Goal: Ask a question

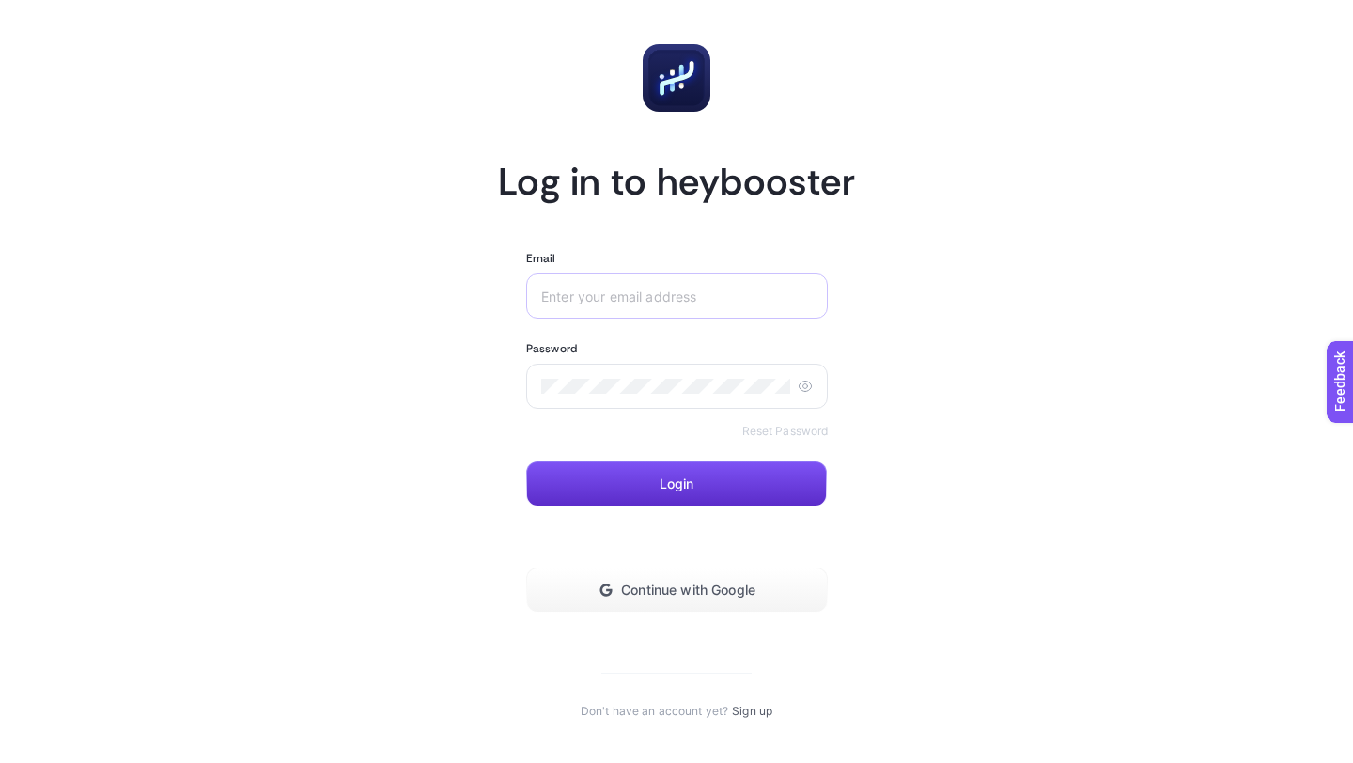
click at [675, 276] on div at bounding box center [677, 295] width 302 height 45
type input "[EMAIL_ADDRESS][DOMAIN_NAME]"
click at [657, 491] on button "Login" at bounding box center [676, 483] width 301 height 45
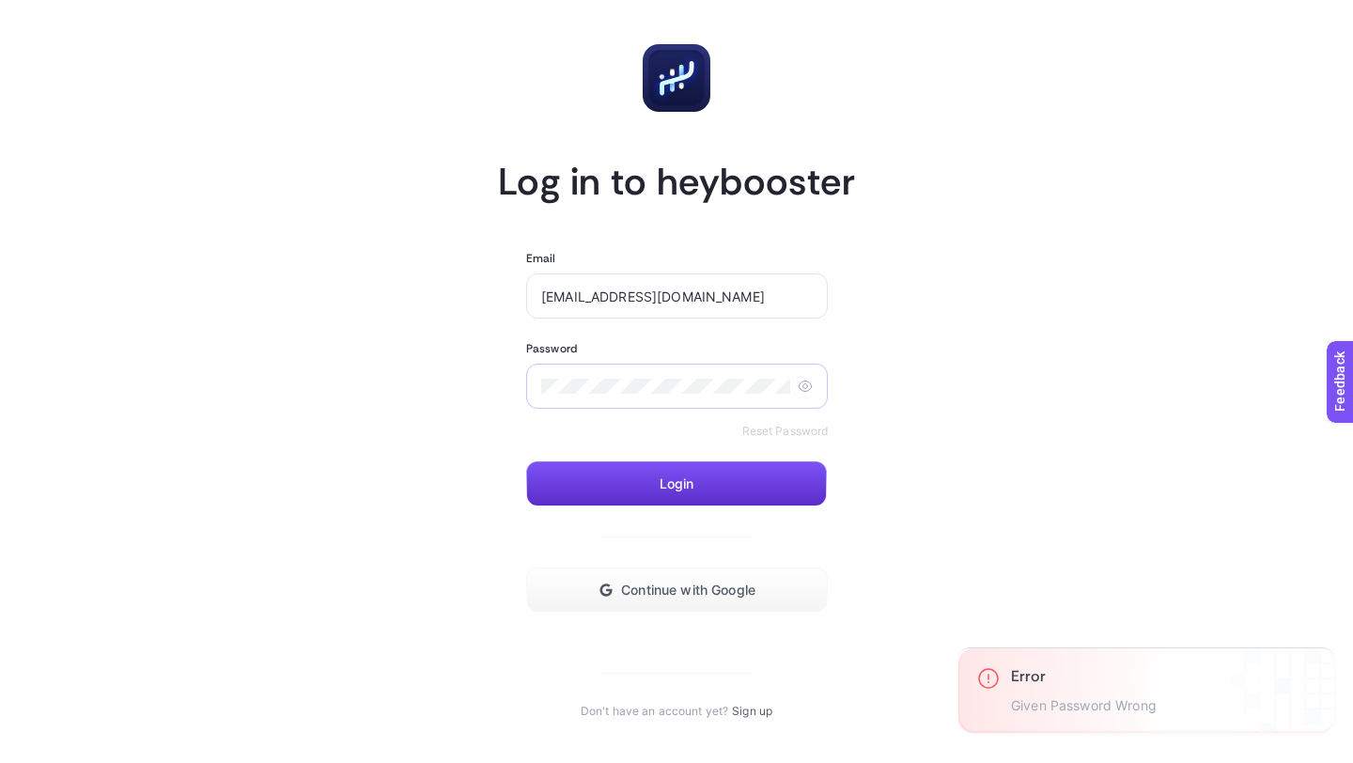
click at [799, 393] on icon at bounding box center [805, 386] width 15 height 15
click at [667, 494] on button "Login" at bounding box center [676, 483] width 301 height 45
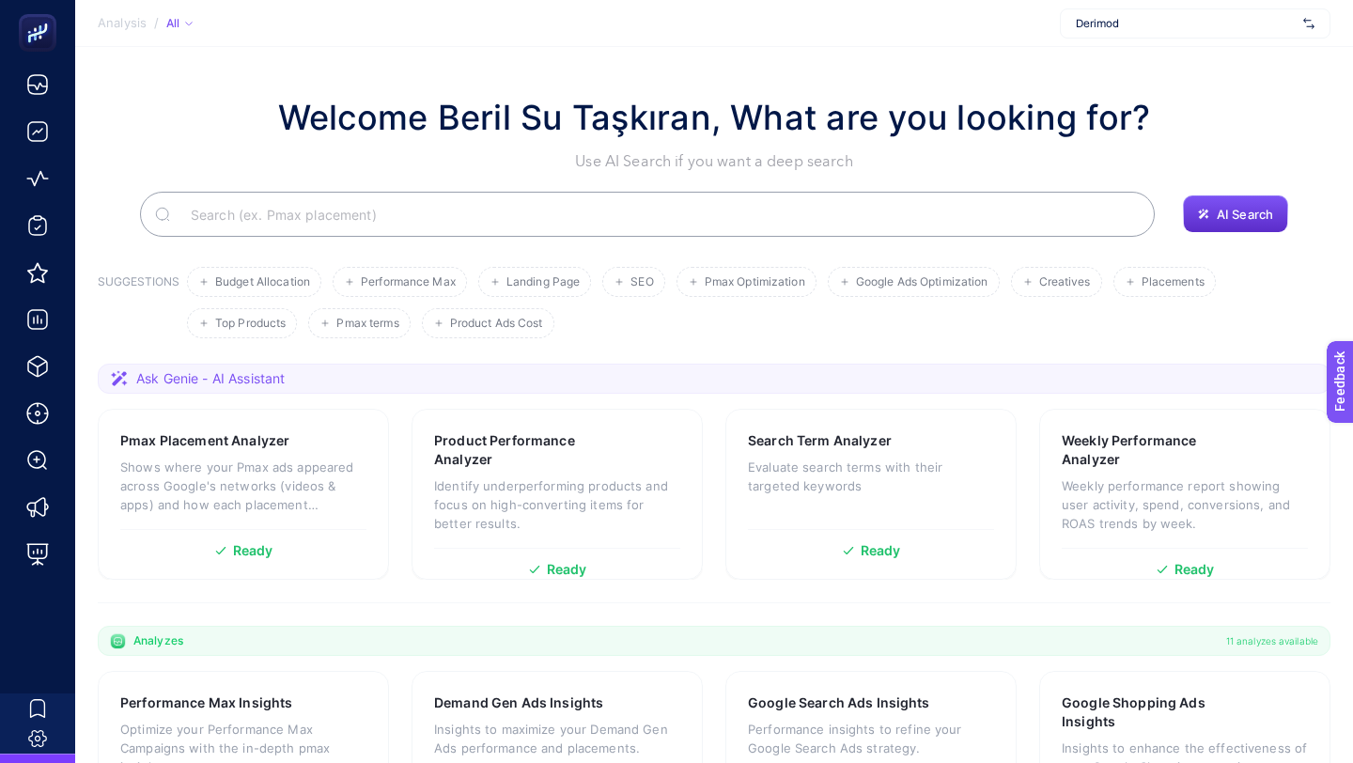
click at [1200, 30] on span "Derimod" at bounding box center [1186, 23] width 220 height 15
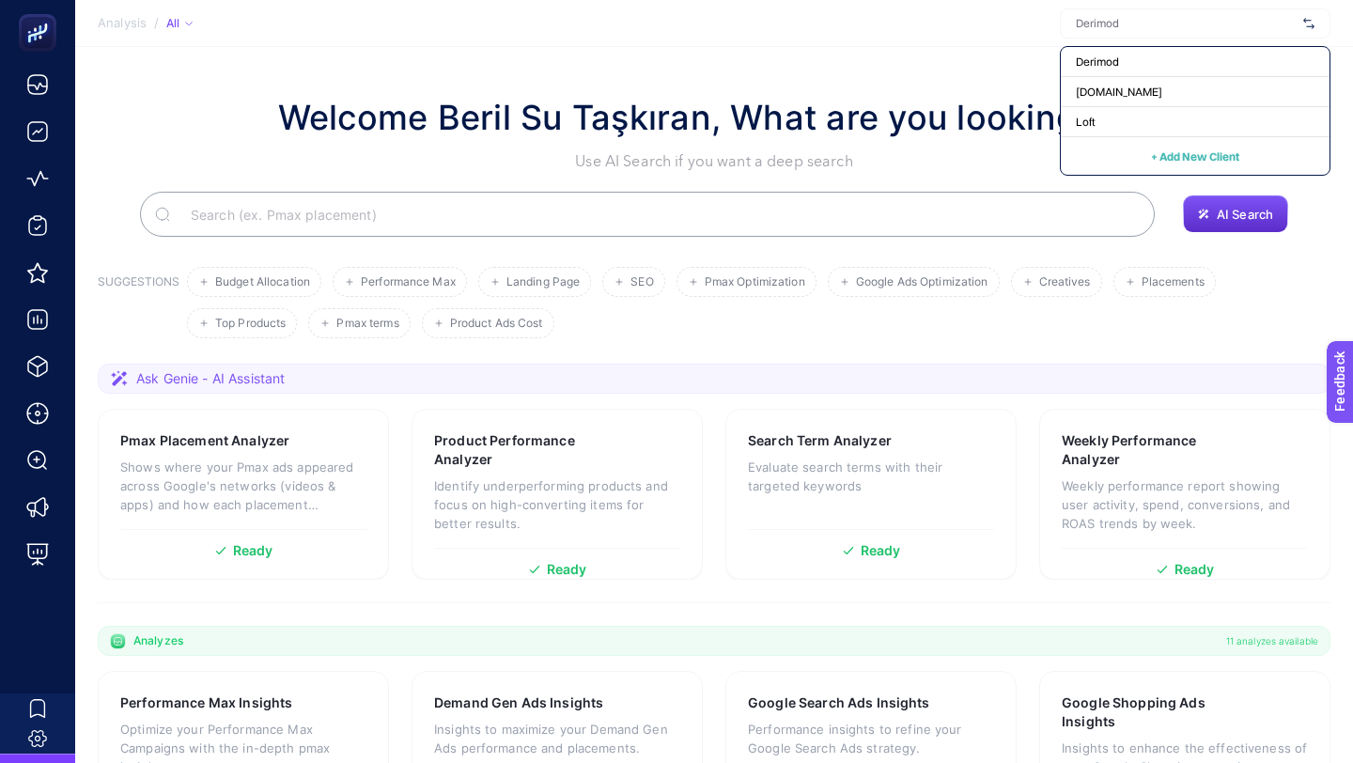
click at [994, 20] on section "Analysis / All Derimod [DOMAIN_NAME] Loft + Add New Client" at bounding box center [714, 23] width 1278 height 47
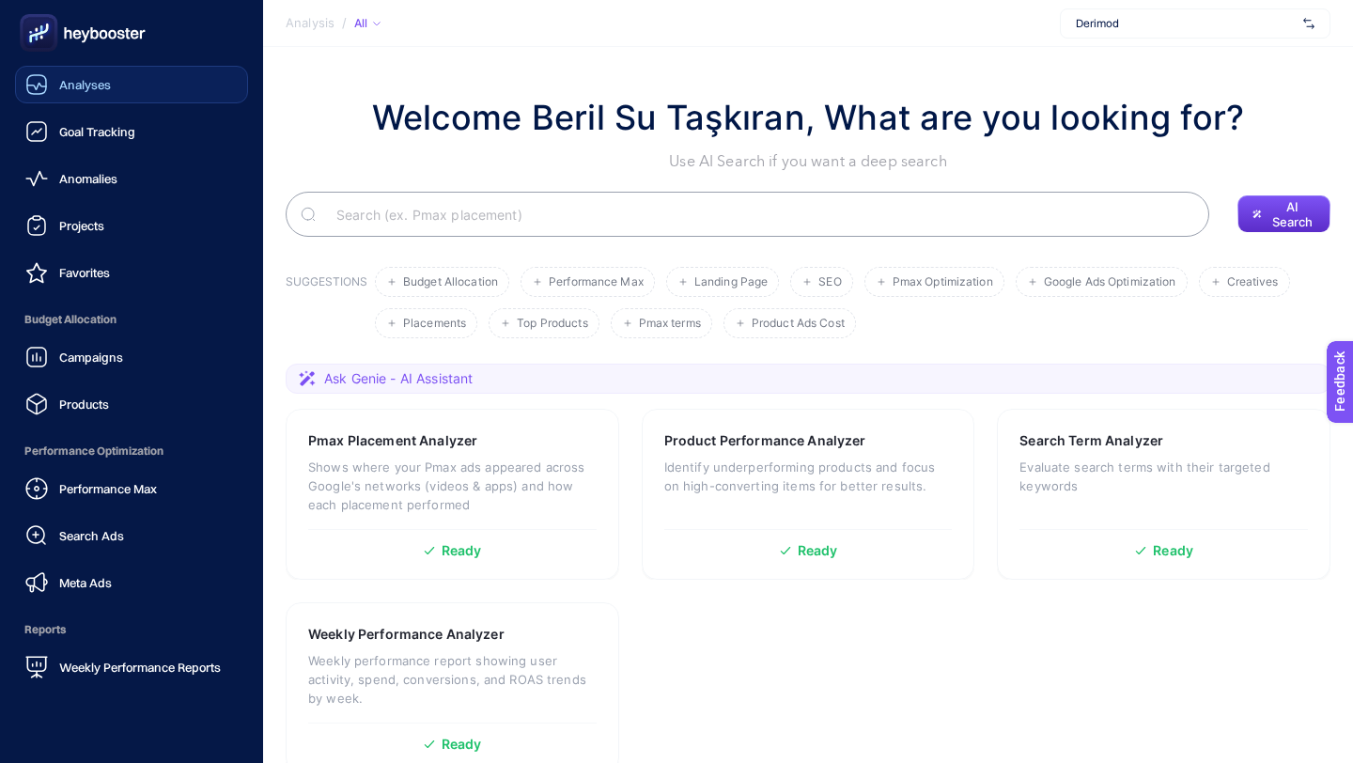
click at [168, 85] on link "Analyses" at bounding box center [131, 85] width 233 height 38
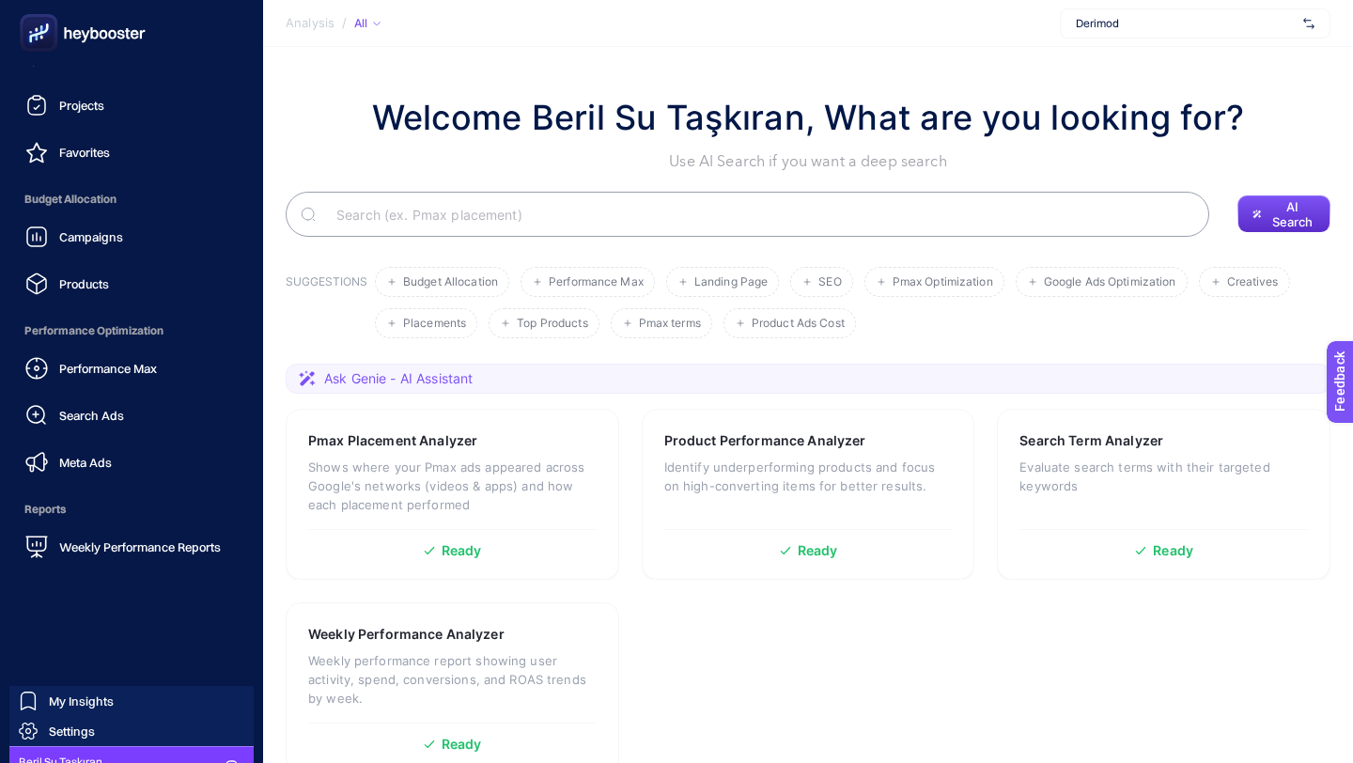
scroll to position [148, 0]
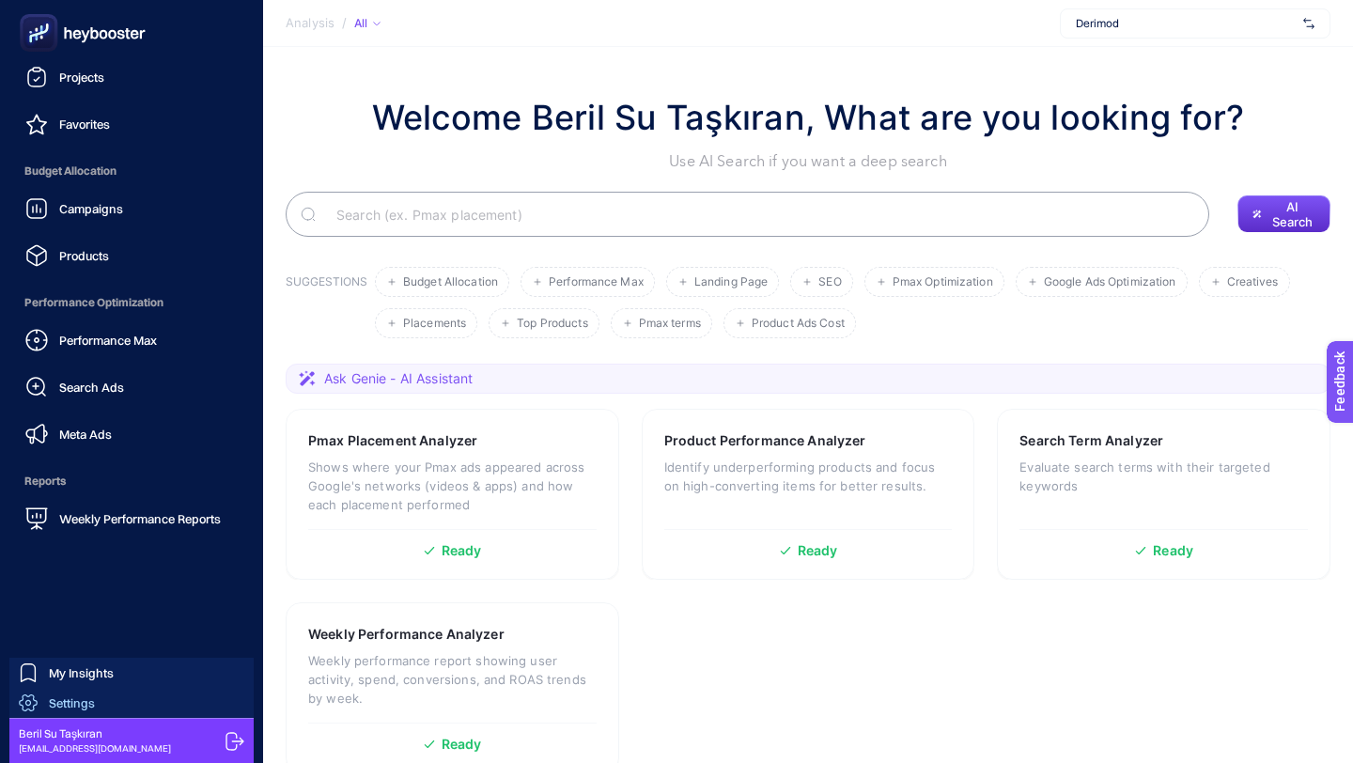
click at [78, 701] on span "Settings" at bounding box center [72, 702] width 46 height 15
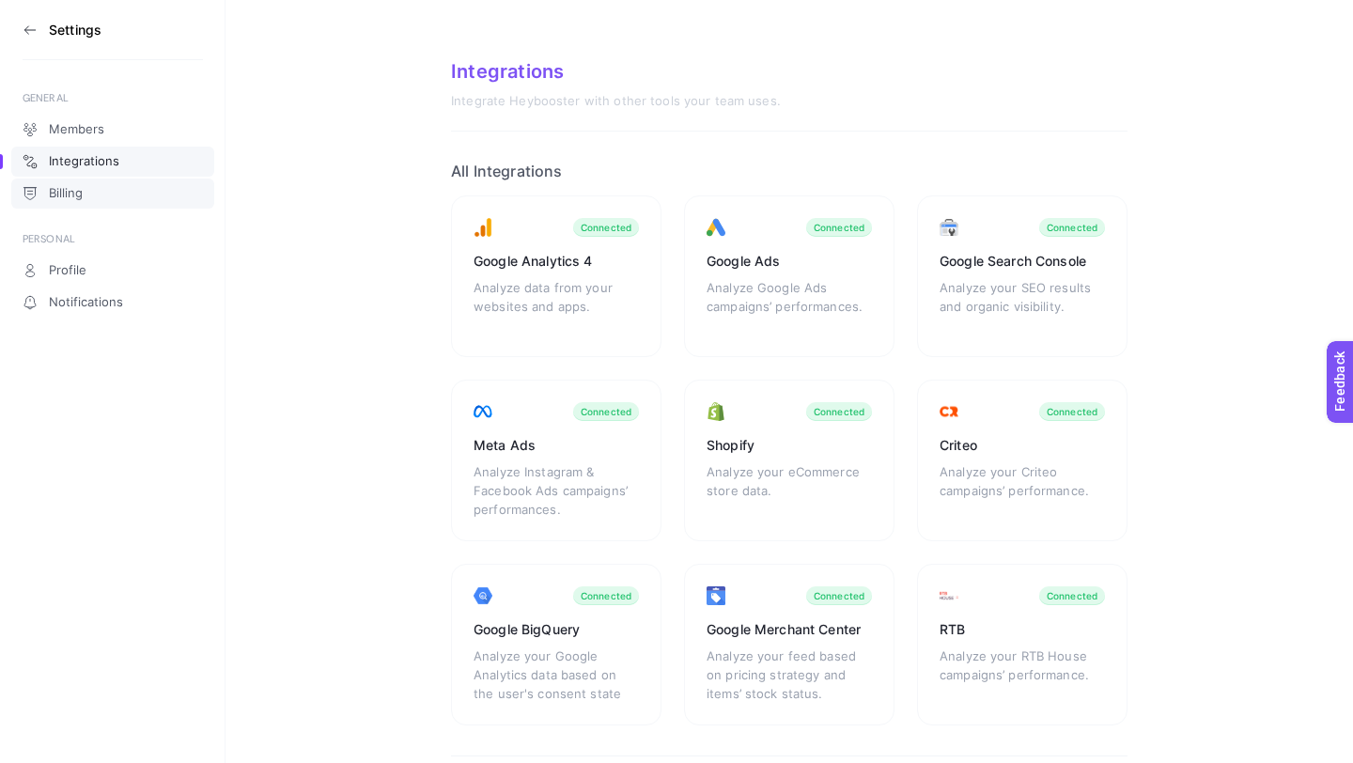
click at [162, 195] on link "Billing" at bounding box center [112, 194] width 203 height 30
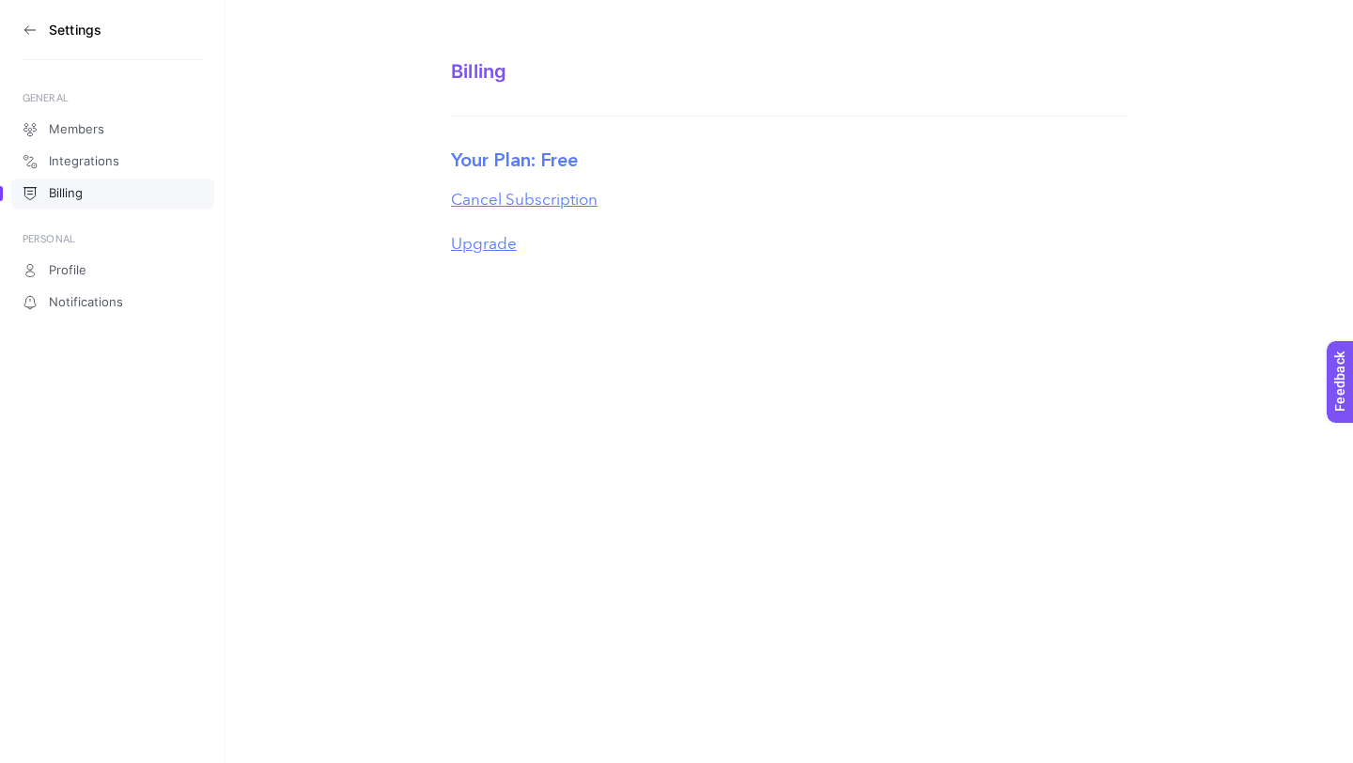
click at [550, 160] on label "Your Plan: Free" at bounding box center [514, 161] width 127 height 28
click at [546, 155] on label "Your Plan: Free" at bounding box center [514, 161] width 127 height 28
click at [94, 125] on span "Members" at bounding box center [76, 129] width 55 height 15
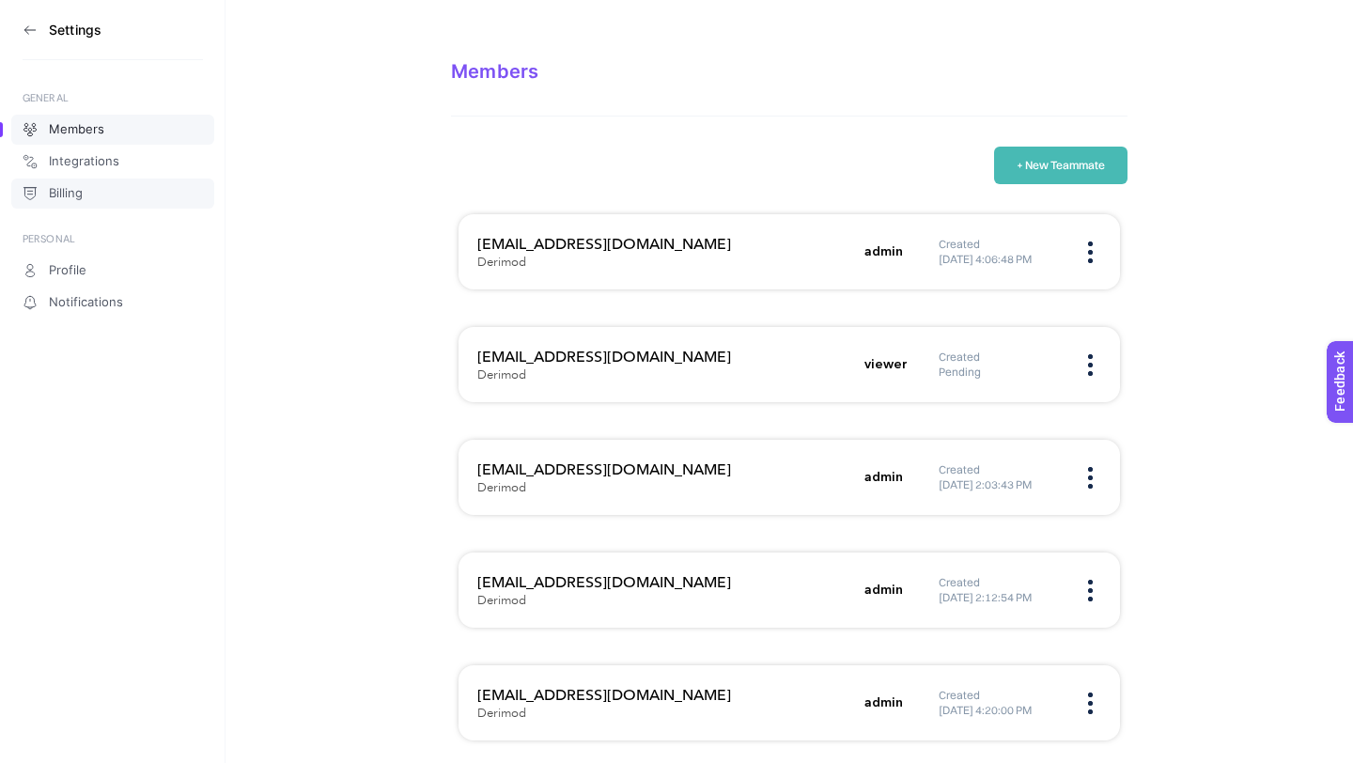
click at [103, 196] on link "Billing" at bounding box center [112, 194] width 203 height 30
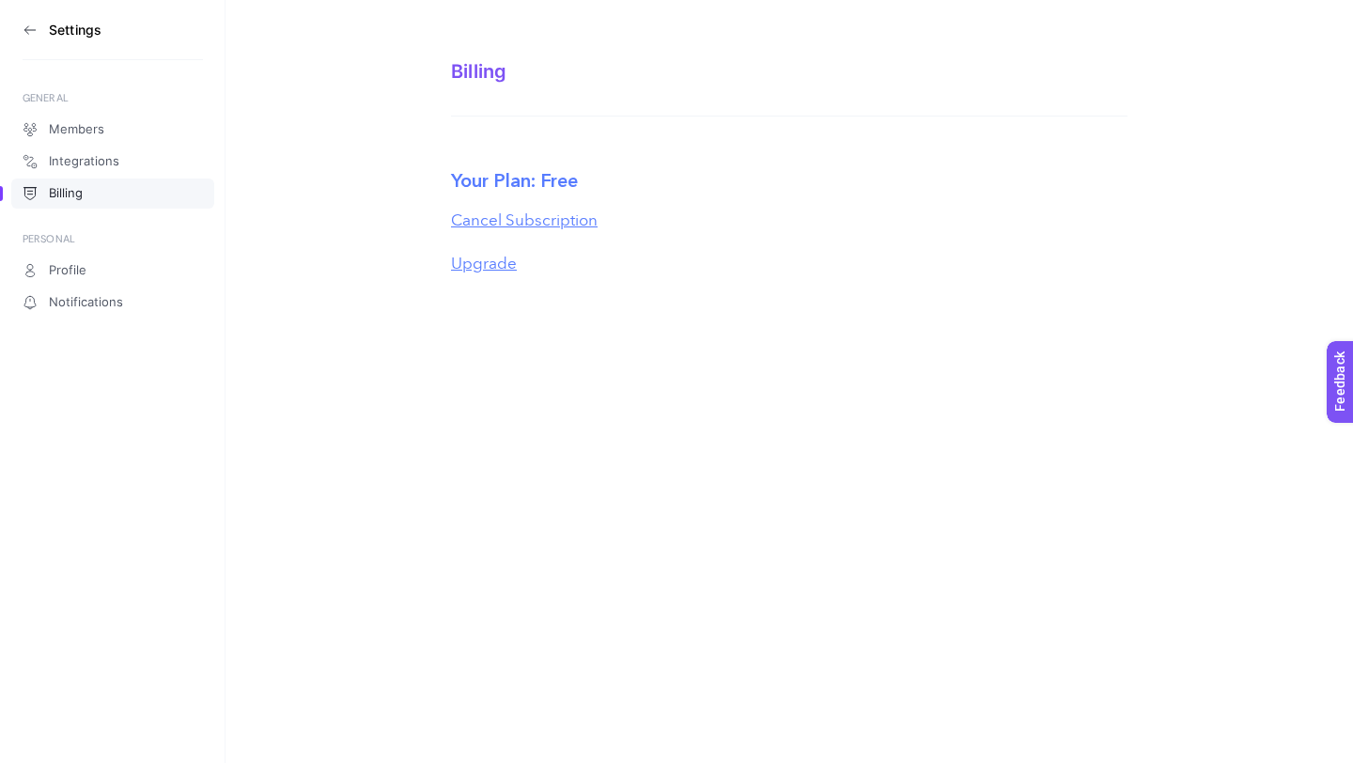
click at [31, 28] on icon at bounding box center [30, 30] width 15 height 15
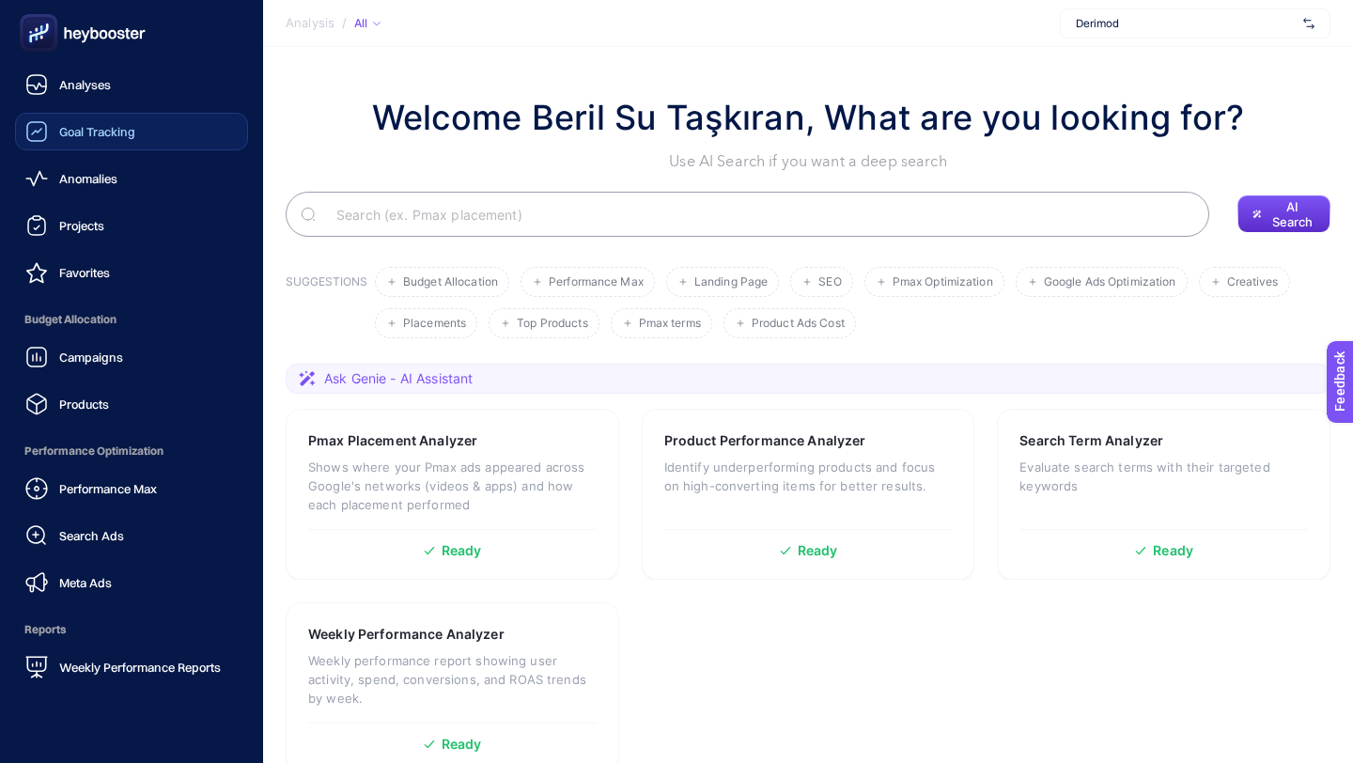
click at [139, 127] on link "Goal Tracking" at bounding box center [131, 132] width 233 height 38
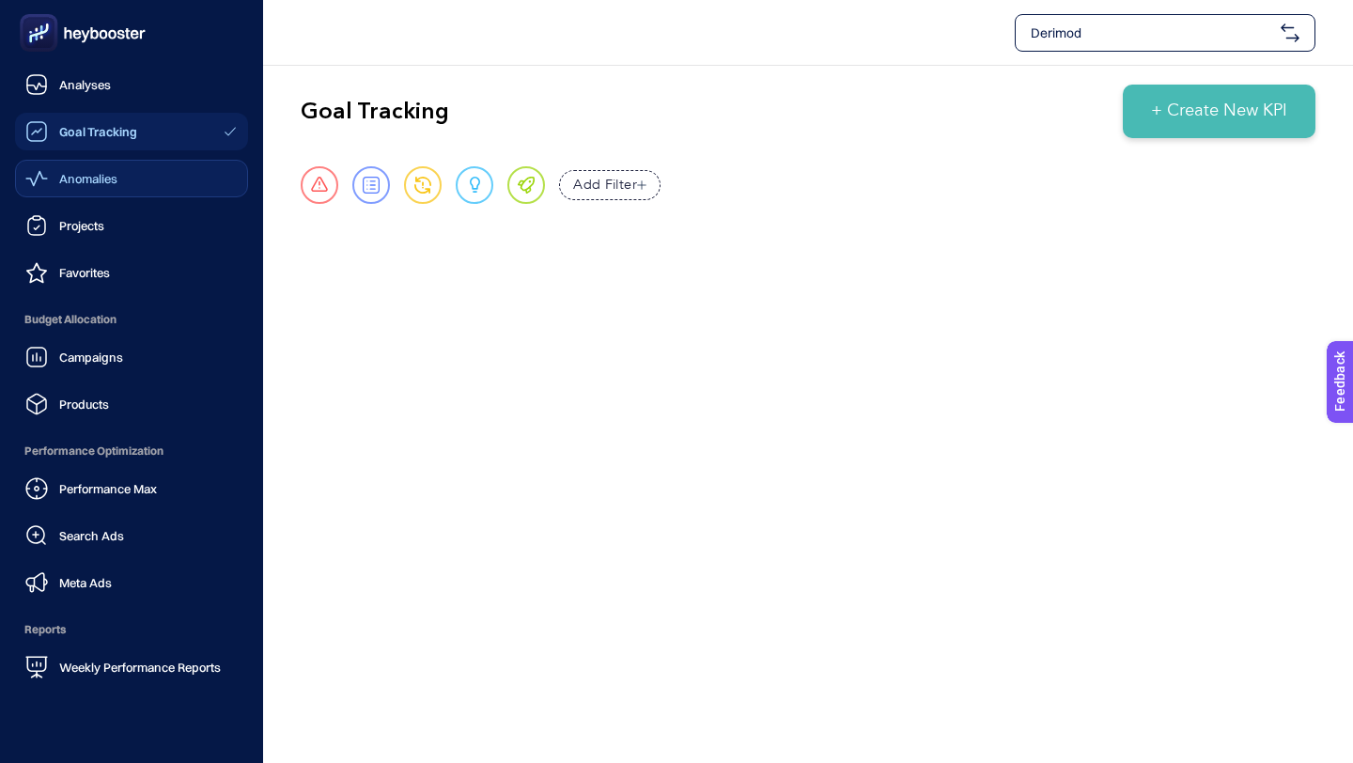
click at [63, 188] on div "Anomalies" at bounding box center [71, 178] width 92 height 23
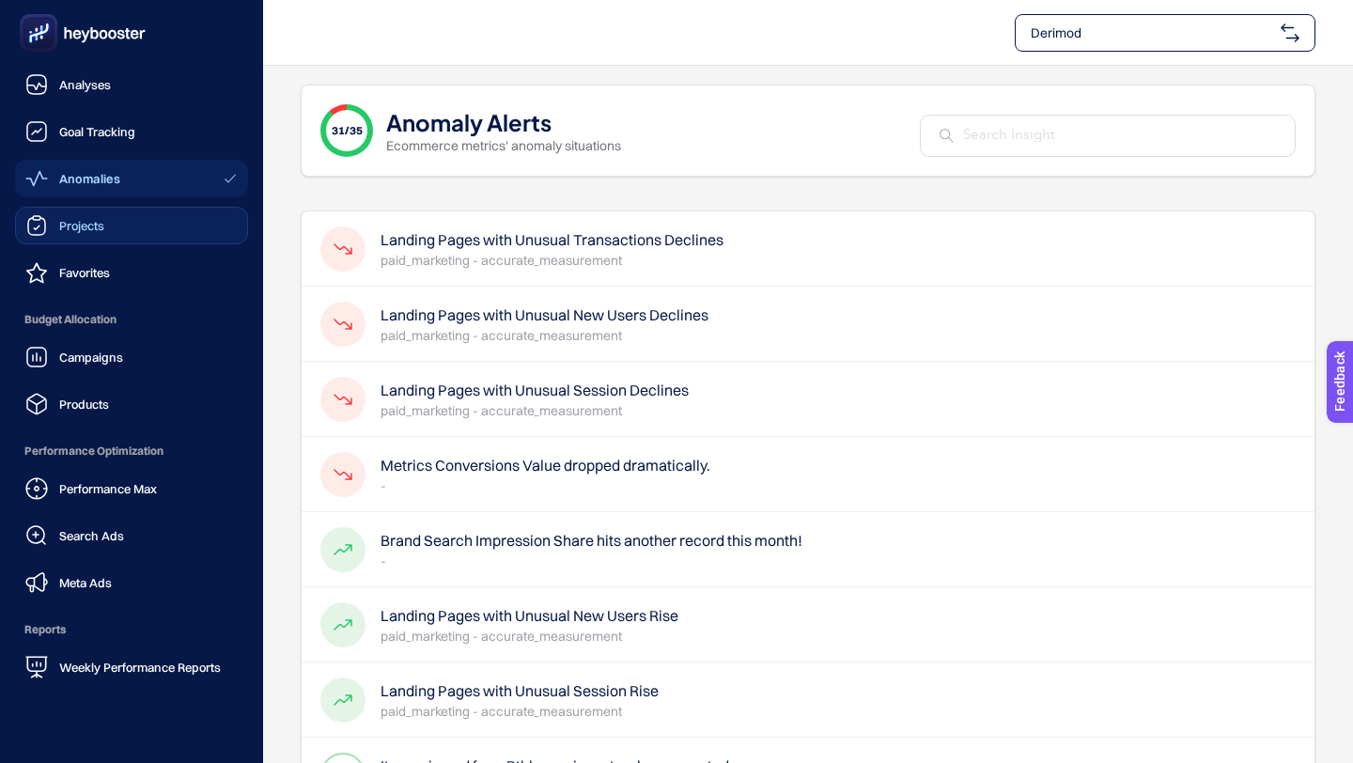
click at [118, 226] on link "Projects" at bounding box center [131, 226] width 233 height 38
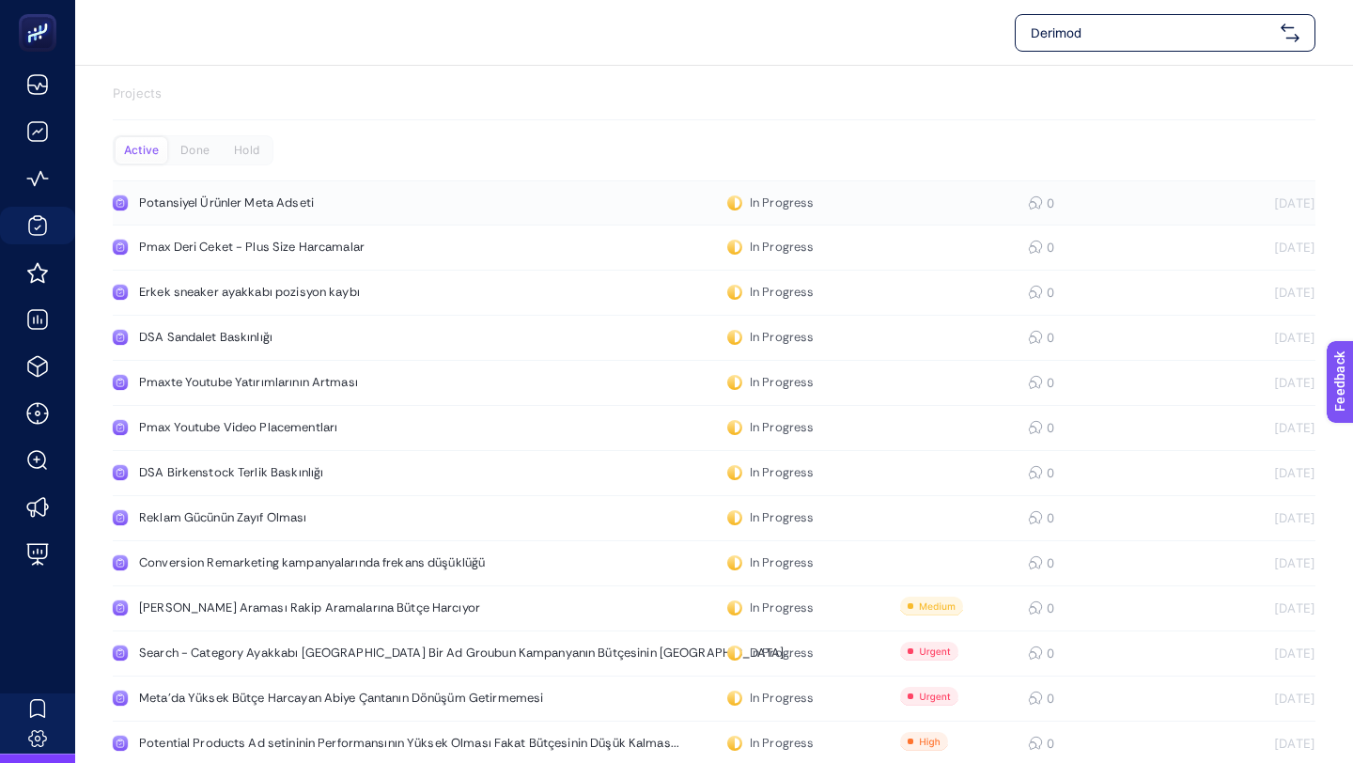
click at [289, 203] on div "Potansiyel Ürünler Meta Adseti" at bounding box center [356, 202] width 434 height 15
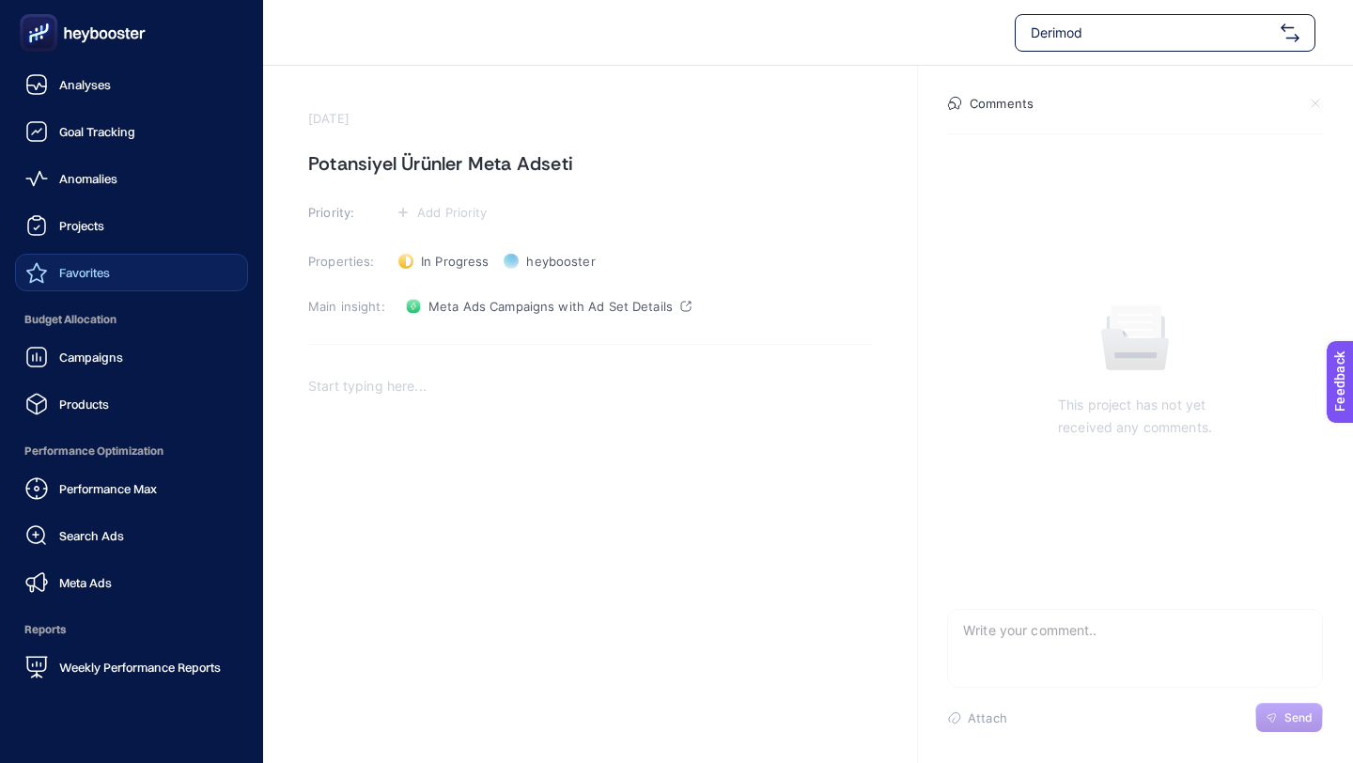
click at [98, 275] on span "Favorites" at bounding box center [84, 272] width 51 height 15
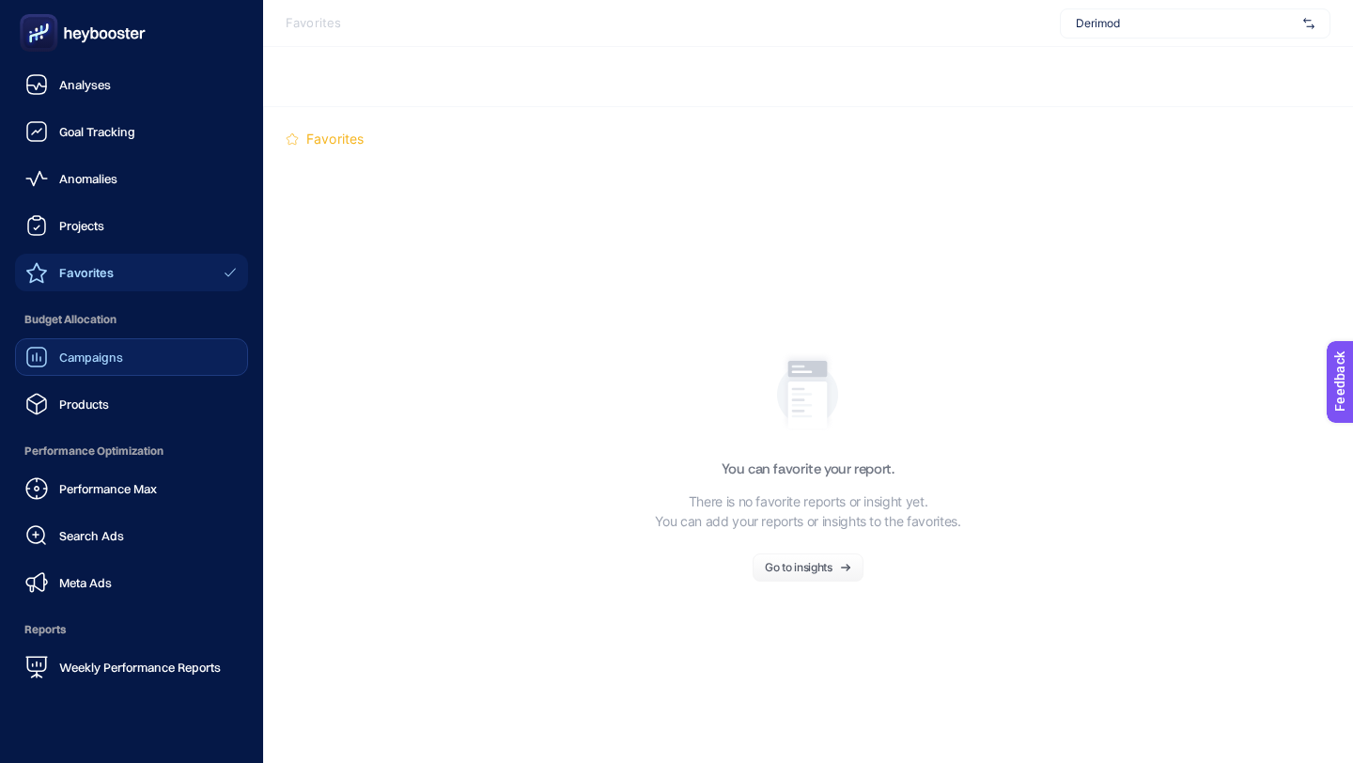
click at [157, 357] on link "Campaigns" at bounding box center [131, 357] width 233 height 38
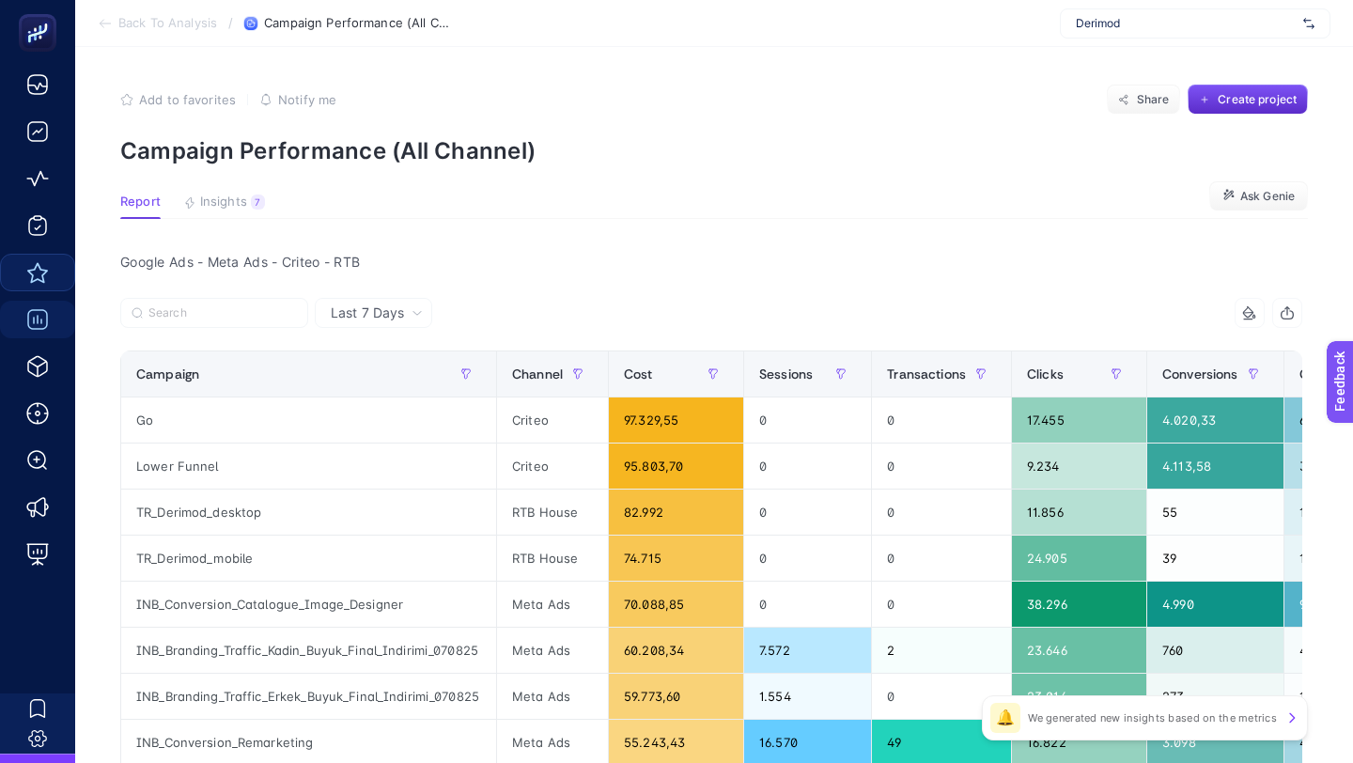
click at [195, 21] on span "Back To Analysis" at bounding box center [167, 23] width 99 height 15
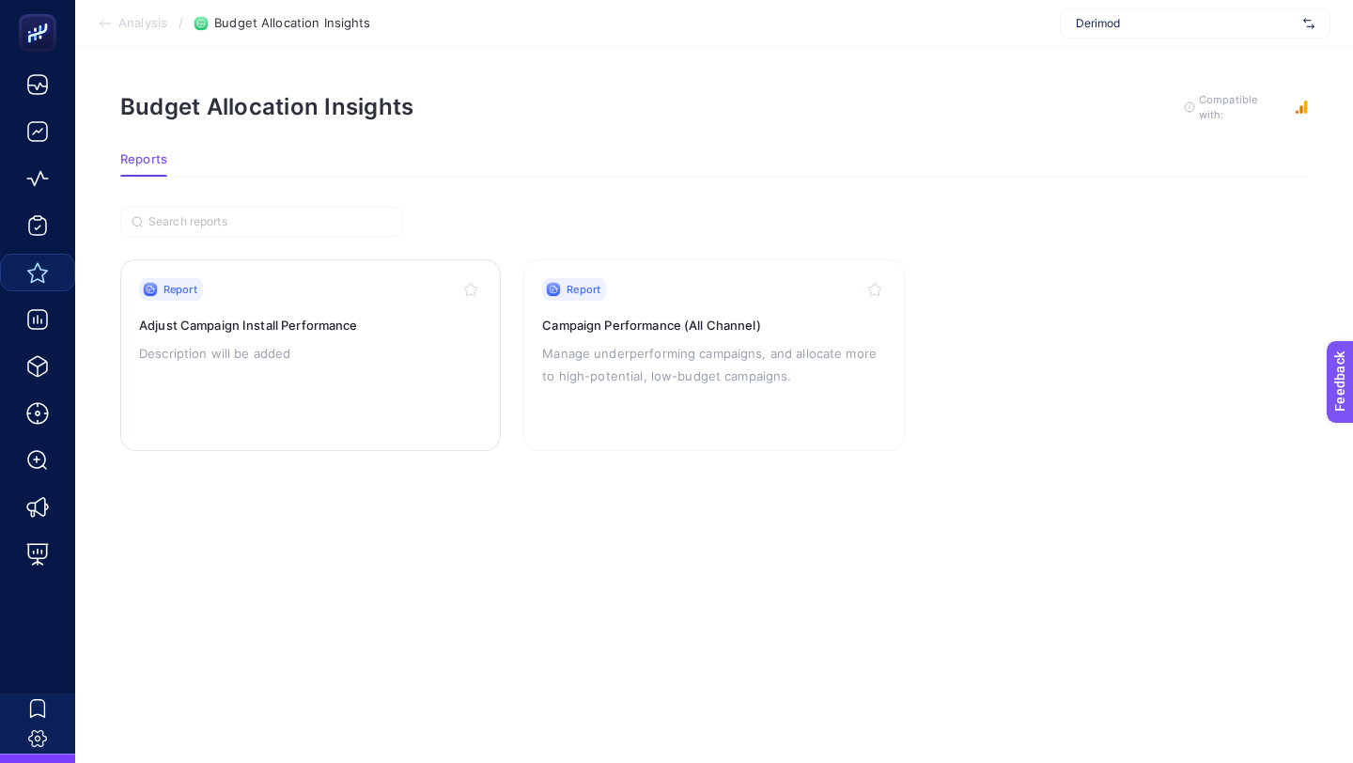
click at [414, 368] on div "Report Adjust Campaign Install Performance Description will be added" at bounding box center [310, 355] width 343 height 154
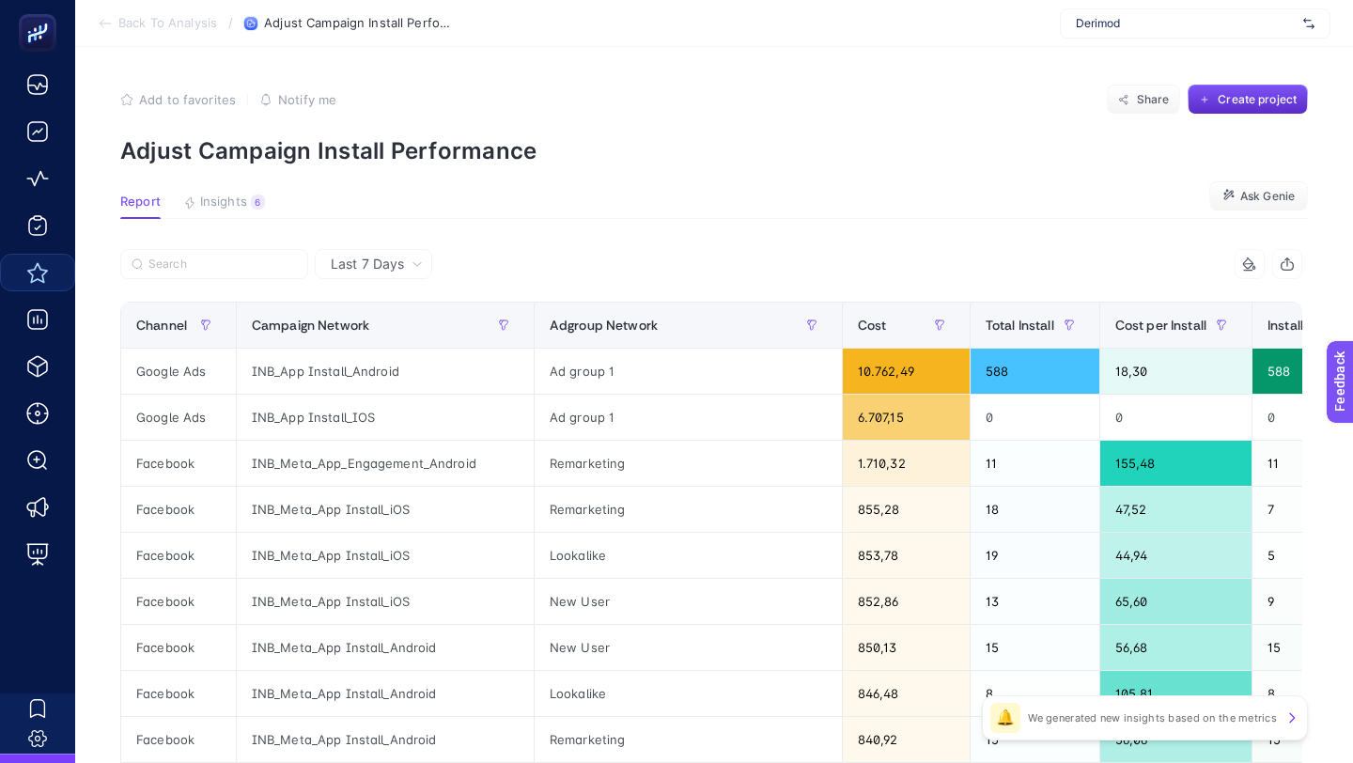
click at [187, 23] on span "Back To Analysis" at bounding box center [167, 23] width 99 height 15
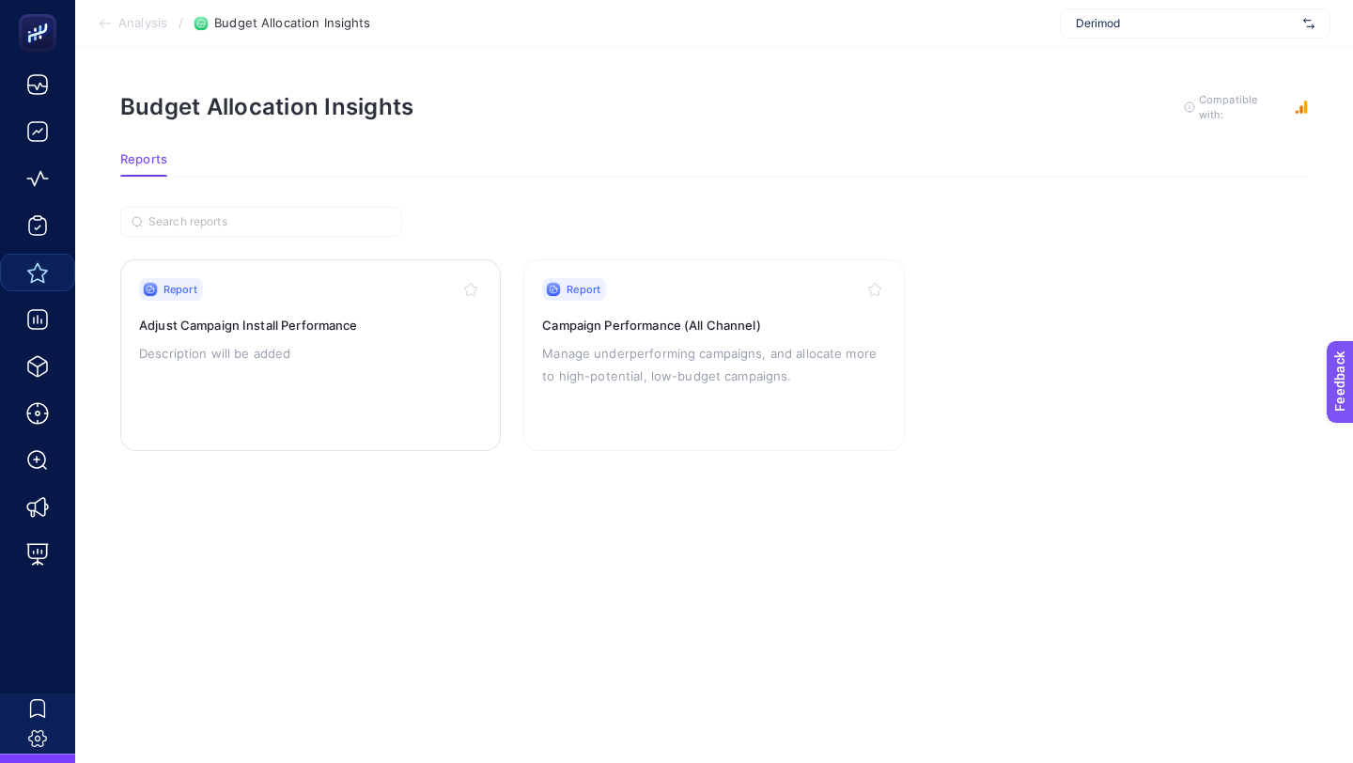
click at [178, 282] on span "Report" at bounding box center [181, 289] width 34 height 15
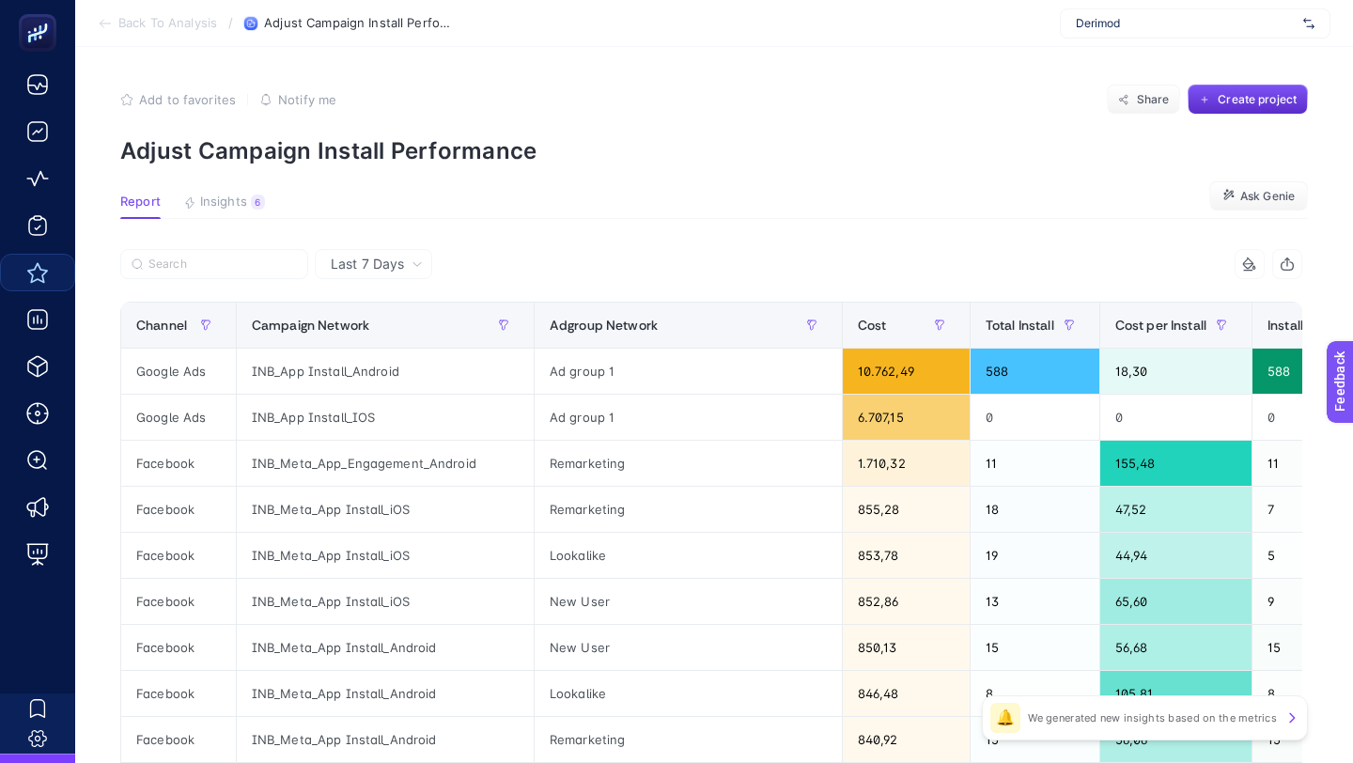
click at [177, 23] on span "Back To Analysis" at bounding box center [167, 23] width 99 height 15
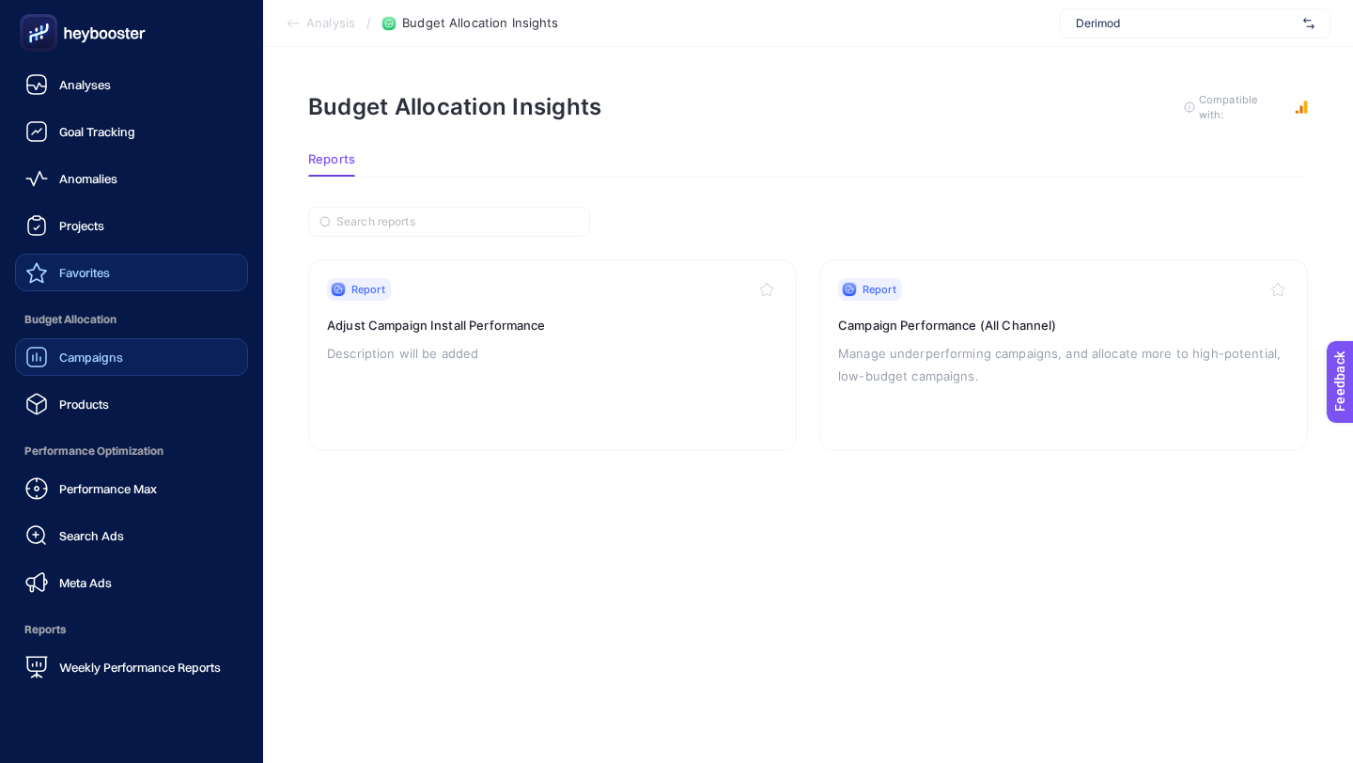
click at [114, 368] on link "Campaigns" at bounding box center [131, 357] width 233 height 38
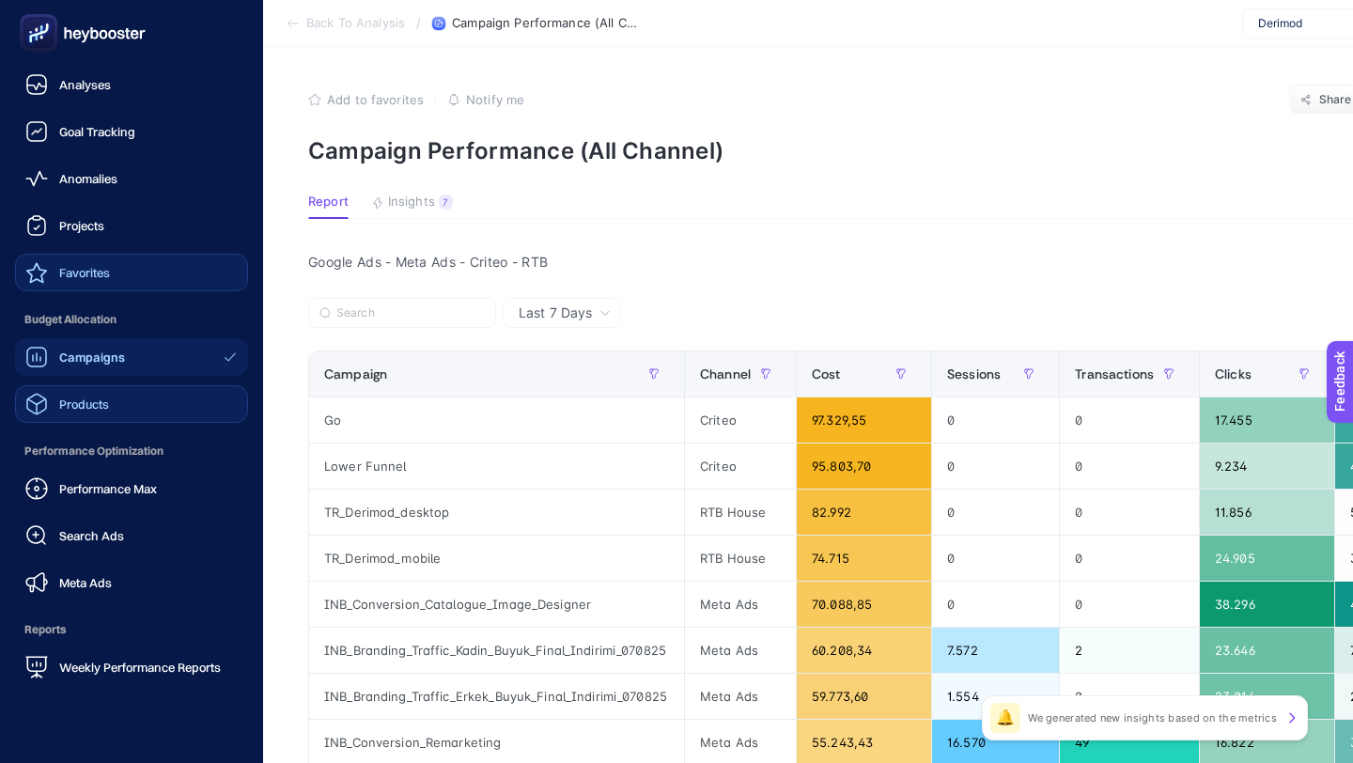
click at [105, 410] on span "Products" at bounding box center [84, 404] width 50 height 15
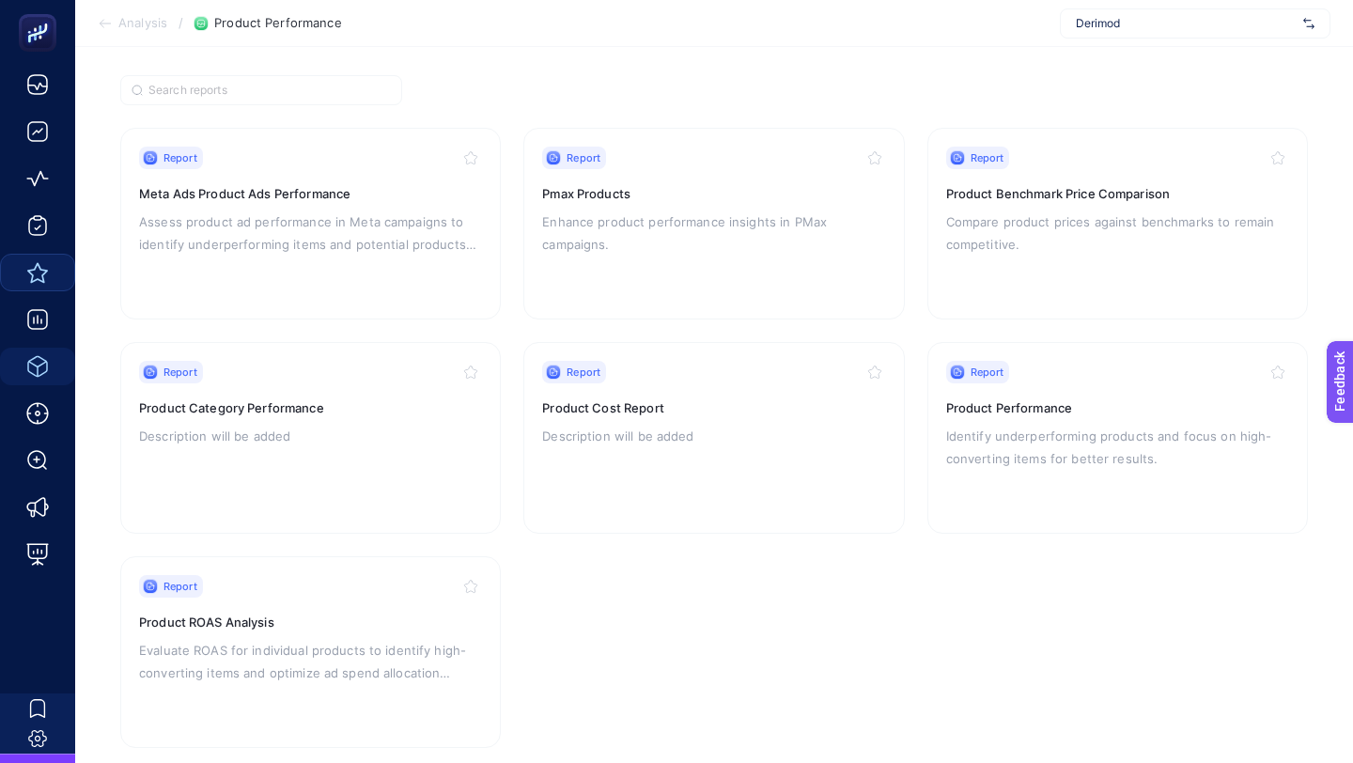
scroll to position [134, 0]
click at [991, 379] on div "Report Product Performance Identify underperforming products and focus on high-…" at bounding box center [1117, 435] width 343 height 154
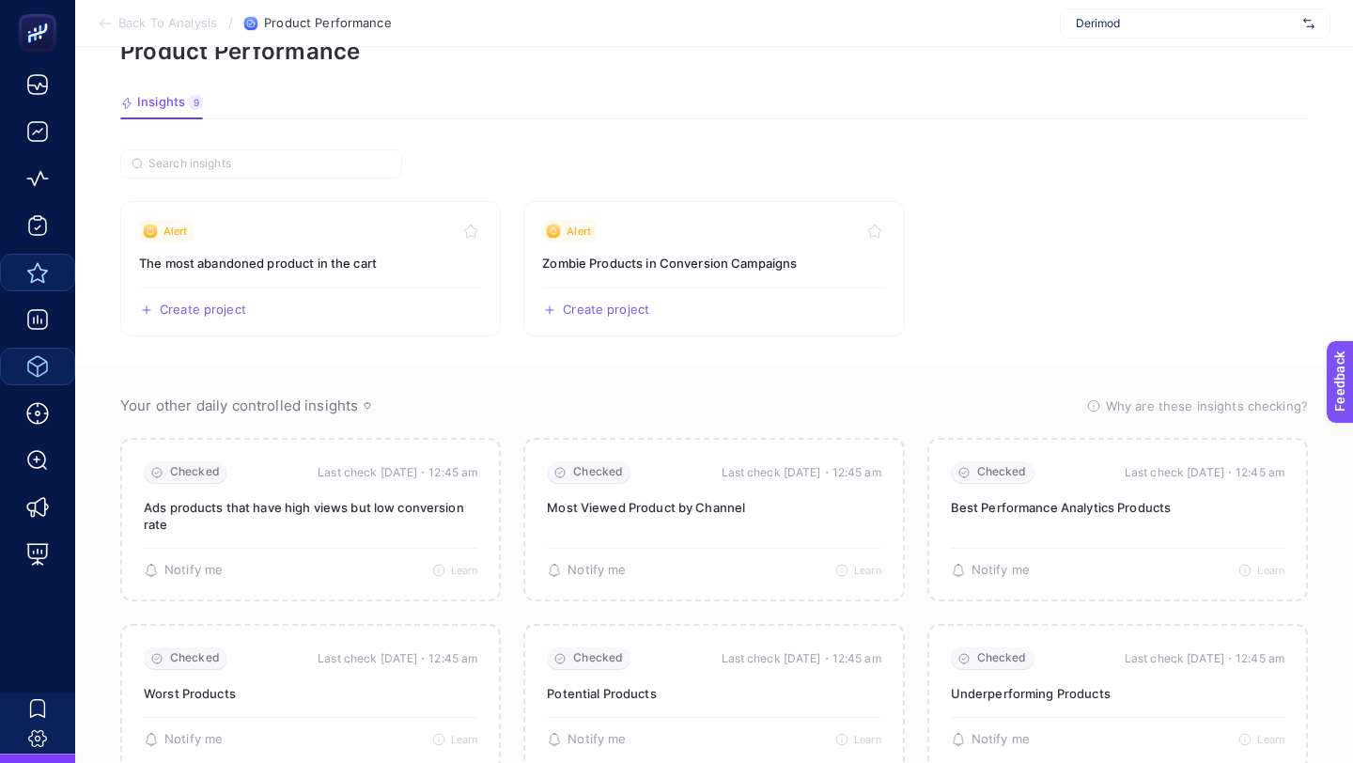
scroll to position [134, 0]
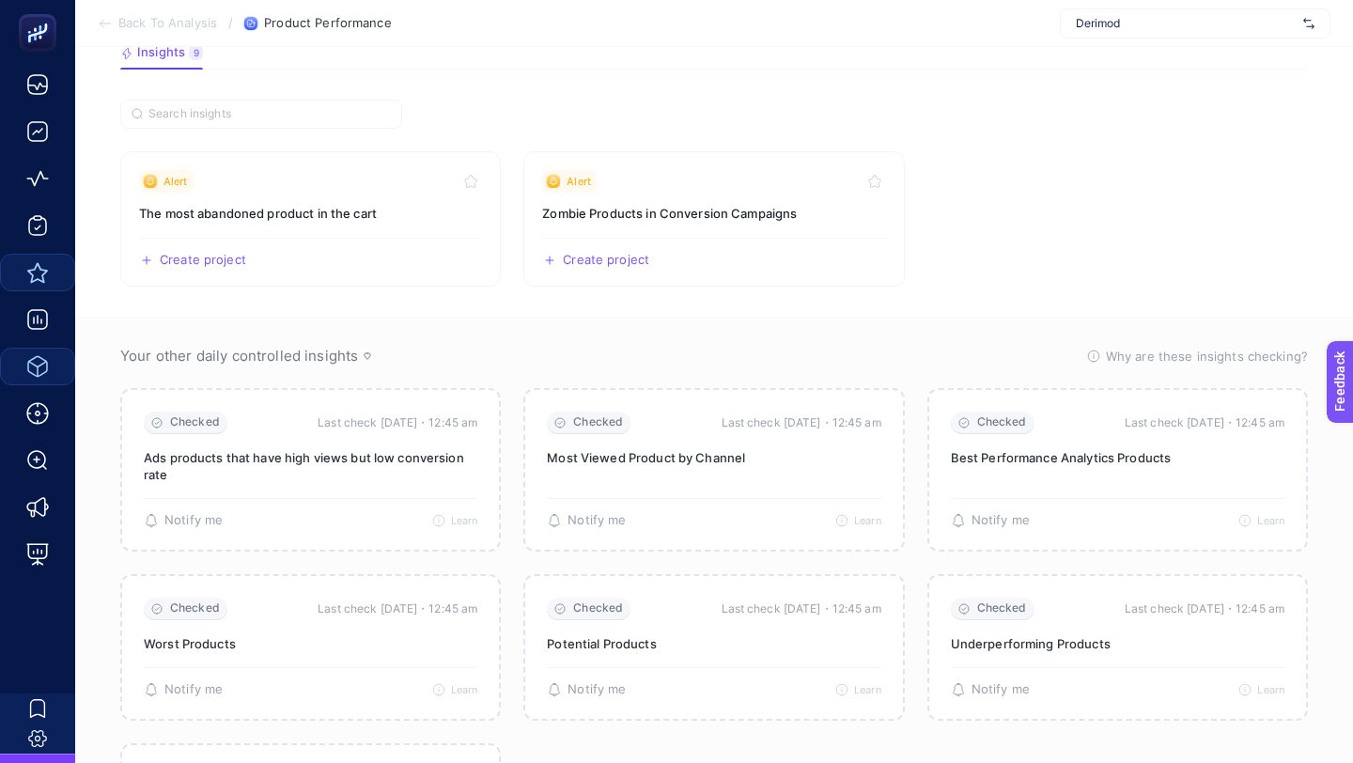
click at [180, 21] on span "Back To Analysis" at bounding box center [167, 23] width 99 height 15
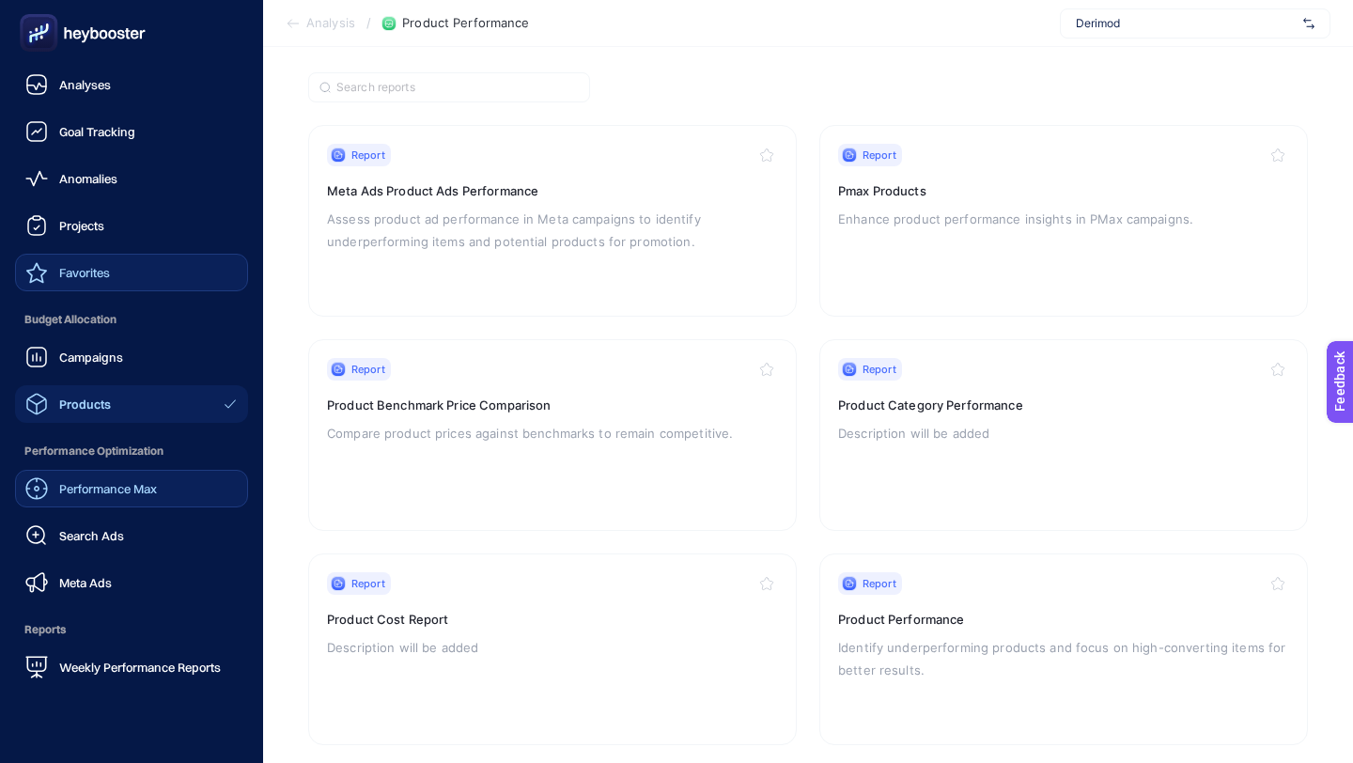
click at [97, 497] on div "Performance Max" at bounding box center [91, 488] width 132 height 23
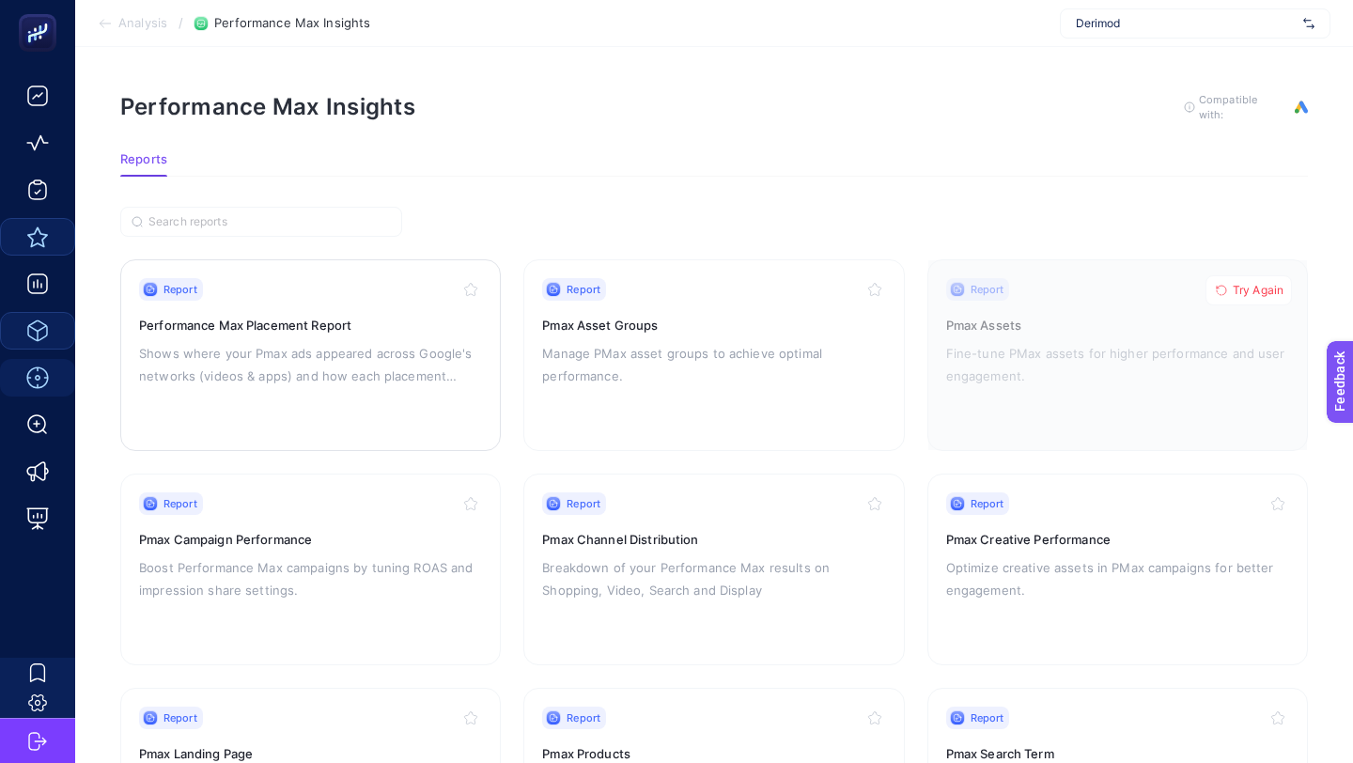
click at [292, 321] on h3 "Performance Max Placement Report" at bounding box center [310, 325] width 343 height 19
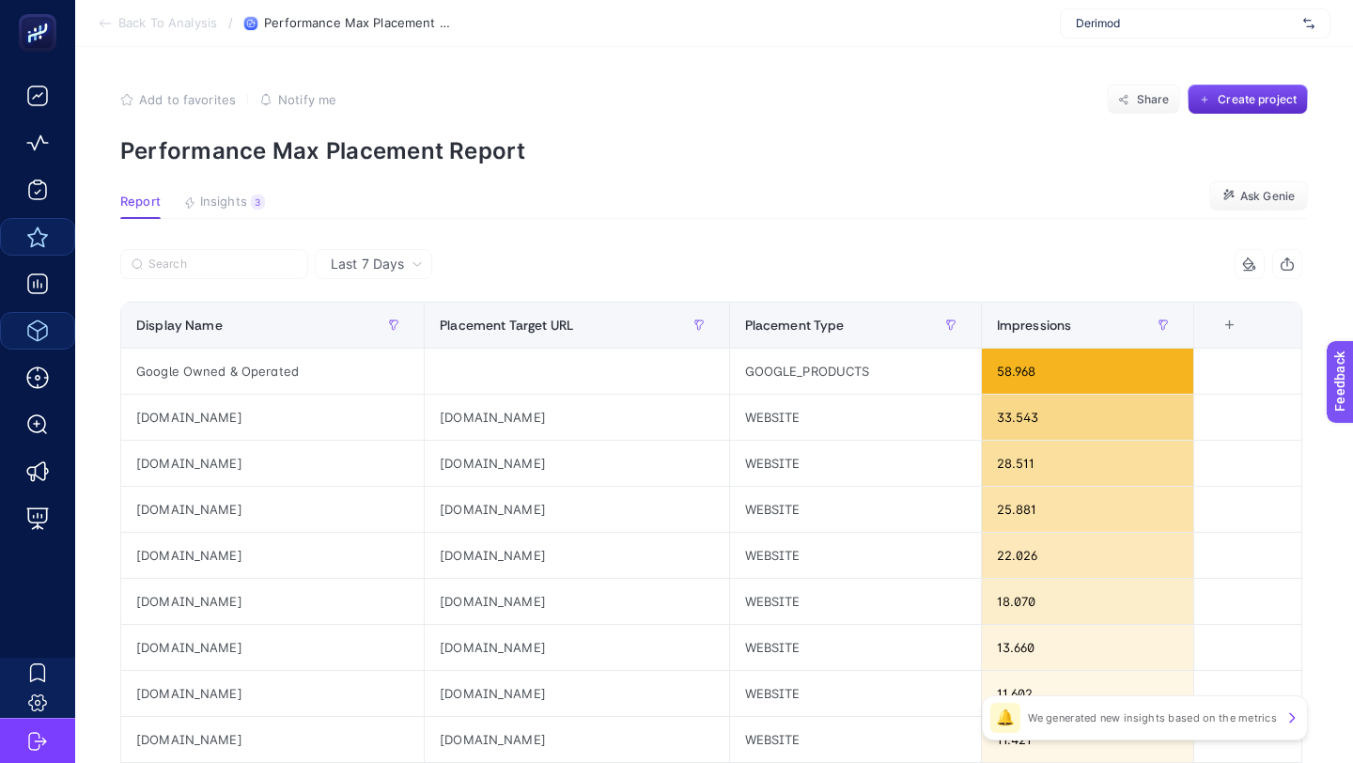
click at [156, 28] on span "Back To Analysis" at bounding box center [167, 23] width 99 height 15
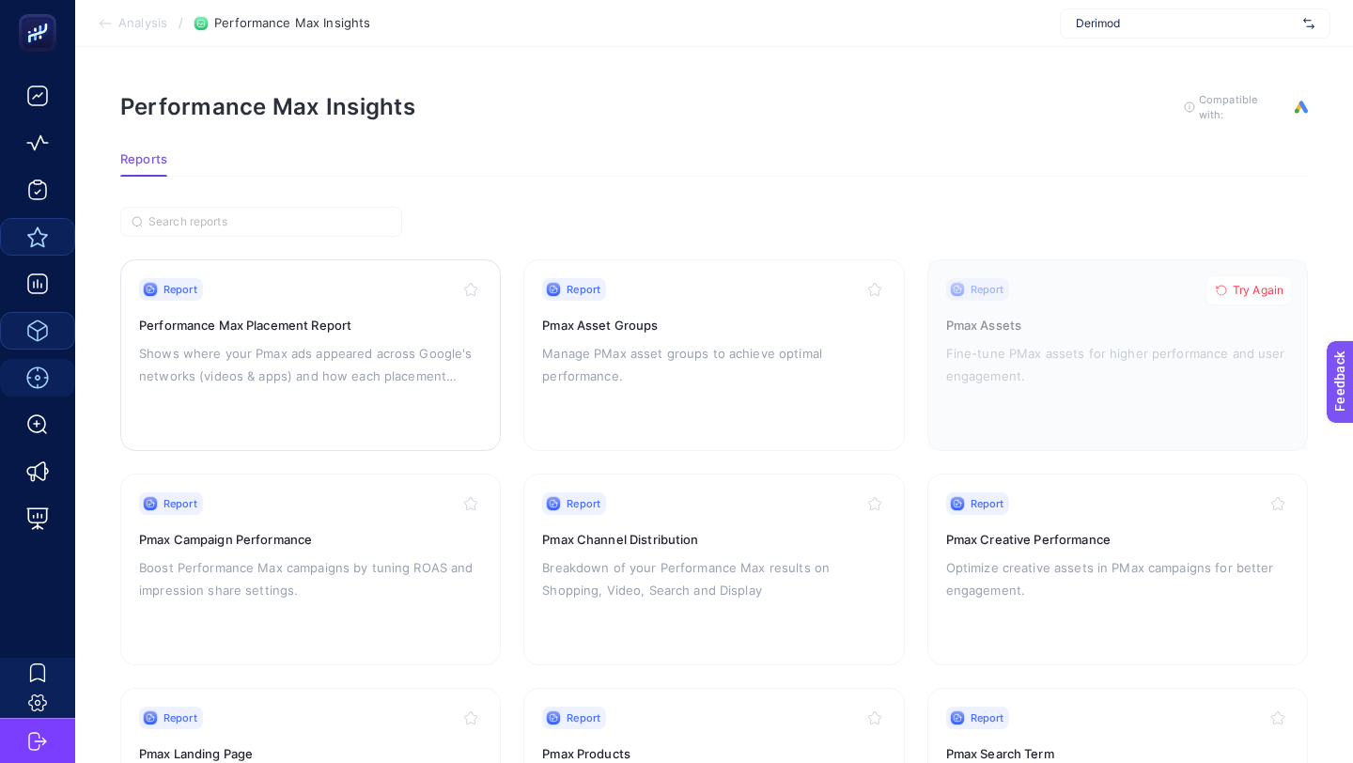
click at [308, 342] on p "Shows where your Pmax ads appeared across Google's networks (videos & apps) and…" at bounding box center [310, 364] width 343 height 45
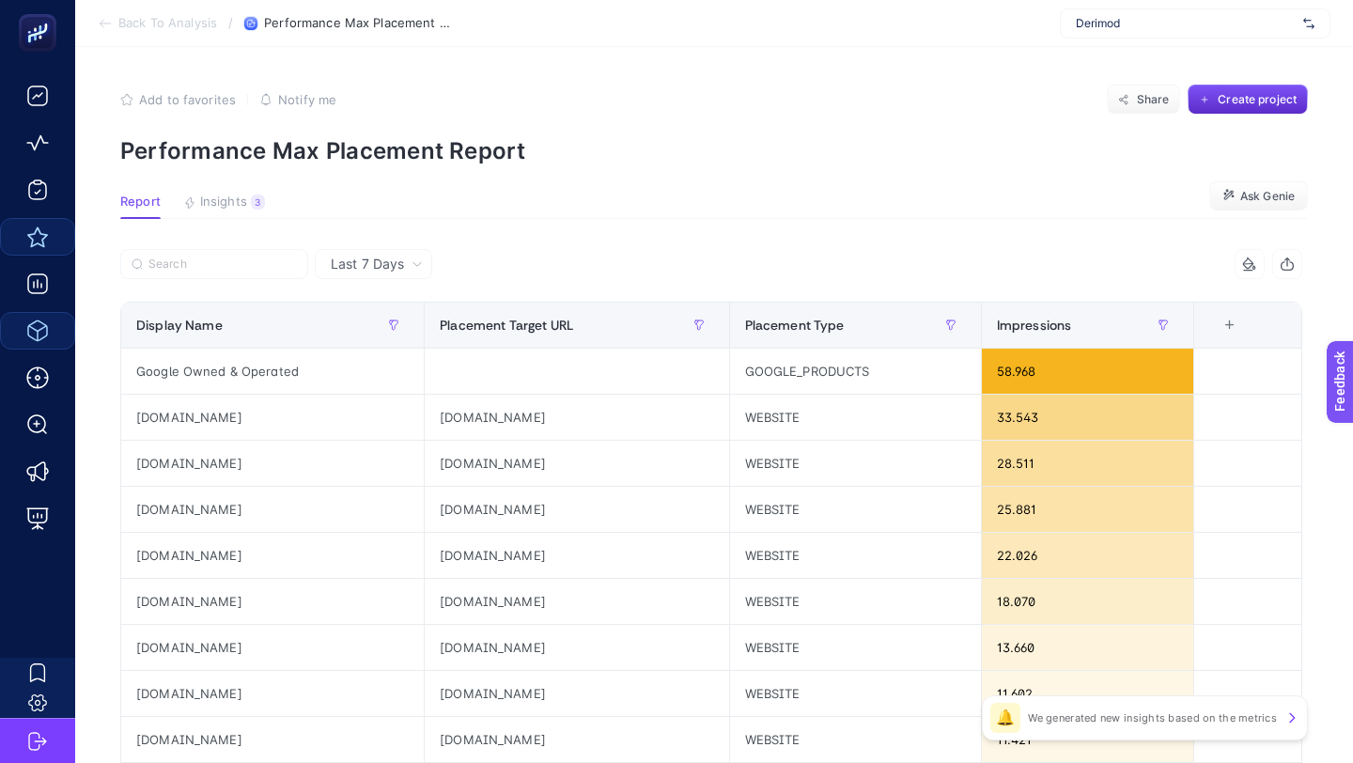
click at [346, 257] on span "Last 7 Days" at bounding box center [367, 264] width 73 height 19
click at [507, 249] on div at bounding box center [415, 269] width 591 height 41
click at [668, 199] on section "Report Insights 3 We generated new insights based on the metrics Ask [PERSON_NA…" at bounding box center [714, 207] width 1188 height 24
click at [381, 253] on div "Last 7 Days" at bounding box center [373, 264] width 117 height 30
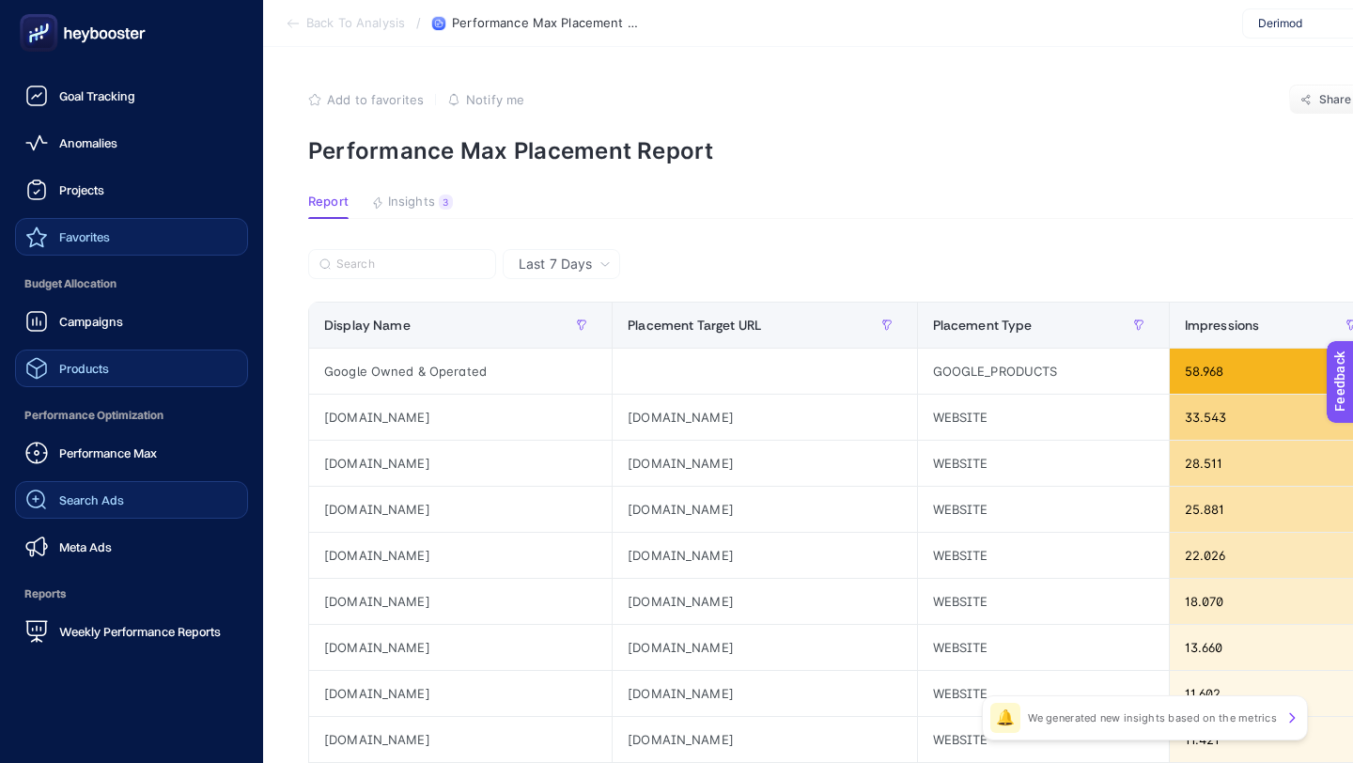
click at [119, 499] on span "Search Ads" at bounding box center [91, 499] width 65 height 15
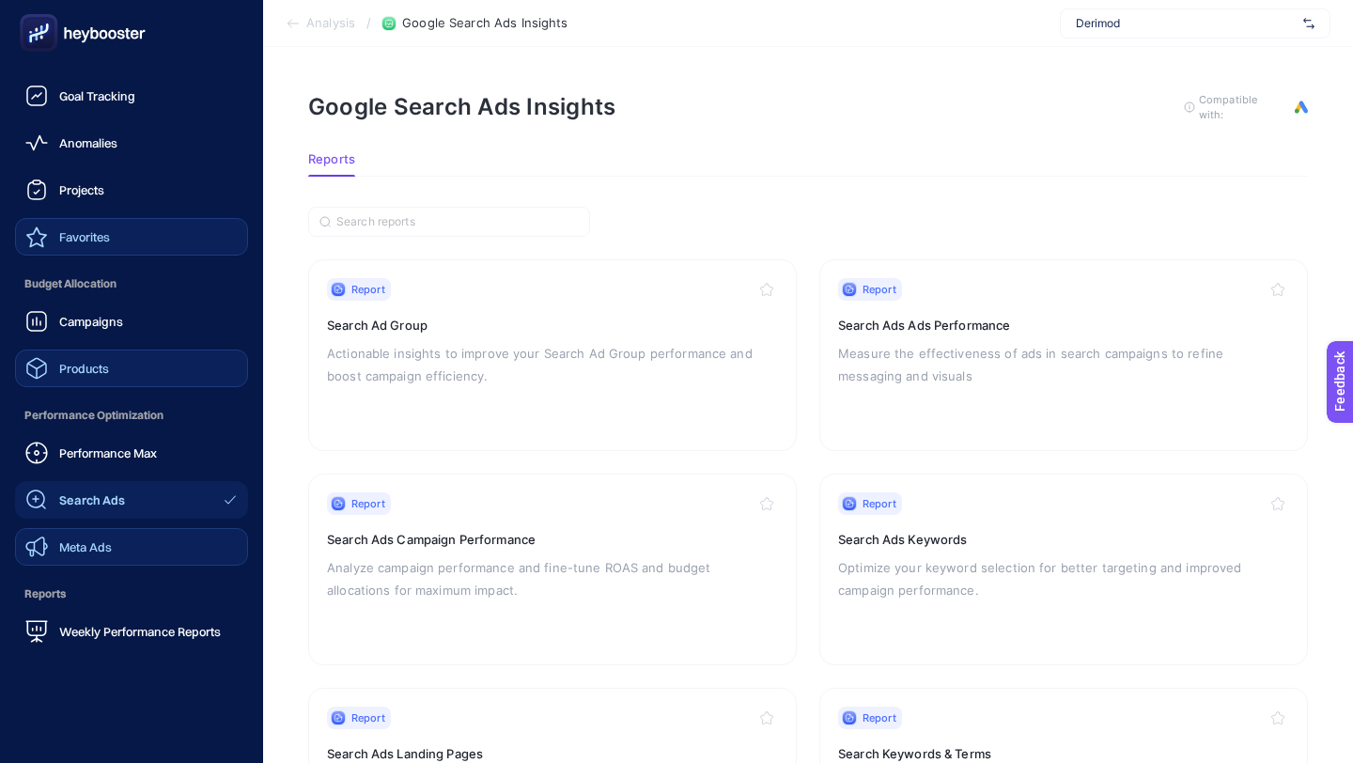
click at [111, 550] on span "Meta Ads" at bounding box center [85, 546] width 53 height 15
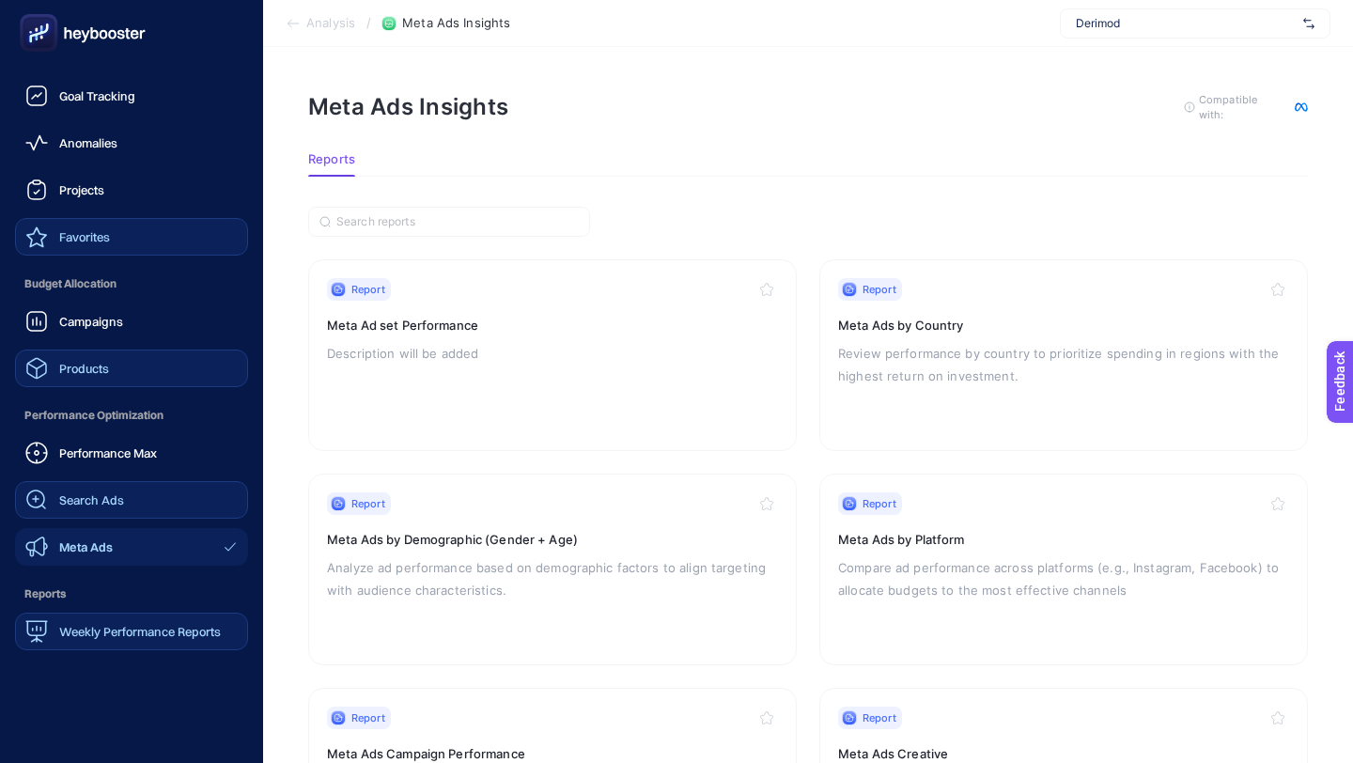
click at [121, 638] on span "Weekly Performance Reports" at bounding box center [140, 631] width 162 height 15
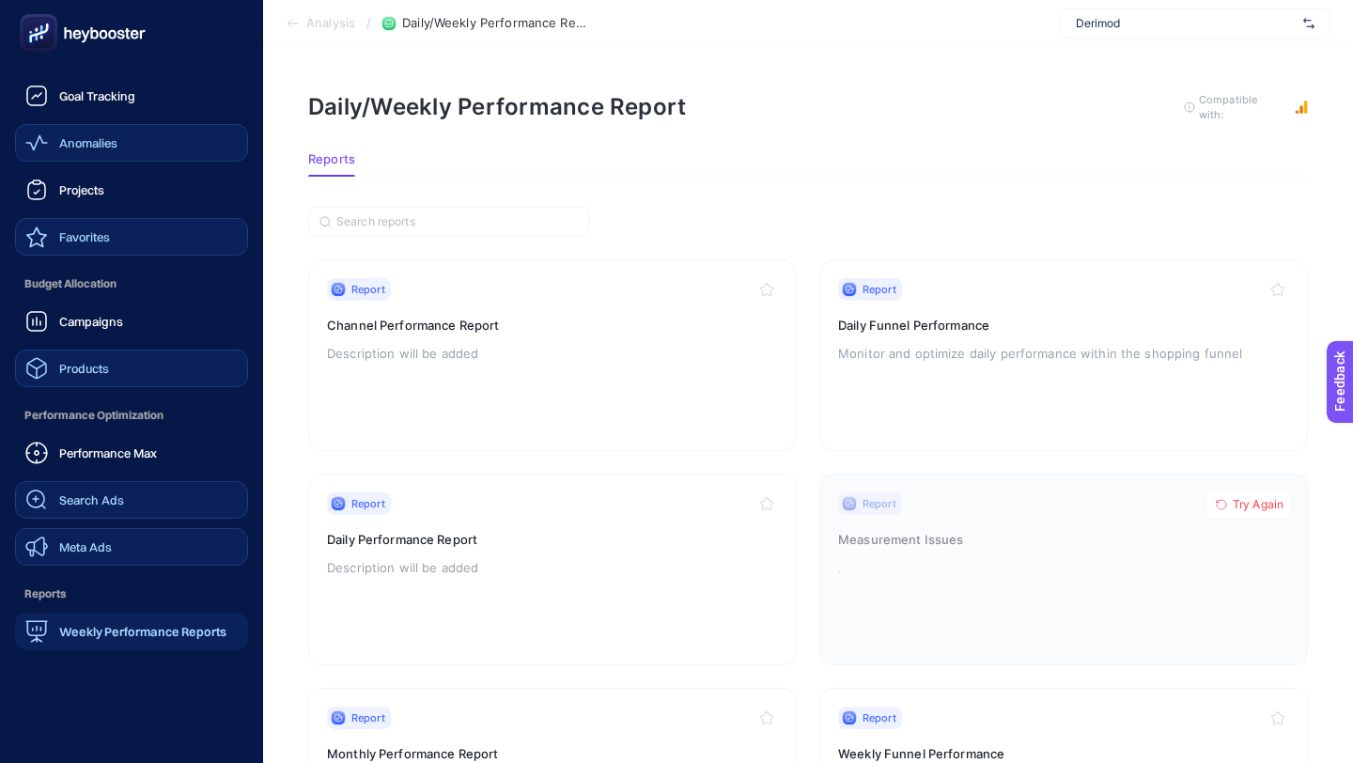
click at [148, 140] on link "Anomalies" at bounding box center [131, 143] width 233 height 38
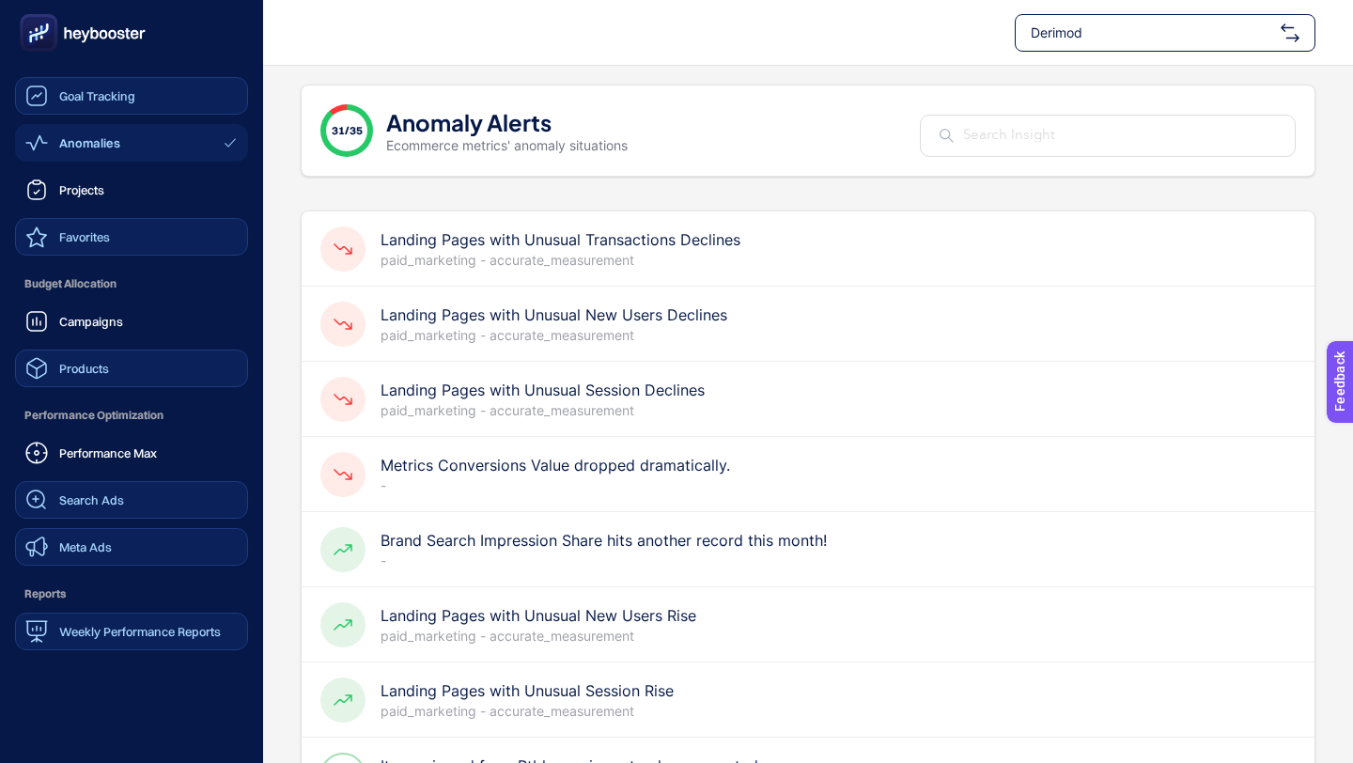
click at [96, 95] on span "Goal Tracking" at bounding box center [97, 95] width 76 height 15
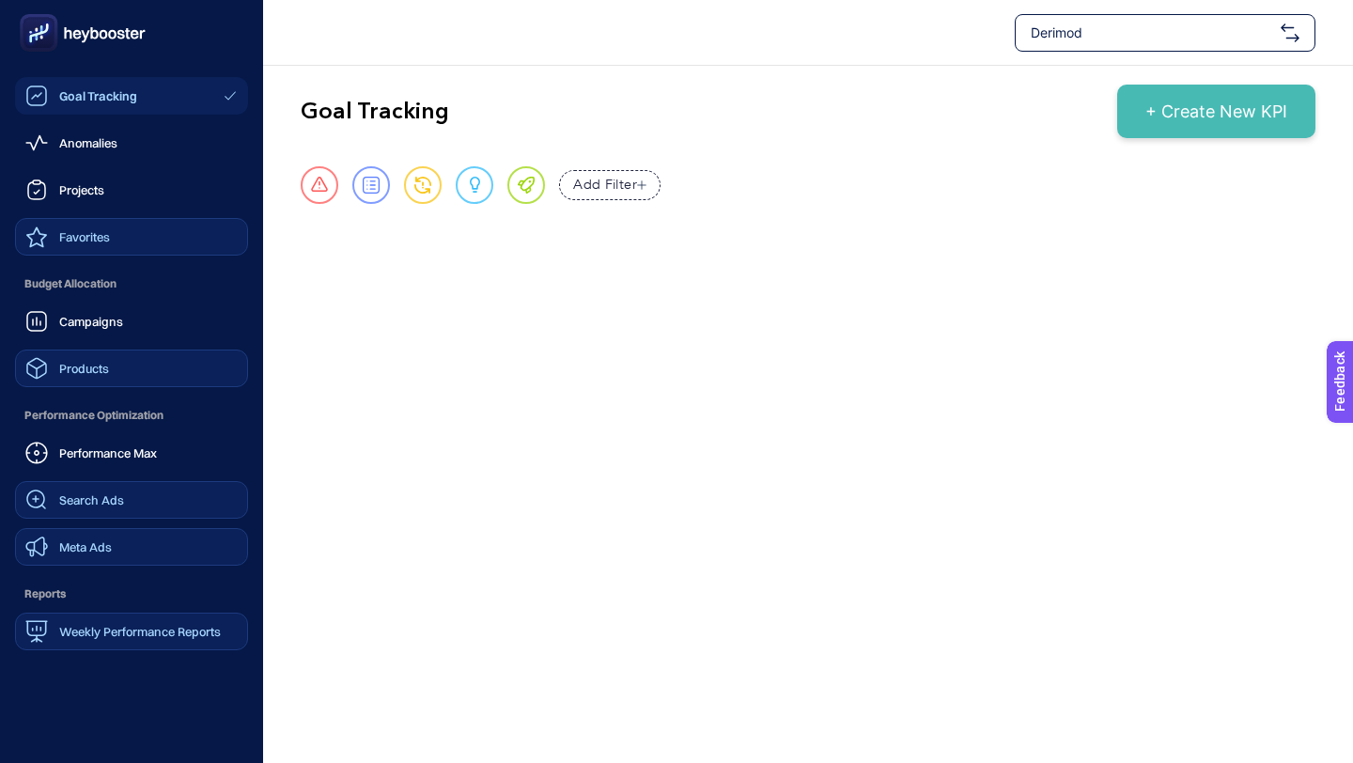
click at [122, 240] on link "Favorites" at bounding box center [131, 237] width 233 height 38
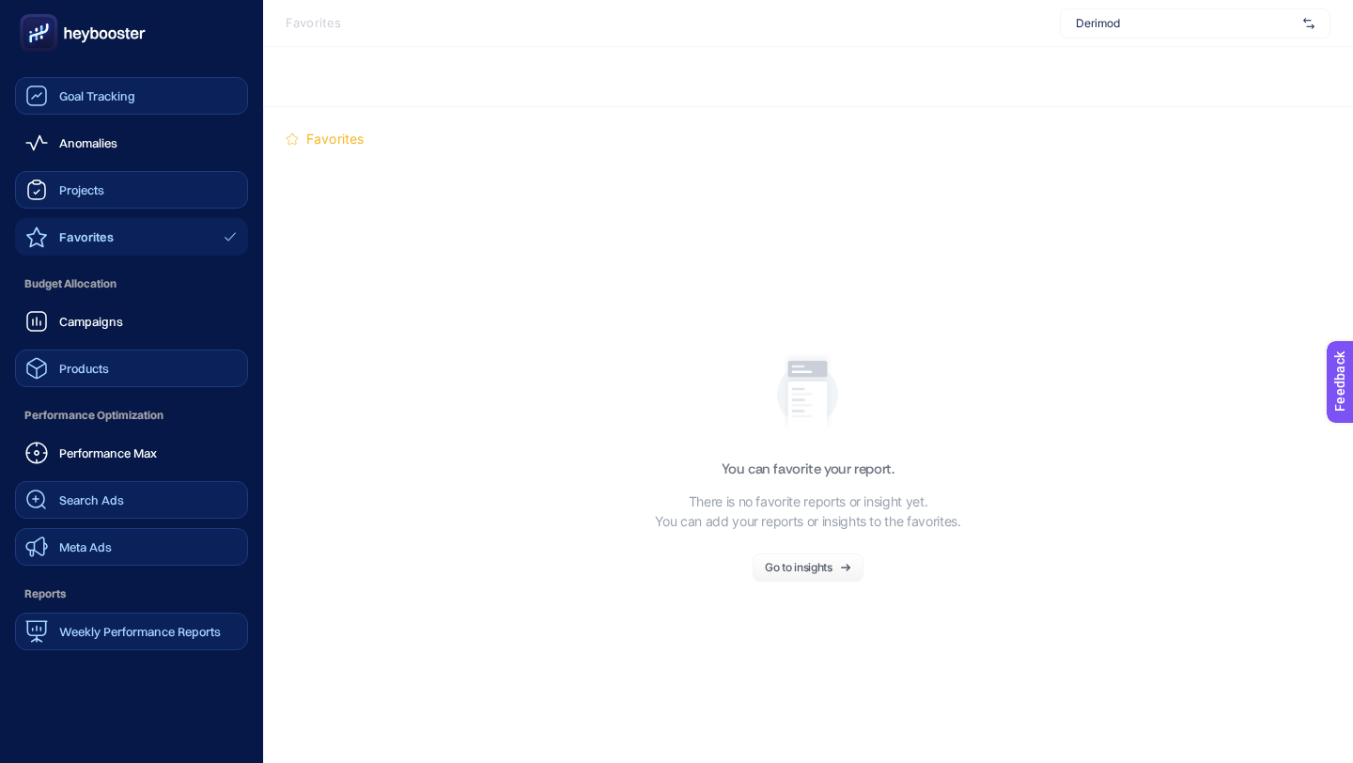
click at [59, 188] on span "Projects" at bounding box center [81, 189] width 45 height 15
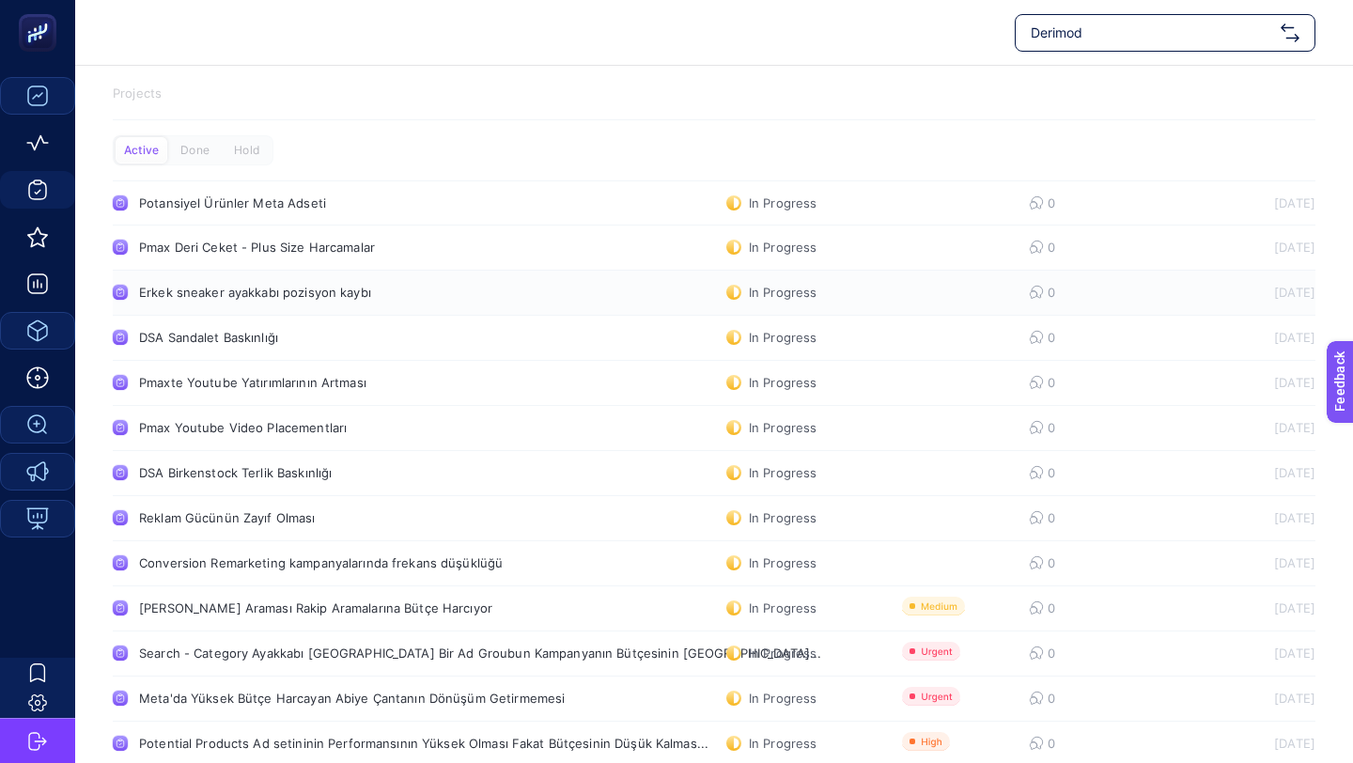
scroll to position [29, 0]
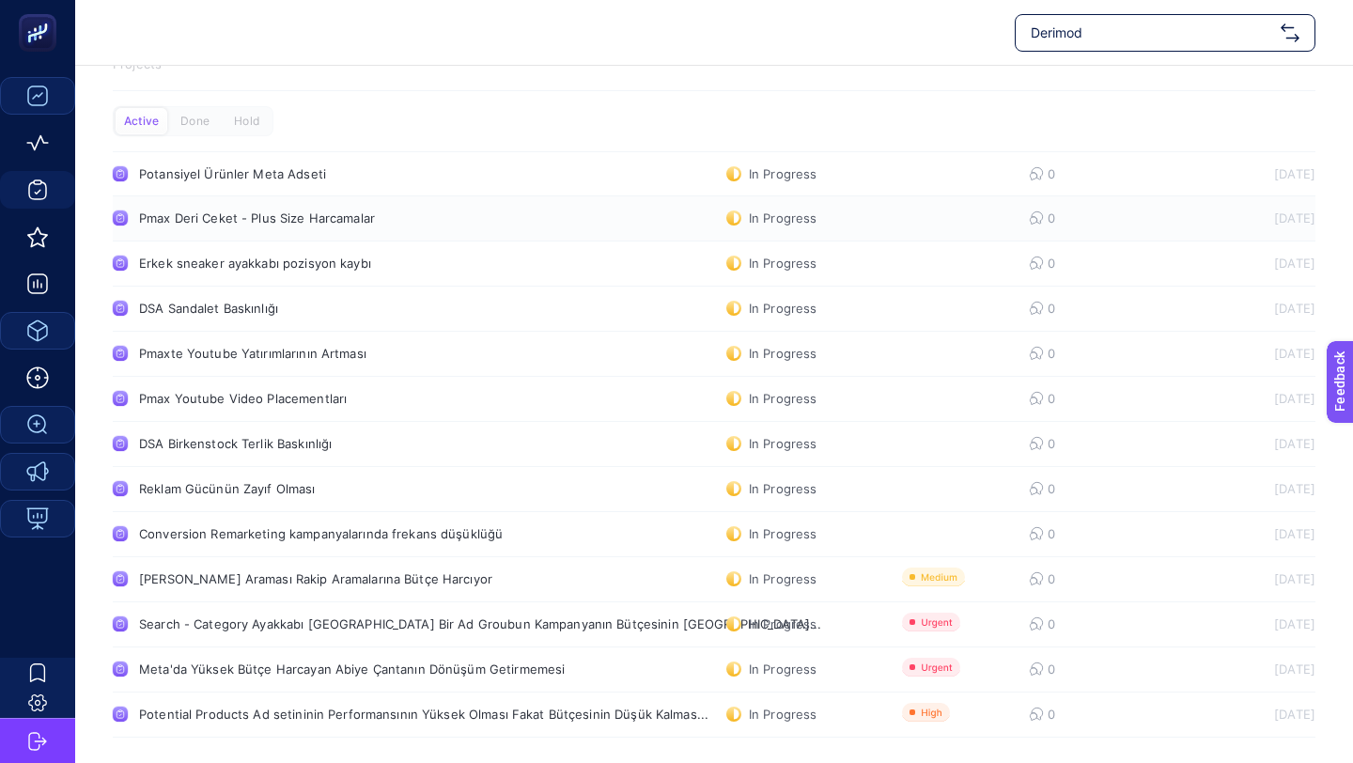
click at [320, 220] on div "Pmax Deri Ceket - Plus Size Harcamalar" at bounding box center [356, 218] width 434 height 15
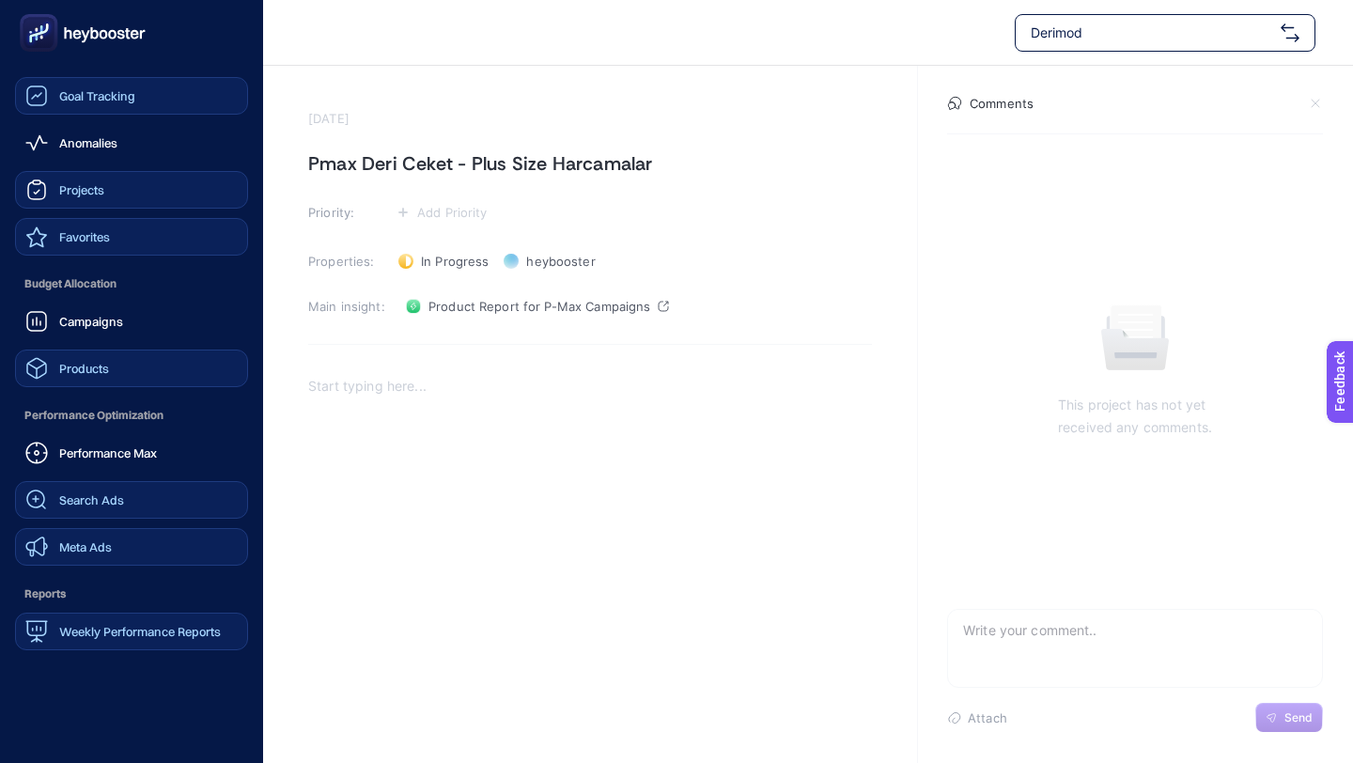
click at [131, 244] on link "Favorites" at bounding box center [131, 237] width 233 height 38
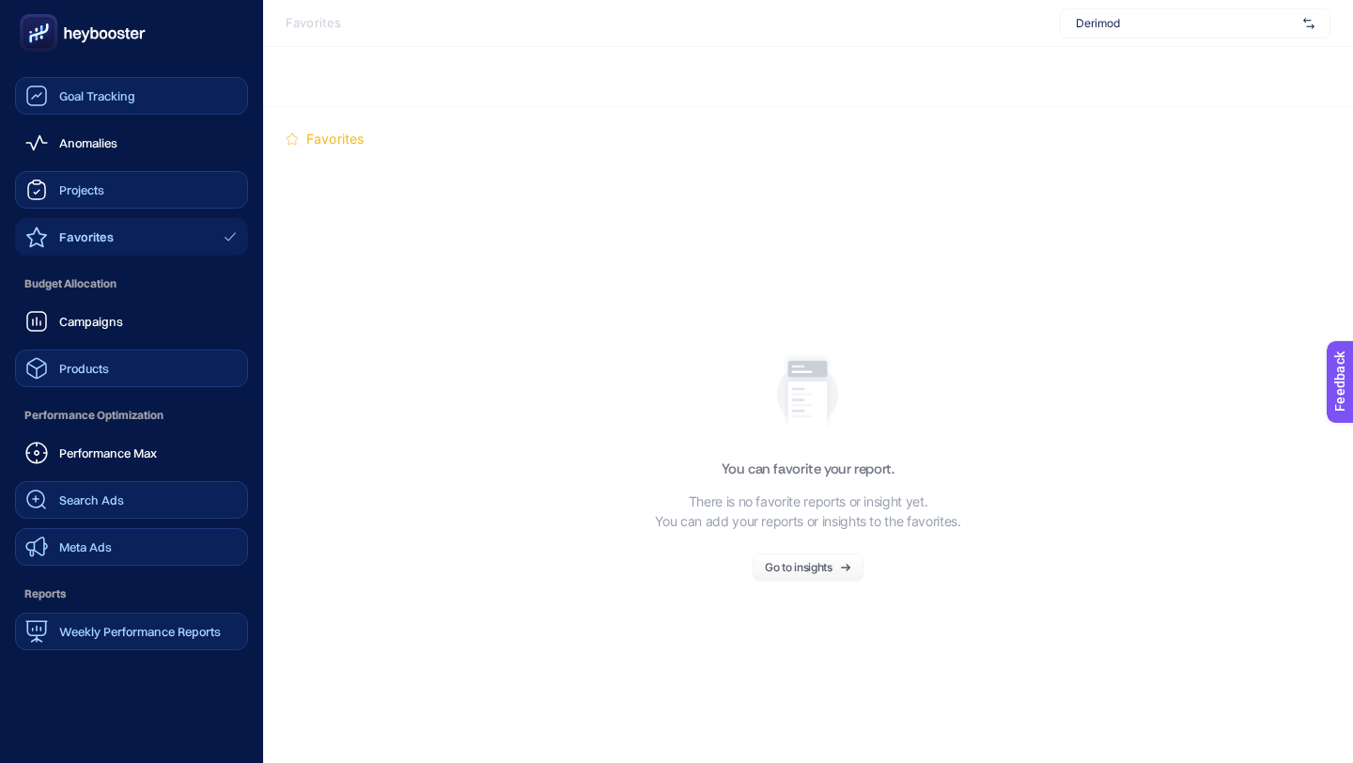
click at [106, 627] on span "Weekly Performance Reports" at bounding box center [140, 631] width 162 height 15
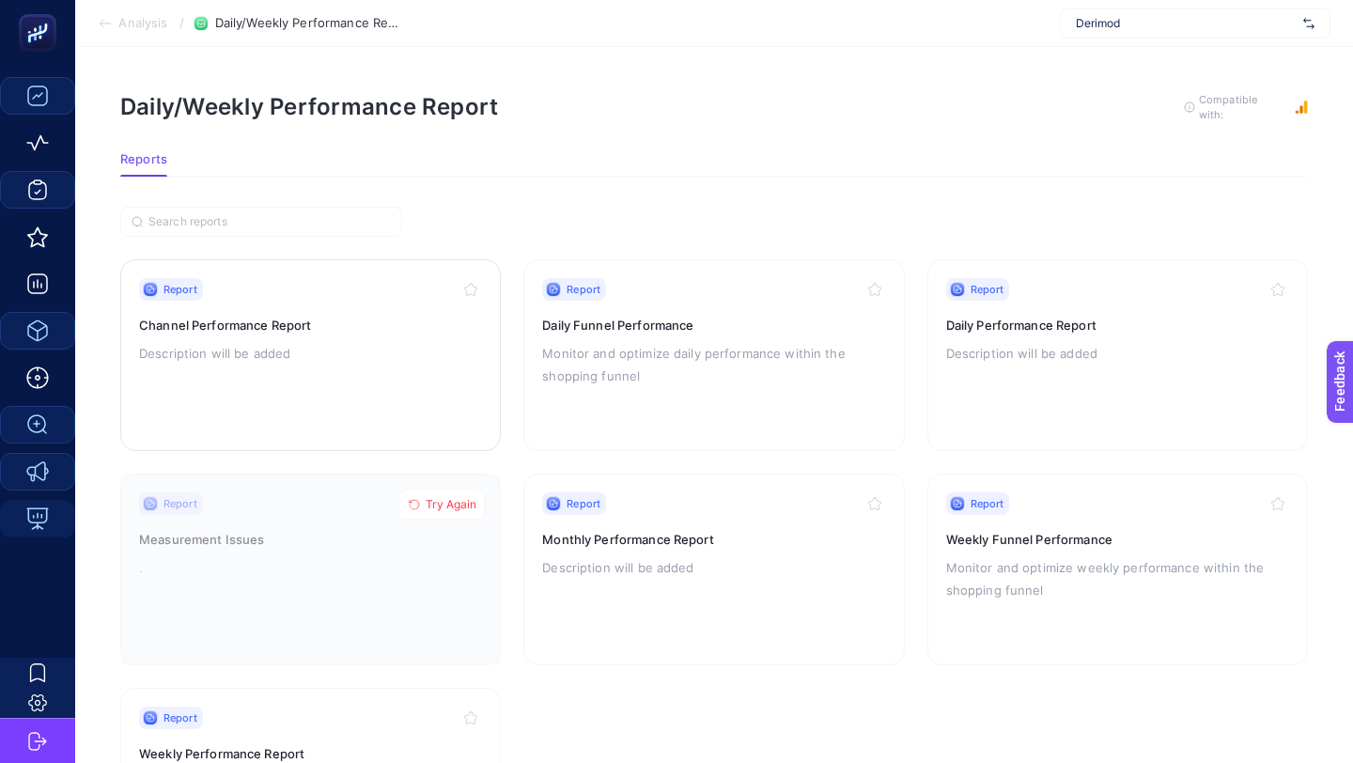
click at [331, 343] on p "Description will be added" at bounding box center [310, 353] width 343 height 23
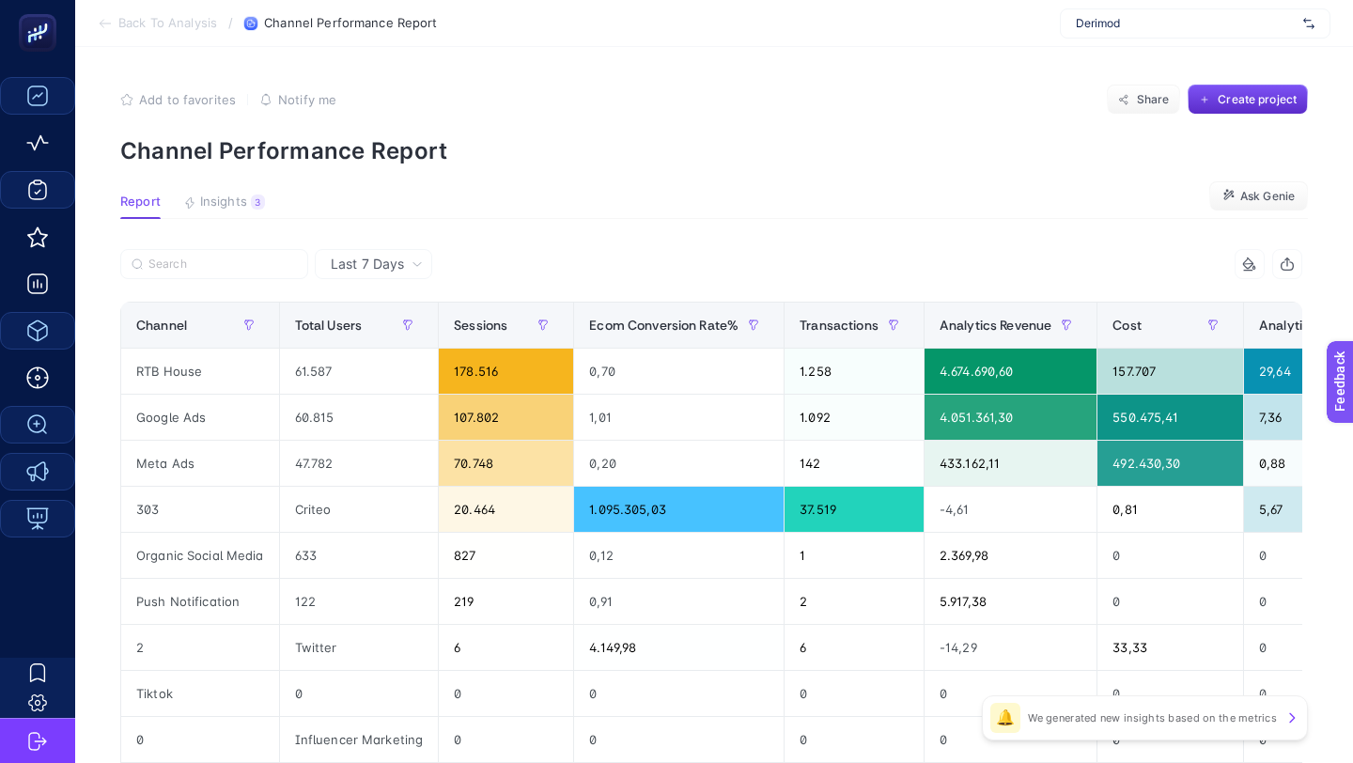
click at [172, 5] on section "Back To Analysis / Channel Performance Report Derimod" at bounding box center [714, 23] width 1278 height 47
click at [164, 29] on span "Back To Analysis" at bounding box center [167, 23] width 99 height 15
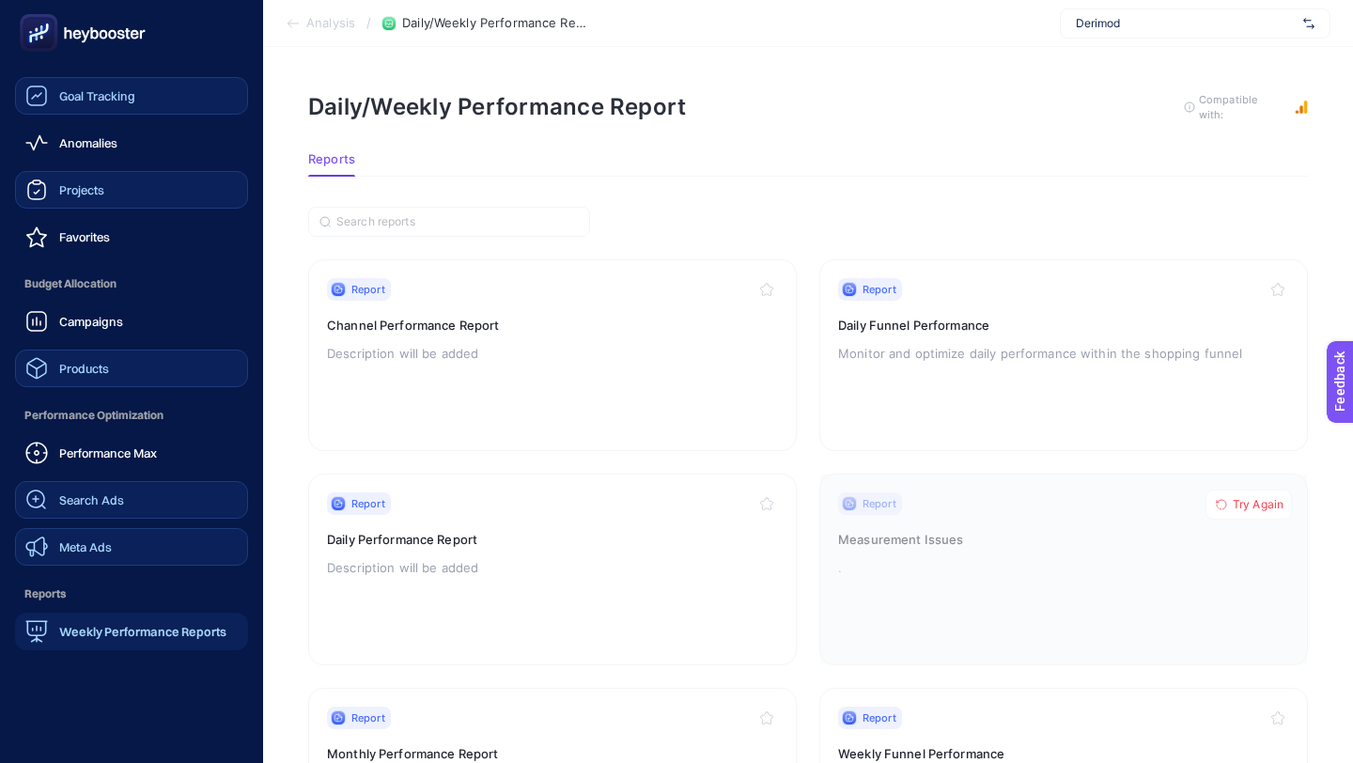
click at [45, 33] on rect at bounding box center [38, 33] width 31 height 31
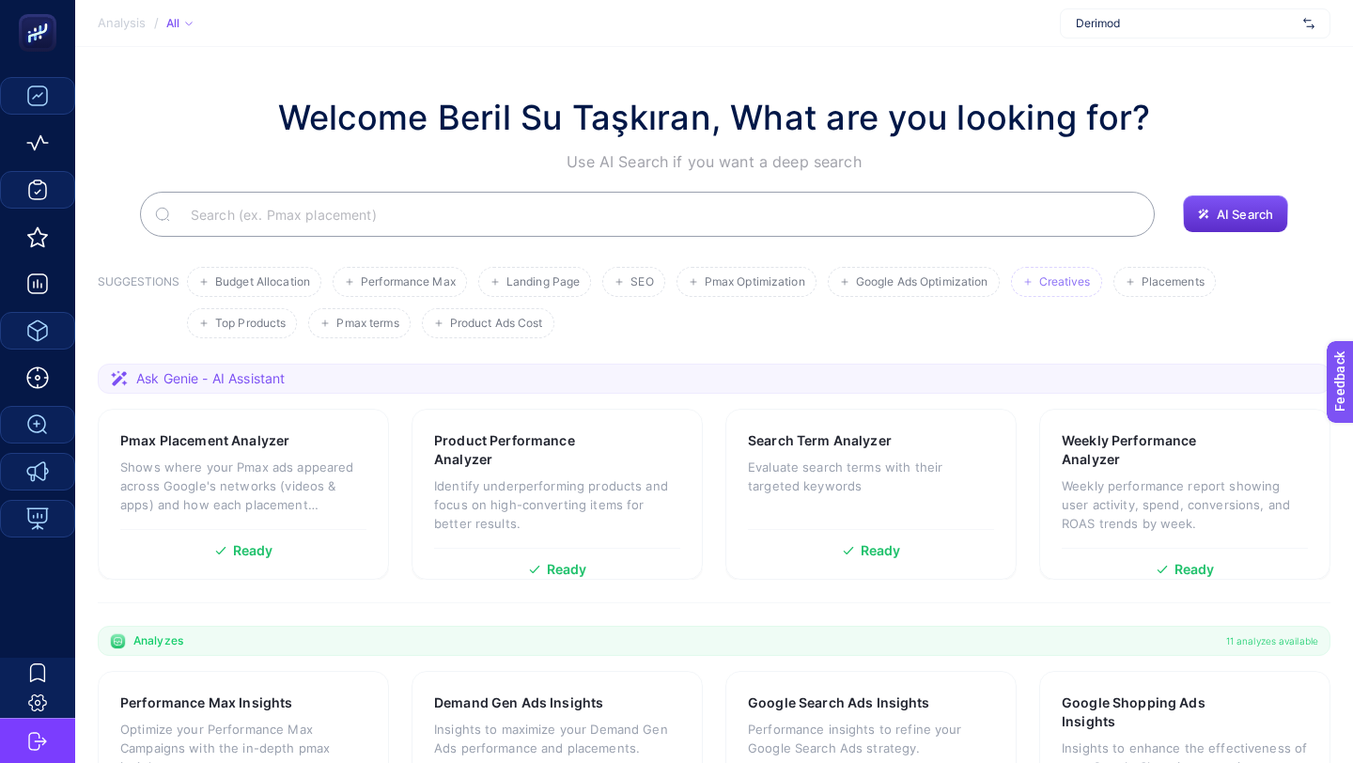
click at [1114, 273] on li "Creatives" at bounding box center [1165, 282] width 102 height 30
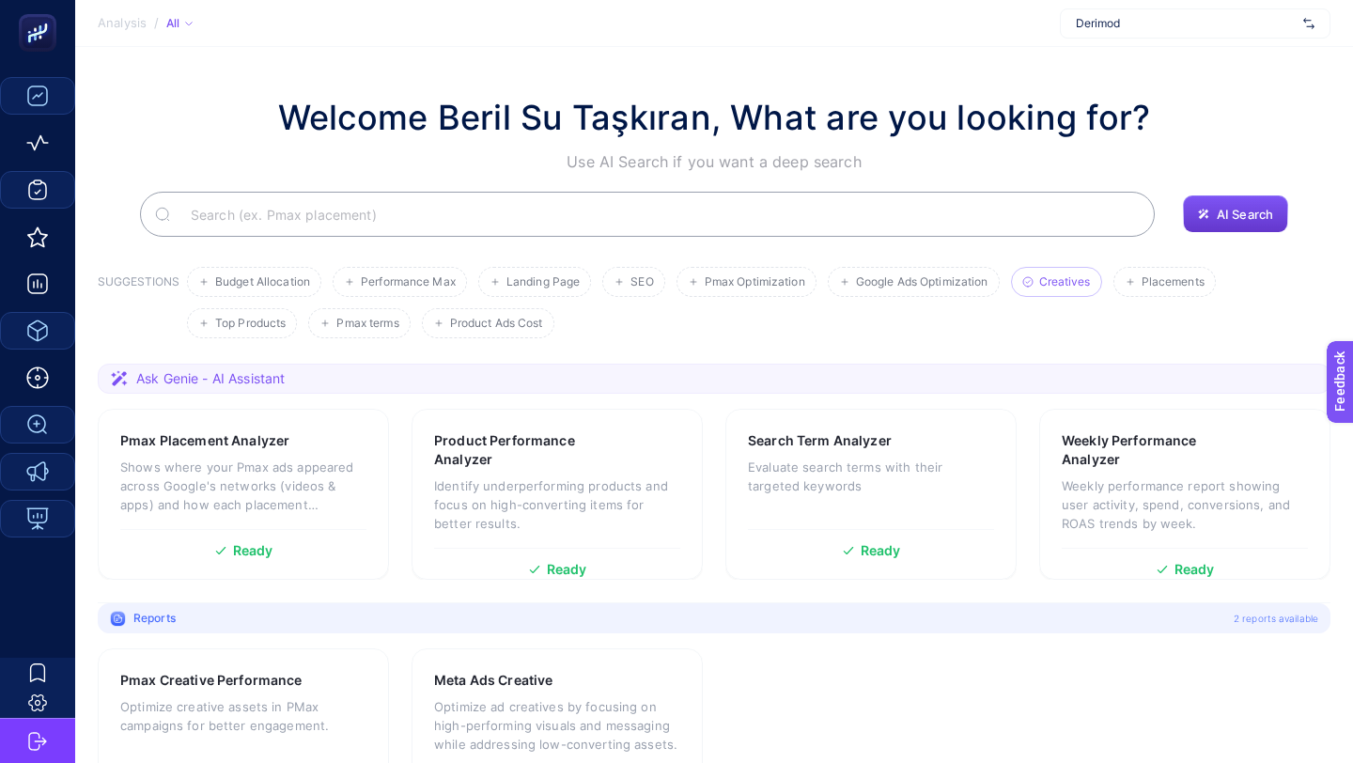
click at [1249, 208] on span "AI Search" at bounding box center [1245, 214] width 56 height 15
click at [1239, 172] on span "Upcoming" at bounding box center [1245, 171] width 60 height 15
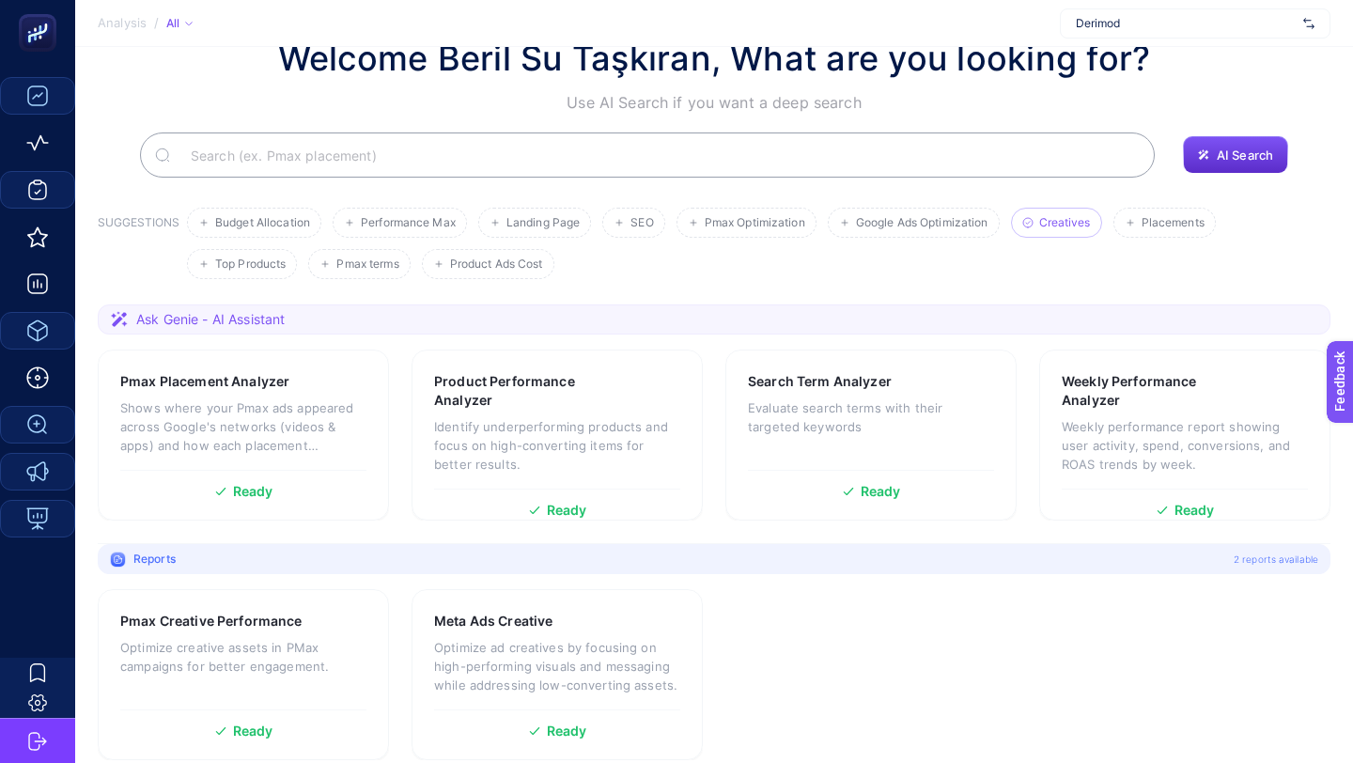
scroll to position [79, 0]
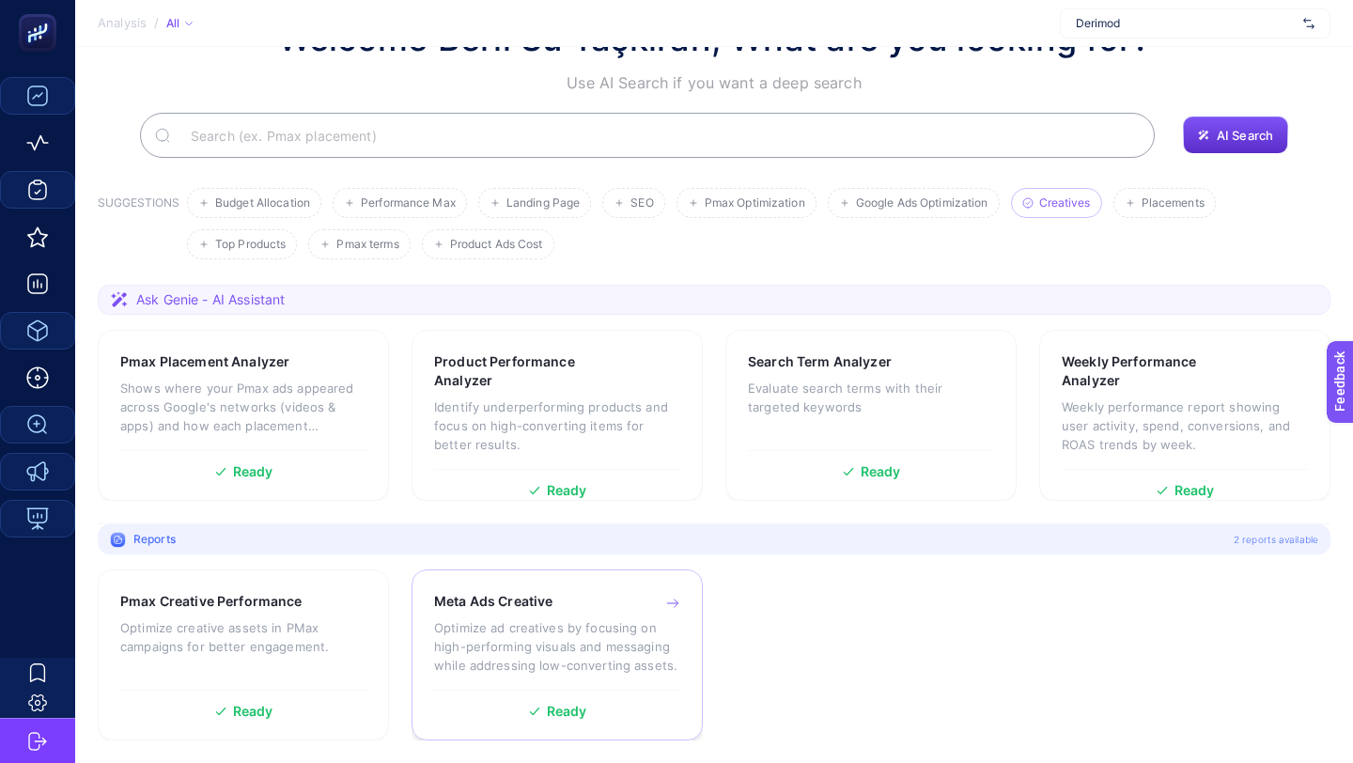
click at [536, 645] on p "Optimize ad creatives by focusing on high-performing visuals and messaging whil…" at bounding box center [557, 646] width 246 height 56
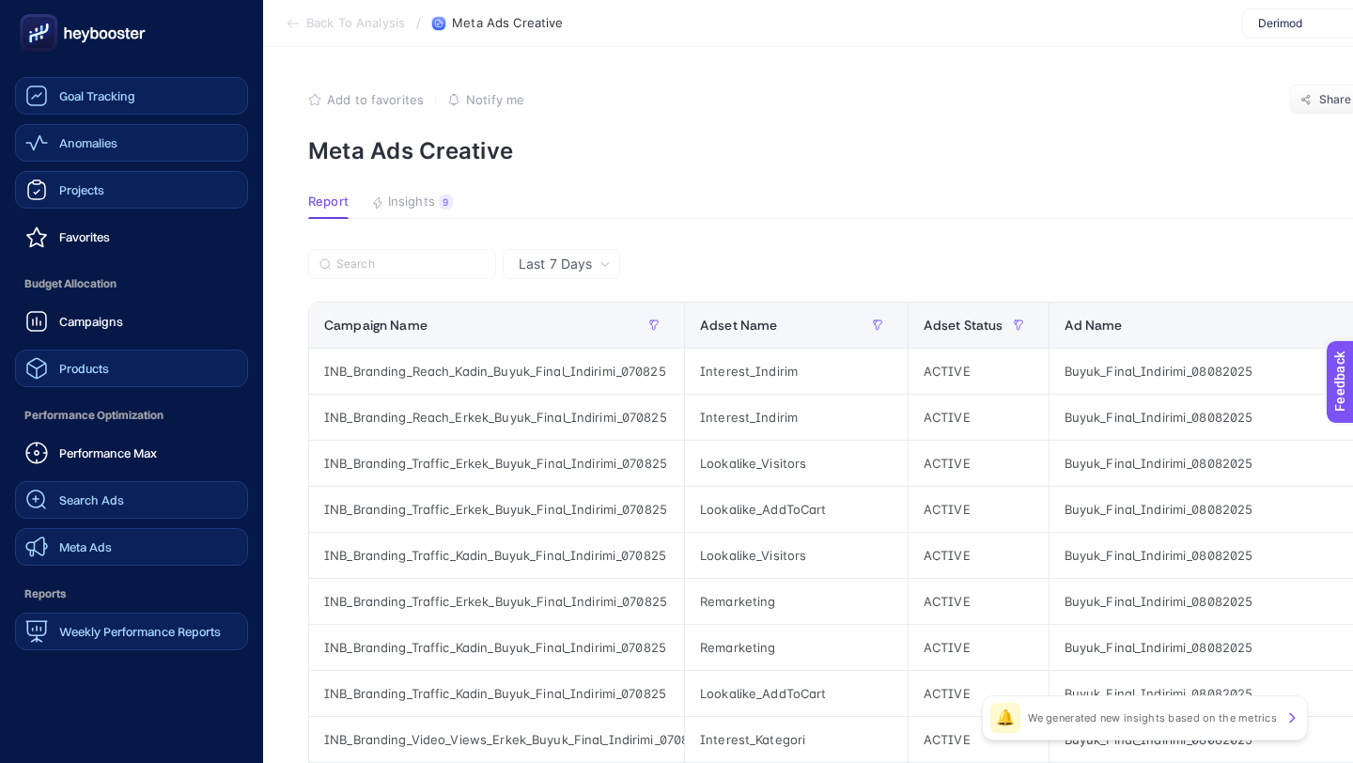
click at [68, 136] on span "Anomalies" at bounding box center [88, 142] width 58 height 15
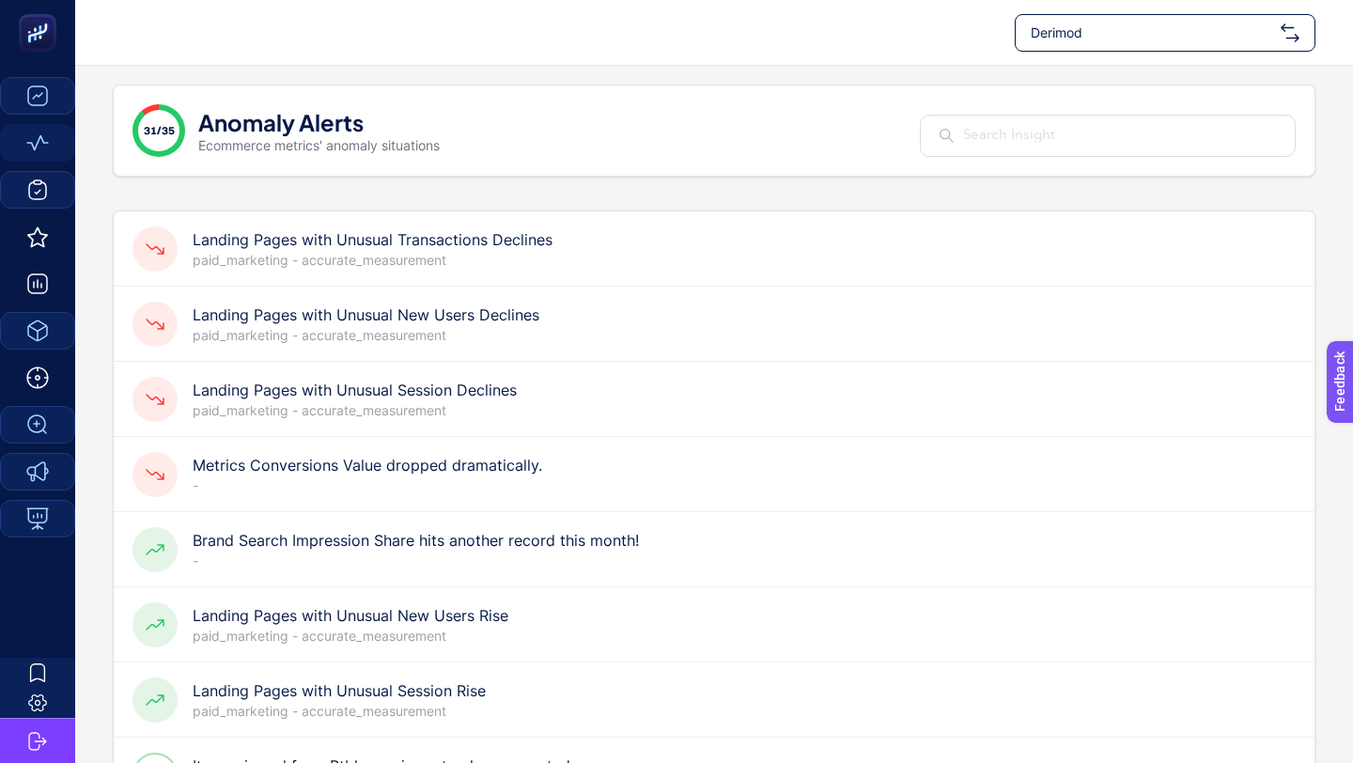
click at [598, 287] on div "Landing Pages with Unusual Transactions Declines paid_marketing - accurate_meas…" at bounding box center [714, 324] width 1201 height 75
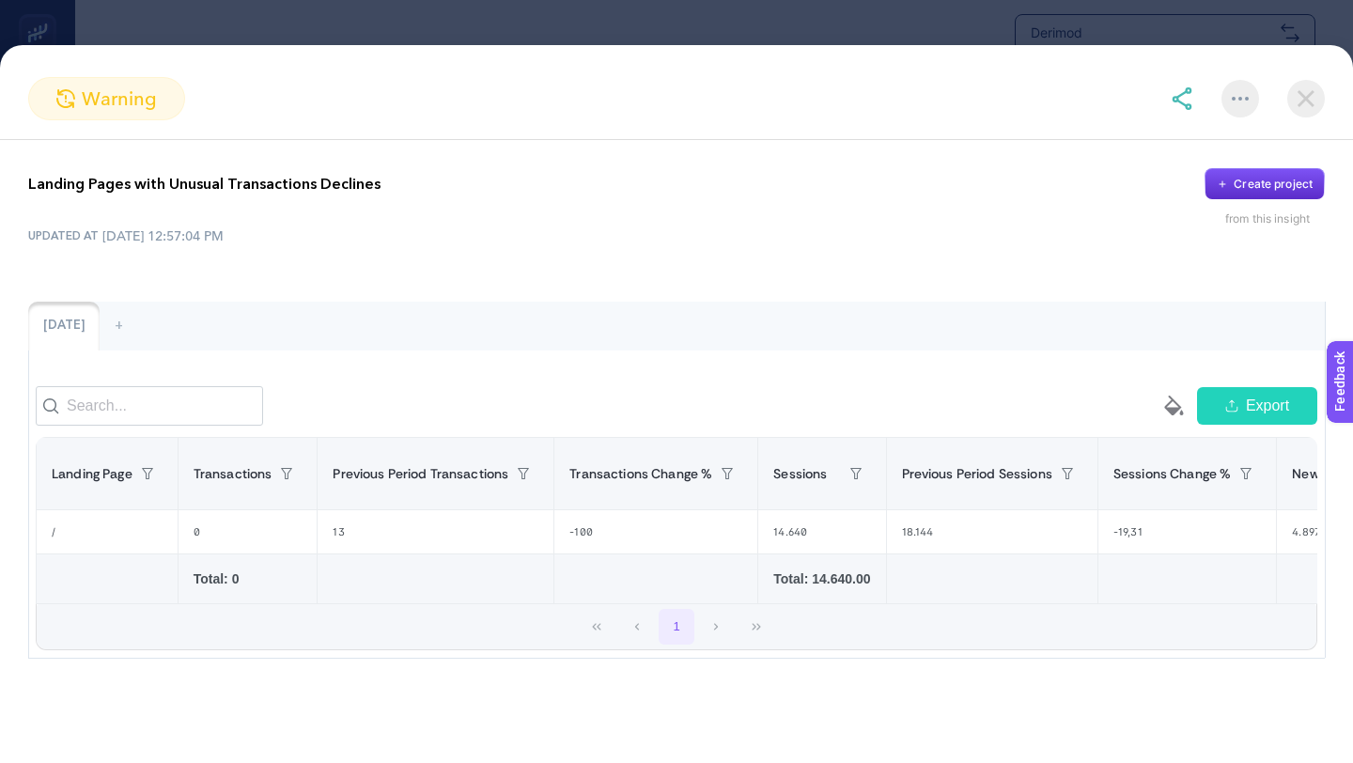
click at [1312, 101] on img at bounding box center [1306, 99] width 38 height 38
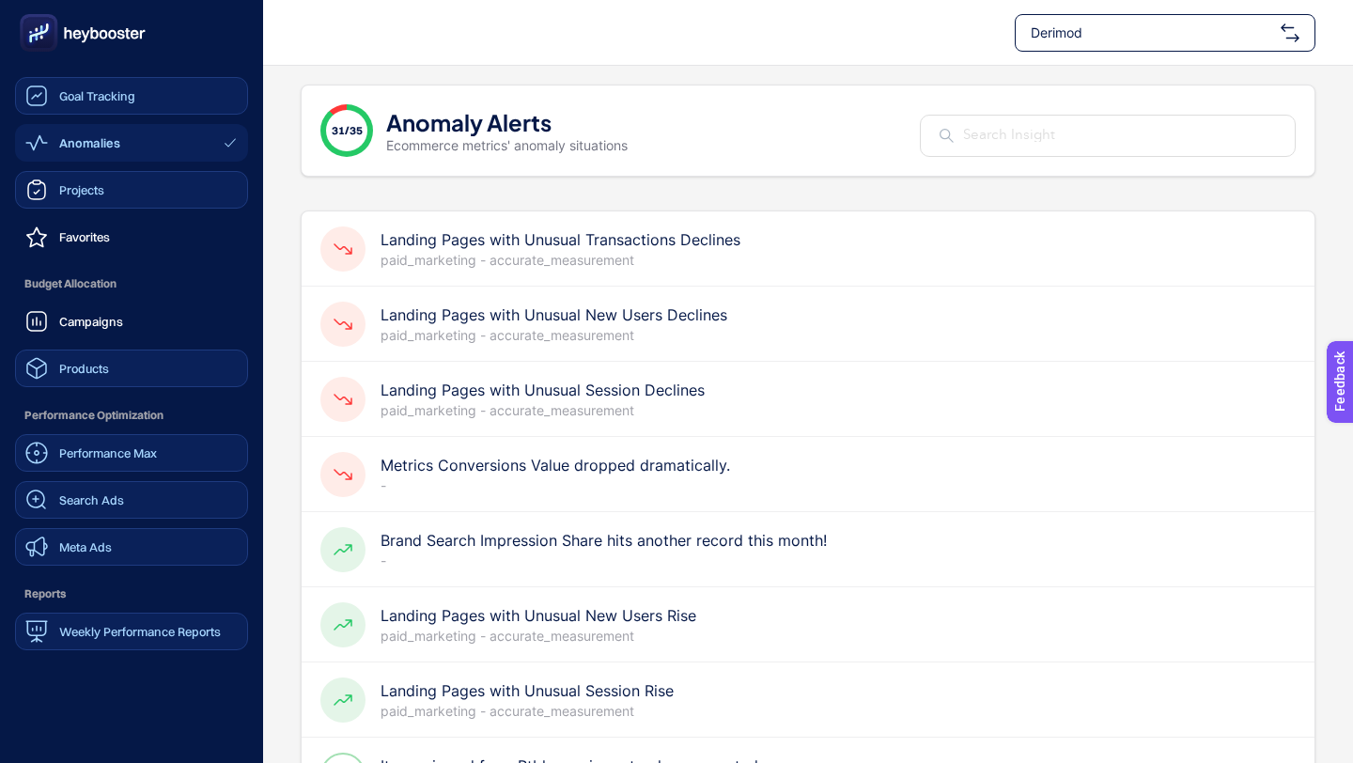
click at [122, 465] on link "Performance Max" at bounding box center [131, 453] width 233 height 38
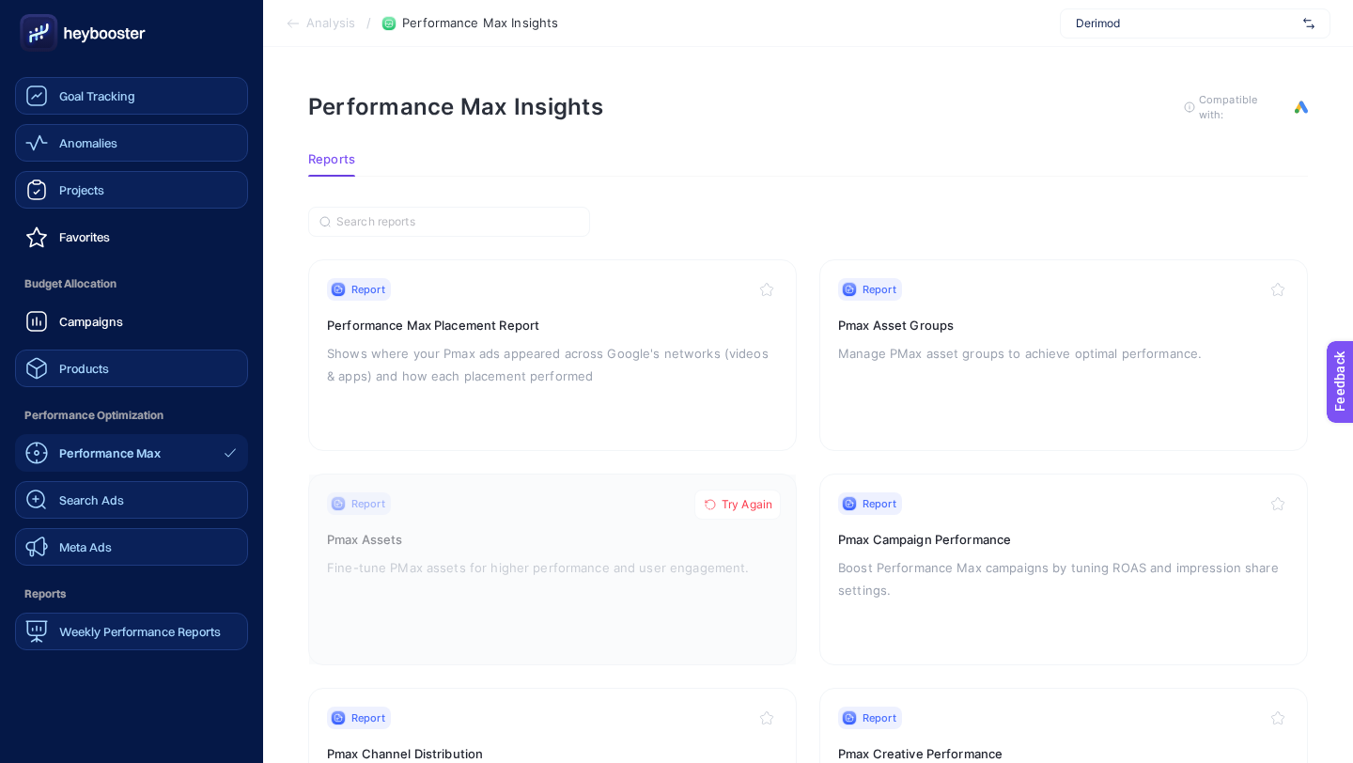
click at [29, 103] on icon at bounding box center [36, 96] width 21 height 20
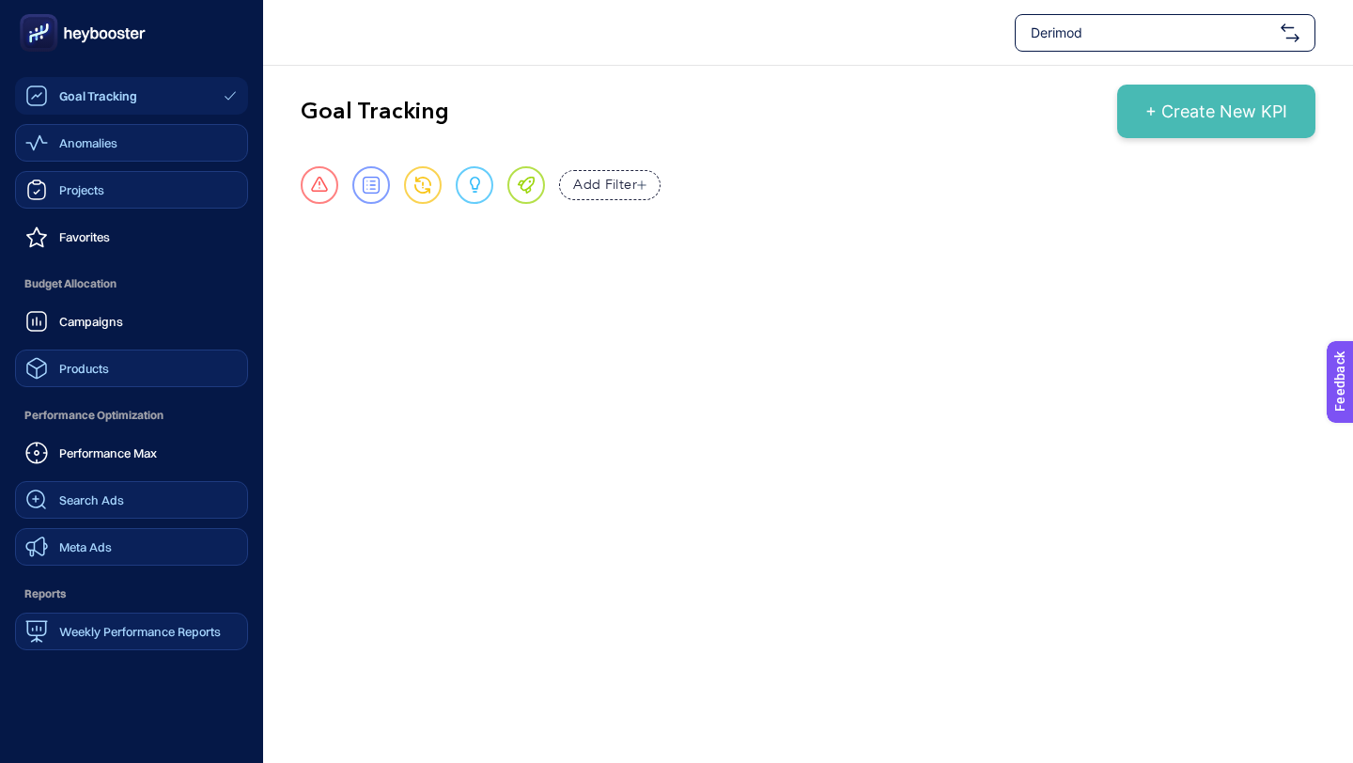
click at [28, 31] on rect at bounding box center [38, 33] width 31 height 31
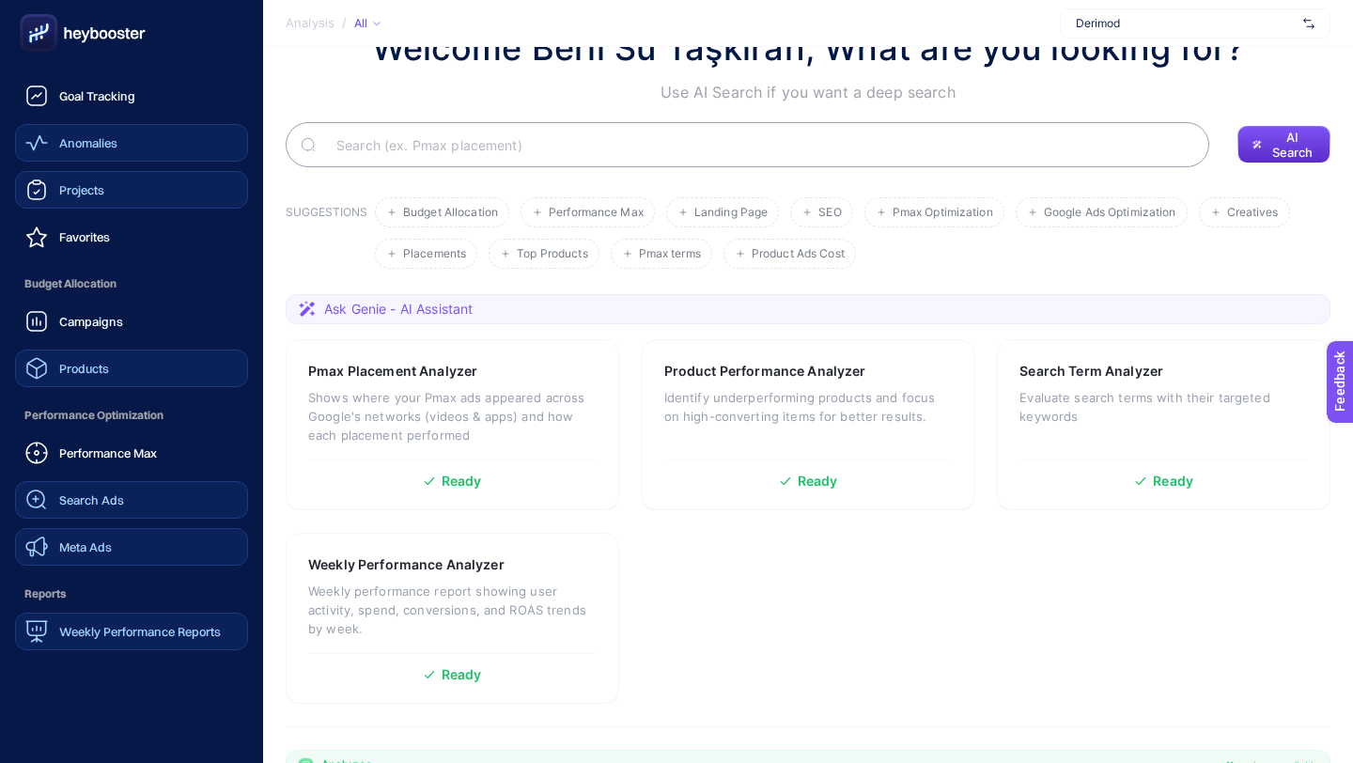
scroll to position [79, 0]
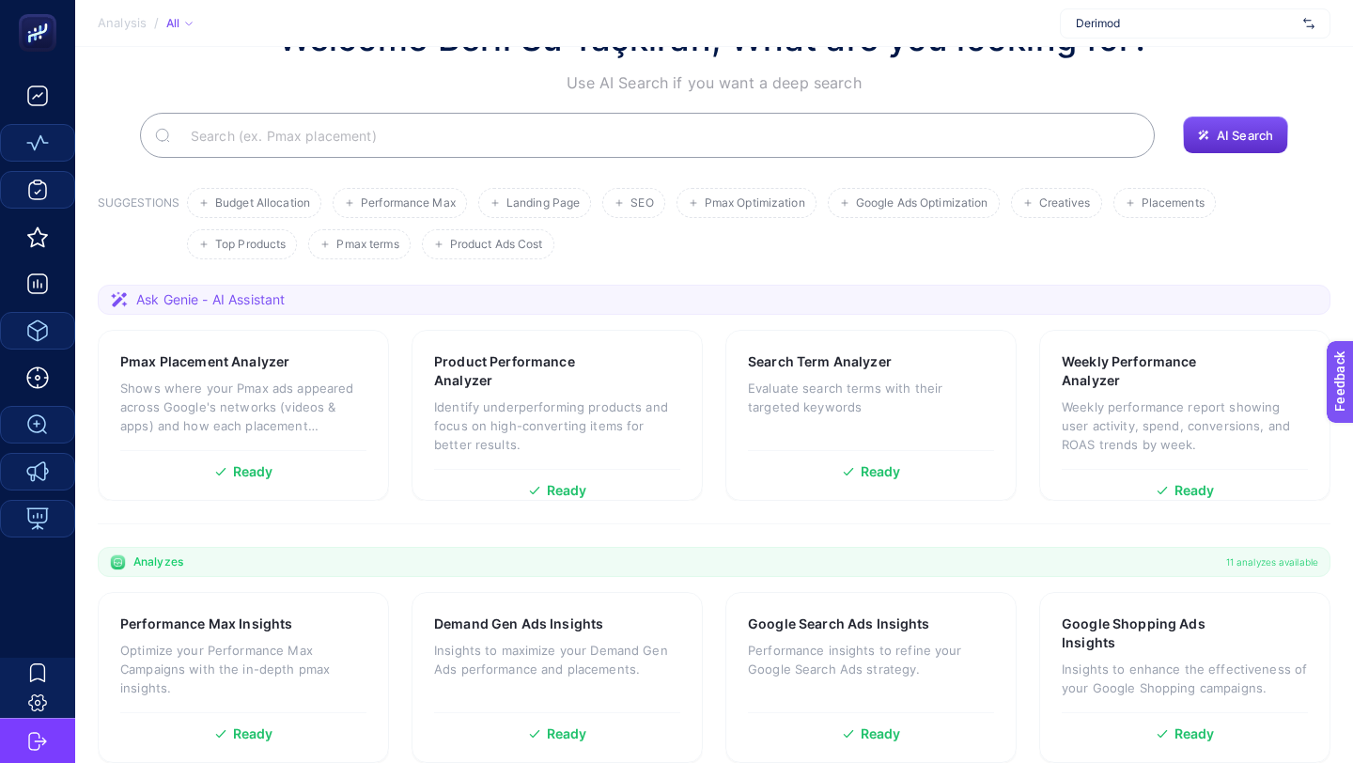
click at [742, 152] on input "Search" at bounding box center [658, 135] width 964 height 53
paste input "Which of my creatives has a lower CTR compared to last month?"
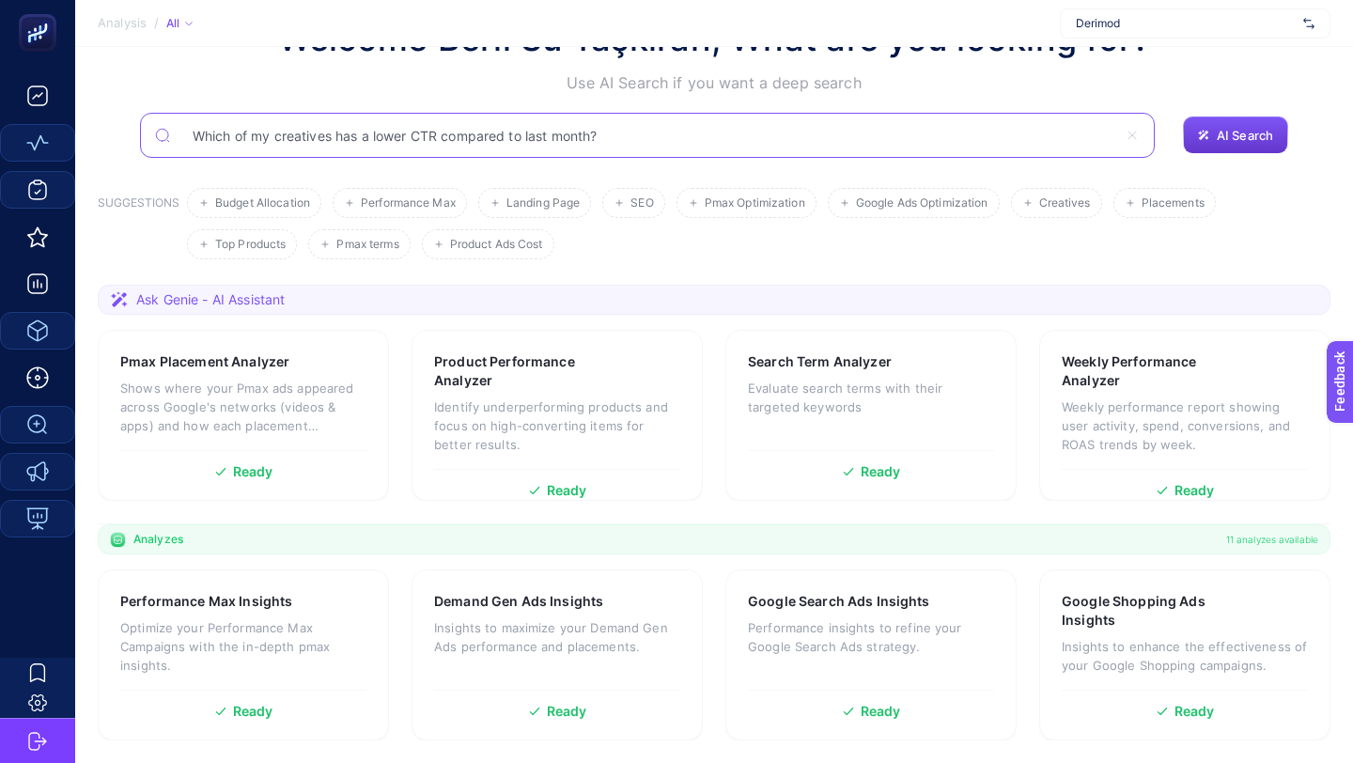
type input "Which of my creatives has a lower CTR compared to last month?"
click at [1219, 133] on span "AI Search" at bounding box center [1245, 135] width 56 height 15
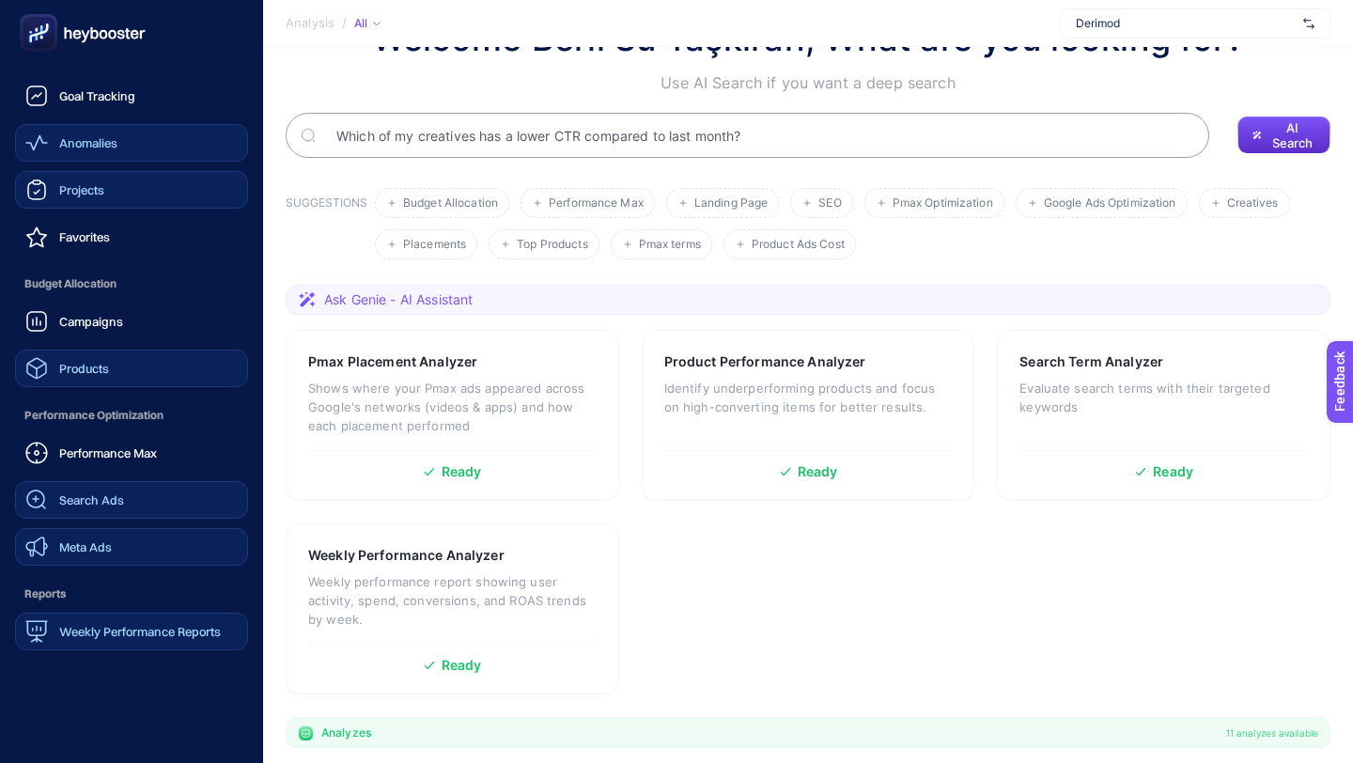
click at [76, 366] on span "Products" at bounding box center [84, 368] width 50 height 15
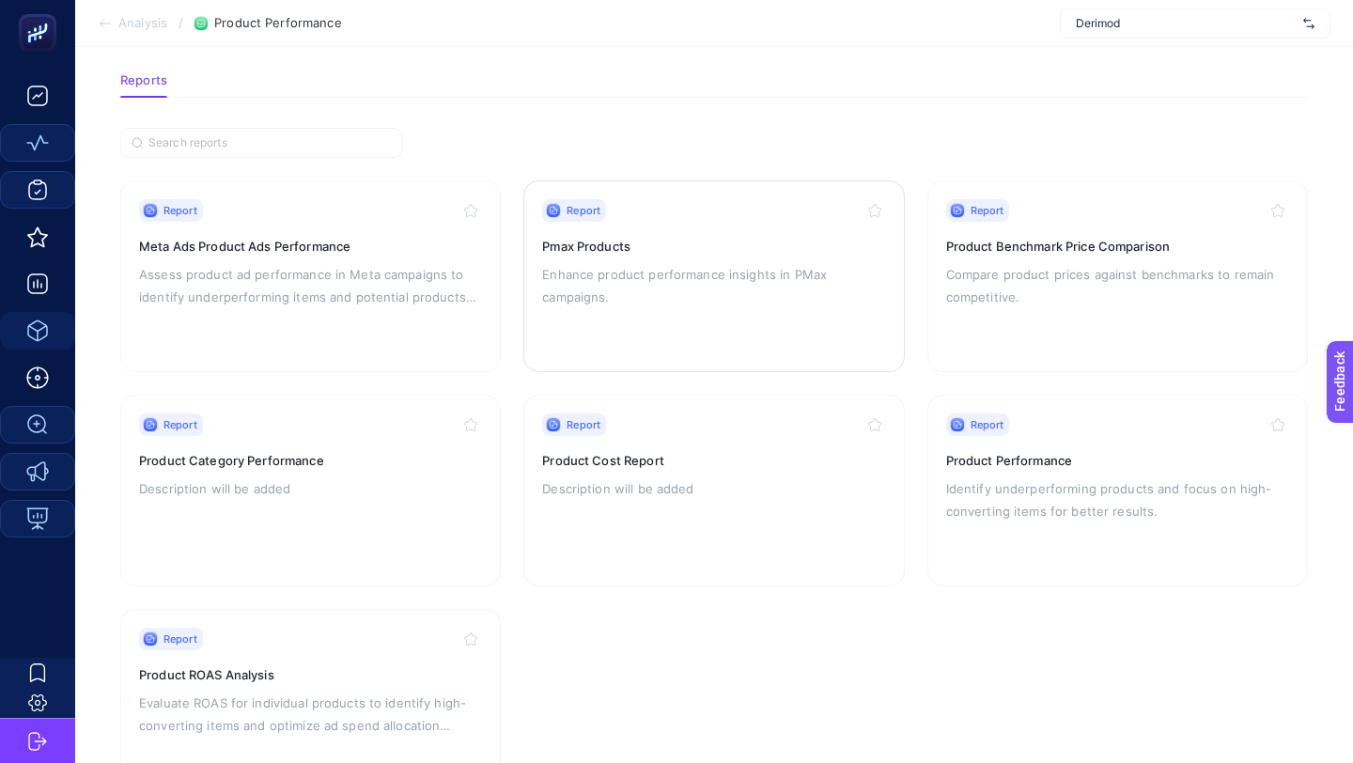
click at [639, 287] on p "Enhance product performance insights in PMax campaigns." at bounding box center [713, 285] width 343 height 45
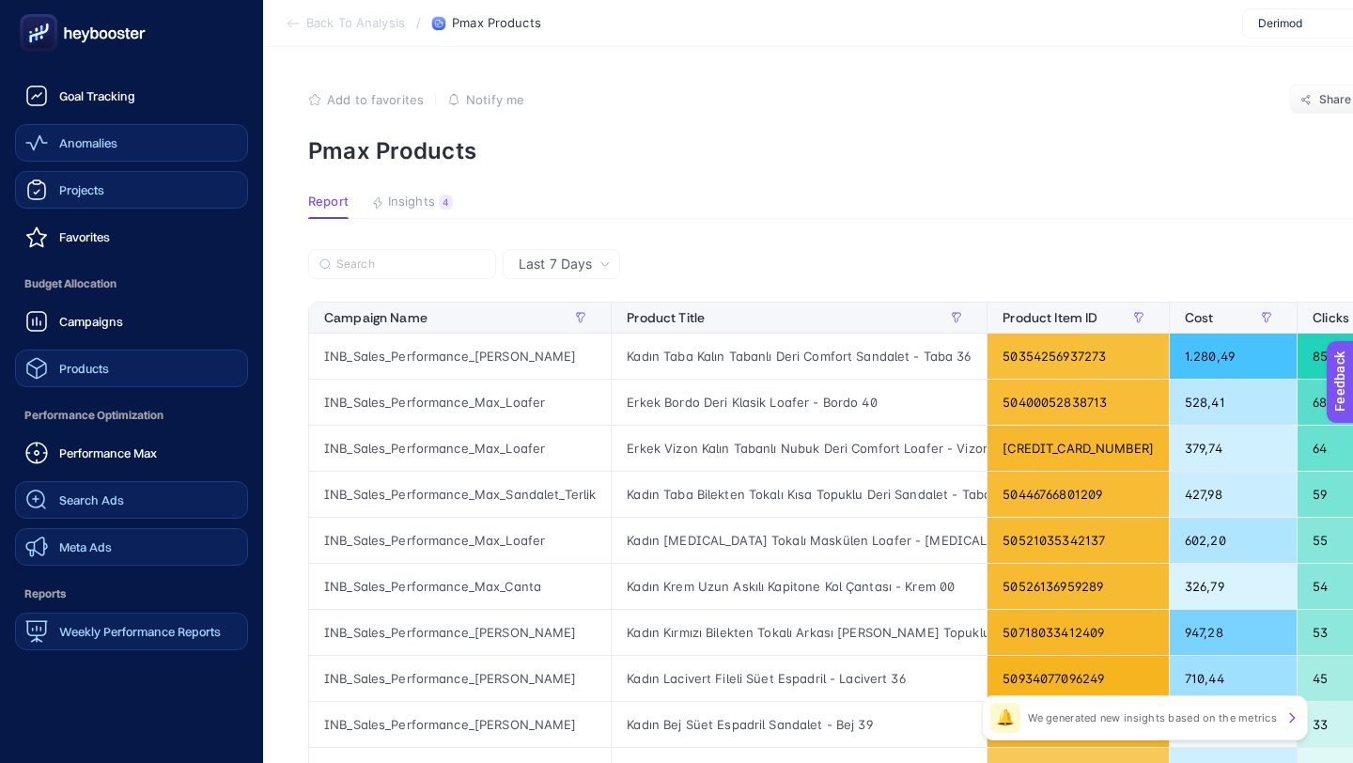
click at [112, 26] on icon at bounding box center [82, 33] width 135 height 38
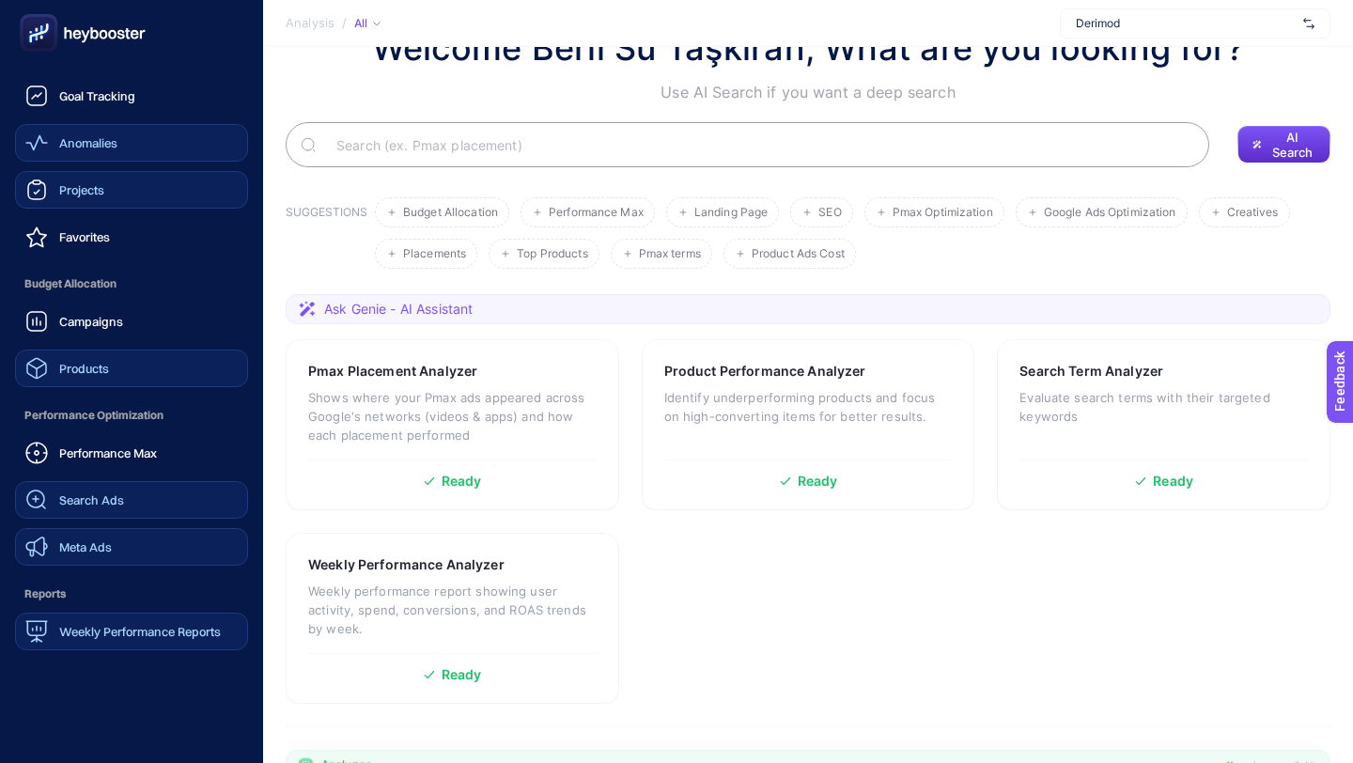
scroll to position [79, 0]
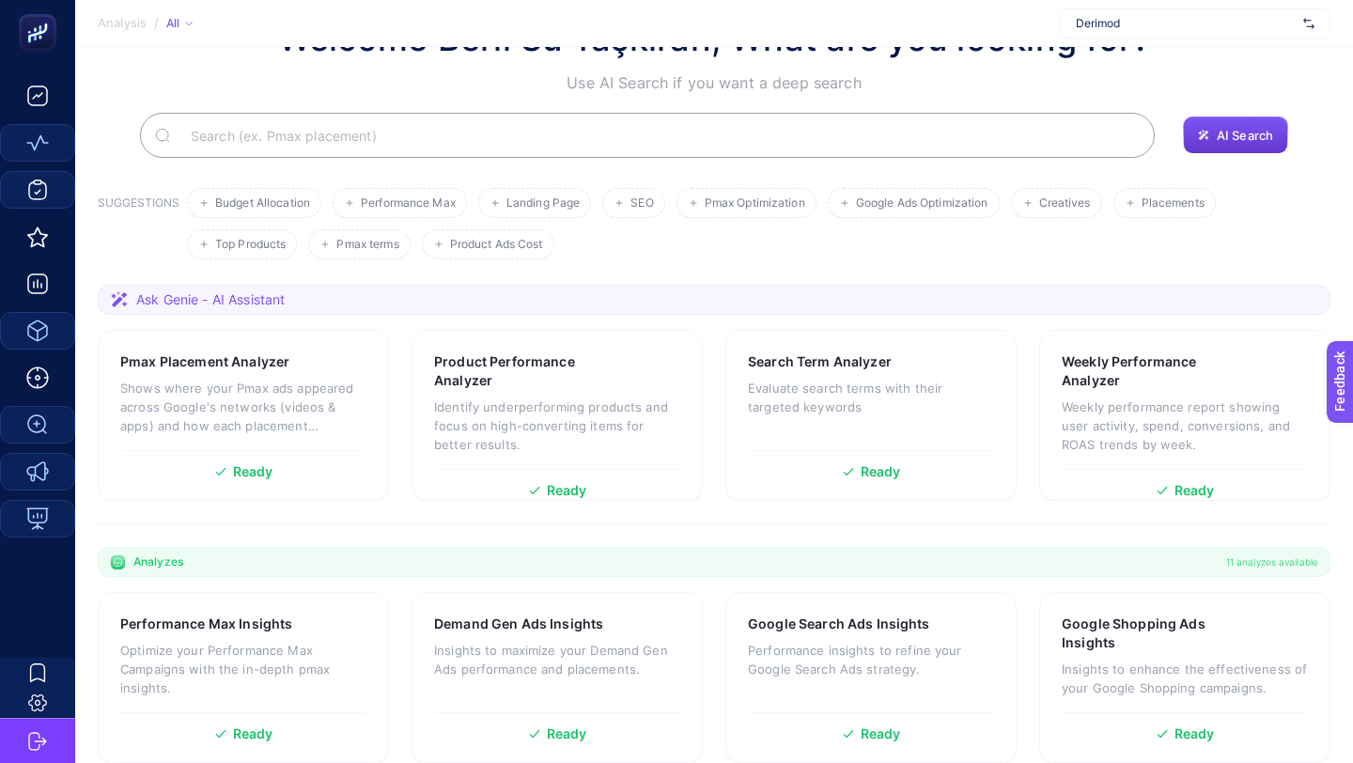
click at [1226, 145] on button "AI Search" at bounding box center [1235, 136] width 105 height 38
click at [1162, 203] on span "Placements" at bounding box center [1173, 203] width 63 height 14
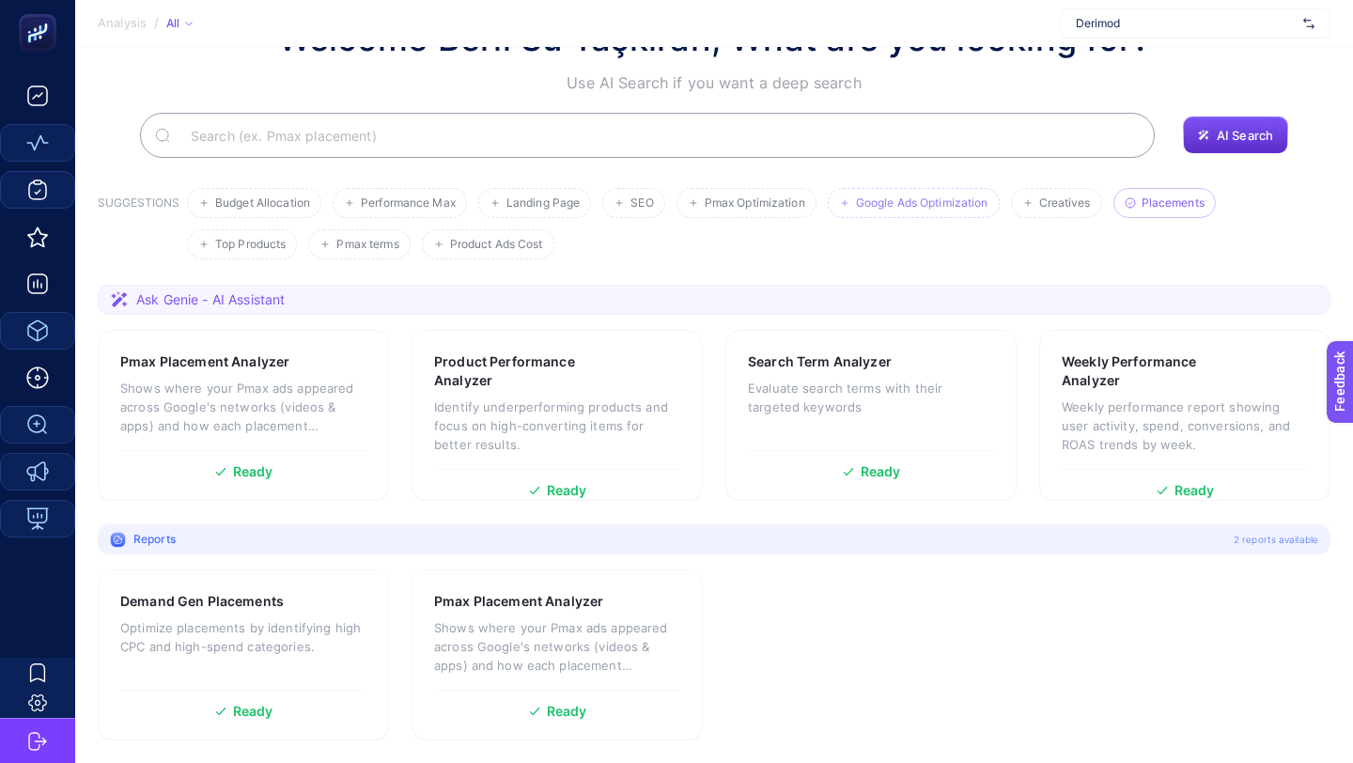
click at [957, 206] on span "Google Ads Optimization" at bounding box center [922, 203] width 133 height 14
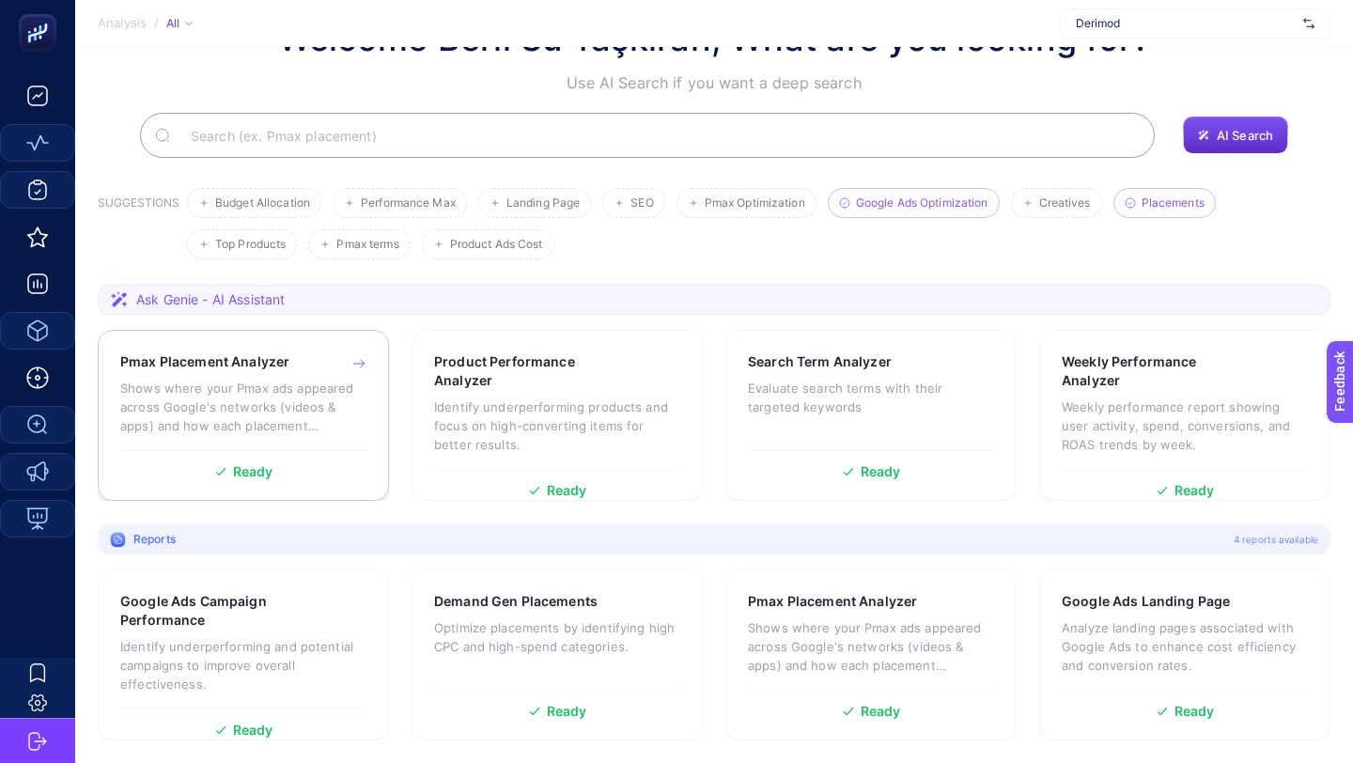
click at [321, 439] on div "Pmax Placement Analyzer Shows where your Pmax ads appeared across Google's netw…" at bounding box center [243, 401] width 246 height 98
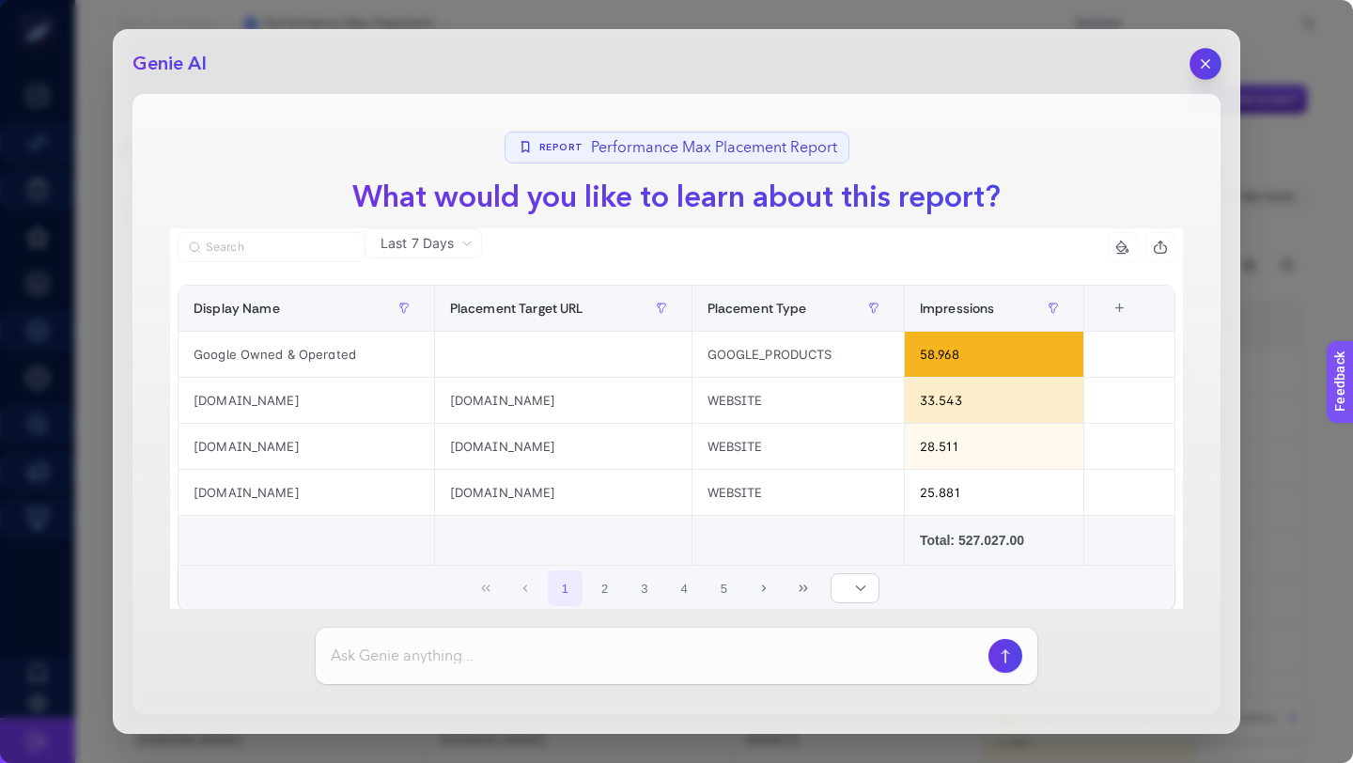
click at [1203, 59] on icon "button" at bounding box center [1206, 64] width 16 height 16
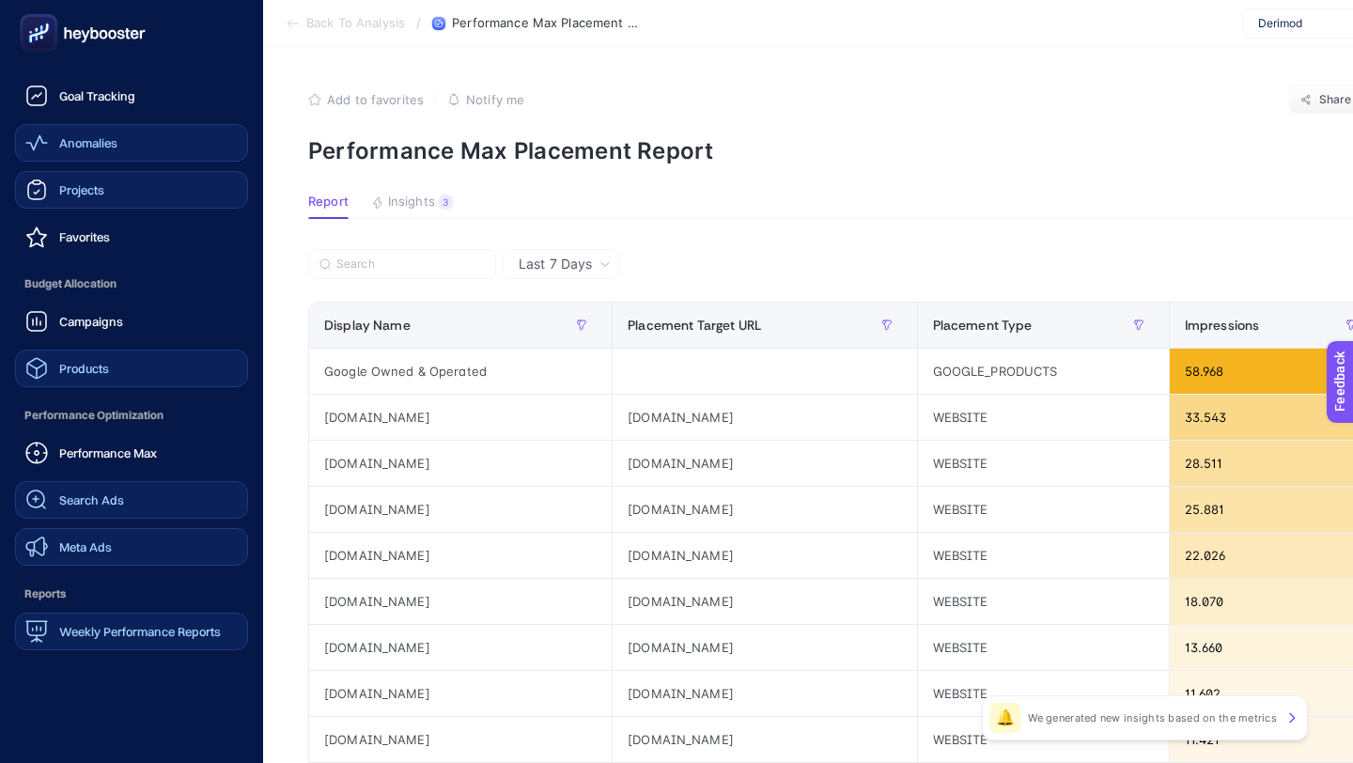
click at [125, 546] on link "Meta Ads" at bounding box center [131, 547] width 233 height 38
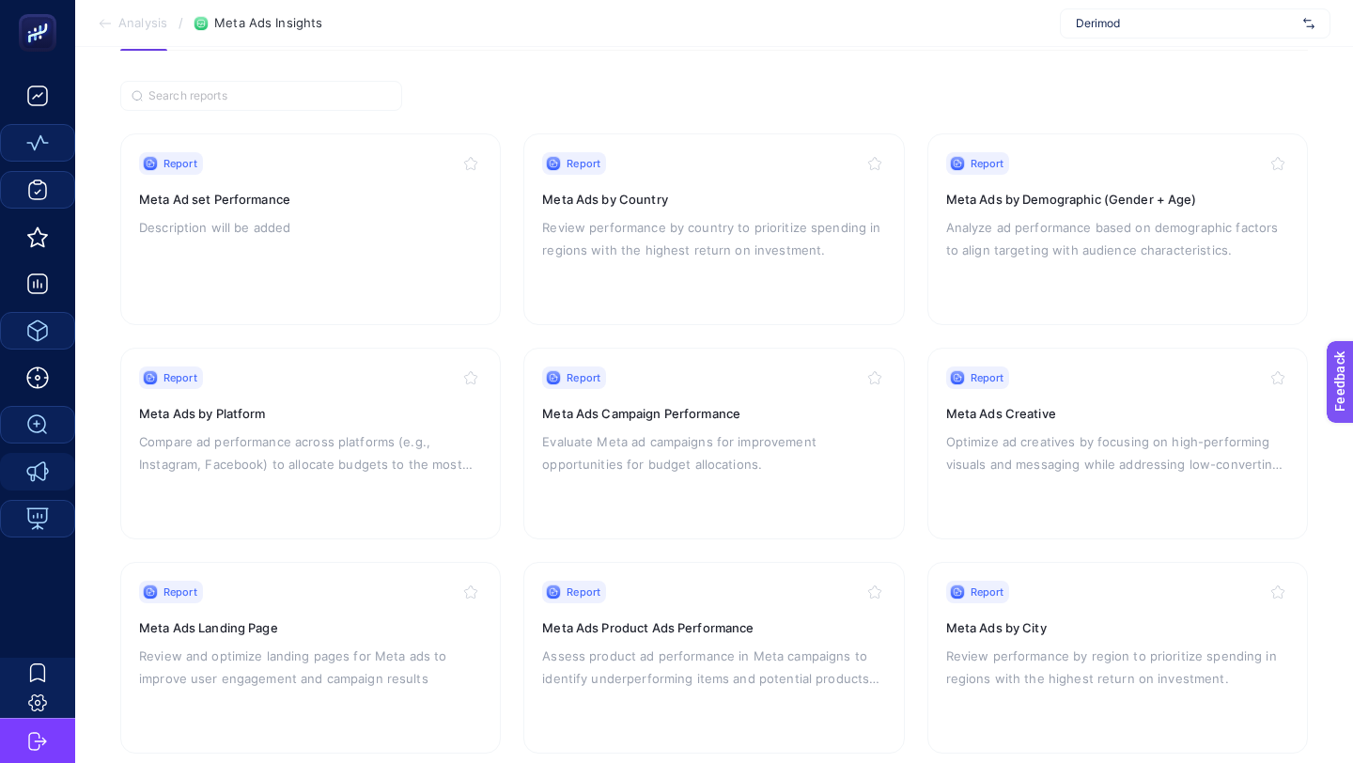
scroll to position [122, 0]
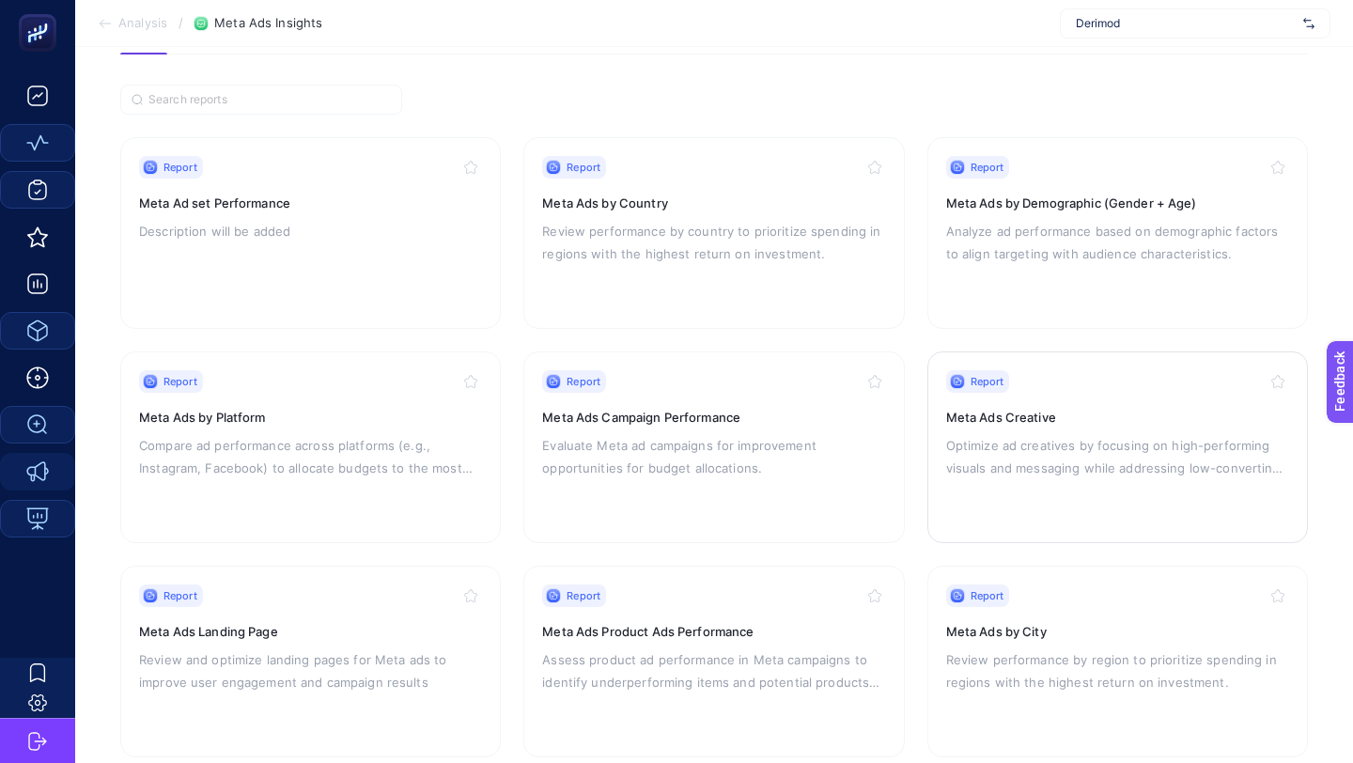
click at [1115, 464] on p "Optimize ad creatives by focusing on high-performing visuals and messaging whil…" at bounding box center [1117, 456] width 343 height 45
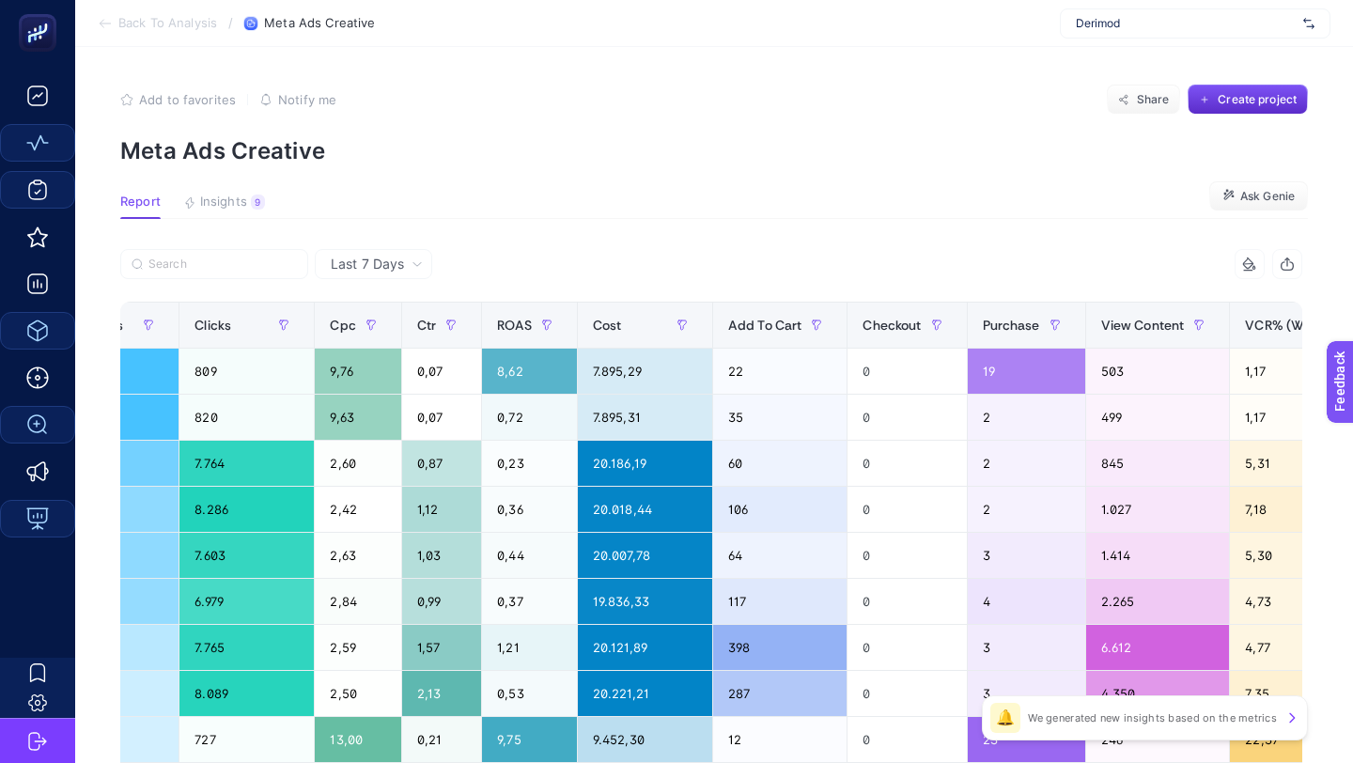
scroll to position [0, 1419]
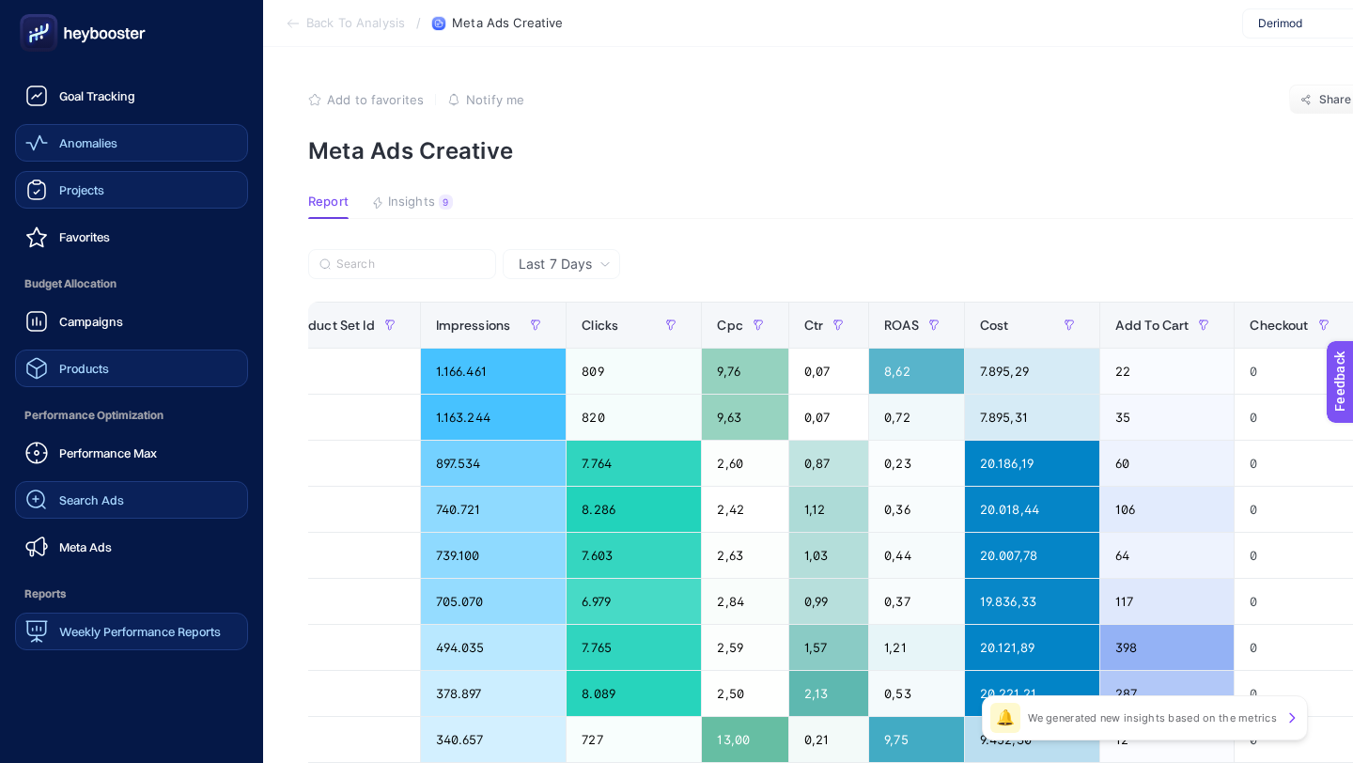
click at [42, 41] on rect at bounding box center [38, 33] width 31 height 31
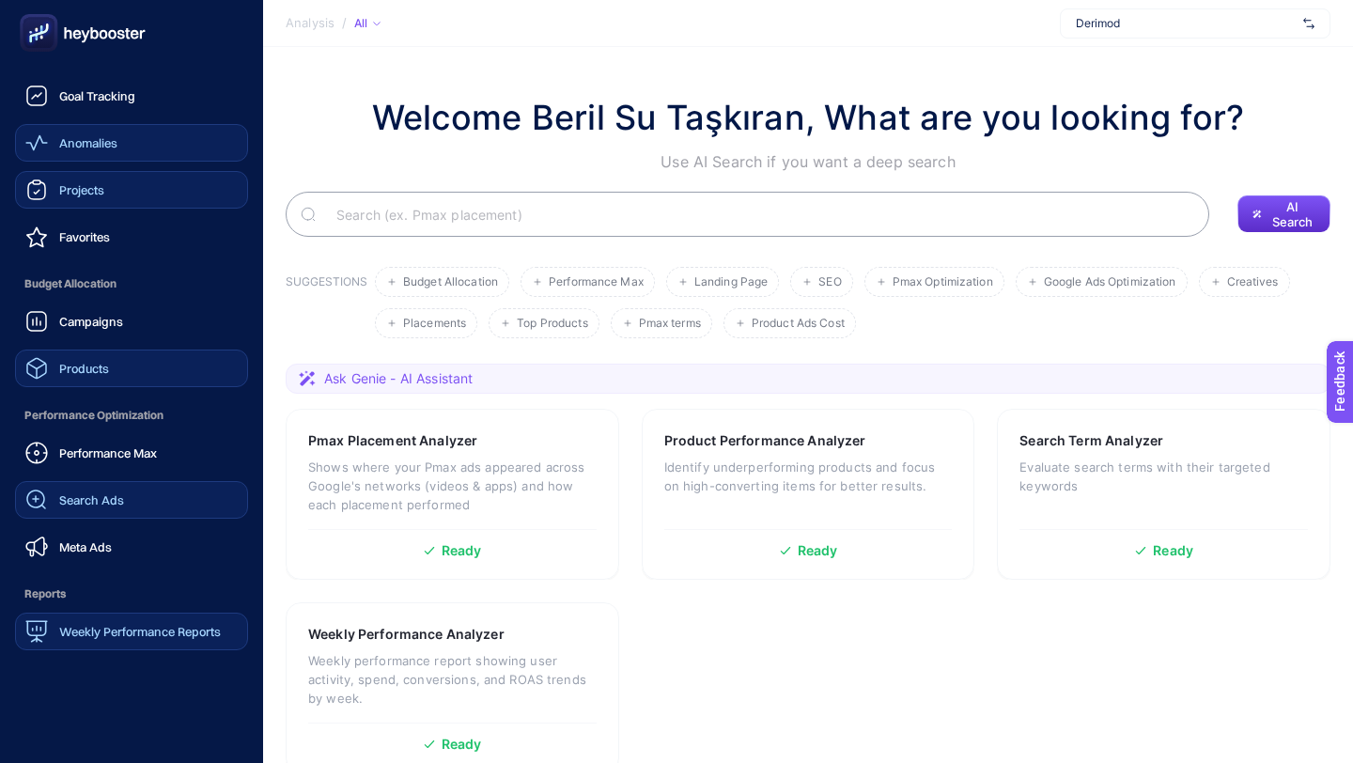
scroll to position [79, 0]
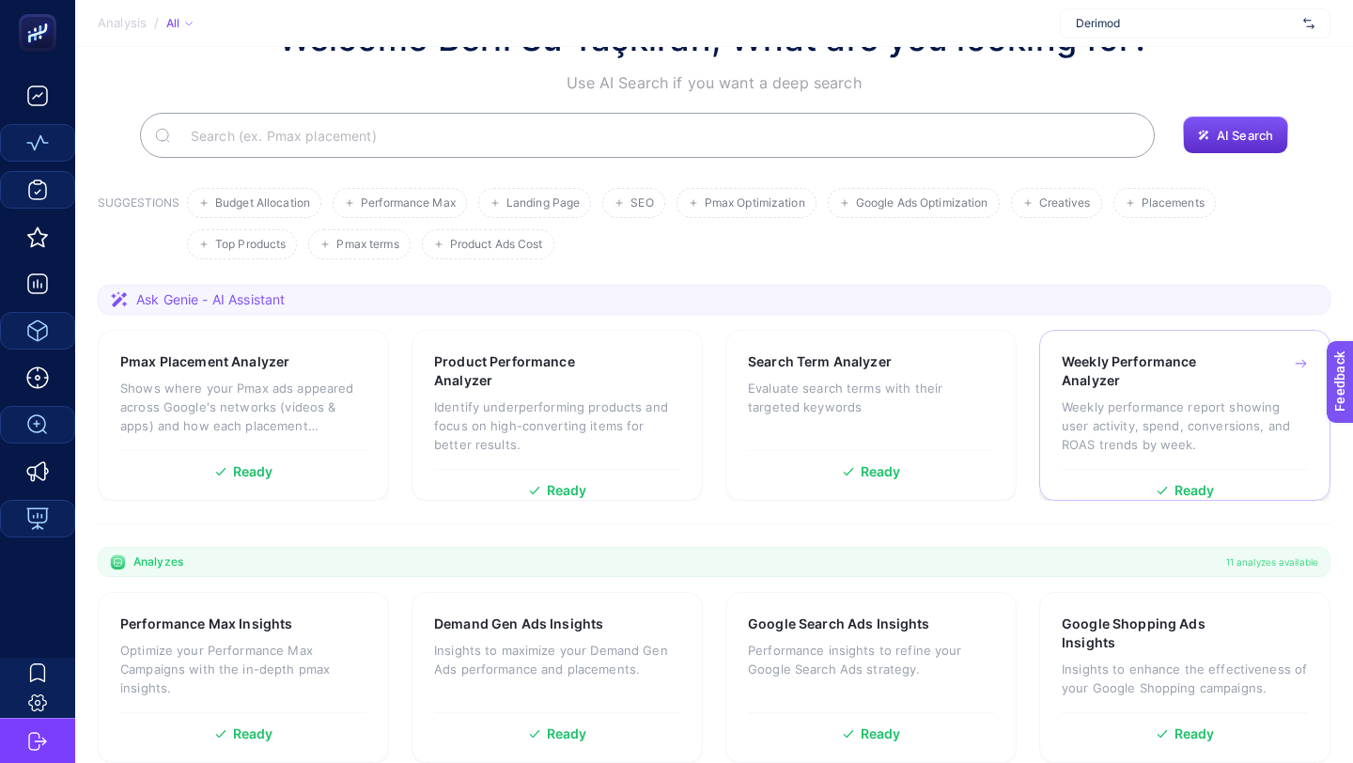
click at [1245, 430] on p "Weekly performance report showing user activity, spend, conversions, and ROAS t…" at bounding box center [1185, 426] width 246 height 56
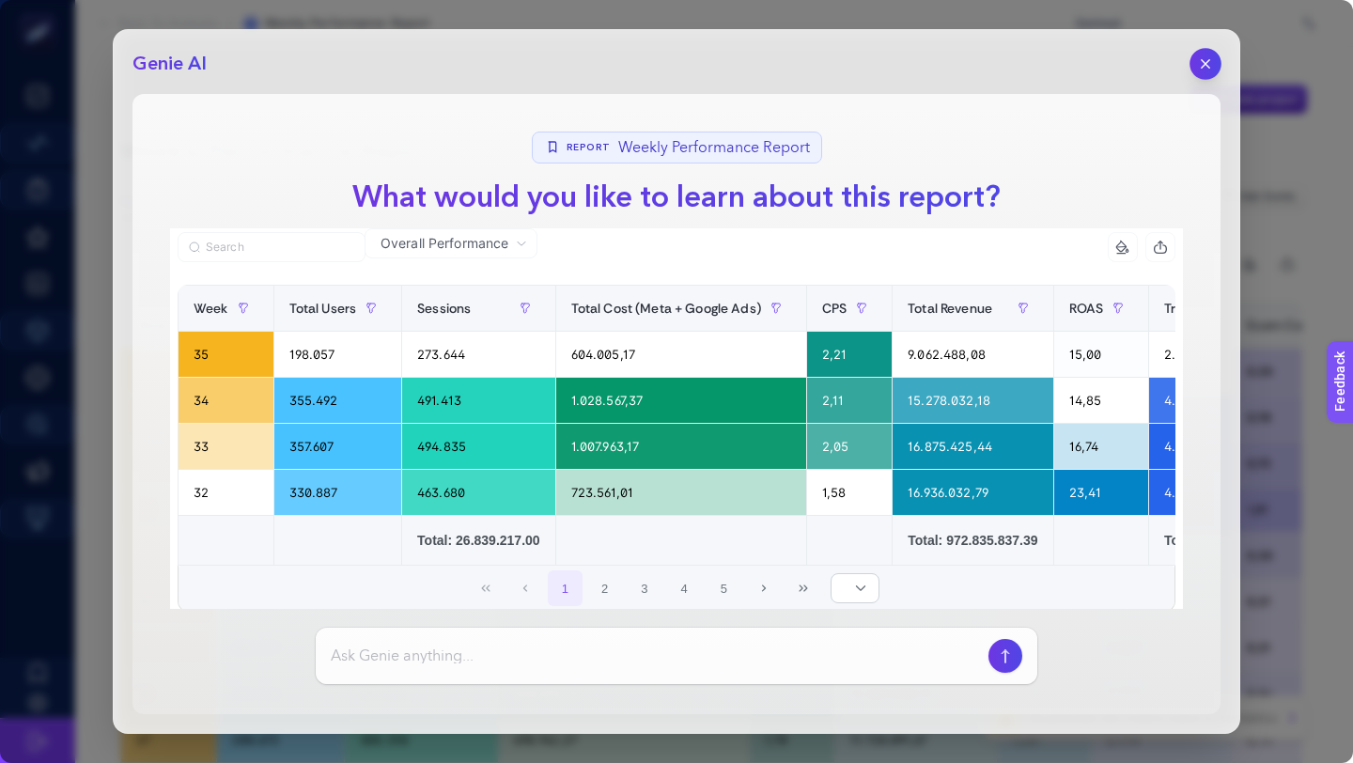
click at [1206, 57] on icon "button" at bounding box center [1206, 64] width 16 height 16
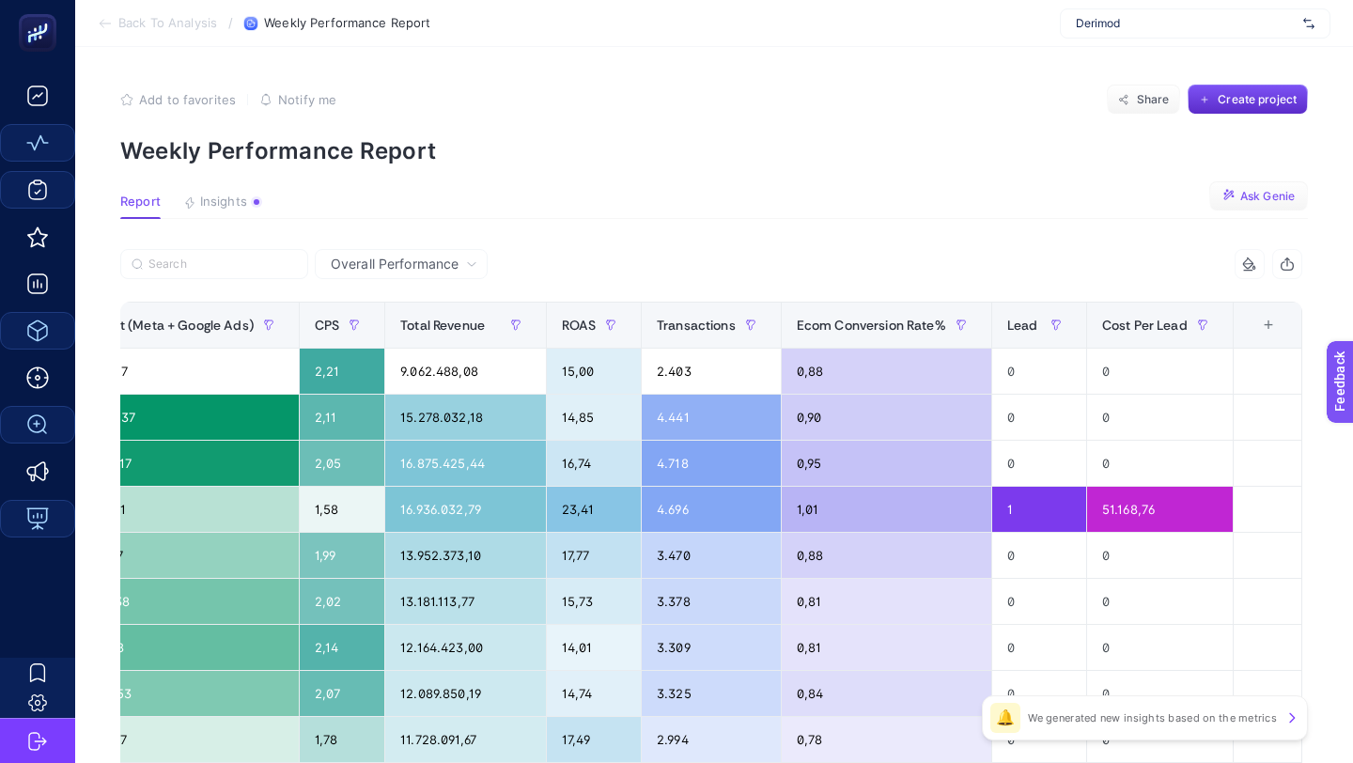
click at [1264, 201] on span "Ask Genie" at bounding box center [1267, 196] width 55 height 15
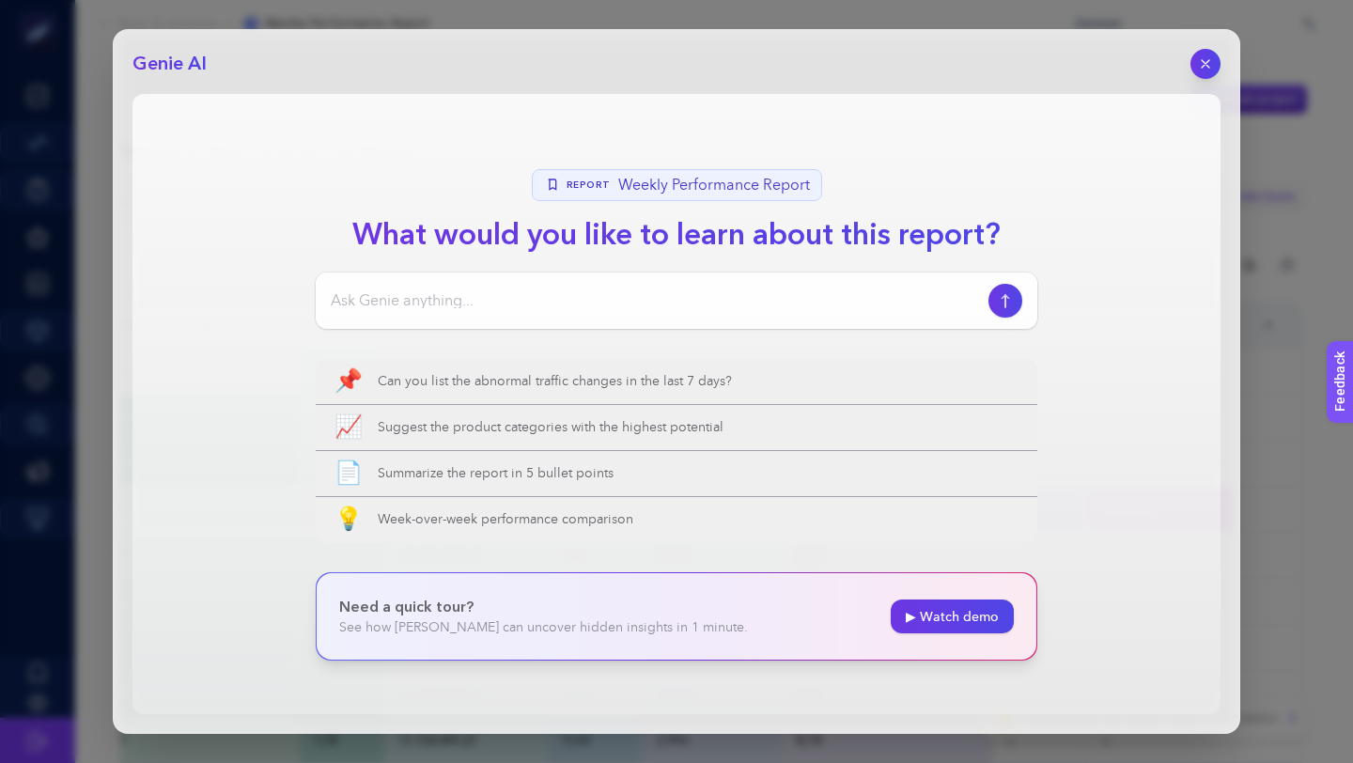
click at [535, 286] on div at bounding box center [677, 301] width 722 height 56
click at [526, 293] on input at bounding box center [656, 300] width 650 height 23
paste input "Which of my creatives has a lower CTR compared to last month?"
click at [739, 300] on input "Which of my creatives has a lower CTR compared to last month?" at bounding box center [656, 300] width 650 height 23
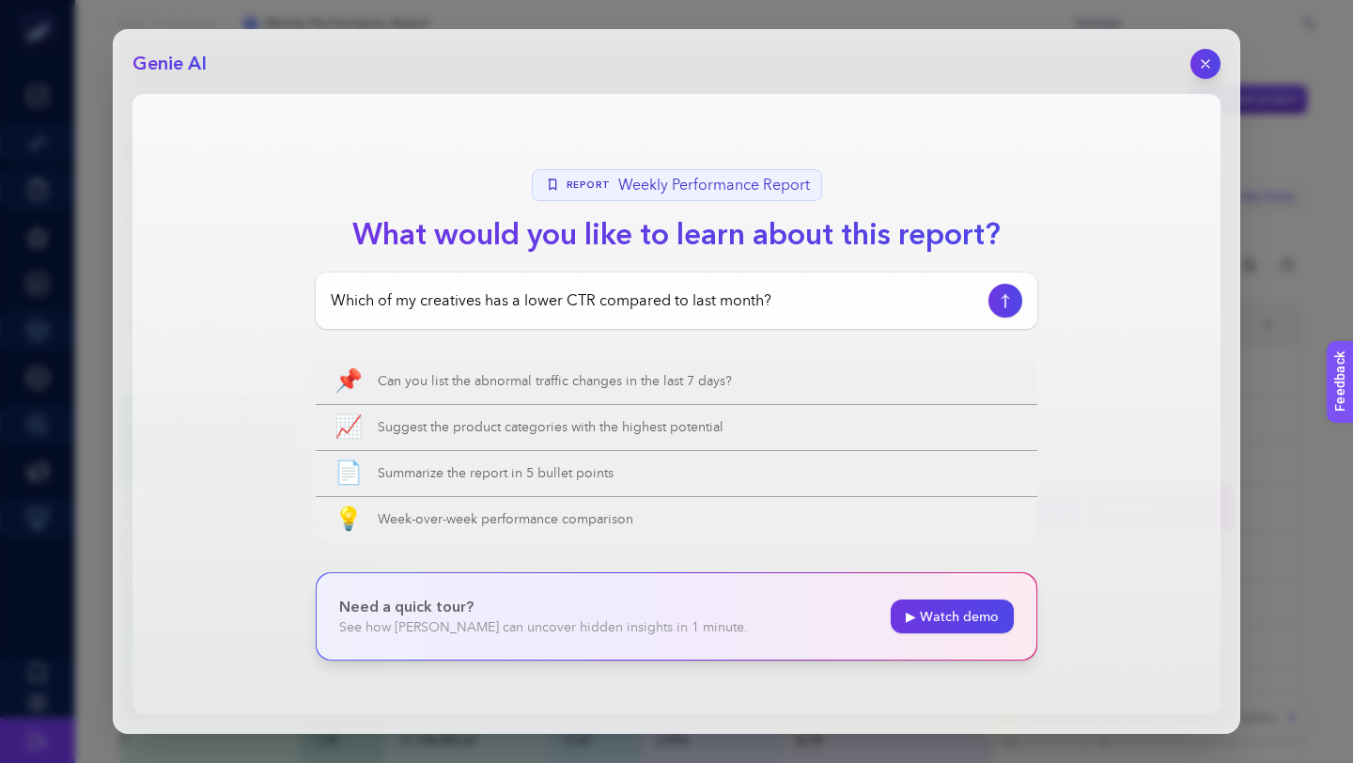
click at [739, 300] on input "Which of my creatives has a lower CTR compared to last month?" at bounding box center [656, 300] width 650 height 23
type input "Which of my creatives has a lower CTR compared to last week?"
click at [999, 298] on icon "button" at bounding box center [1006, 300] width 20 height 15
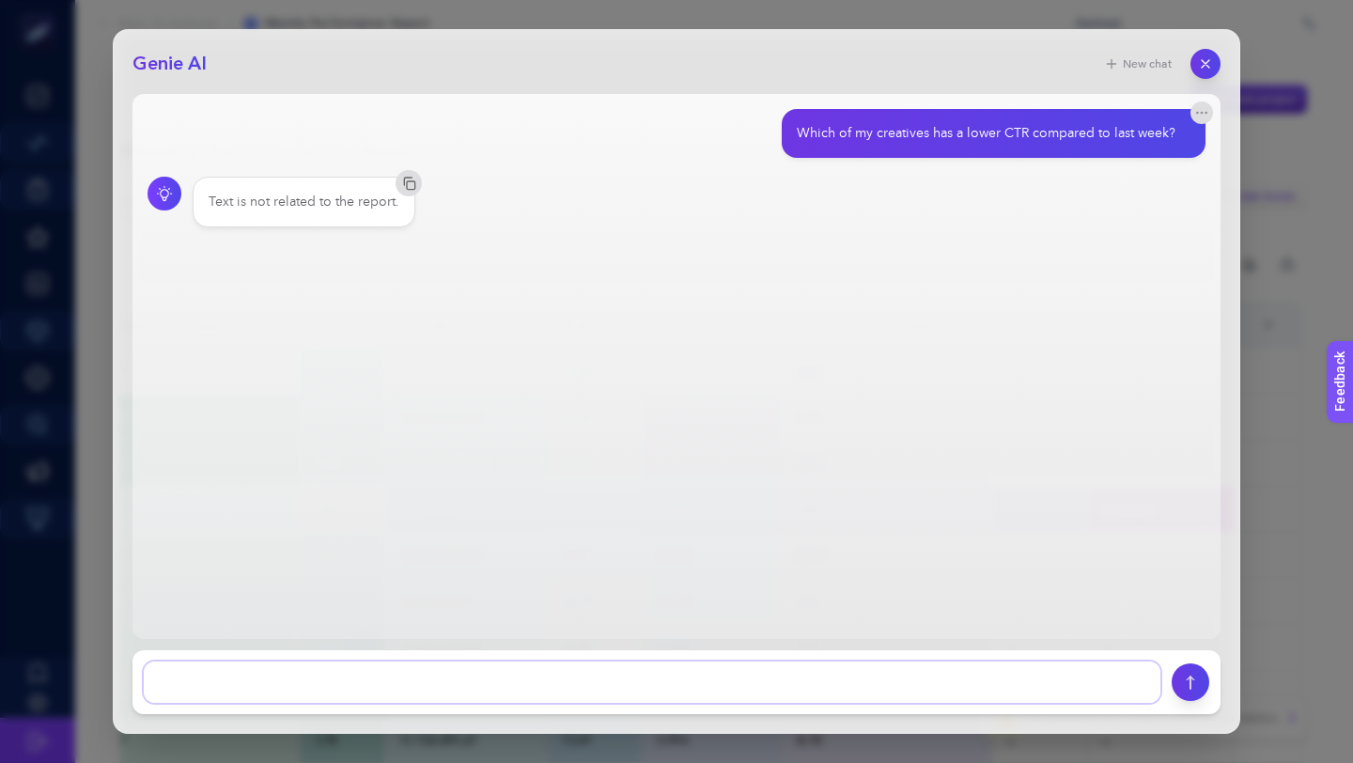
click at [410, 685] on textarea at bounding box center [652, 682] width 1017 height 41
type textarea "geçen haftanın en yüksek gelir getiren kampanyası hangisi?"
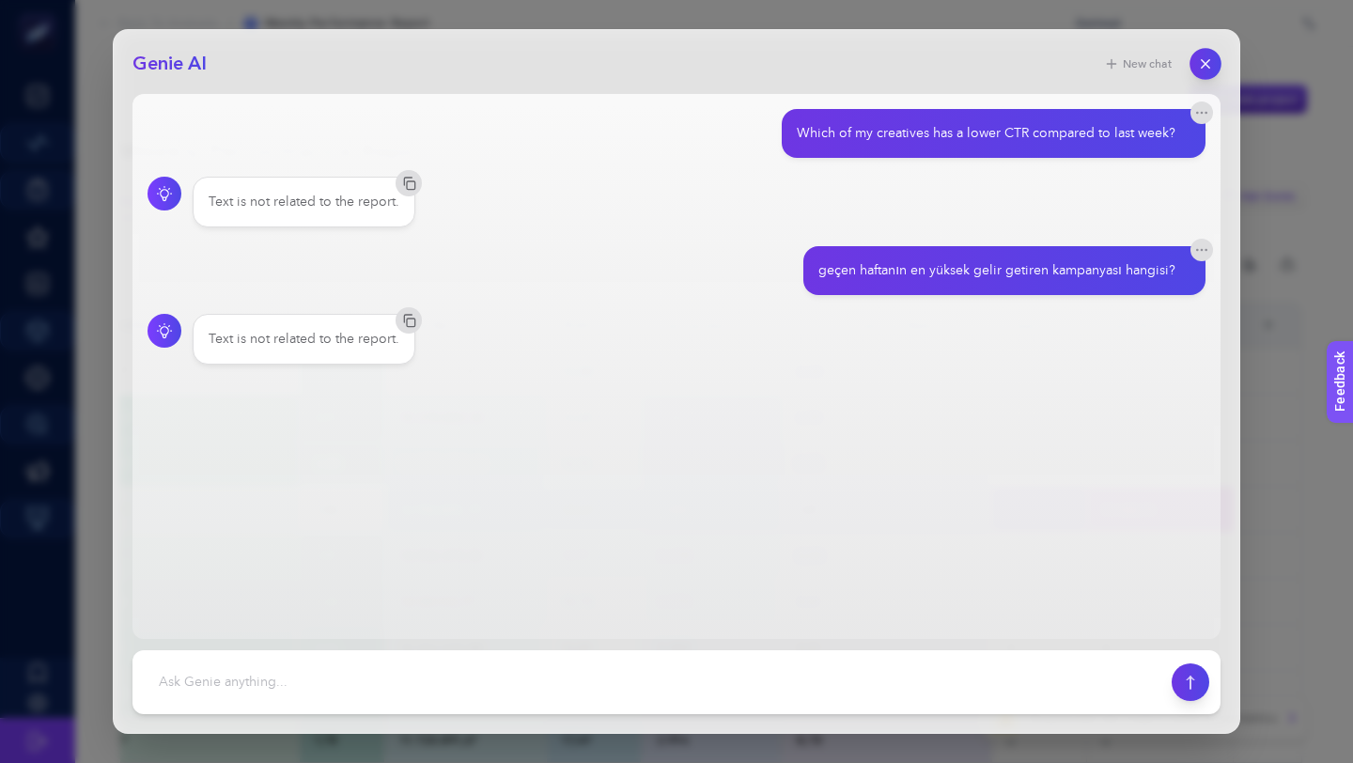
click at [1196, 67] on button "button" at bounding box center [1206, 64] width 32 height 32
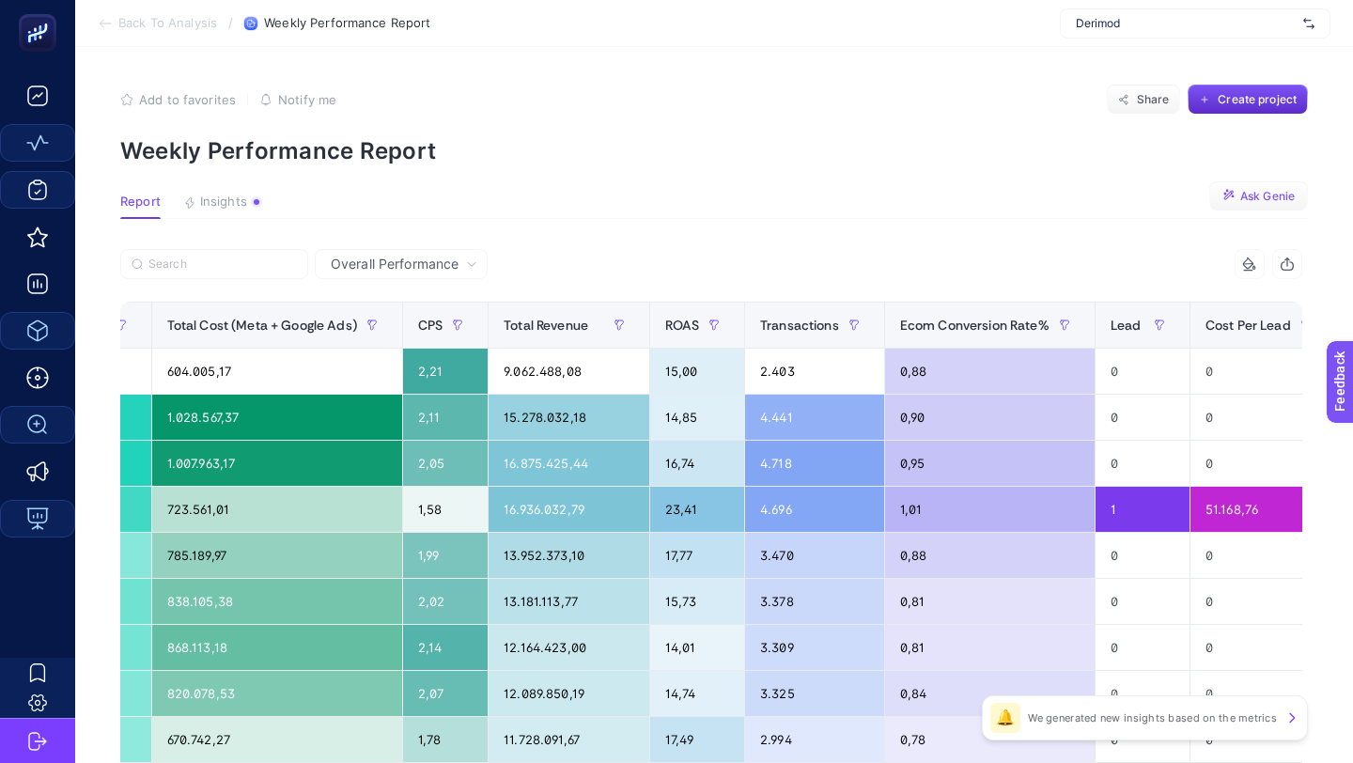
scroll to position [0, 470]
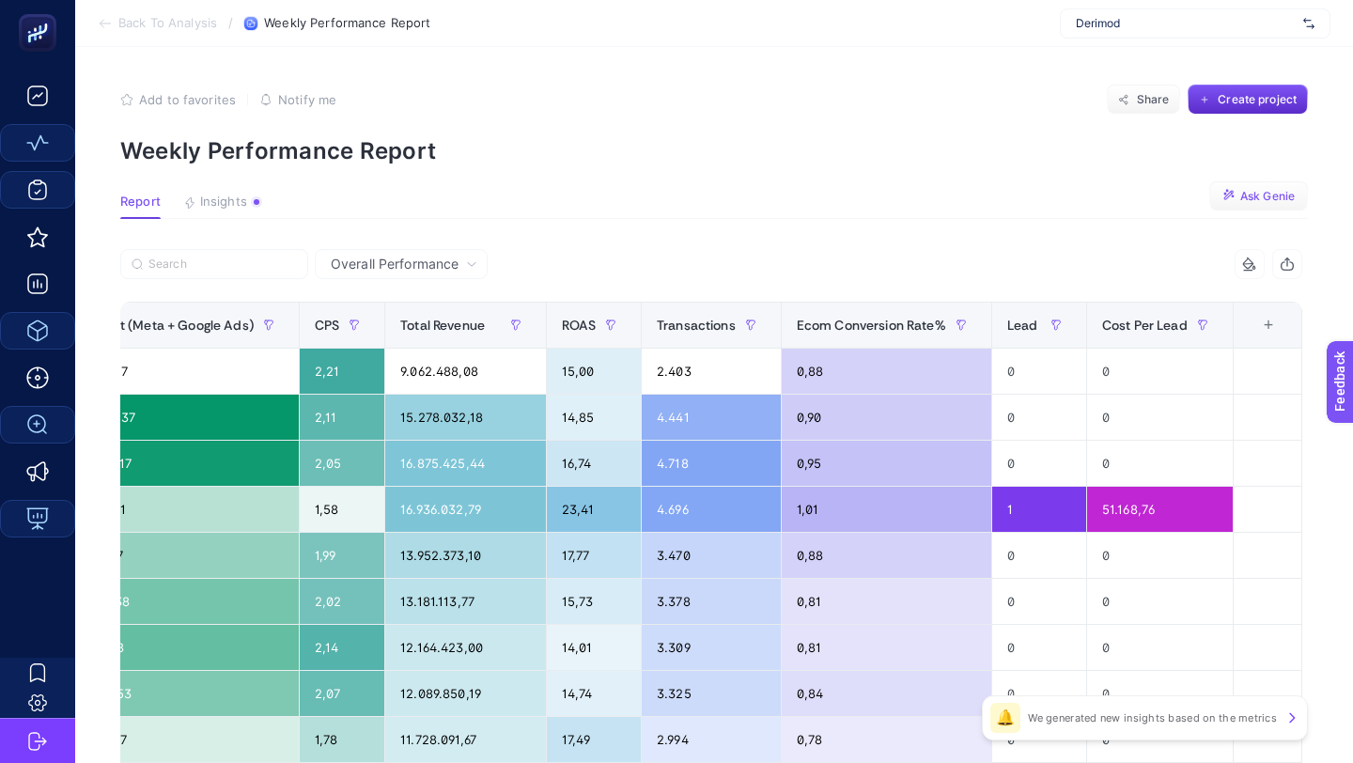
click at [410, 273] on span "Overall Performance" at bounding box center [395, 264] width 128 height 19
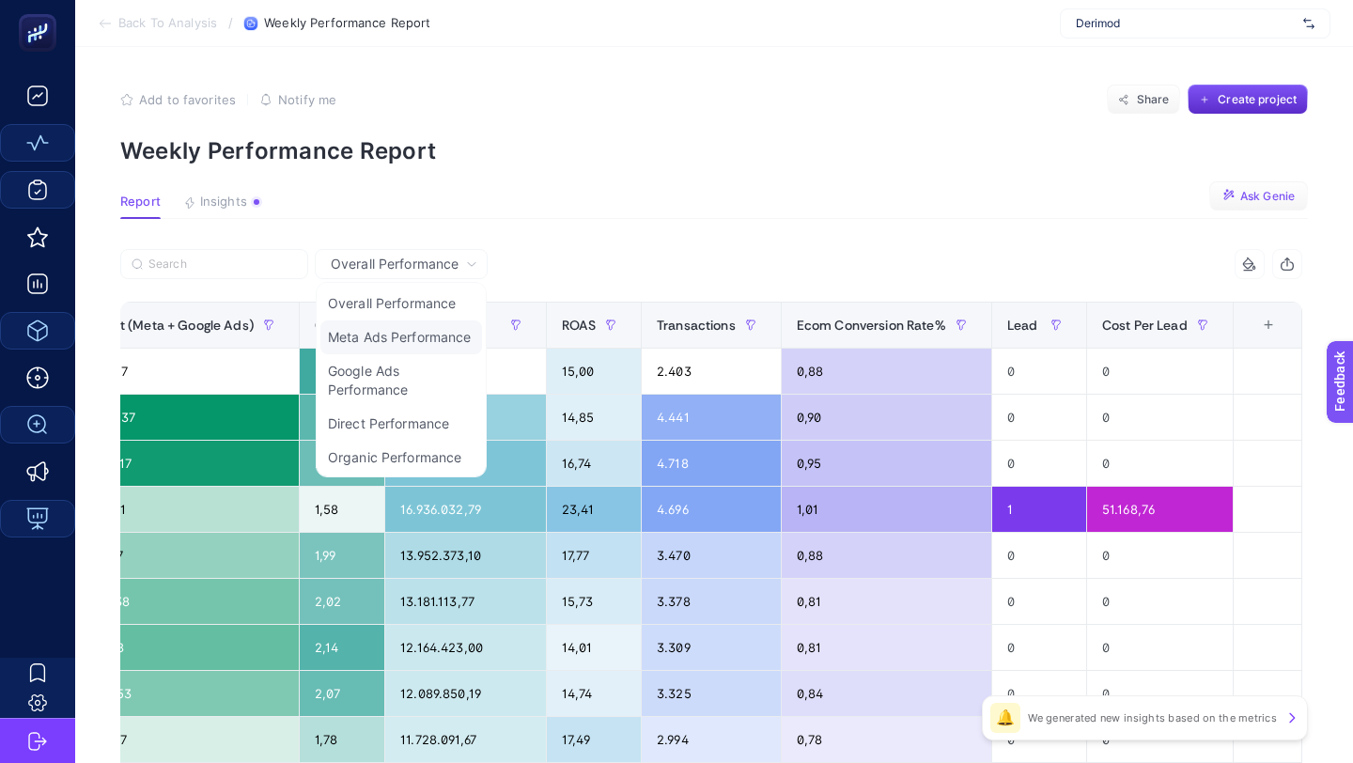
click at [430, 354] on li "Meta Ads Performance" at bounding box center [401, 380] width 162 height 53
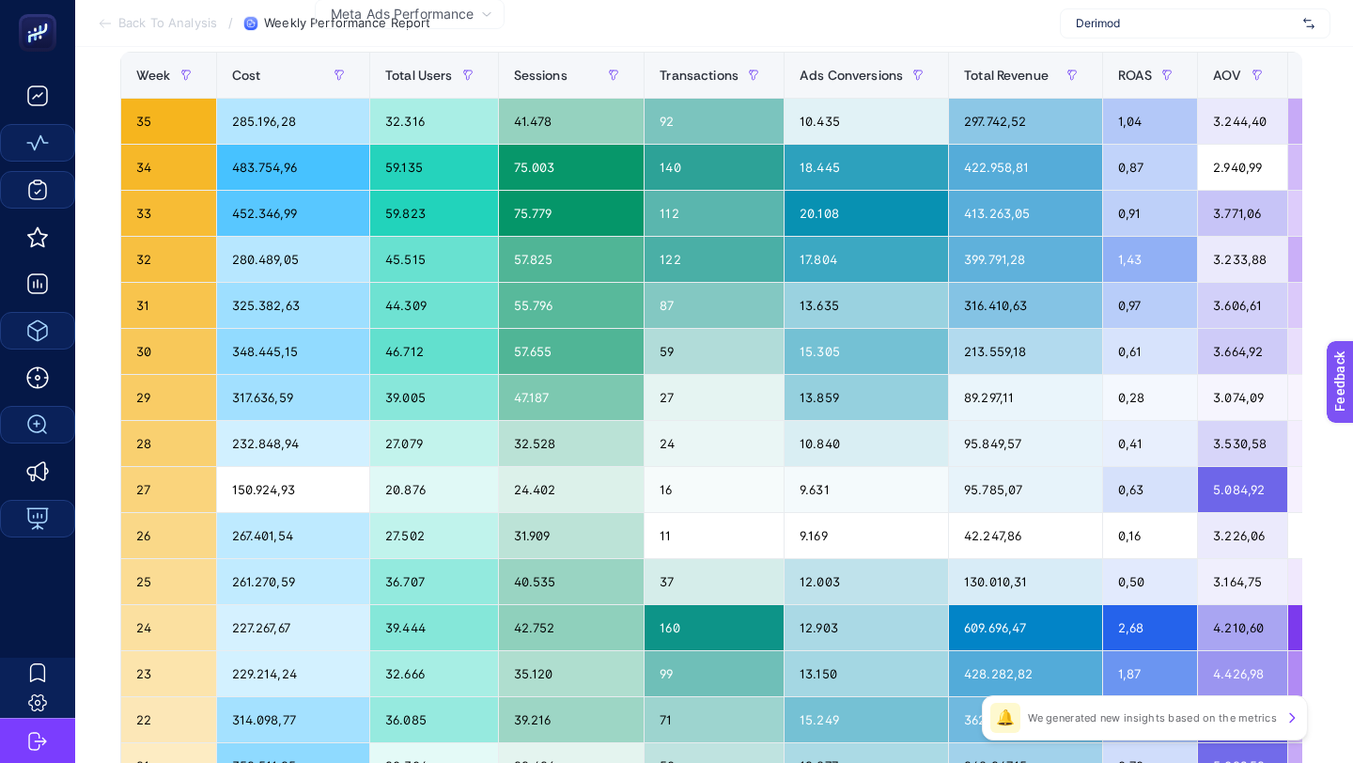
scroll to position [0, 0]
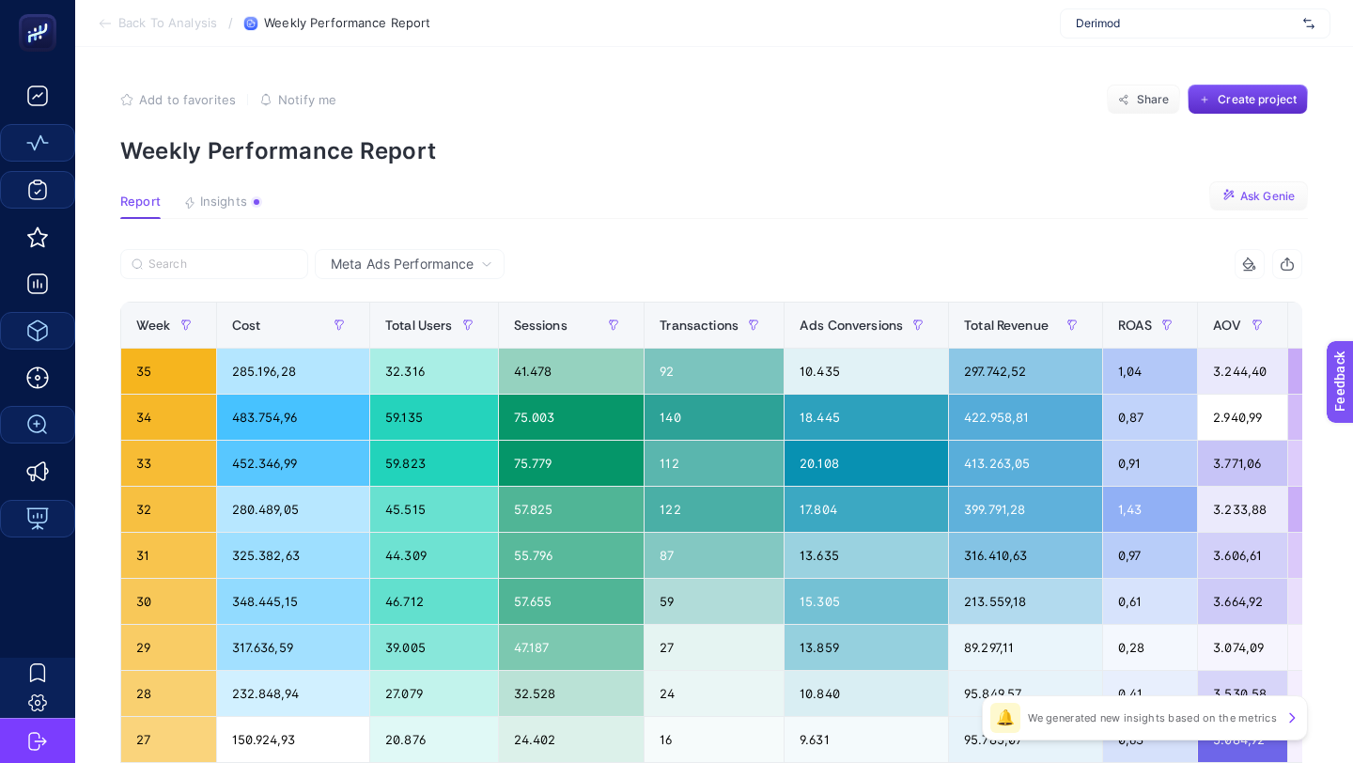
click at [1267, 190] on span "Ask Genie" at bounding box center [1267, 196] width 55 height 15
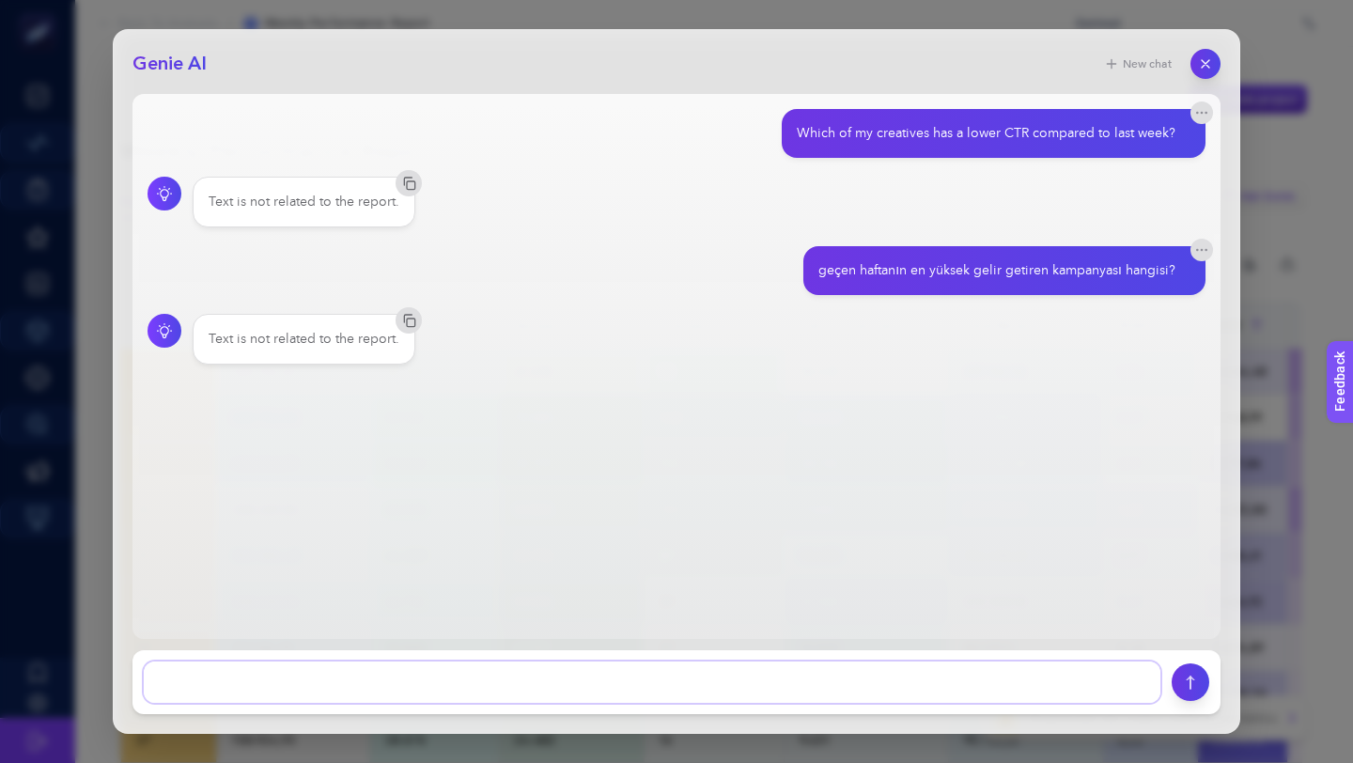
click at [512, 696] on textarea at bounding box center [652, 682] width 1017 height 41
type textarea "bu ayın haftalık cost ortalaması nedir"
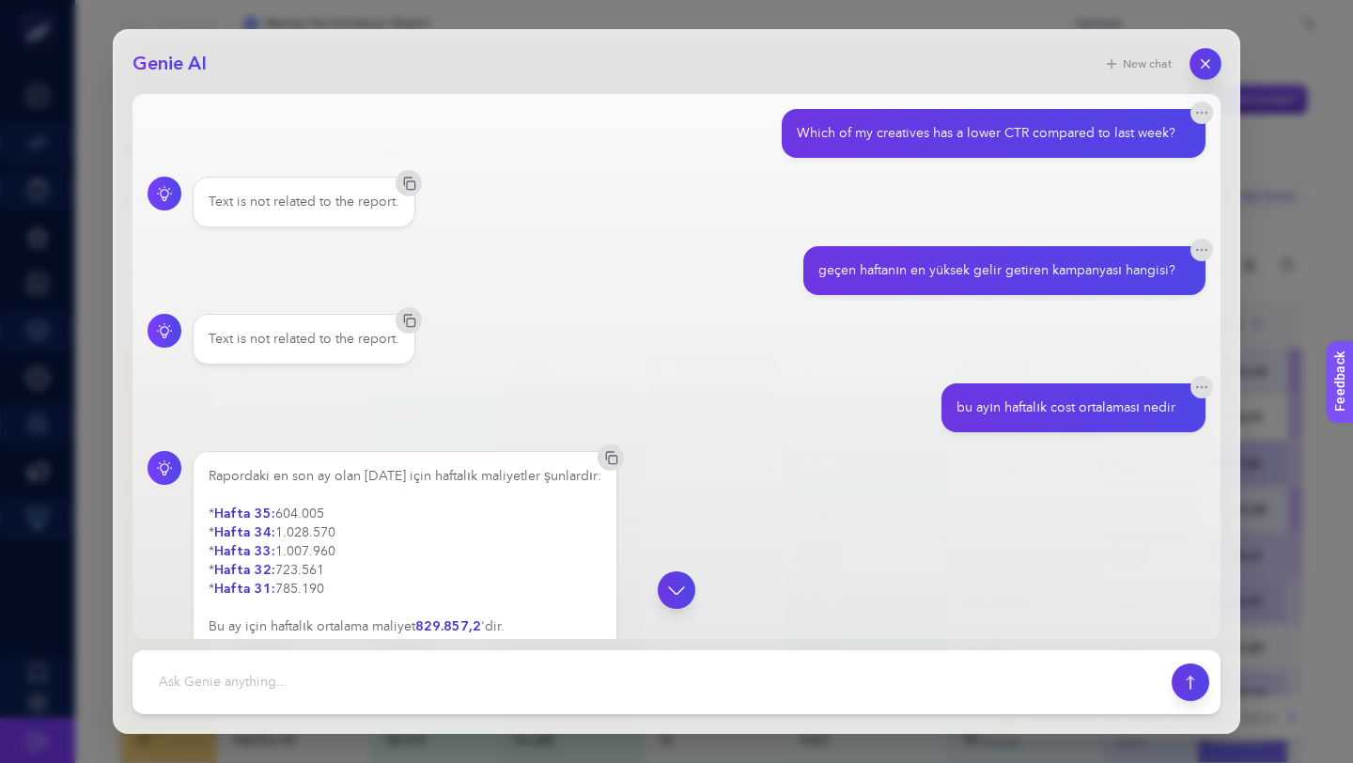
click at [1203, 69] on icon "button" at bounding box center [1206, 64] width 16 height 16
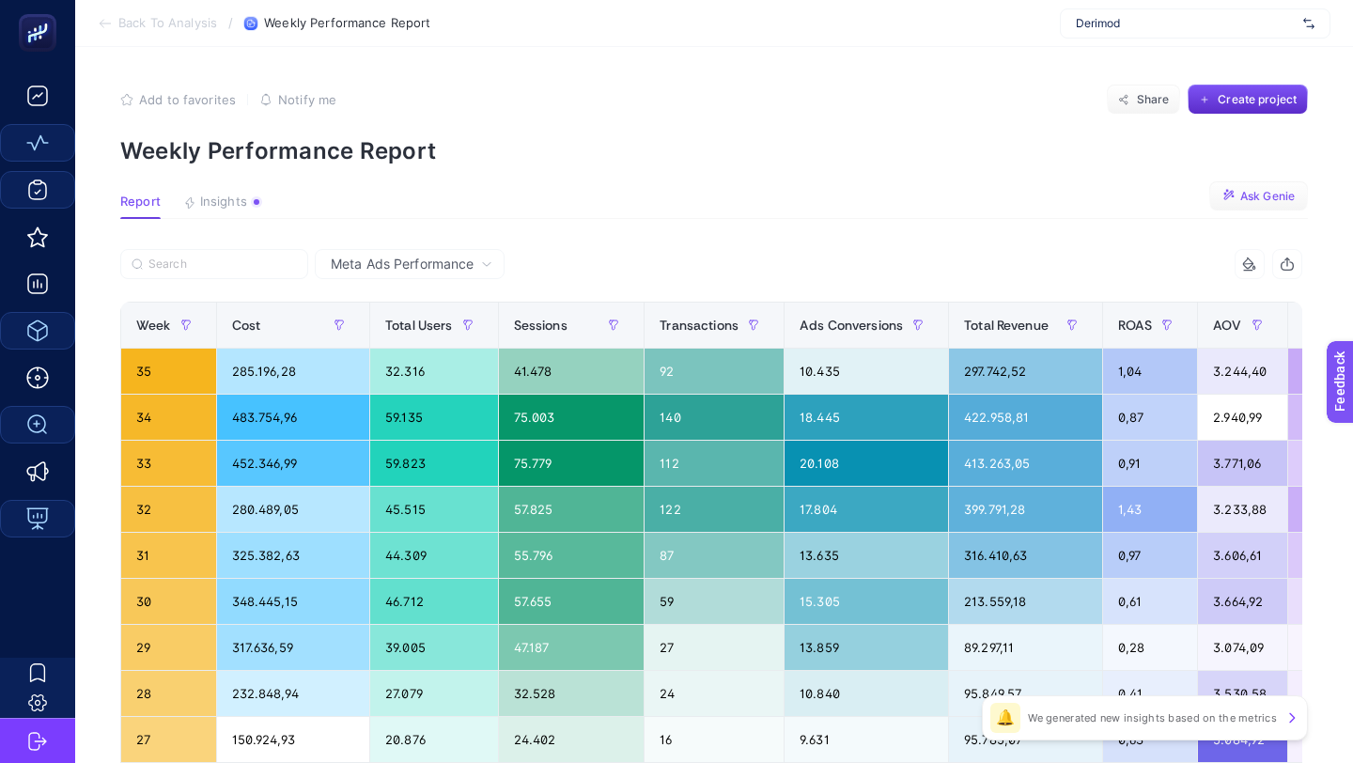
click at [1253, 264] on icon at bounding box center [1247, 264] width 9 height 0
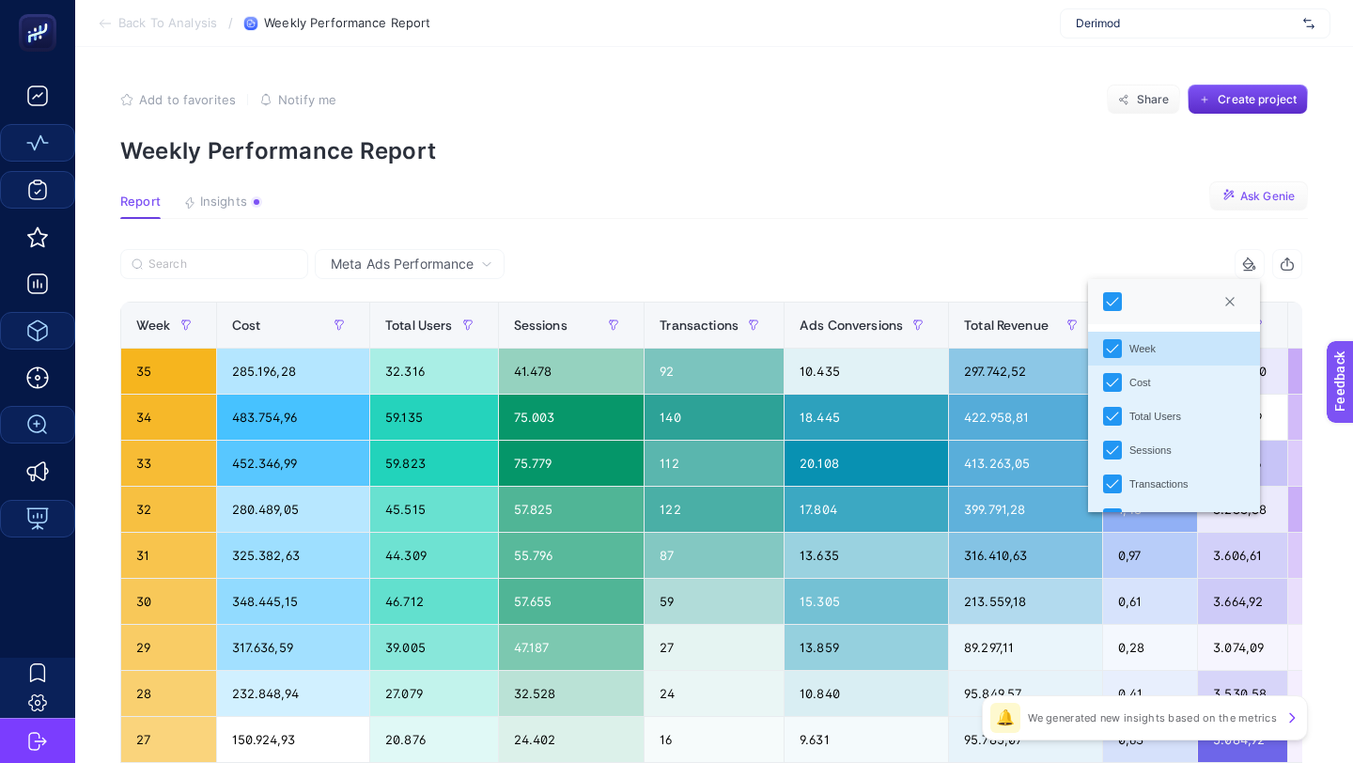
scroll to position [11, 83]
click at [958, 264] on div "10 items selected" at bounding box center [1006, 264] width 591 height 30
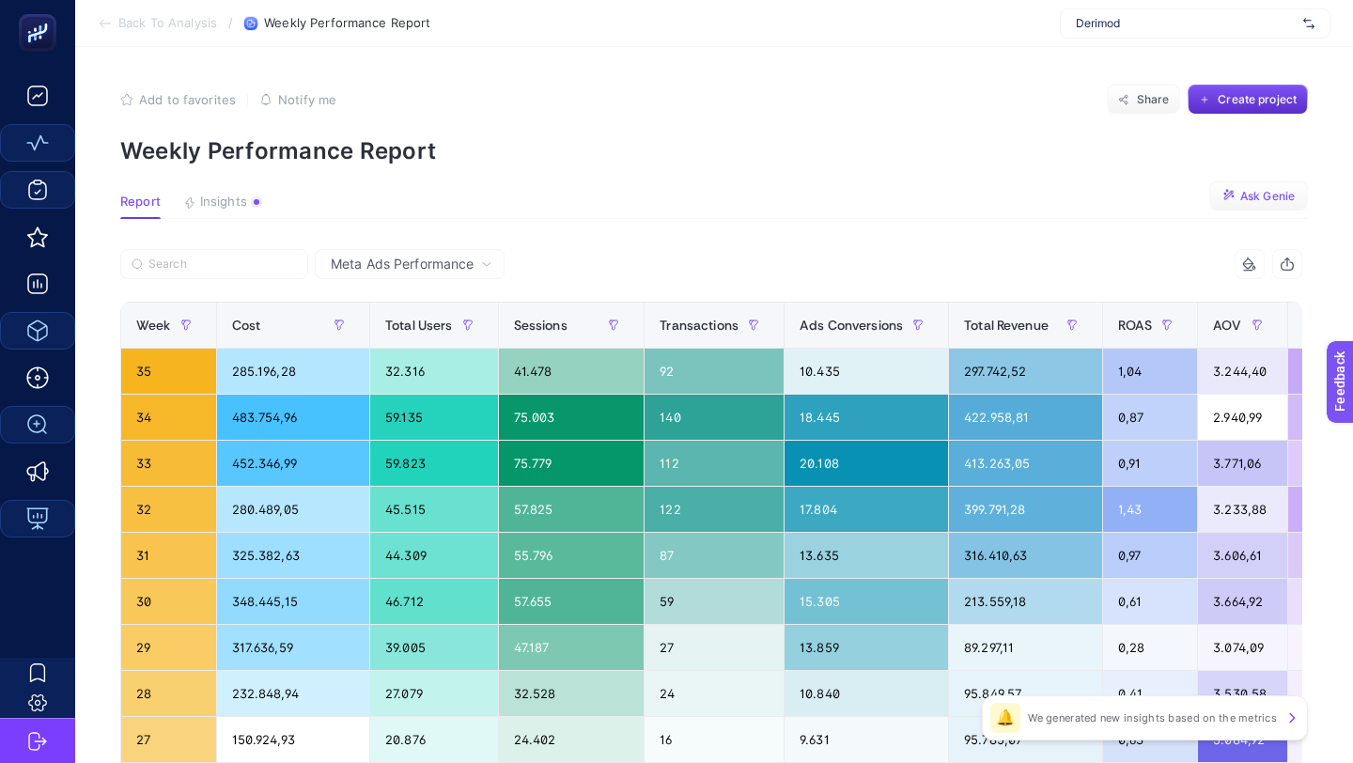
click at [449, 252] on div "Meta Ads Performance" at bounding box center [410, 264] width 190 height 30
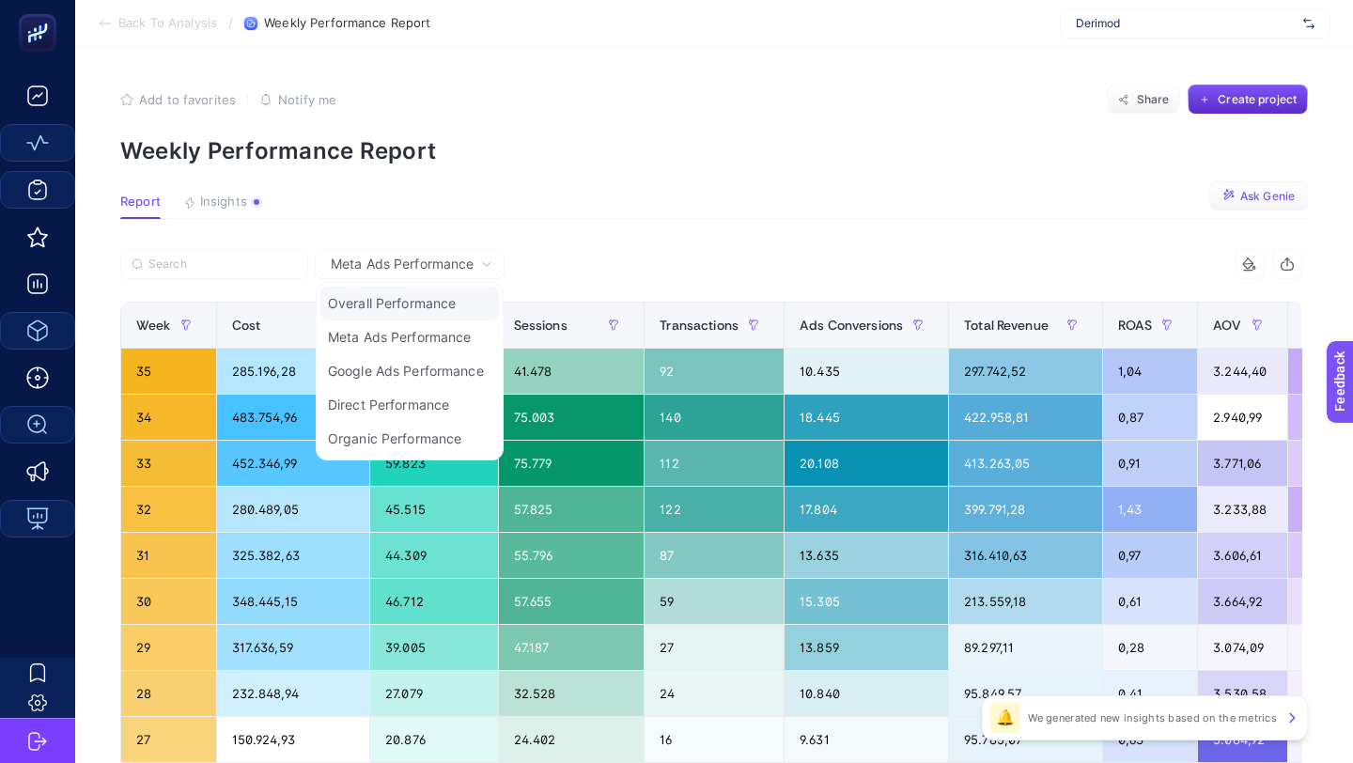
click at [438, 320] on li "Overall Performance" at bounding box center [409, 337] width 179 height 34
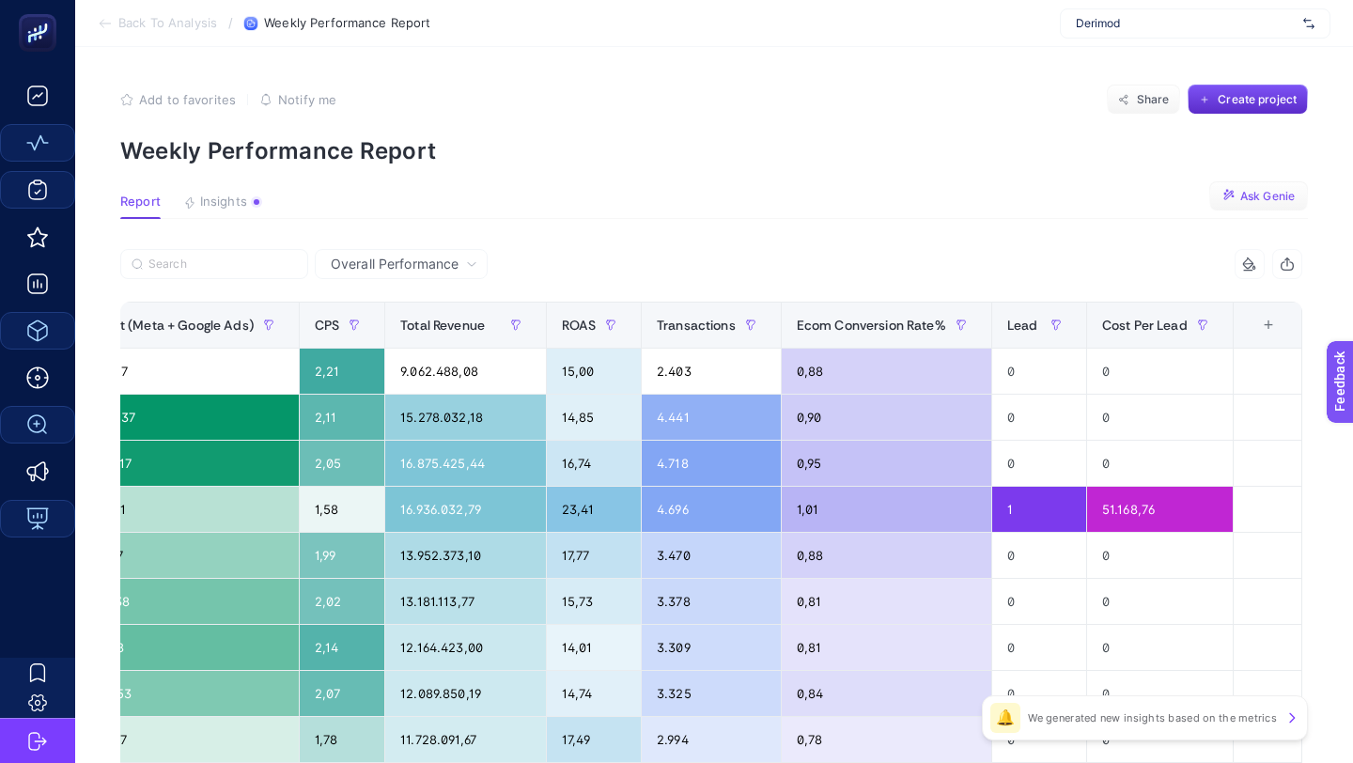
click at [1276, 327] on div "+" at bounding box center [1269, 325] width 36 height 15
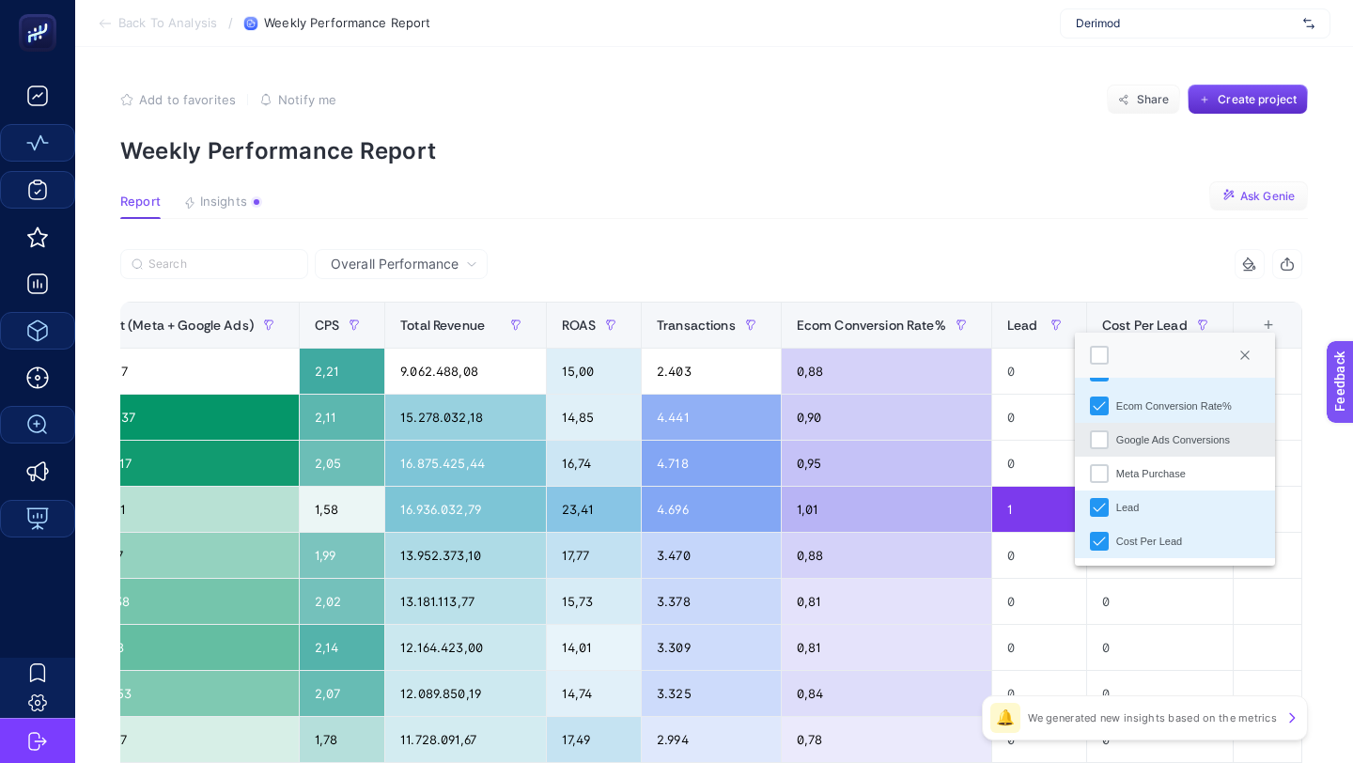
scroll to position [0, 0]
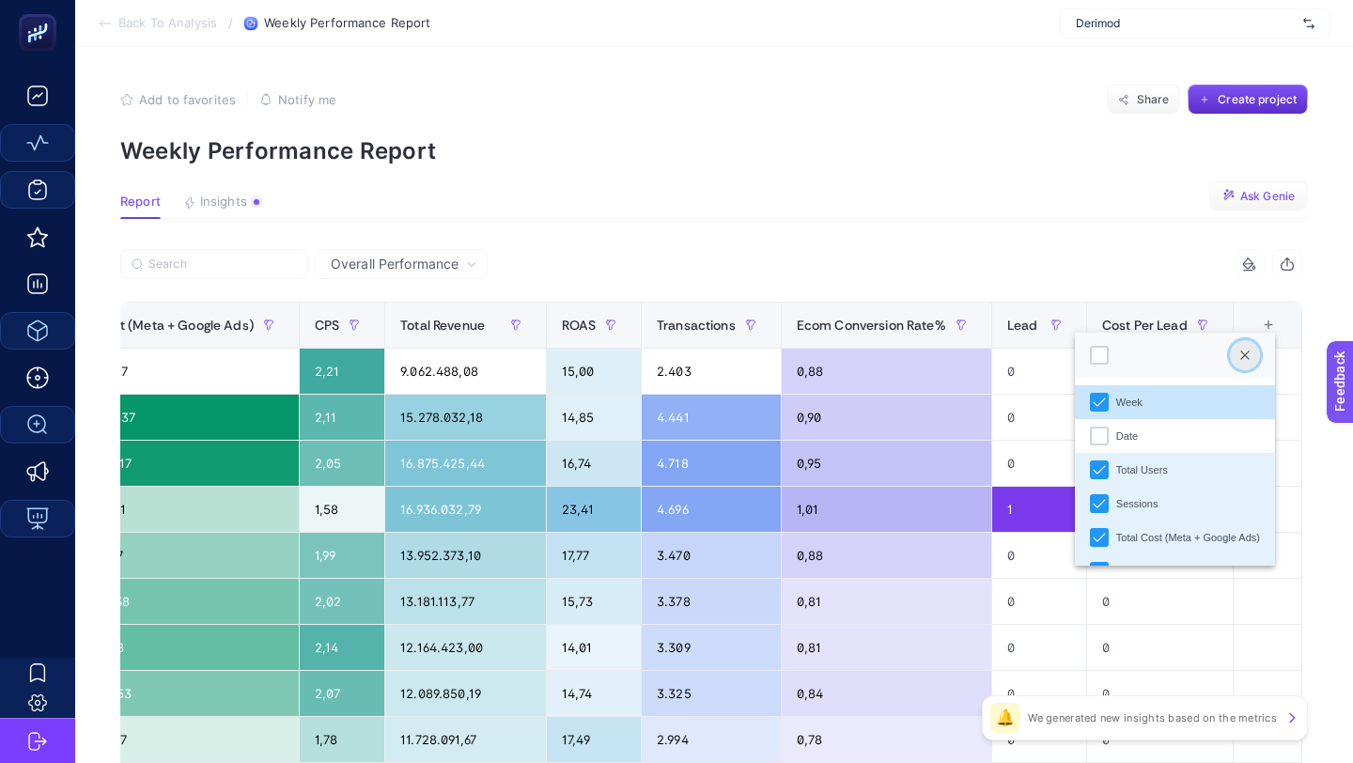
click at [1251, 359] on icon "Close" at bounding box center [1245, 355] width 11 height 11
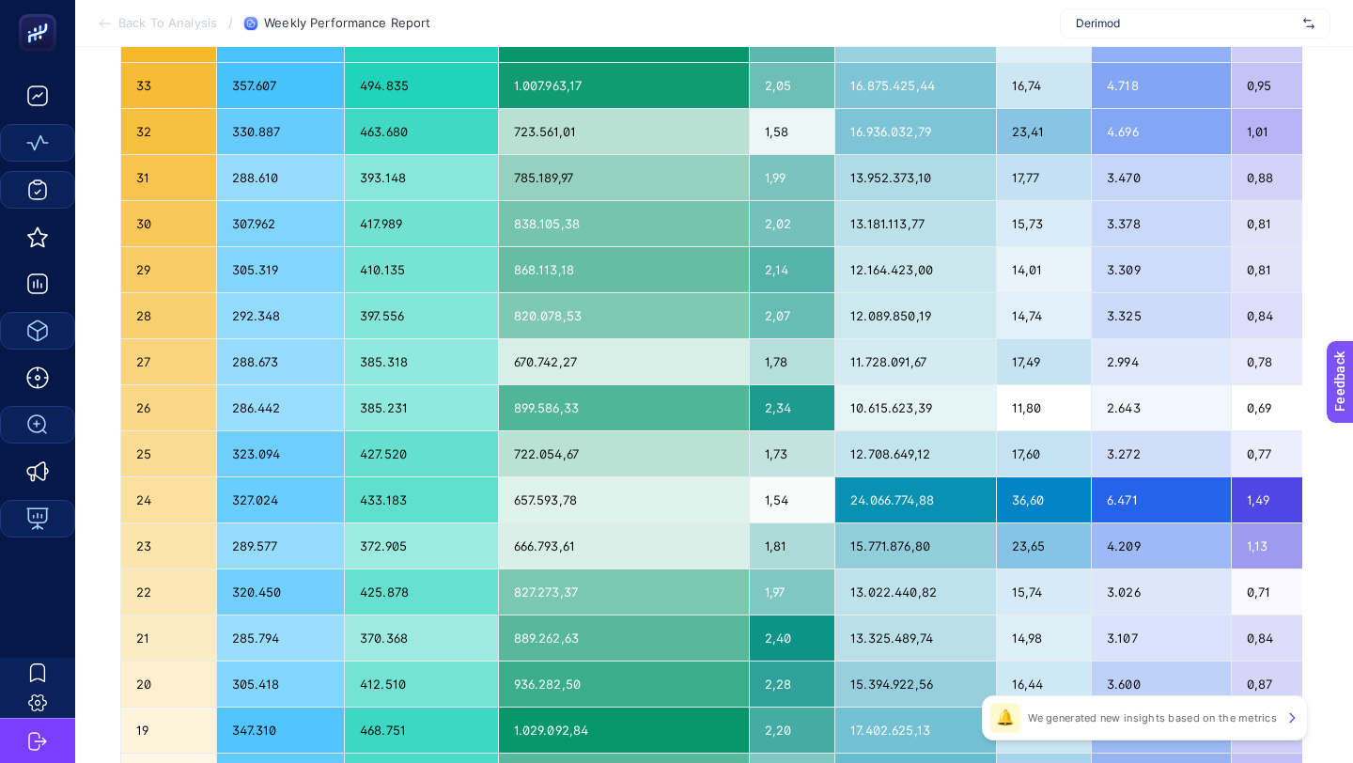
scroll to position [753, 0]
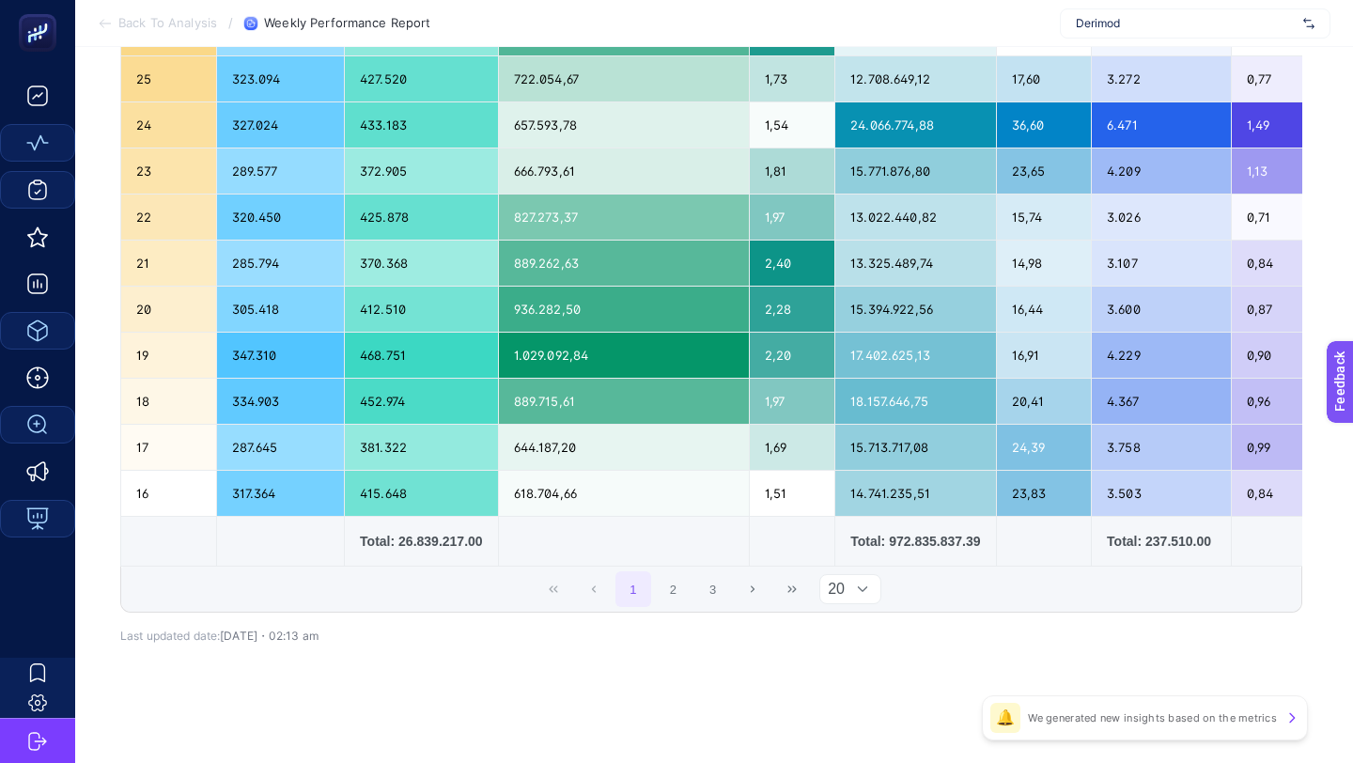
click at [839, 595] on span "20" at bounding box center [832, 589] width 24 height 28
click at [846, 659] on li "50" at bounding box center [850, 668] width 63 height 38
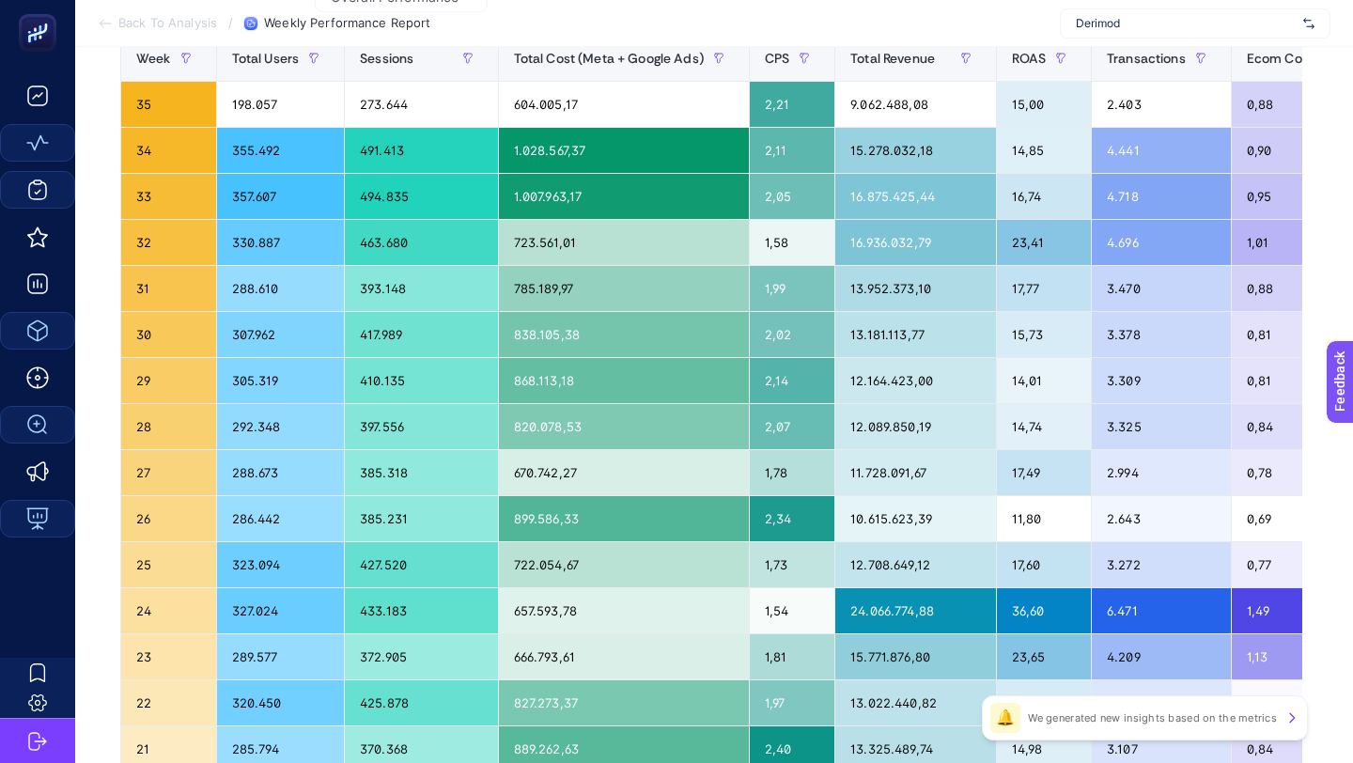
scroll to position [0, 0]
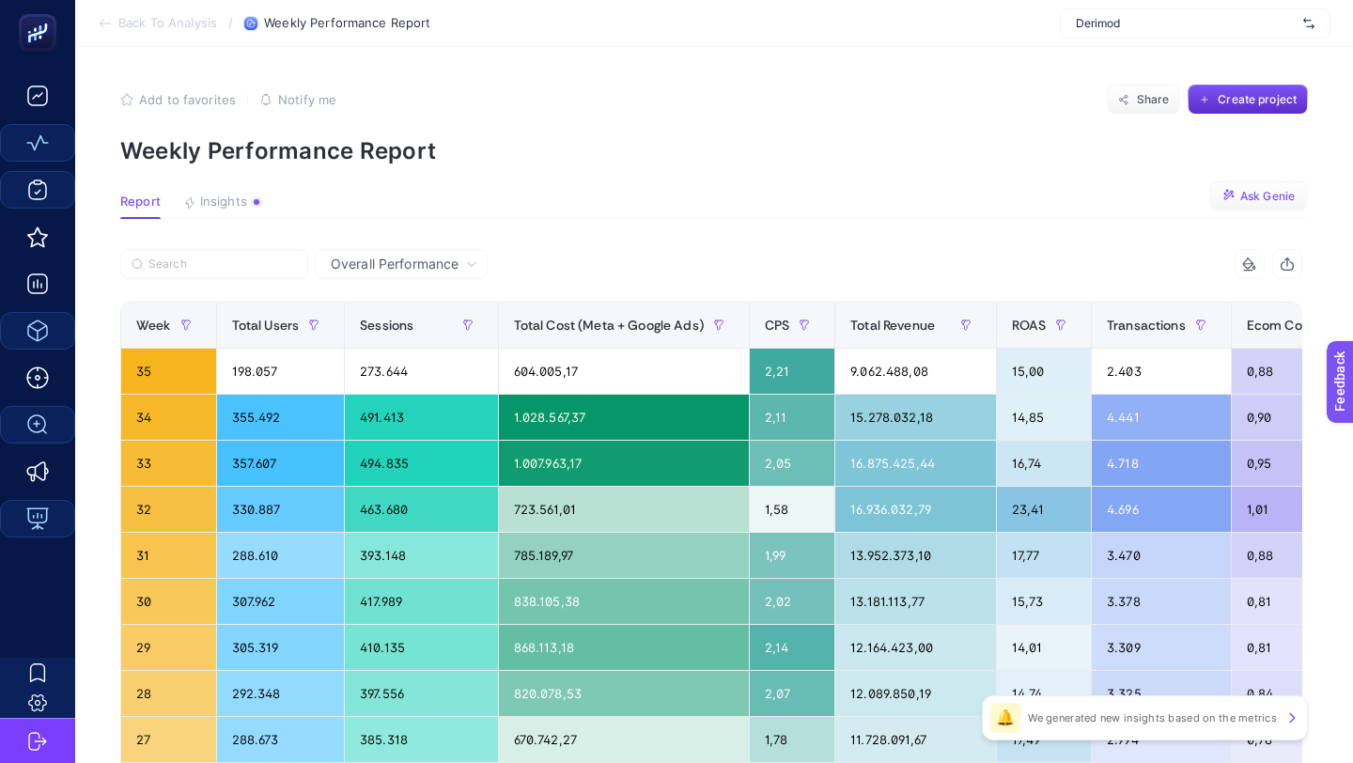
click at [1257, 198] on span "Ask Genie" at bounding box center [1267, 196] width 55 height 15
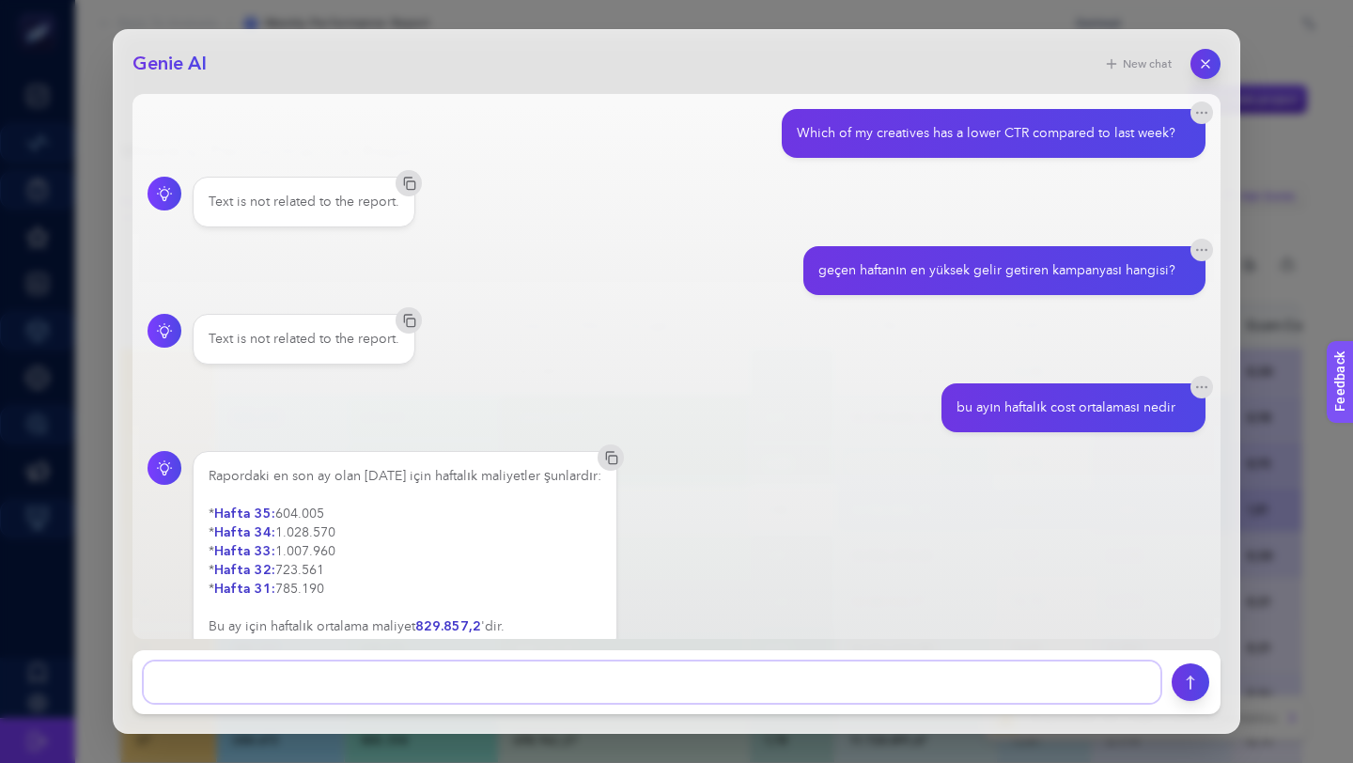
click at [601, 669] on textarea at bounding box center [652, 682] width 1017 height 41
type textarea "Son [DEMOGRAPHIC_DATA] hfatanın ROAS performansı nasıl? yorumlar mısın"
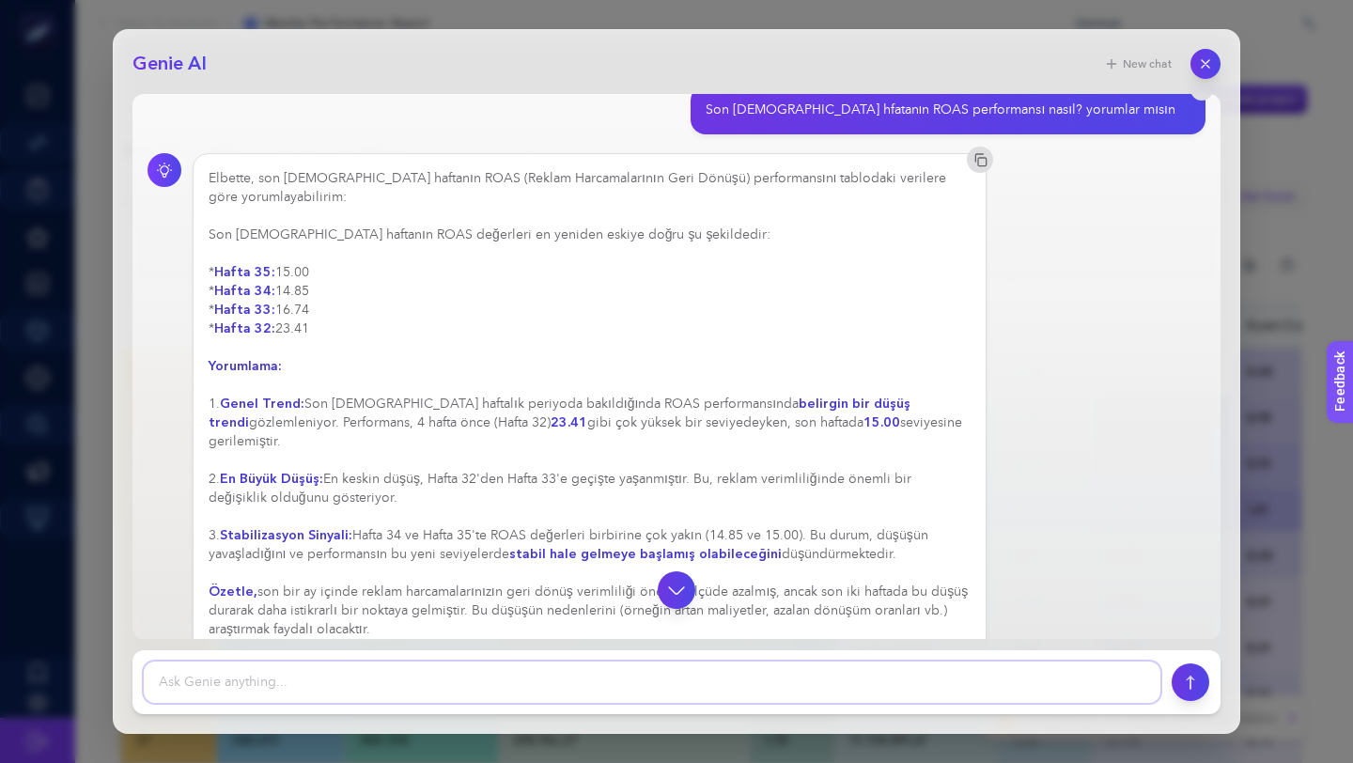
scroll to position [587, 0]
click at [1209, 60] on icon "button" at bounding box center [1206, 64] width 8 height 8
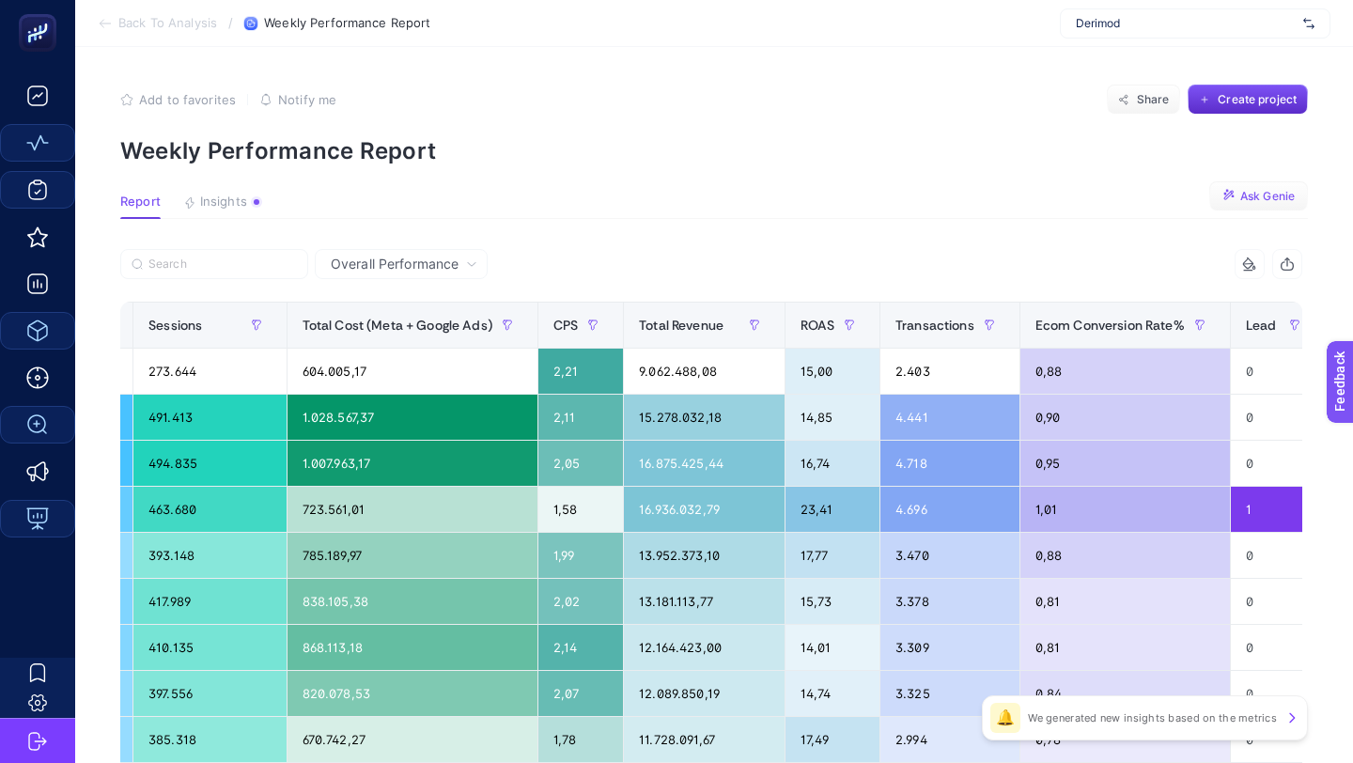
scroll to position [0, 0]
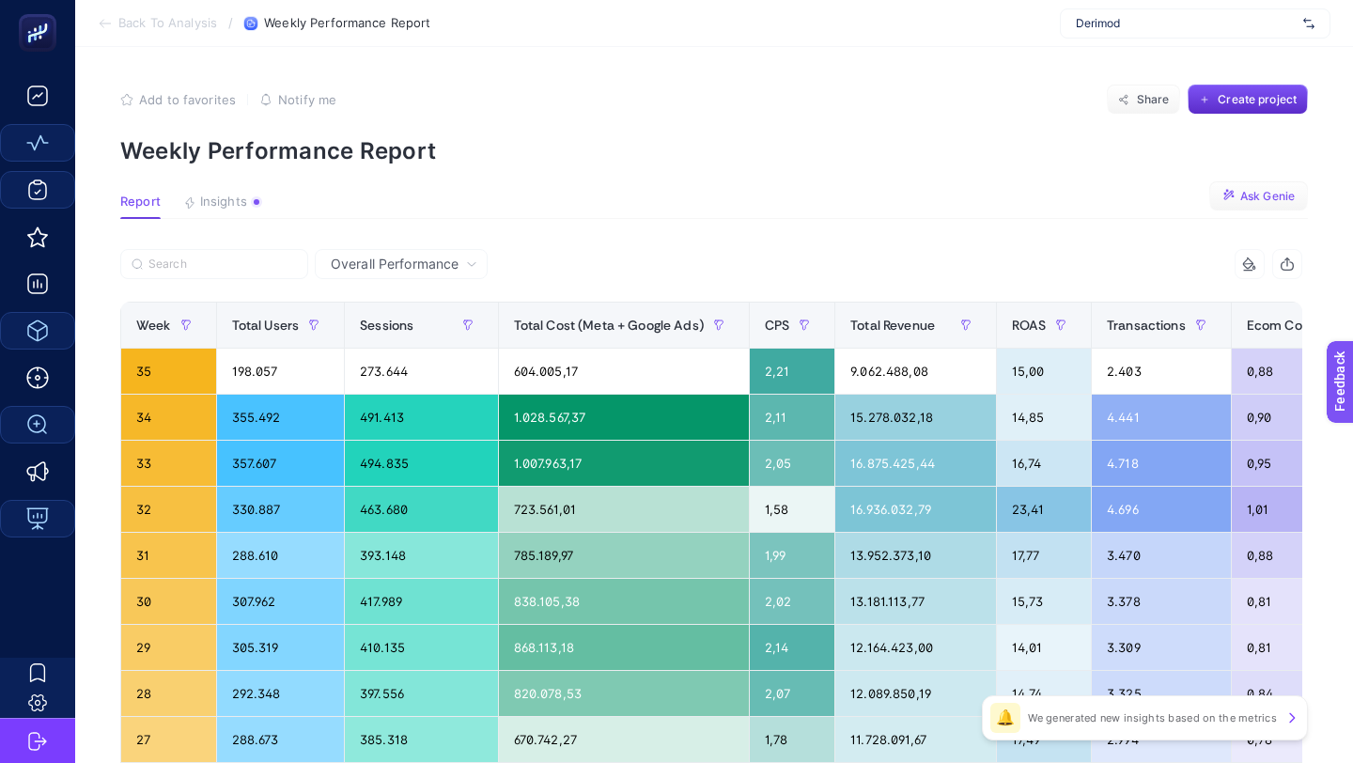
click at [211, 206] on span "Insights" at bounding box center [223, 202] width 47 height 15
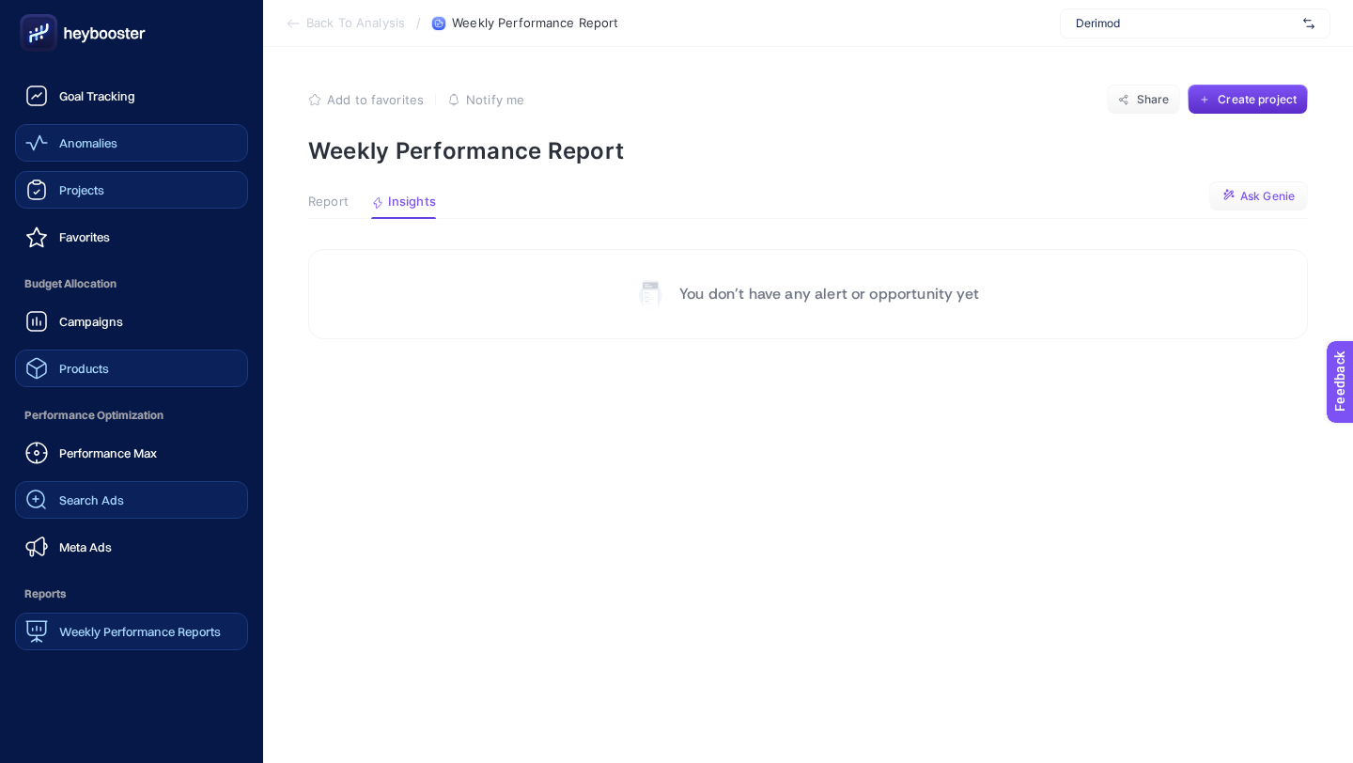
click at [105, 375] on span "Products" at bounding box center [84, 368] width 50 height 15
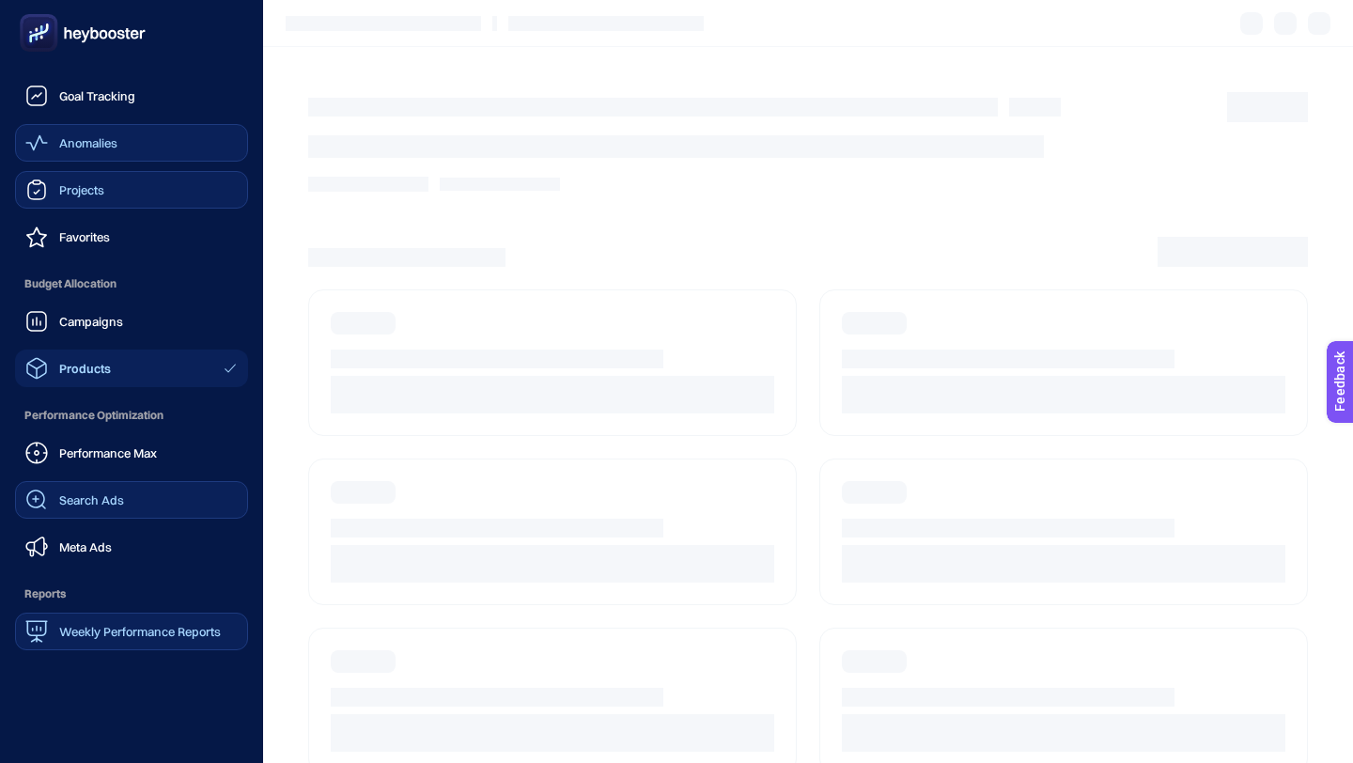
click at [136, 148] on link "Anomalies" at bounding box center [131, 143] width 233 height 38
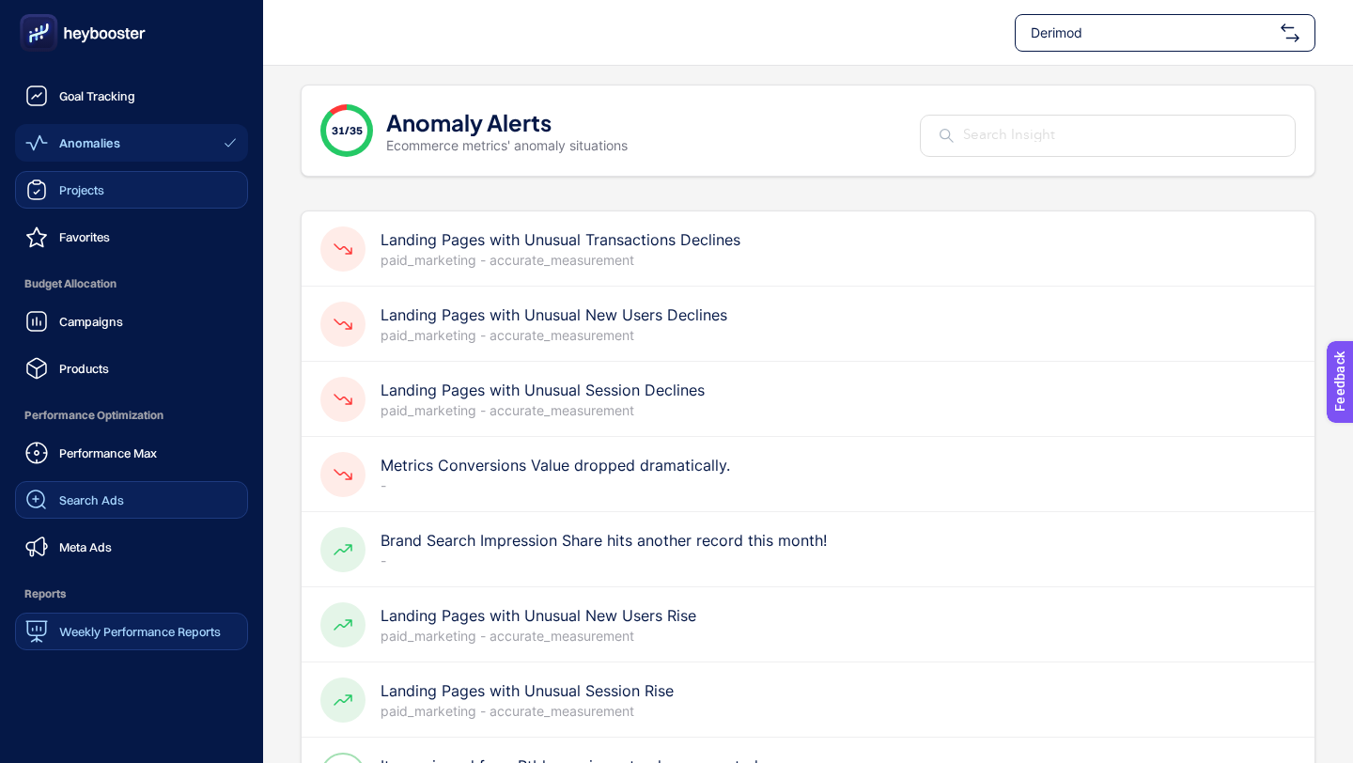
click at [140, 620] on div "Weekly Performance Reports" at bounding box center [122, 631] width 195 height 23
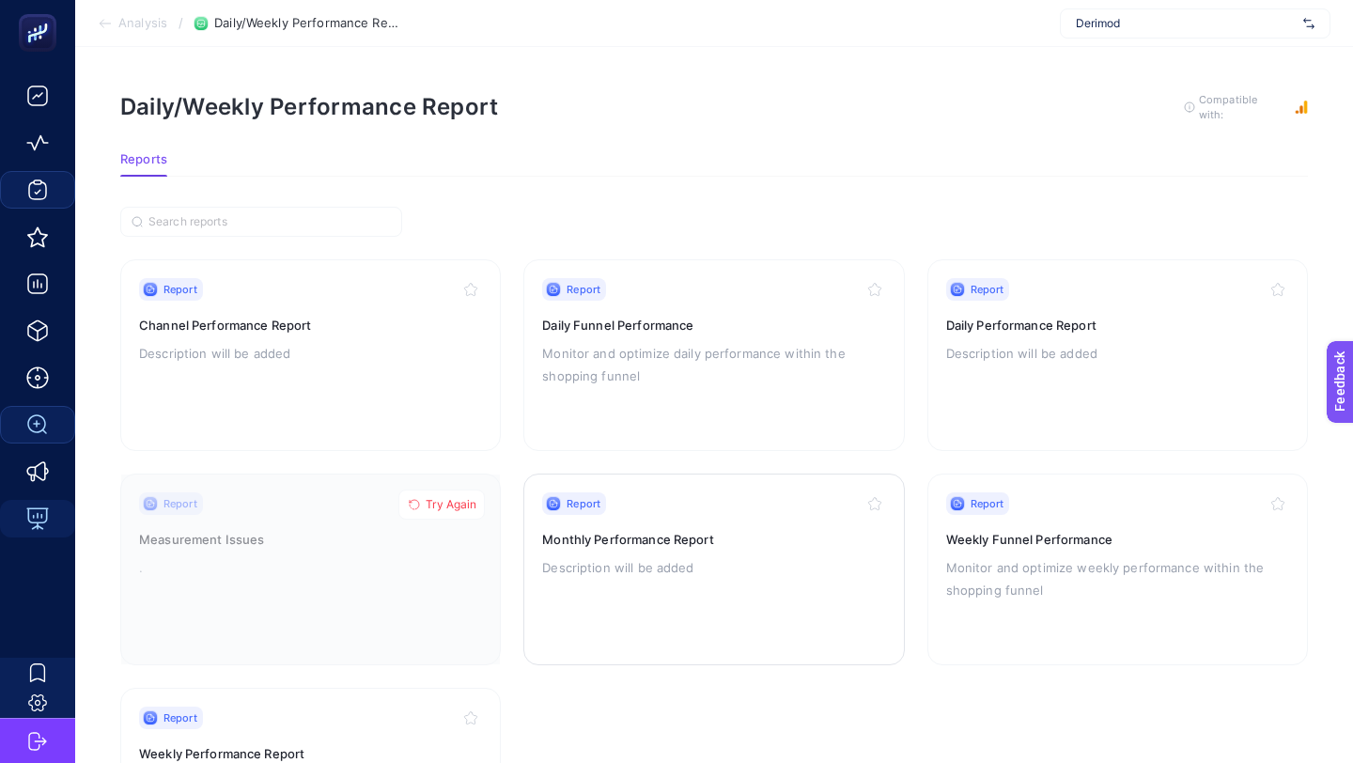
click at [611, 591] on div "Report Monthly Performance Report Description will be added" at bounding box center [713, 569] width 343 height 154
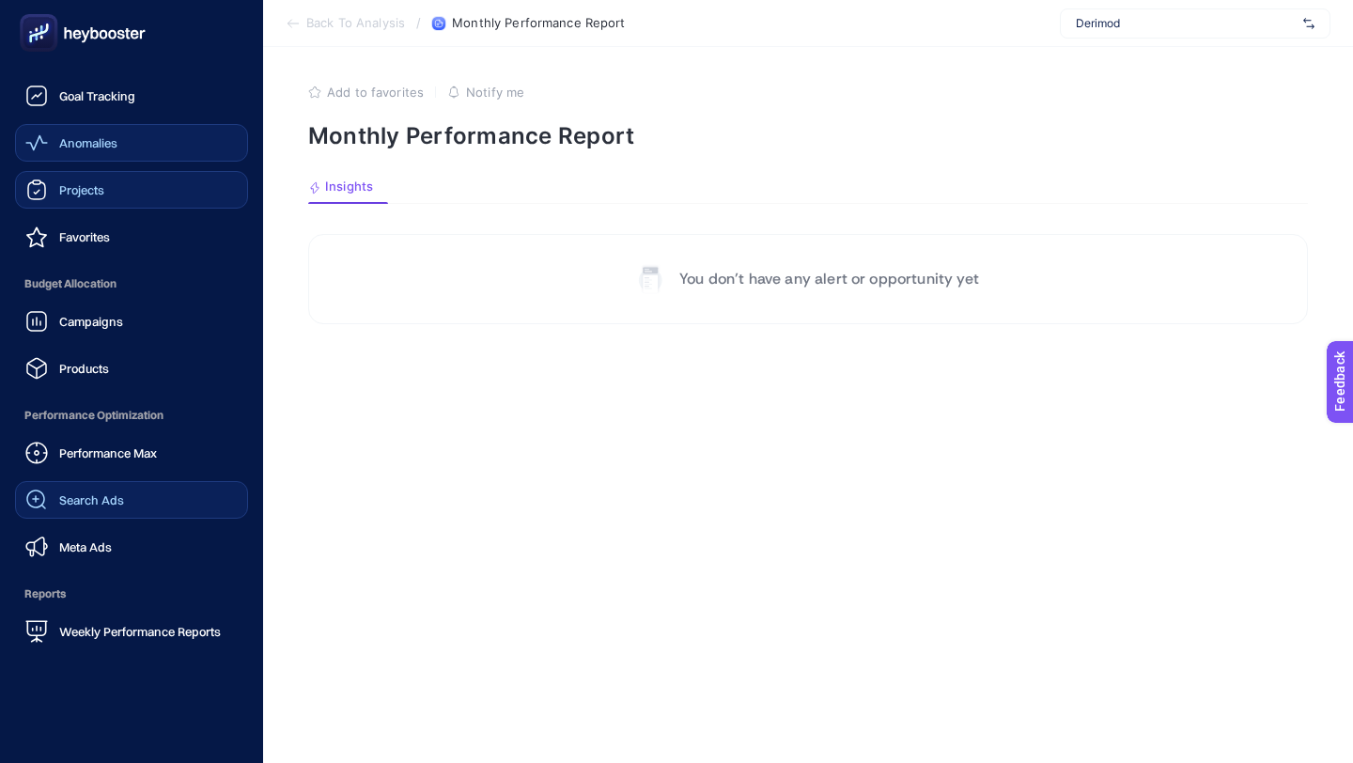
click at [40, 155] on link "Anomalies" at bounding box center [131, 143] width 233 height 38
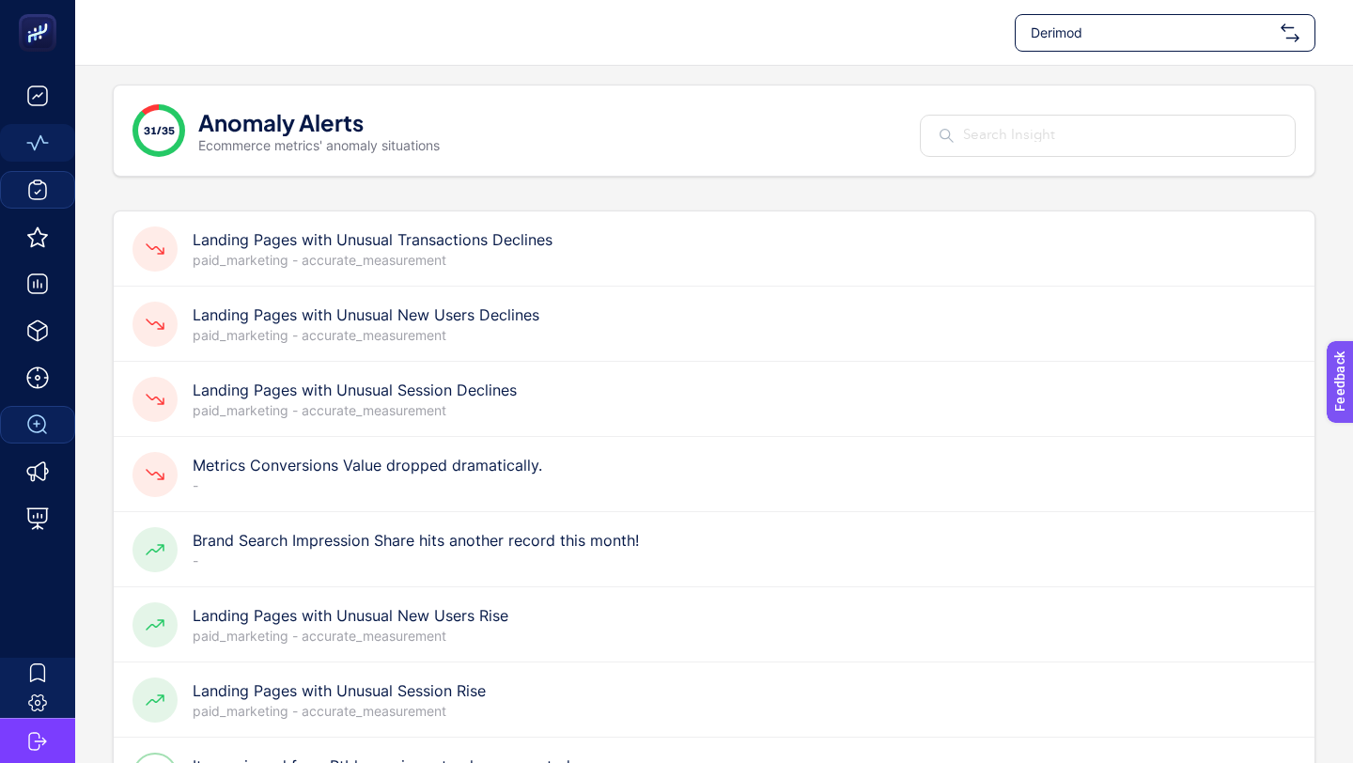
click at [451, 478] on p "-" at bounding box center [368, 485] width 350 height 19
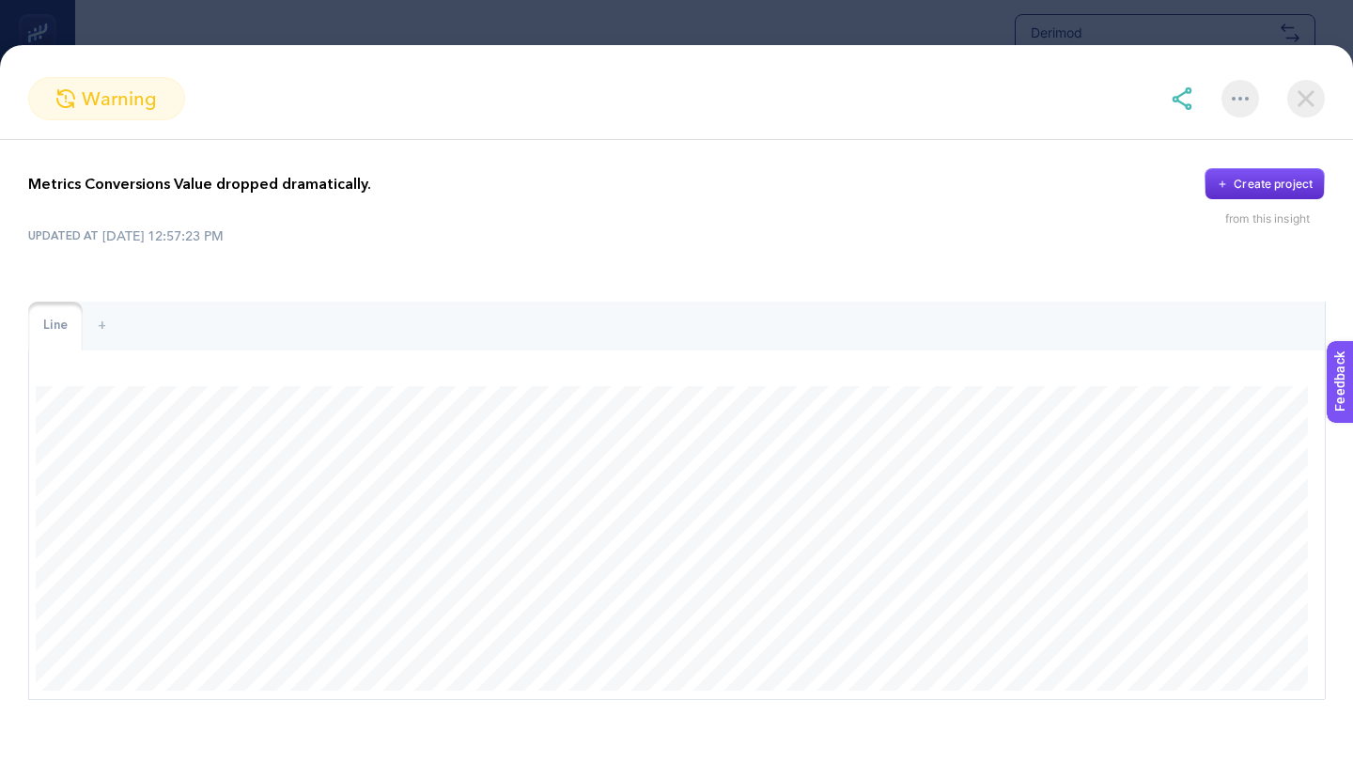
click at [1318, 107] on img at bounding box center [1306, 99] width 38 height 38
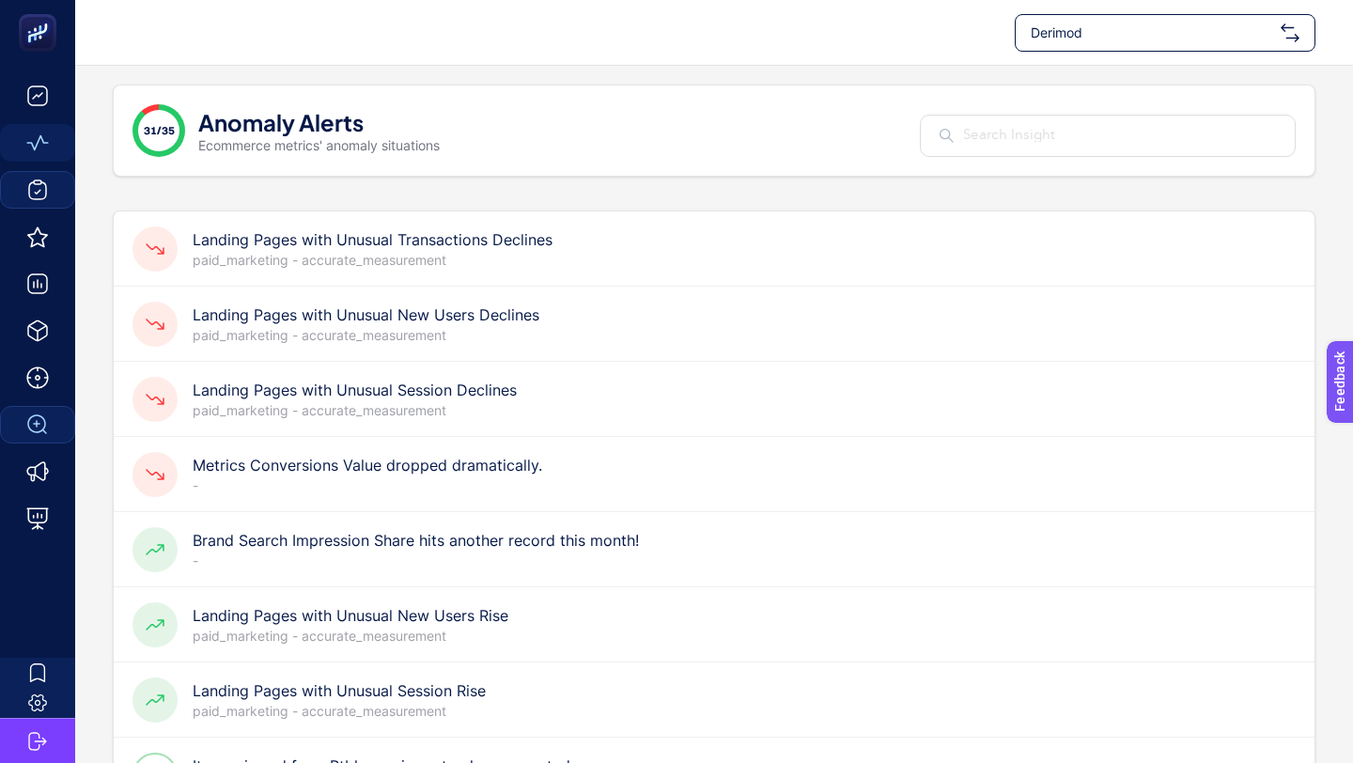
click at [1251, 41] on span "Derimod" at bounding box center [1152, 32] width 242 height 19
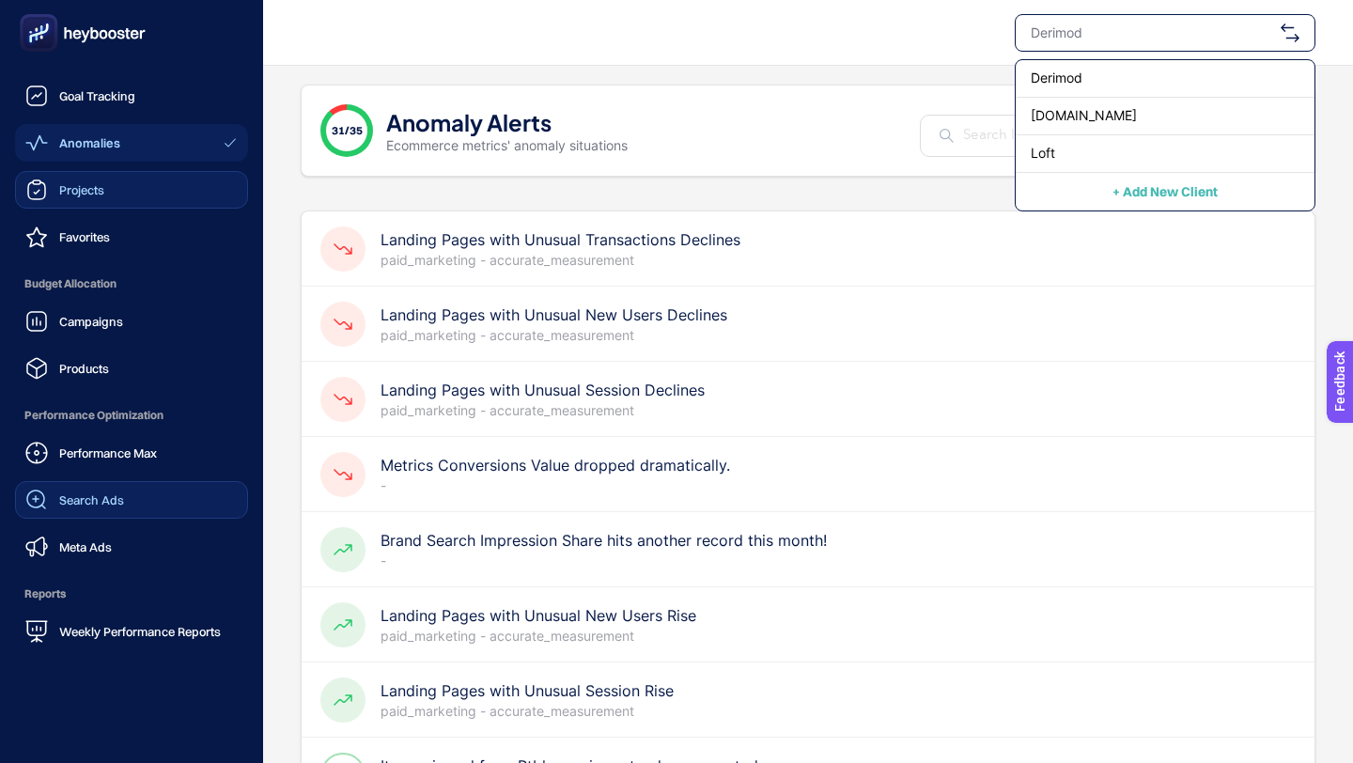
click at [49, 206] on link "Projects" at bounding box center [131, 190] width 233 height 38
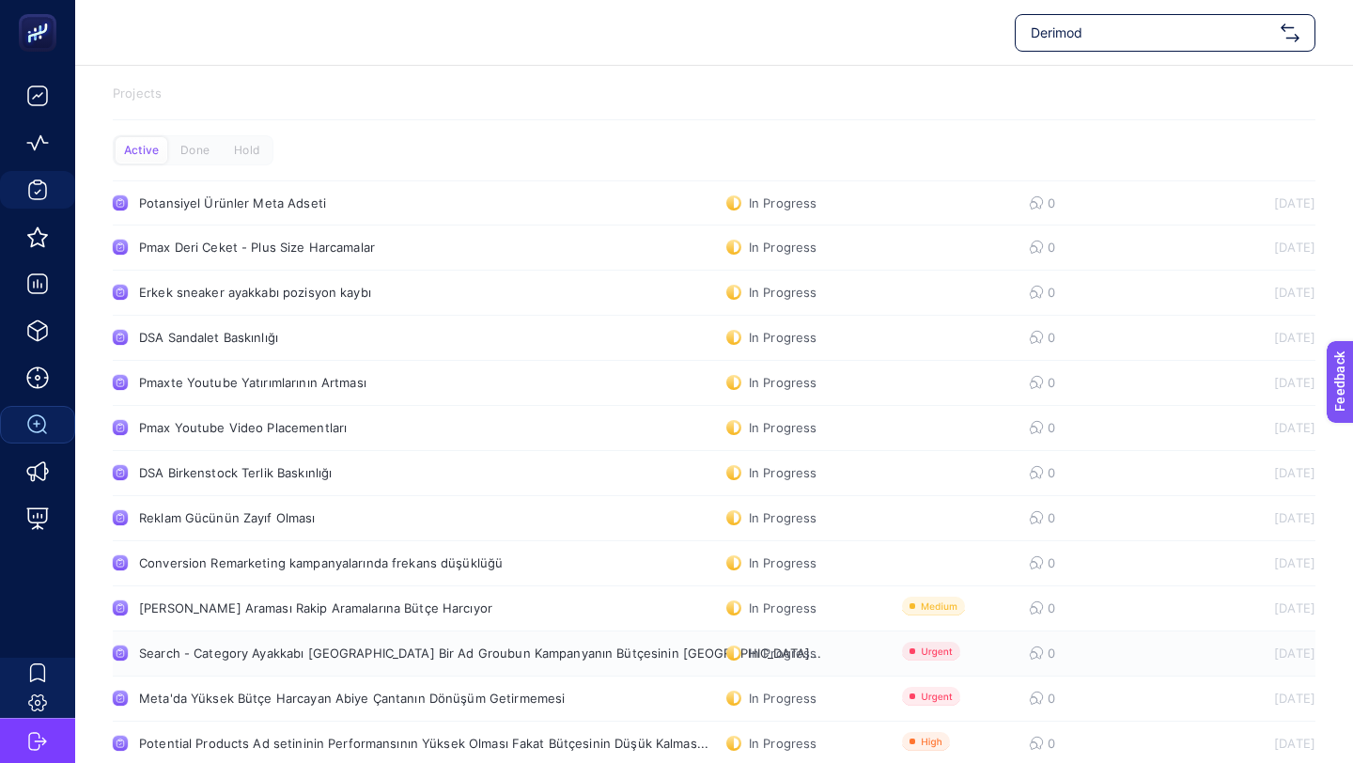
click at [429, 662] on link "Search - Category Ayakkabı [GEOGRAPHIC_DATA] Bir Ad Groubun Kampanyanın Bütçesi…" at bounding box center [714, 654] width 1203 height 45
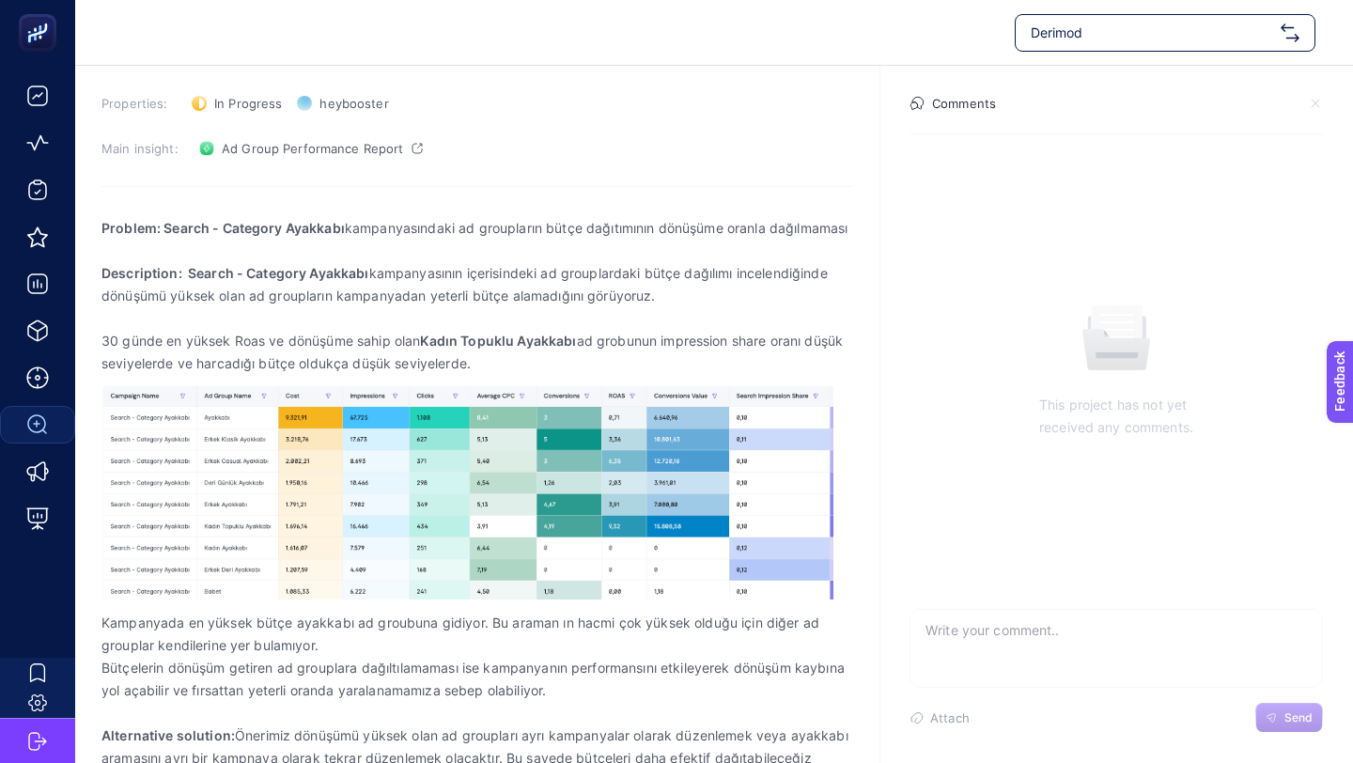
scroll to position [213, 0]
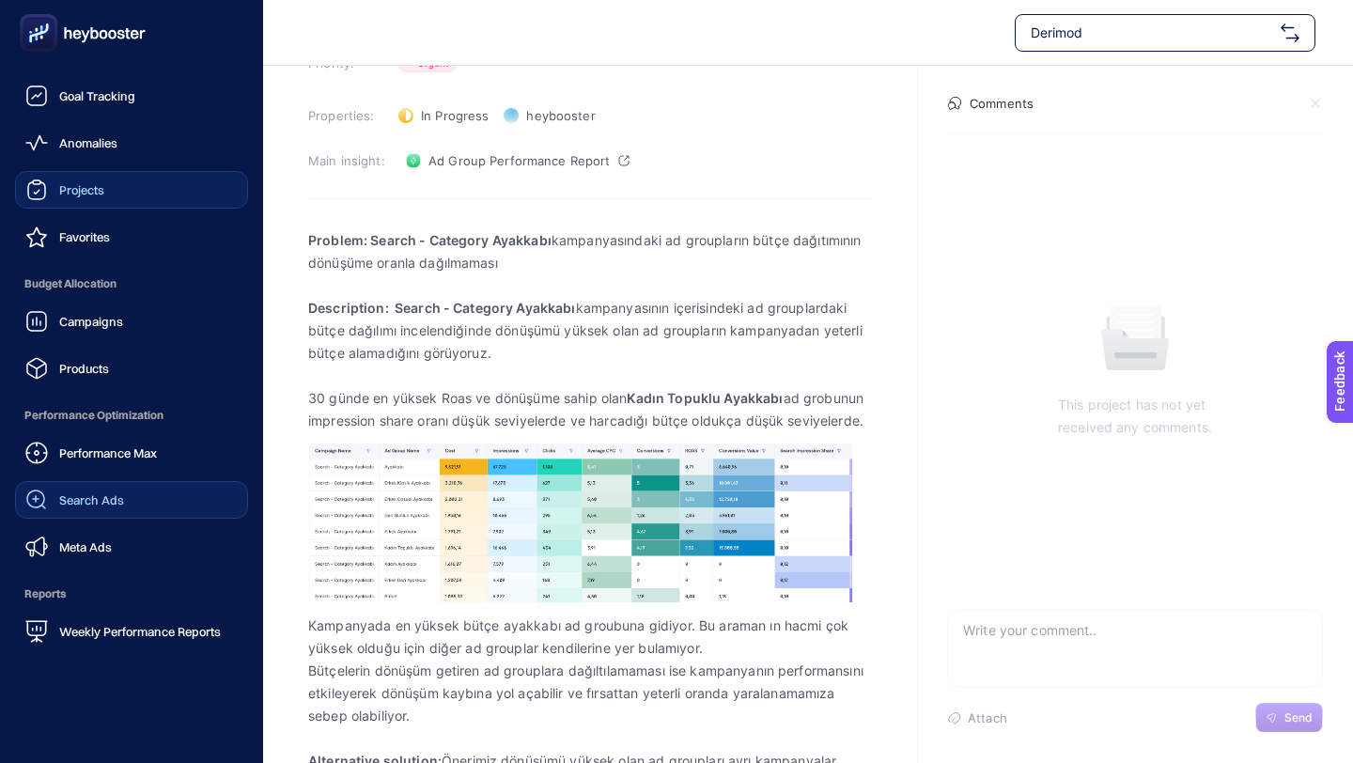
click at [107, 189] on link "Projects" at bounding box center [131, 190] width 233 height 38
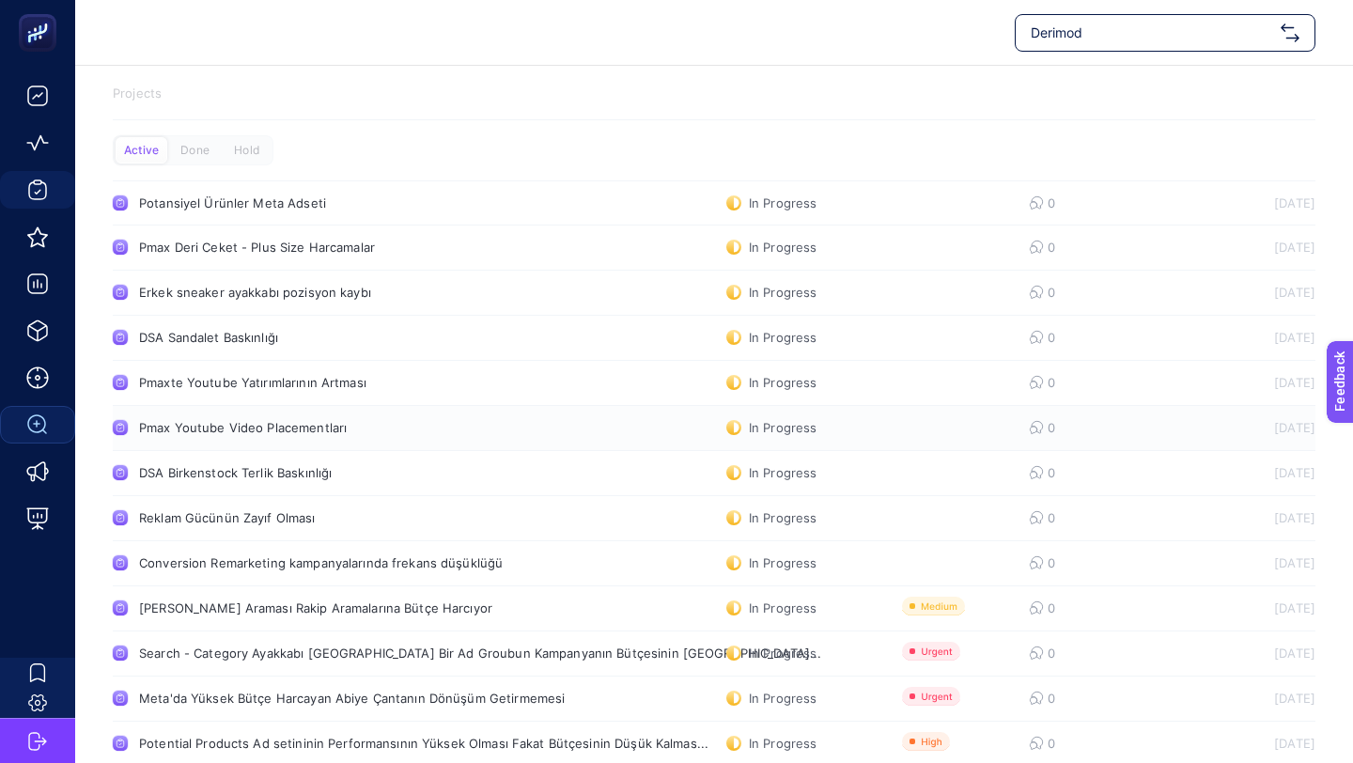
scroll to position [29, 0]
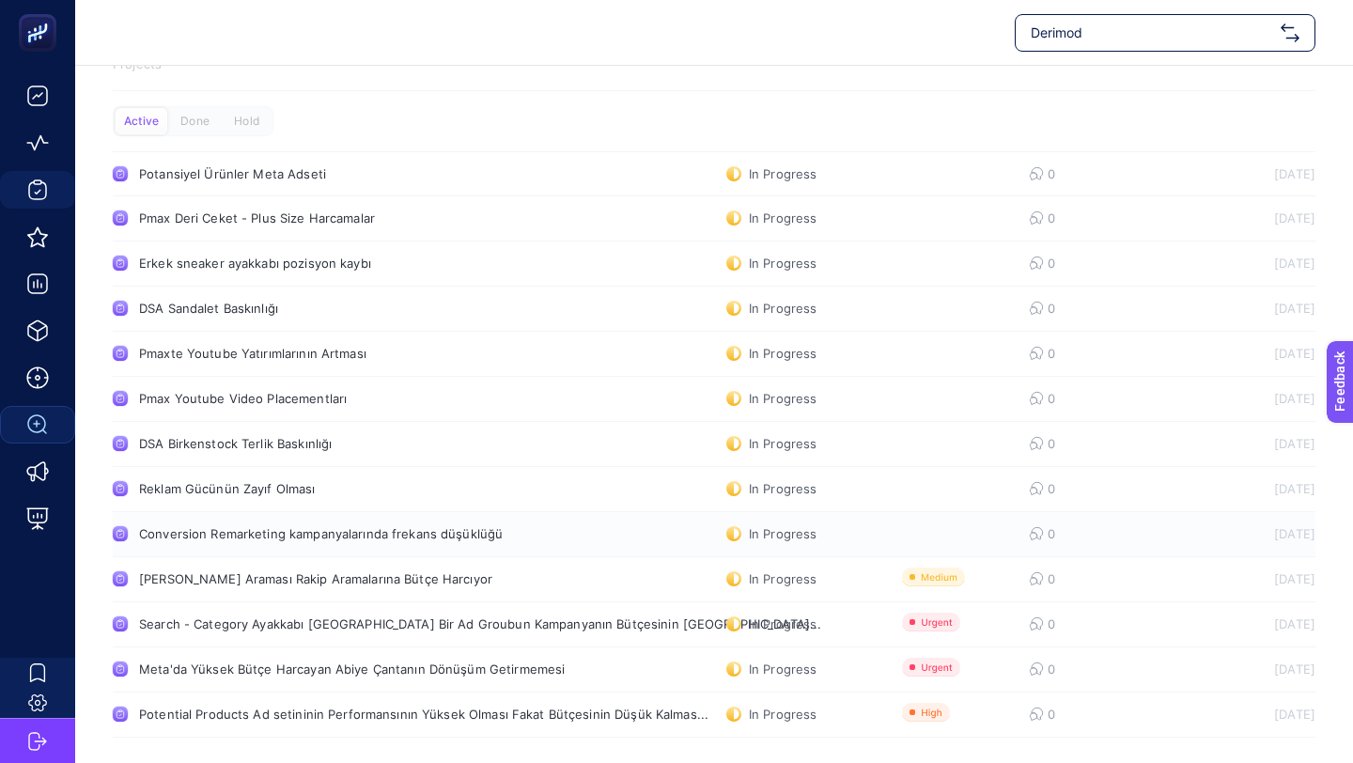
click at [409, 530] on div "Conversion Remarketing kampanyalarında frekans düşüklüğü" at bounding box center [356, 533] width 434 height 15
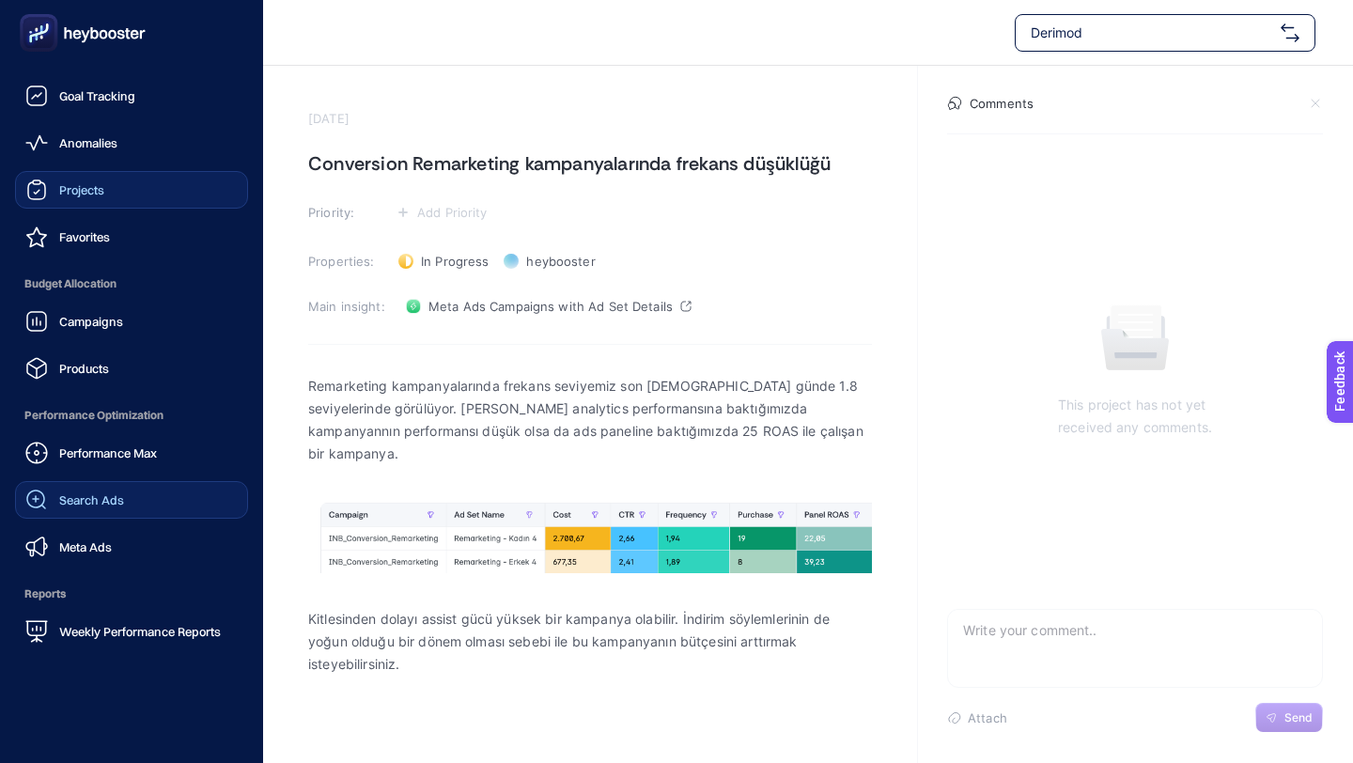
click at [120, 193] on link "Projects" at bounding box center [131, 190] width 233 height 38
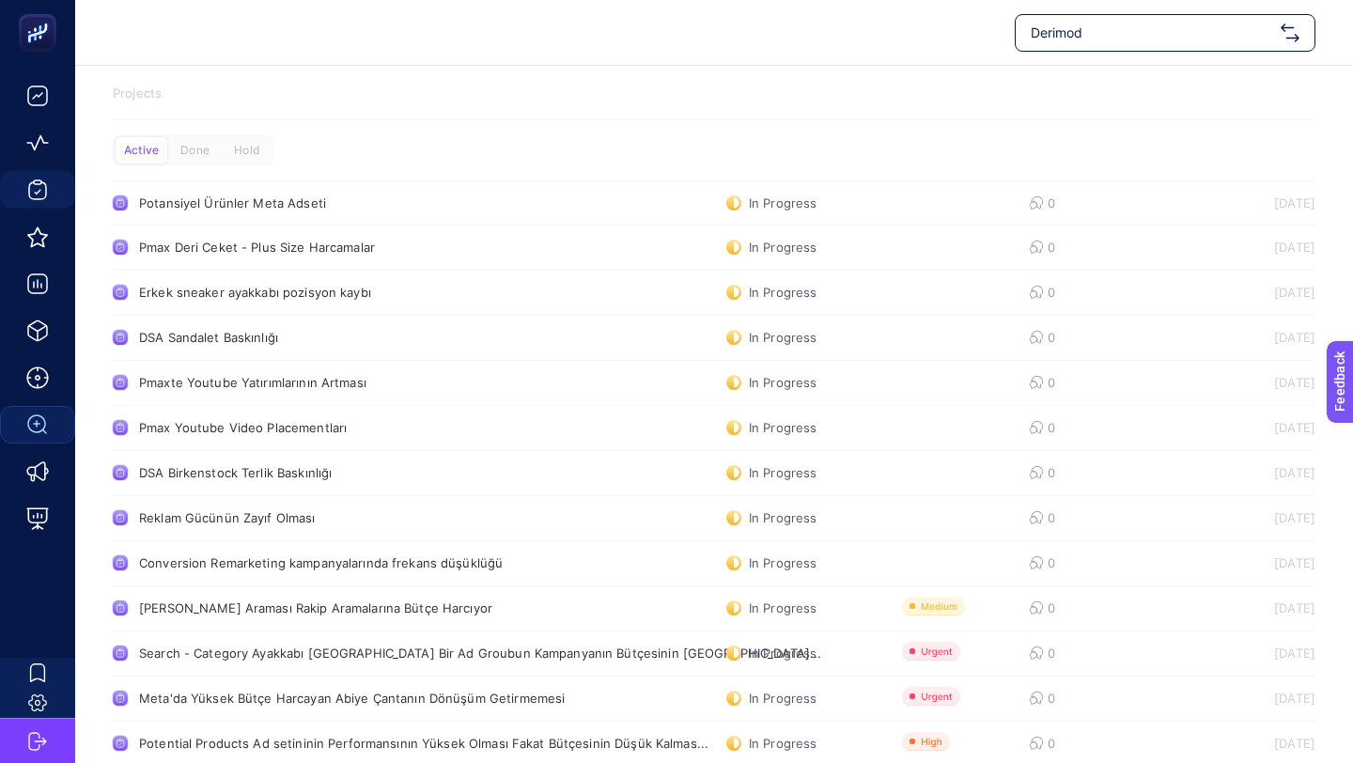
click at [187, 135] on div "Active Done Hold" at bounding box center [193, 150] width 161 height 30
click at [221, 139] on div "Done" at bounding box center [247, 150] width 52 height 26
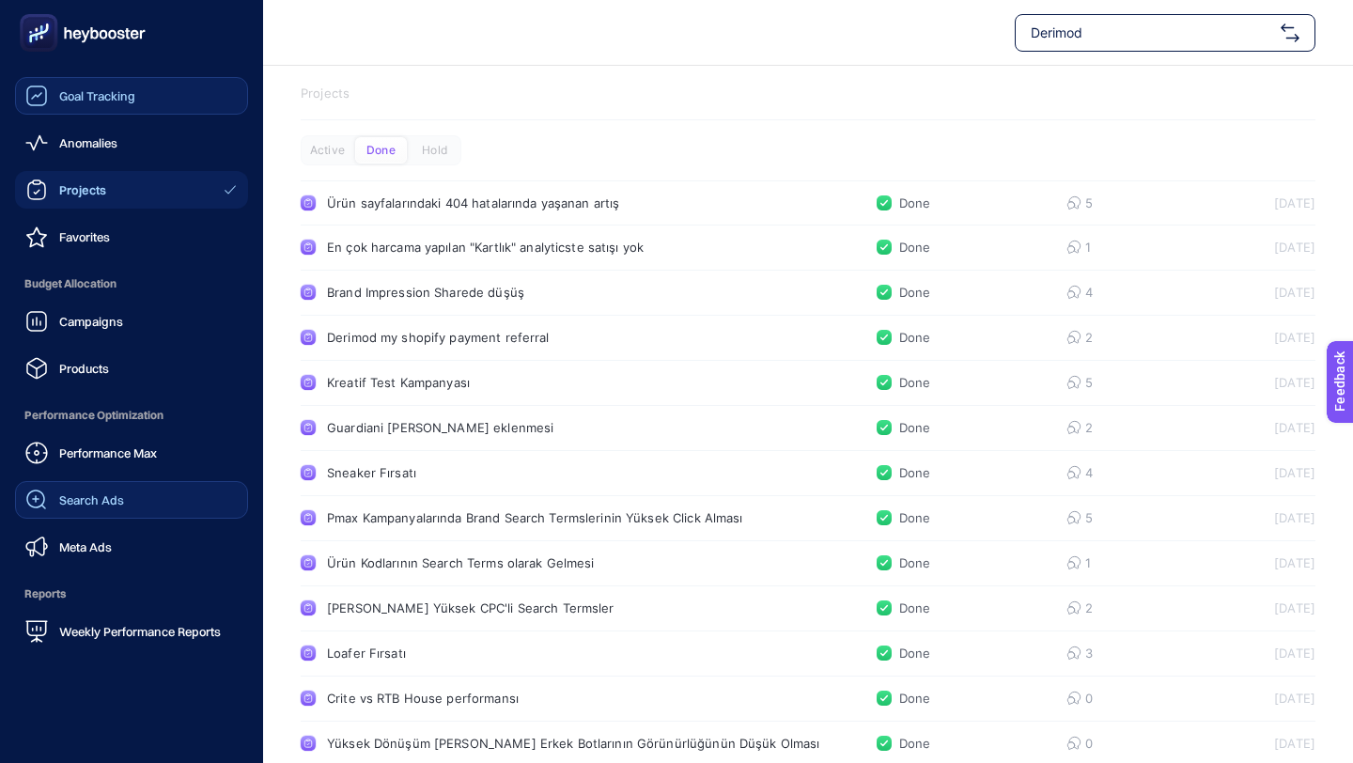
click at [118, 104] on div "Goal Tracking" at bounding box center [80, 96] width 110 height 23
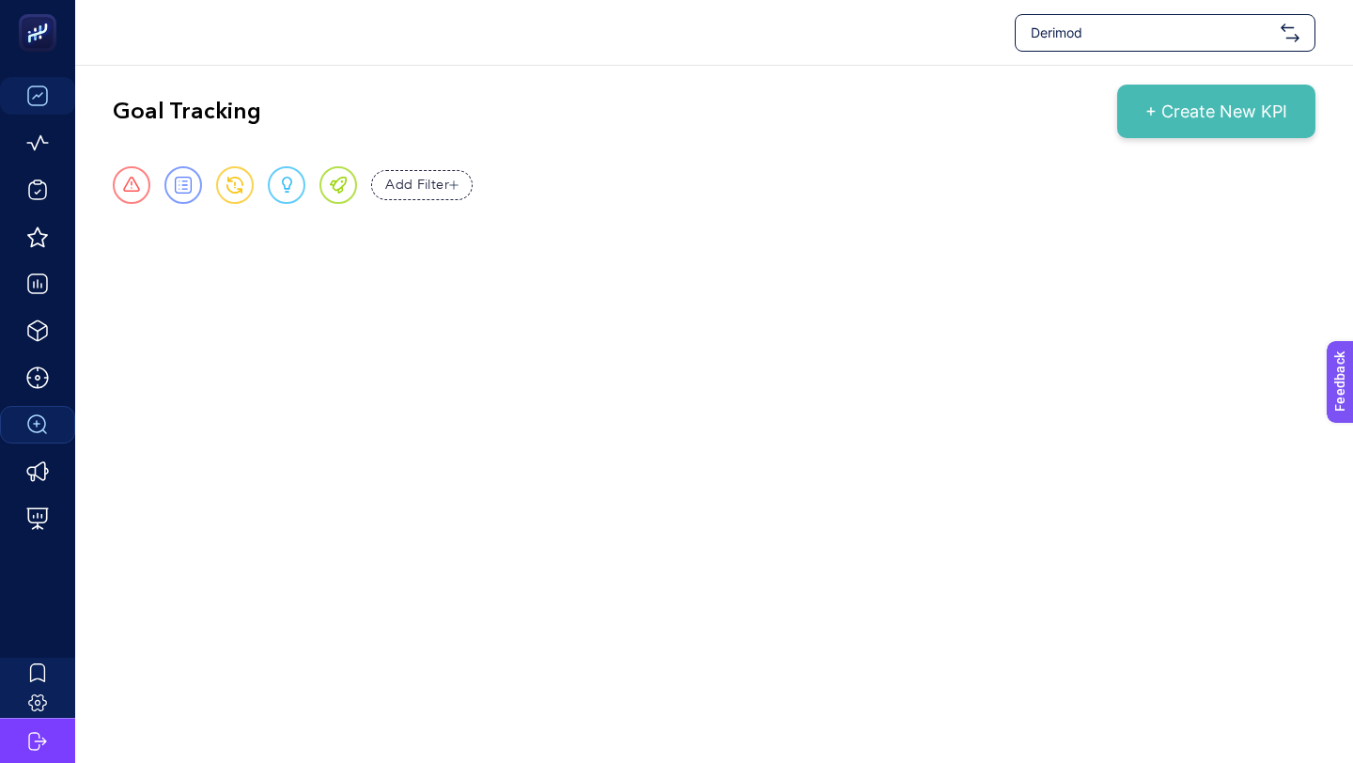
click at [1243, 121] on span "+ Create New KPI" at bounding box center [1217, 111] width 142 height 25
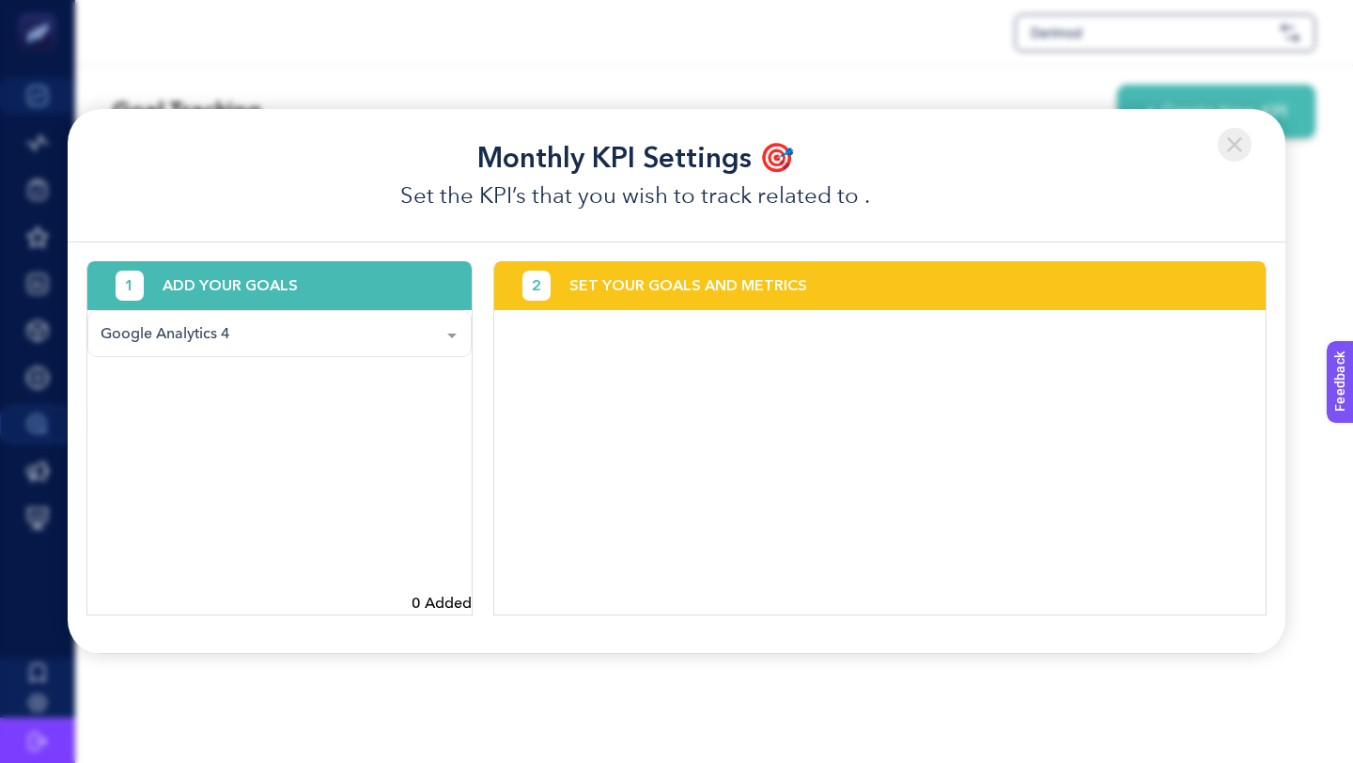
click at [451, 329] on div at bounding box center [452, 334] width 38 height 47
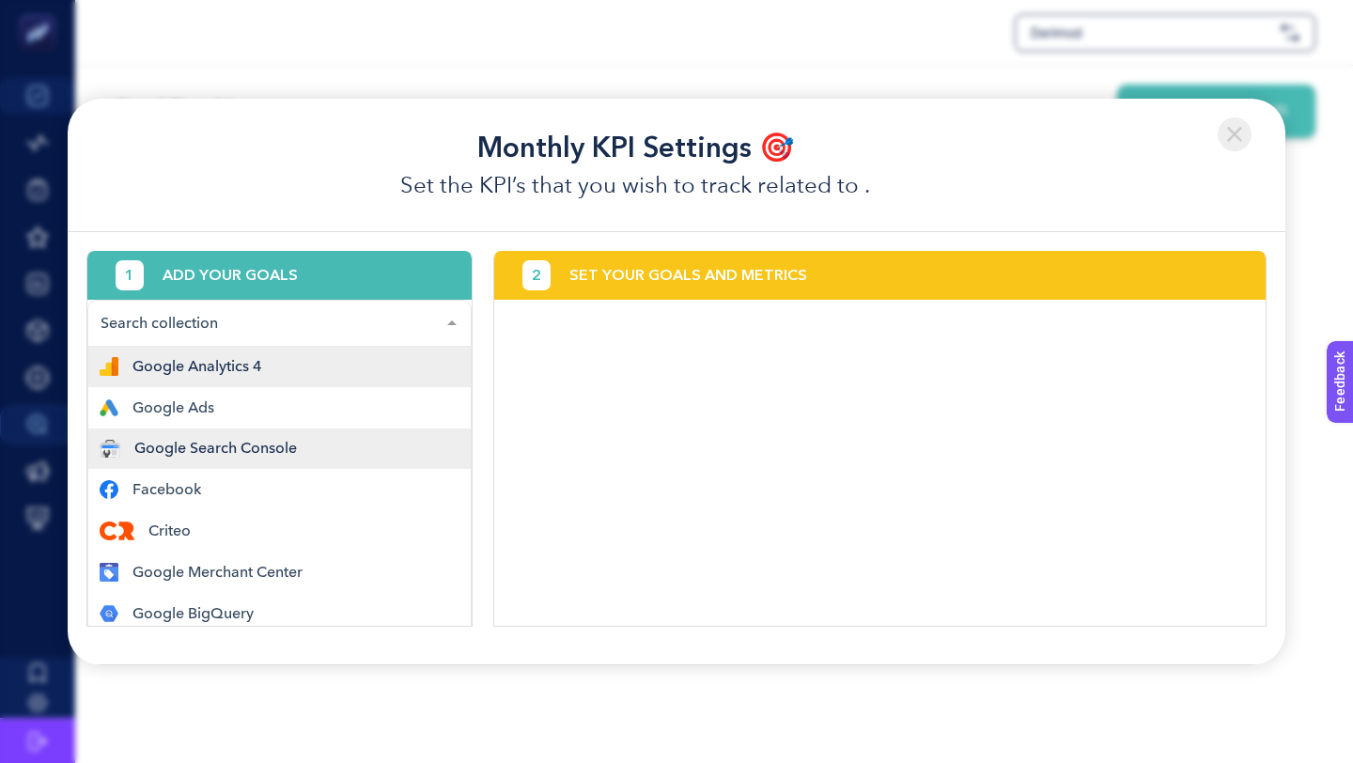
scroll to position [46, 0]
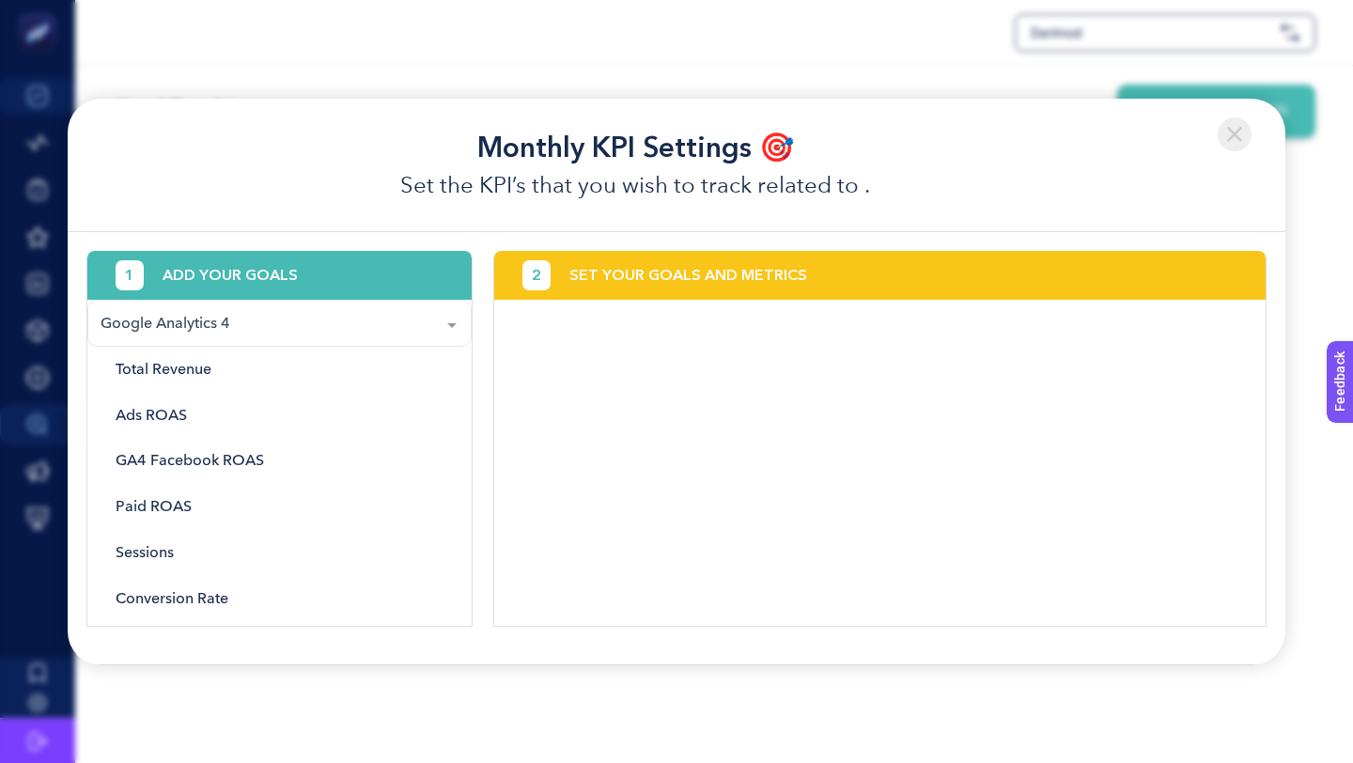
click at [1226, 138] on img at bounding box center [1235, 134] width 34 height 34
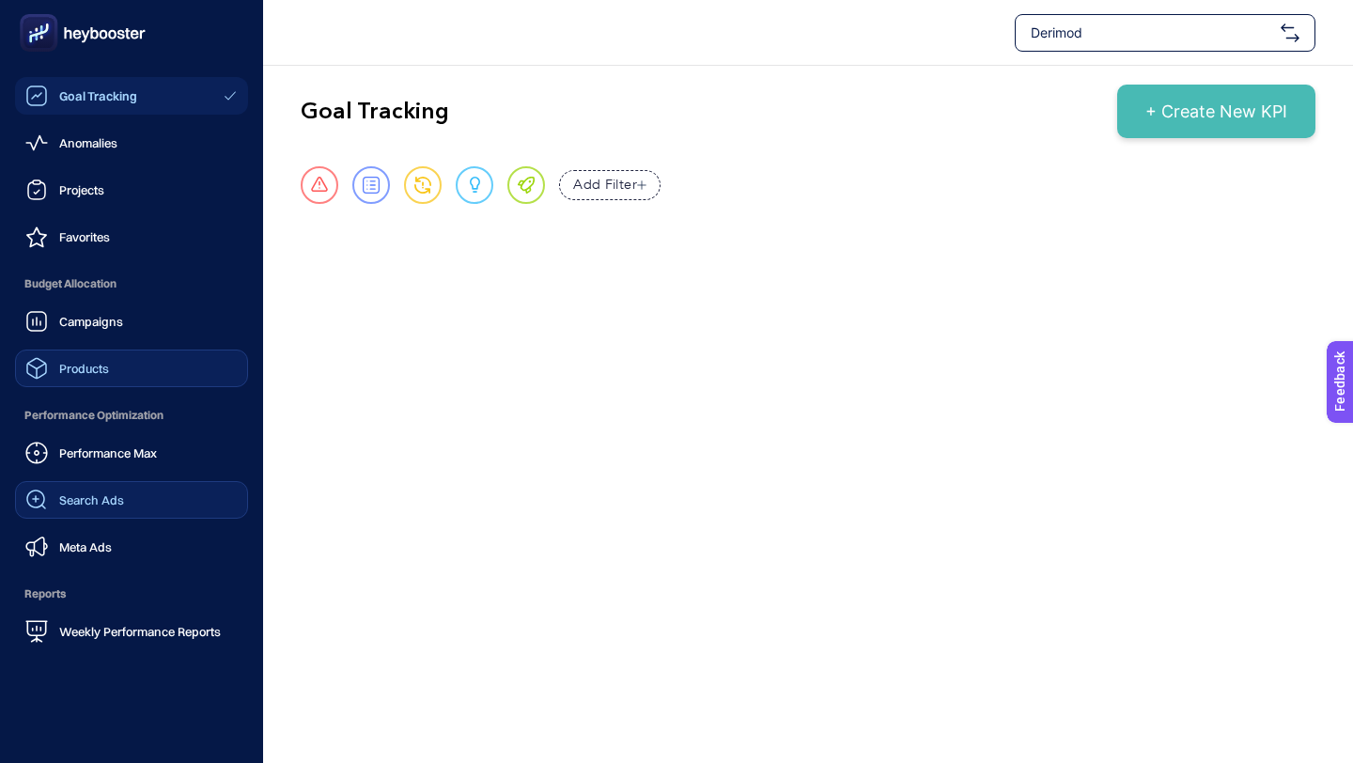
click at [68, 359] on div "Products" at bounding box center [67, 368] width 84 height 23
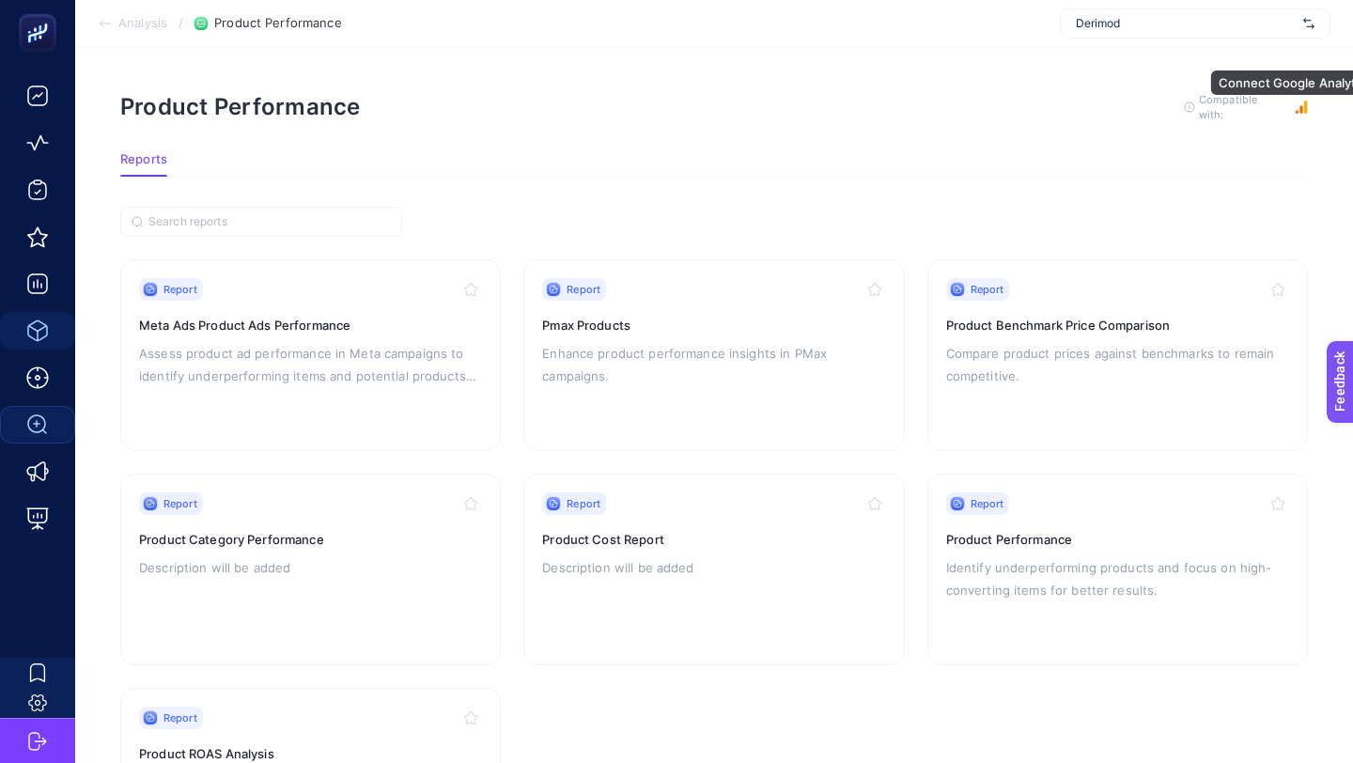
click at [1305, 109] on rect "button" at bounding box center [1301, 107] width 13 height 13
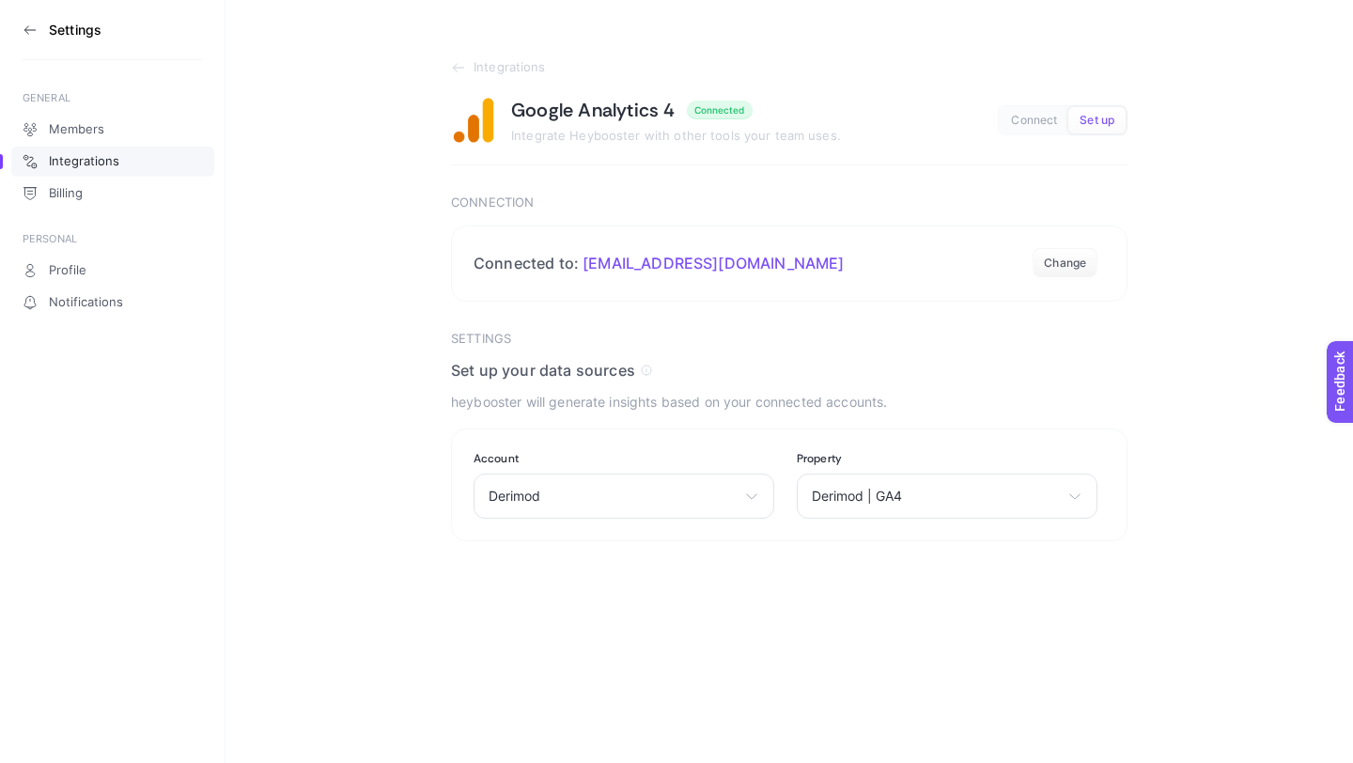
click at [23, 23] on icon at bounding box center [30, 30] width 15 height 15
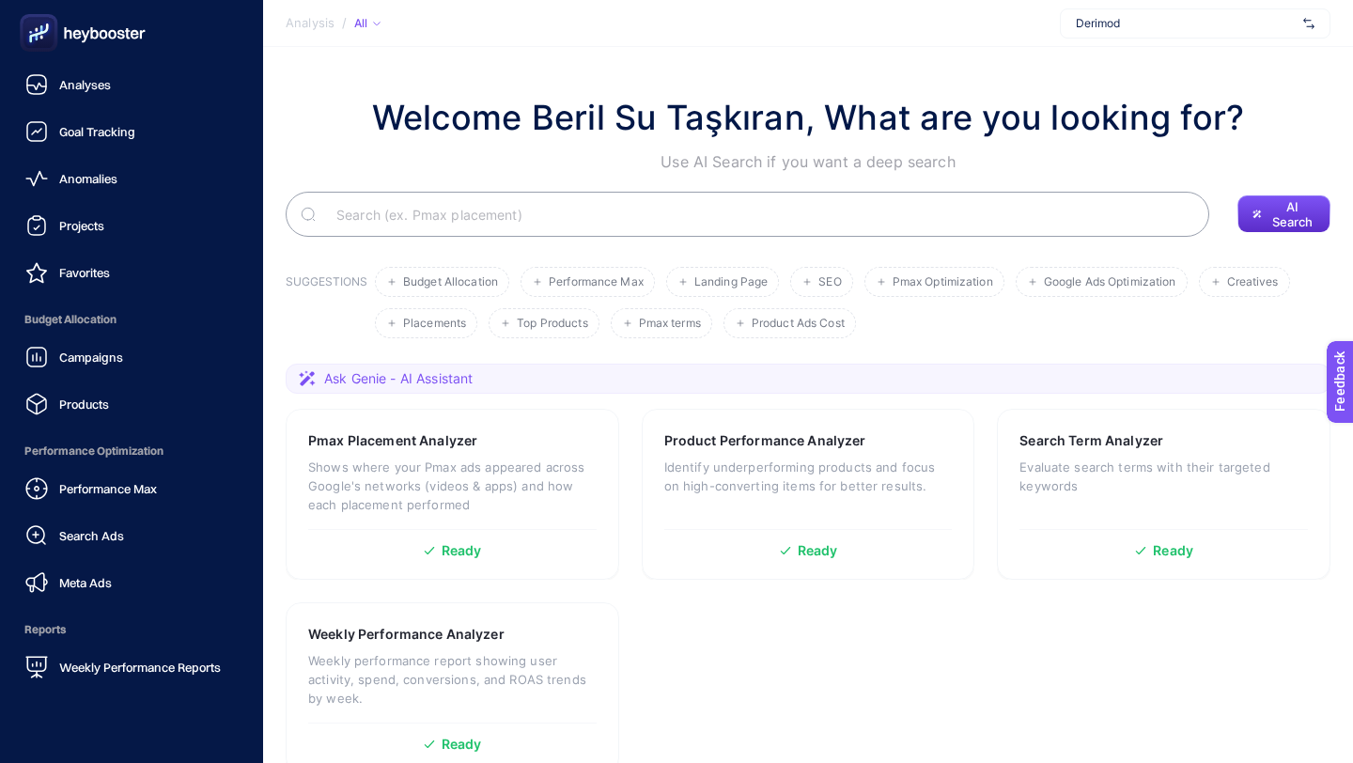
scroll to position [79, 0]
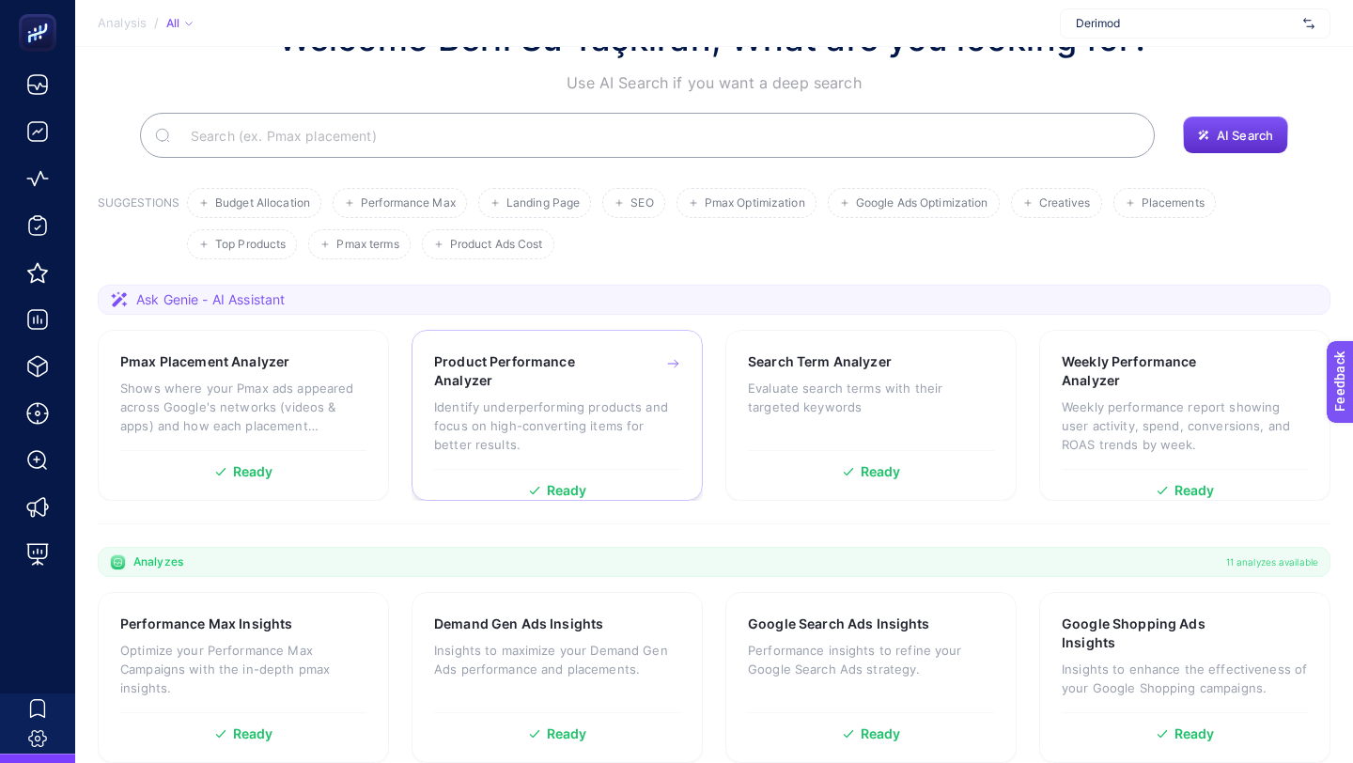
click at [642, 428] on p "Identify underperforming products and focus on high-converting items for better…" at bounding box center [557, 426] width 246 height 56
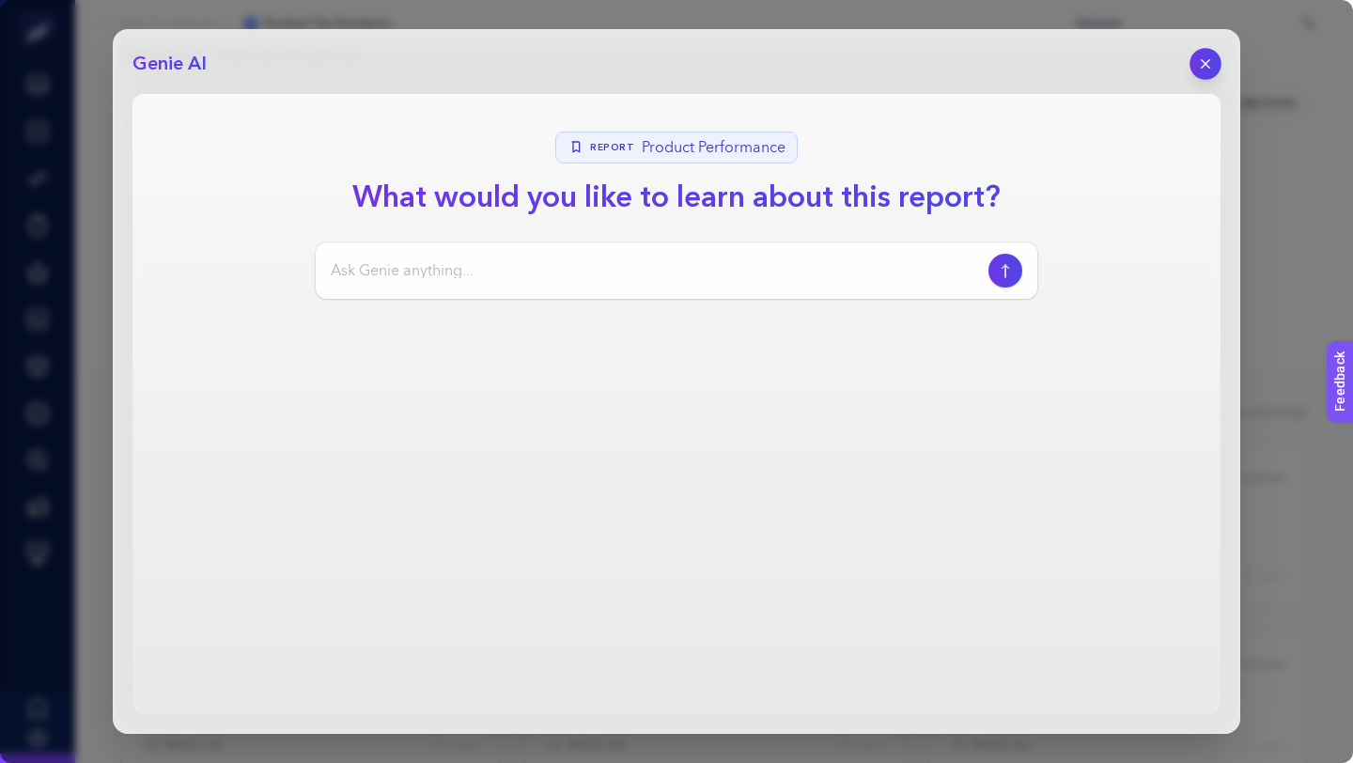
click at [1211, 56] on icon "button" at bounding box center [1206, 64] width 16 height 16
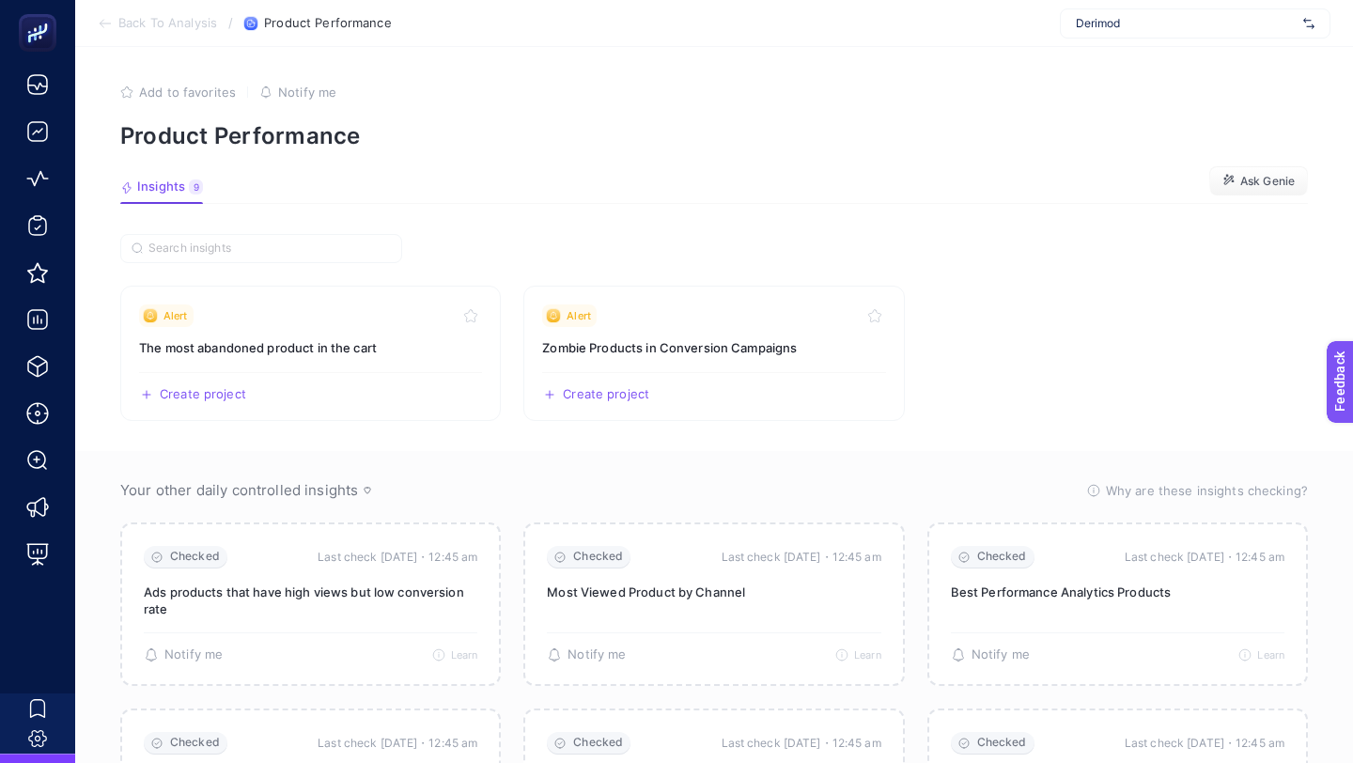
scroll to position [183, 0]
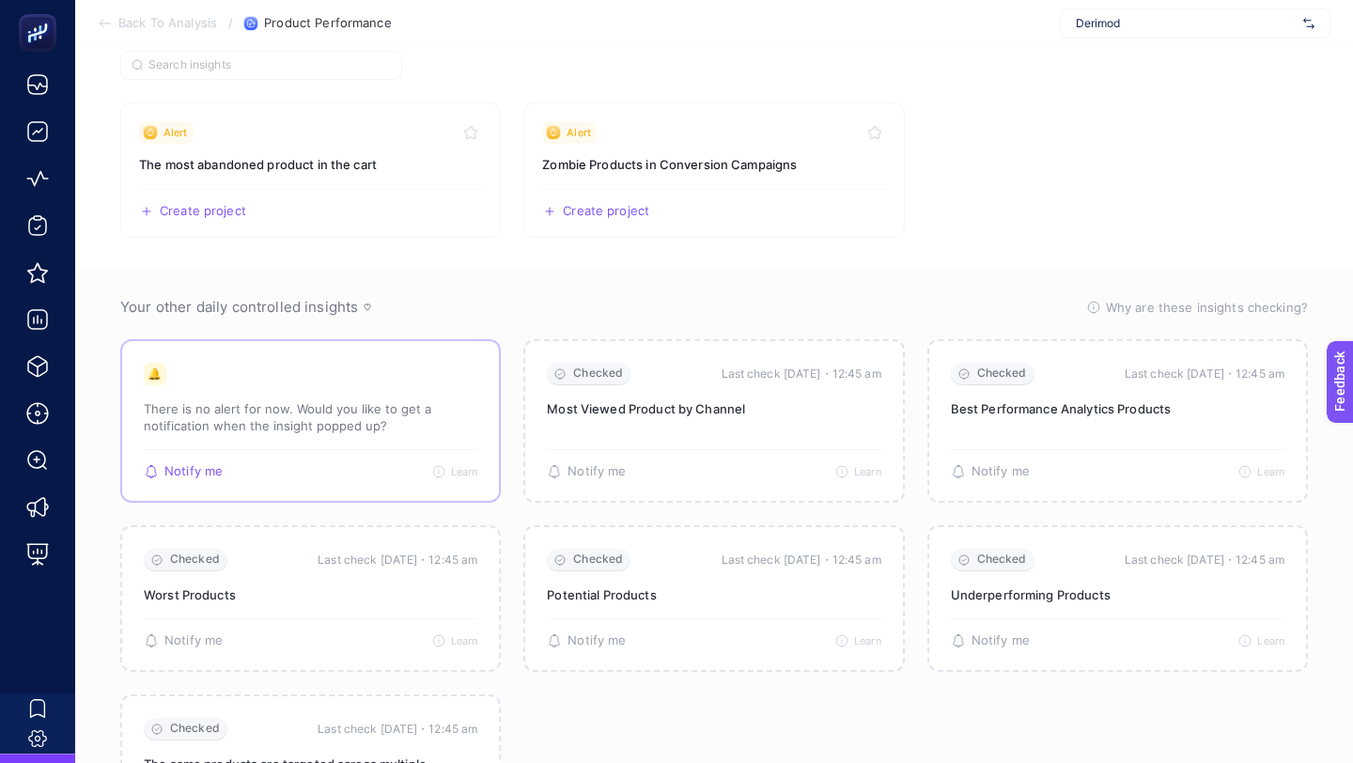
click at [390, 409] on p "There is no alert for now. Would you like to get a notification when the insigh…" at bounding box center [311, 417] width 334 height 34
click at [343, 168] on h3 "The most abandoned product in the cart" at bounding box center [310, 164] width 343 height 19
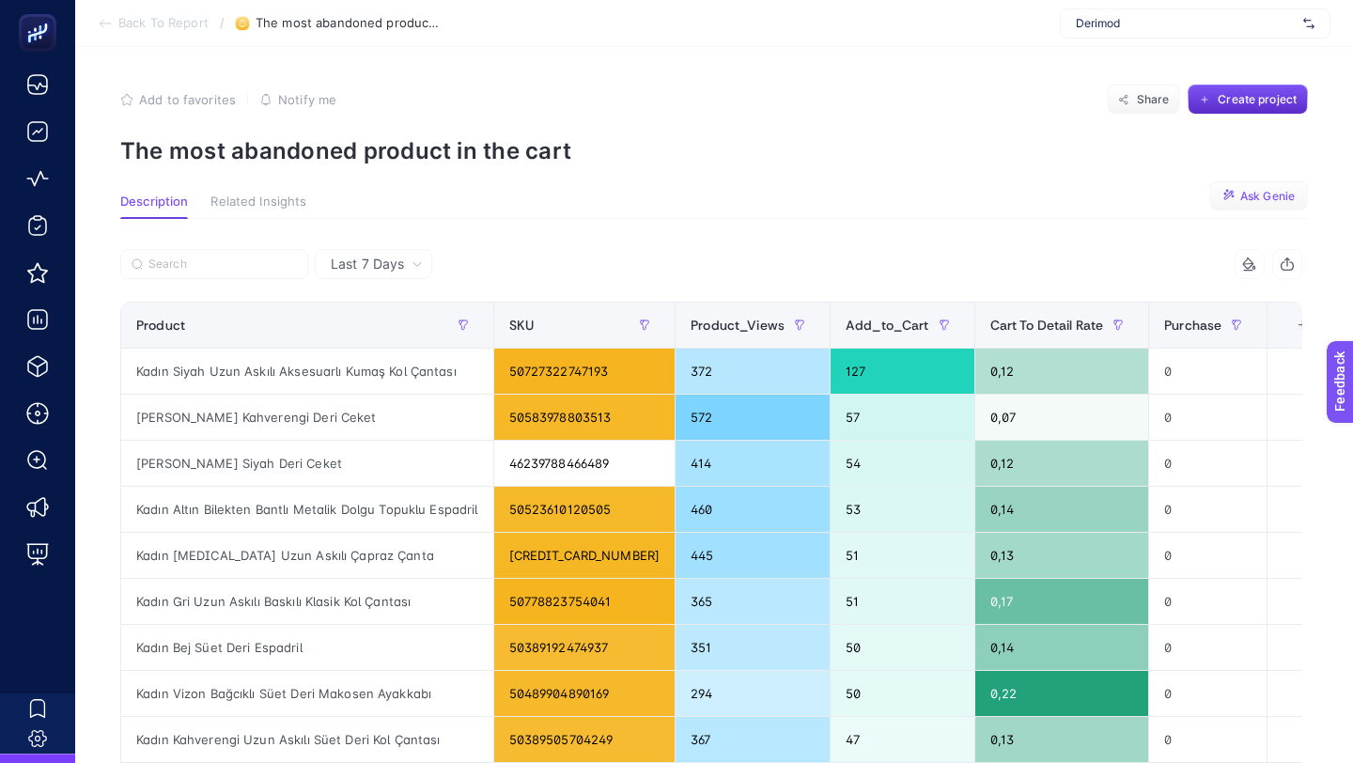
click at [1256, 194] on span "Ask Genie" at bounding box center [1267, 196] width 55 height 15
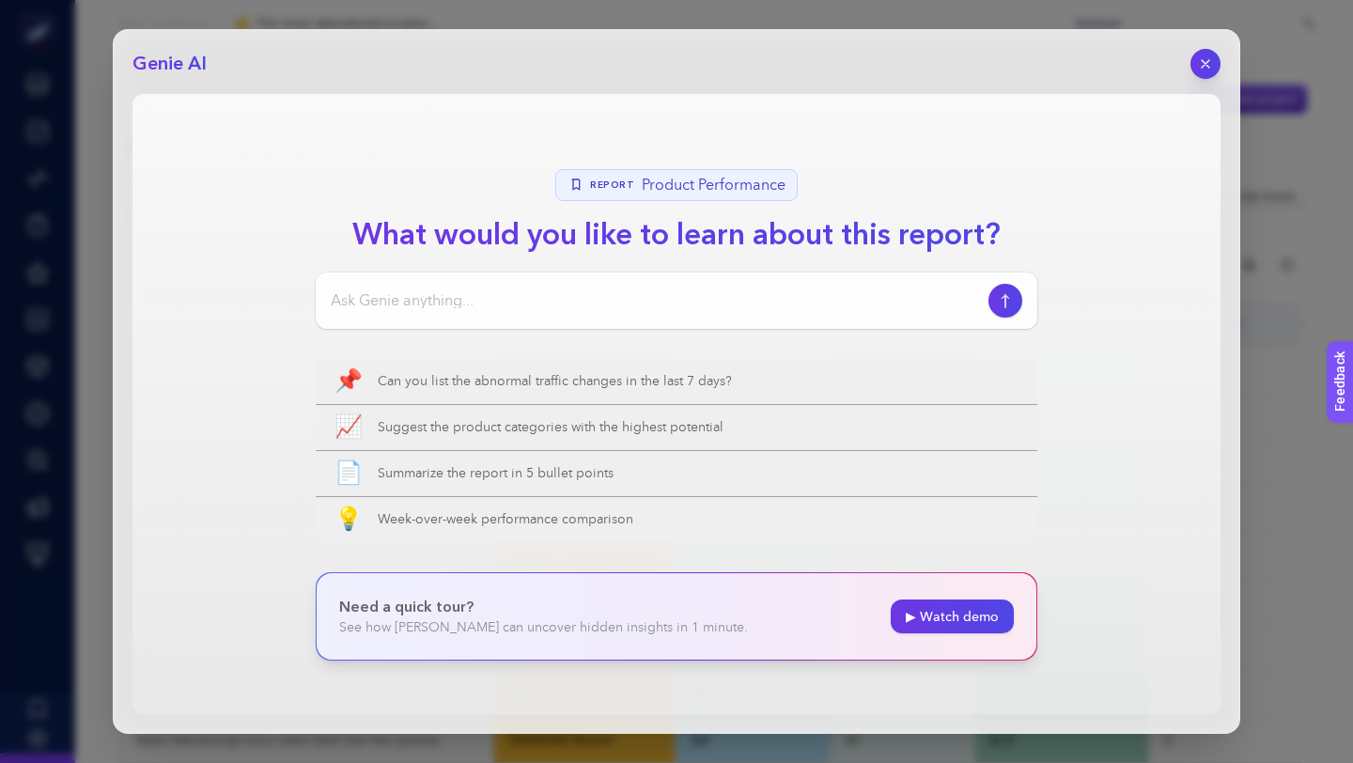
click at [605, 305] on input at bounding box center [656, 300] width 650 height 23
type input "haftasonu reklamda hangi ürünleri öne çıkartıyım ve neden?"
